Goal: Task Accomplishment & Management: Use online tool/utility

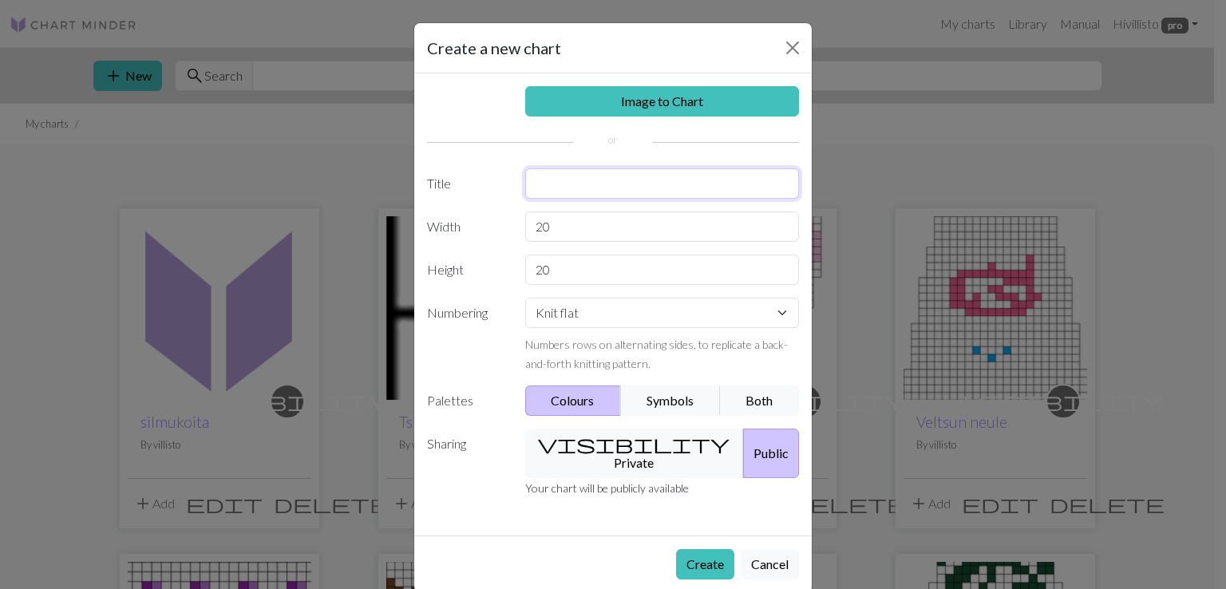
click at [619, 186] on input "text" at bounding box center [662, 183] width 275 height 30
type input "Aatos-pipo"
click at [546, 272] on input "20" at bounding box center [662, 270] width 275 height 30
drag, startPoint x: 550, startPoint y: 226, endPoint x: 530, endPoint y: 220, distance: 20.7
click at [530, 220] on input "20" at bounding box center [662, 227] width 275 height 30
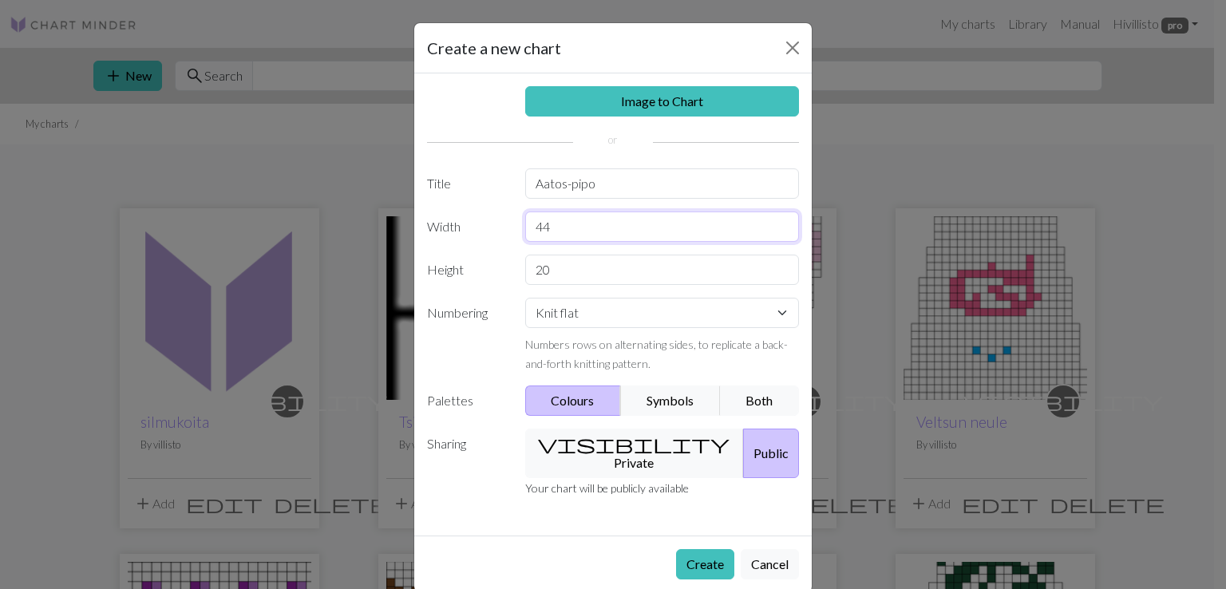
type input "44"
click at [643, 313] on select "Knit flat Knit in the round Lace knitting Cross stitch" at bounding box center [662, 313] width 275 height 30
click at [525, 298] on select "Knit flat Knit in the round Lace knitting Cross stitch" at bounding box center [662, 313] width 275 height 30
click at [670, 403] on button "Symbols" at bounding box center [670, 401] width 101 height 30
click at [617, 445] on button "visibility Private" at bounding box center [634, 453] width 219 height 49
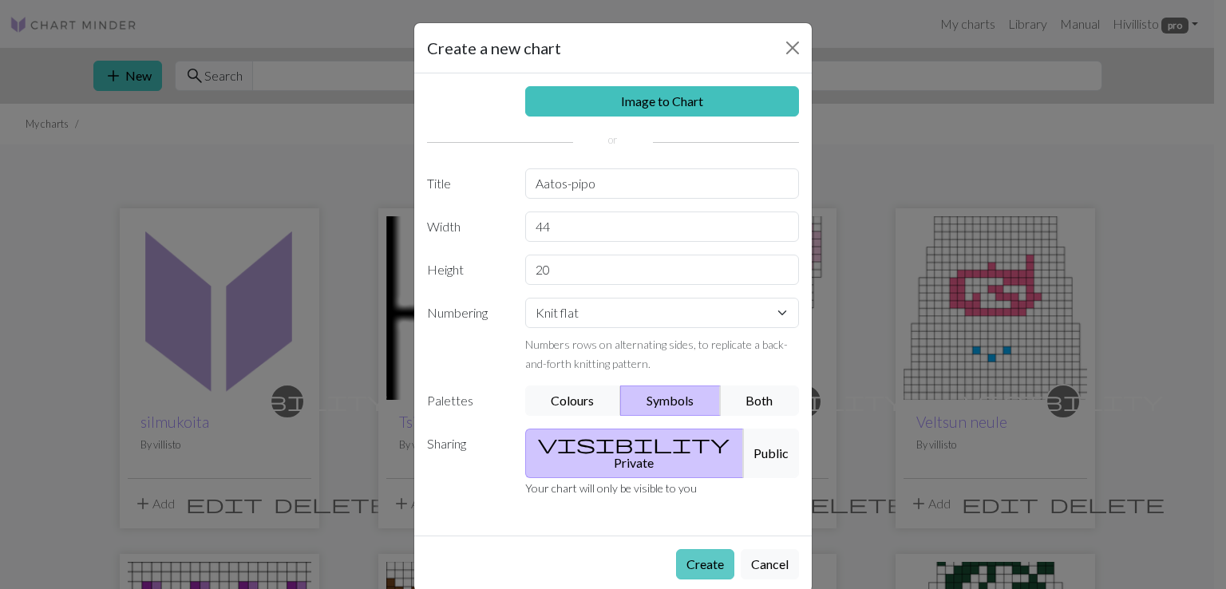
click at [696, 551] on button "Create" at bounding box center [705, 564] width 58 height 30
click at [684, 549] on button "Create" at bounding box center [705, 564] width 58 height 30
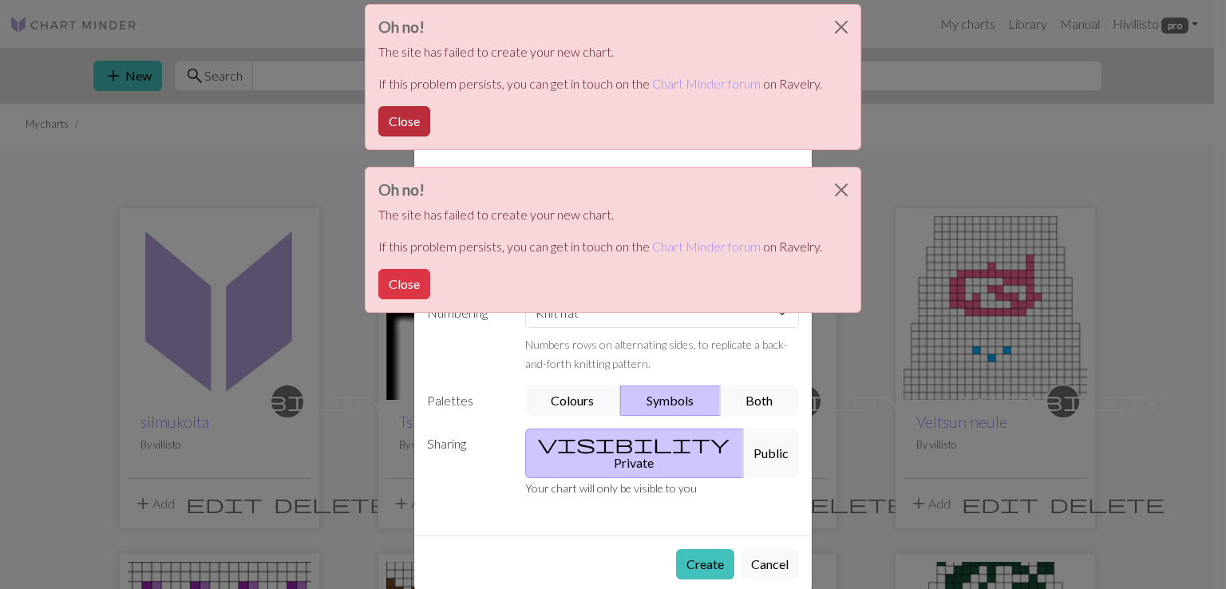
click at [417, 119] on button "Close" at bounding box center [404, 121] width 52 height 30
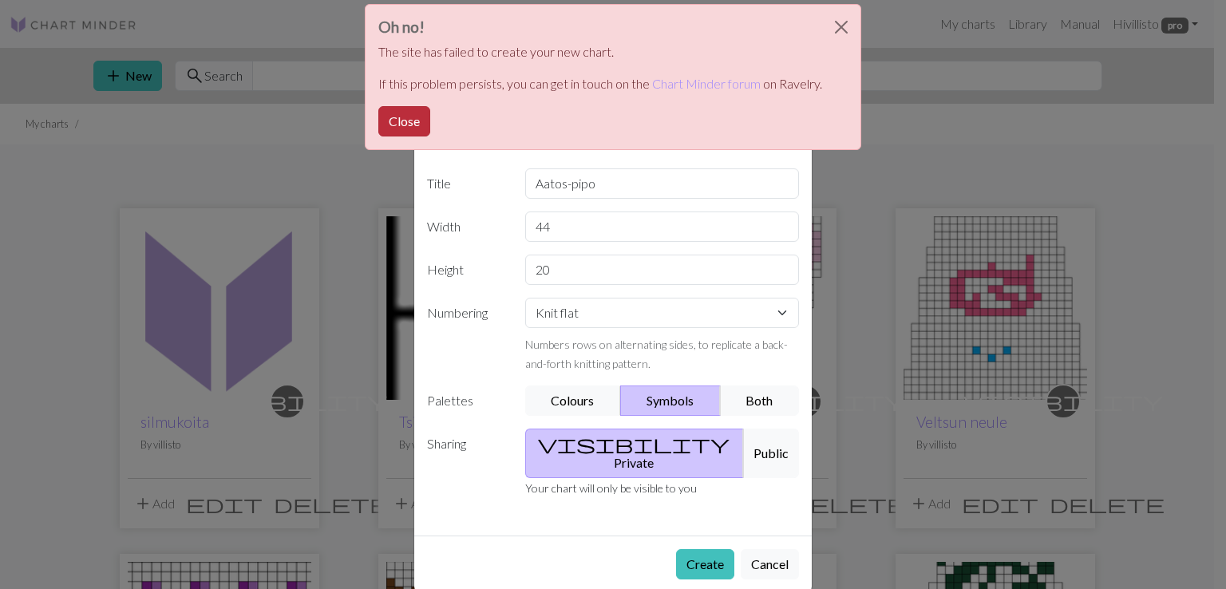
click at [417, 123] on button "Close" at bounding box center [404, 121] width 52 height 30
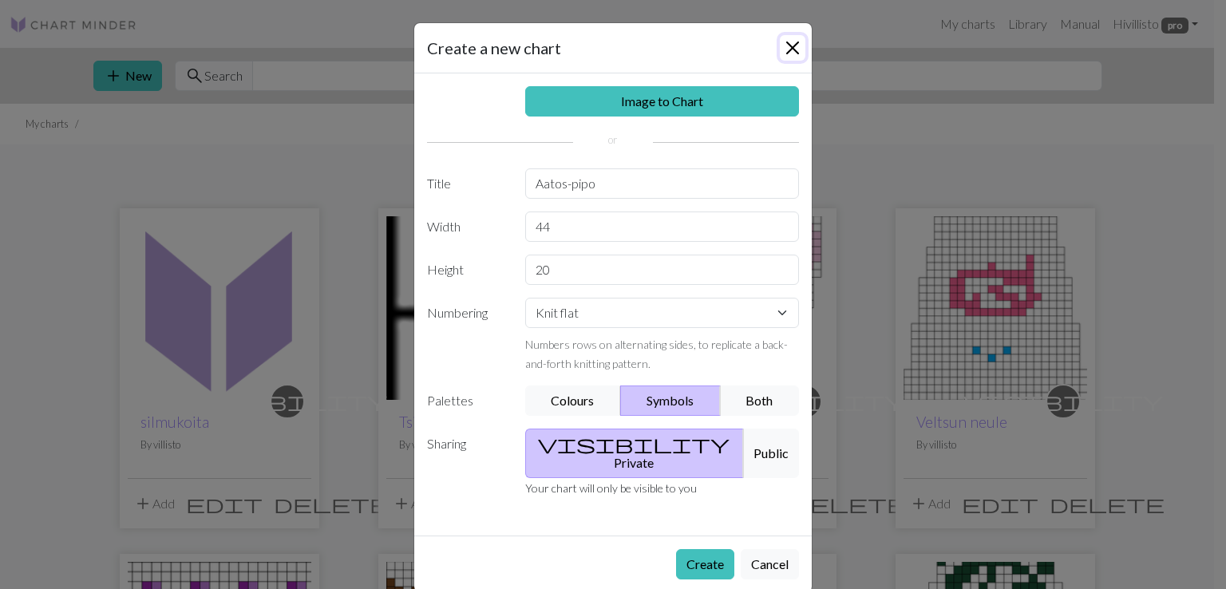
click at [789, 46] on button "Close" at bounding box center [793, 48] width 26 height 26
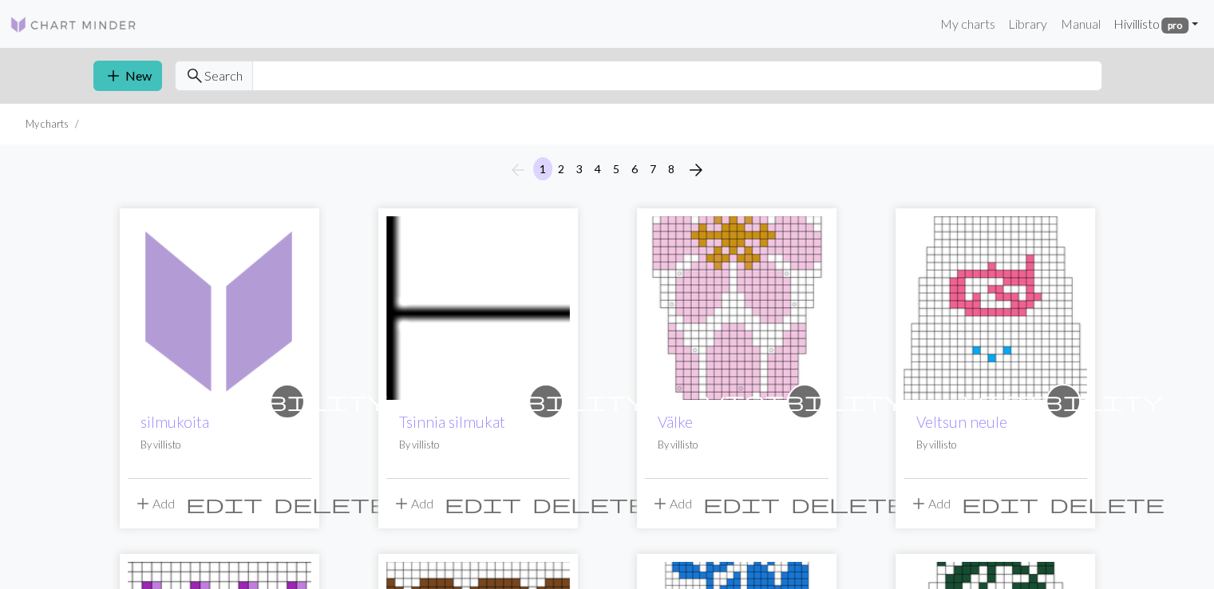
click at [1156, 25] on link "Hi villisto pro" at bounding box center [1155, 24] width 98 height 32
click at [1141, 113] on button "Logout" at bounding box center [1139, 120] width 129 height 38
click at [1134, 26] on link "Hi villisto pro" at bounding box center [1155, 24] width 98 height 32
click at [1115, 116] on link "Logout" at bounding box center [1113, 120] width 51 height 32
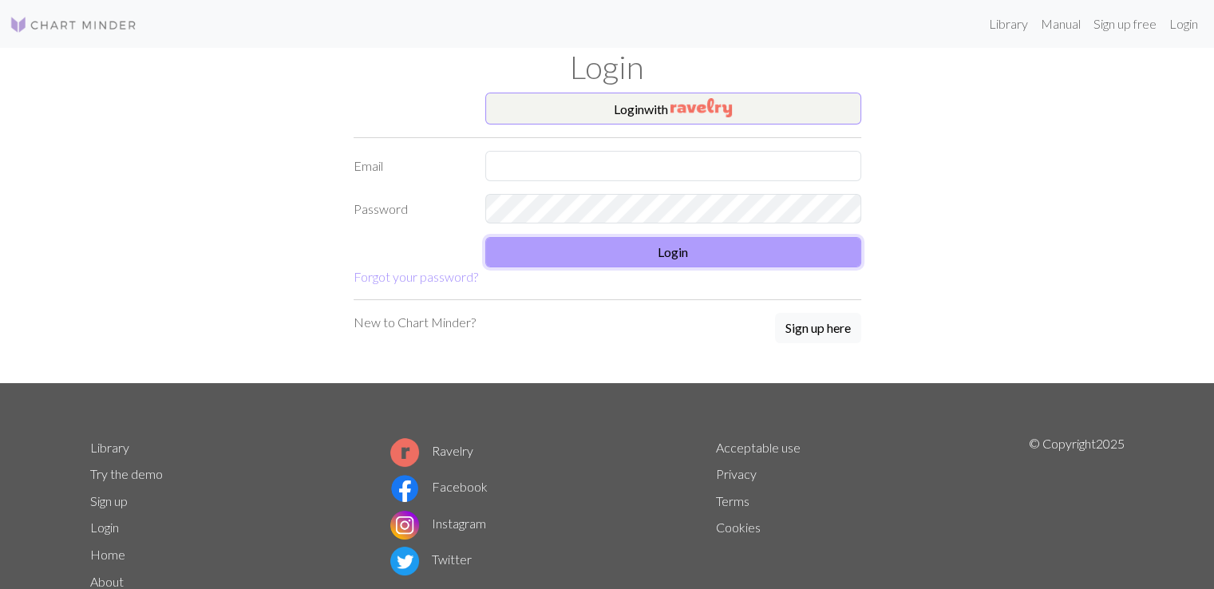
click at [670, 256] on button "Login" at bounding box center [673, 252] width 376 height 30
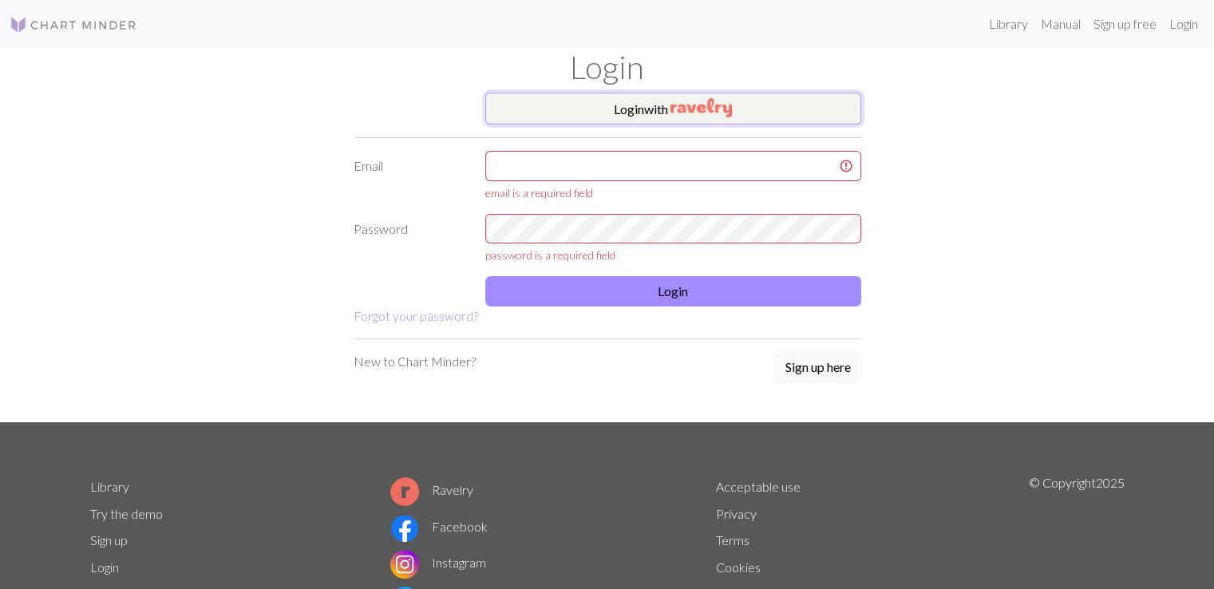
click at [666, 109] on button "Login with" at bounding box center [673, 109] width 376 height 32
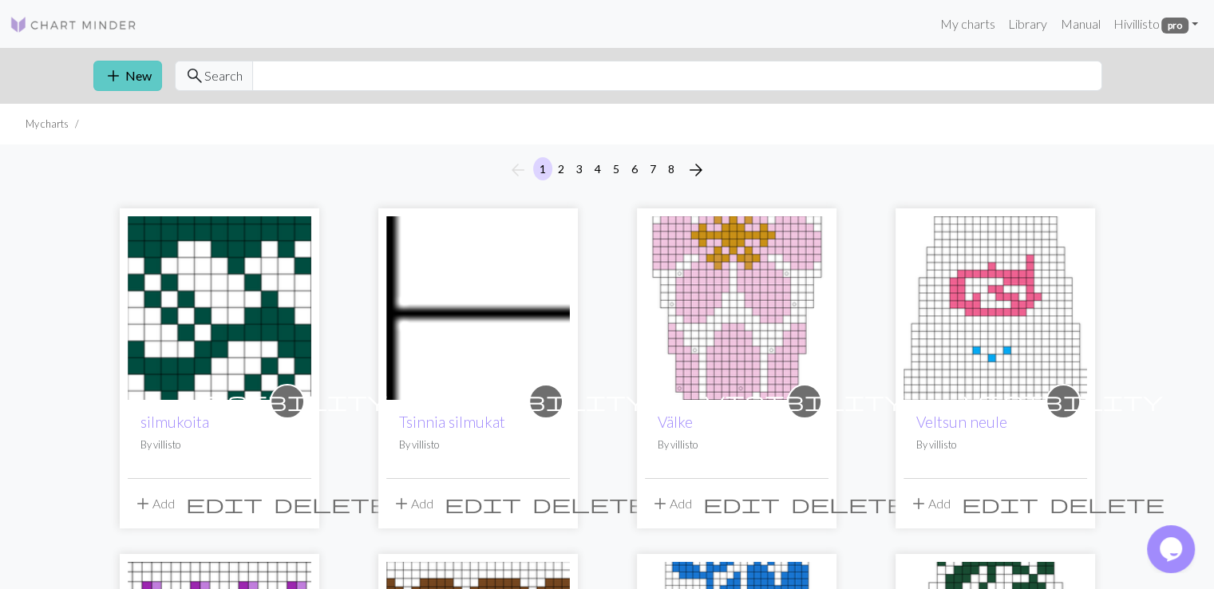
click at [132, 84] on button "add New" at bounding box center [127, 76] width 69 height 30
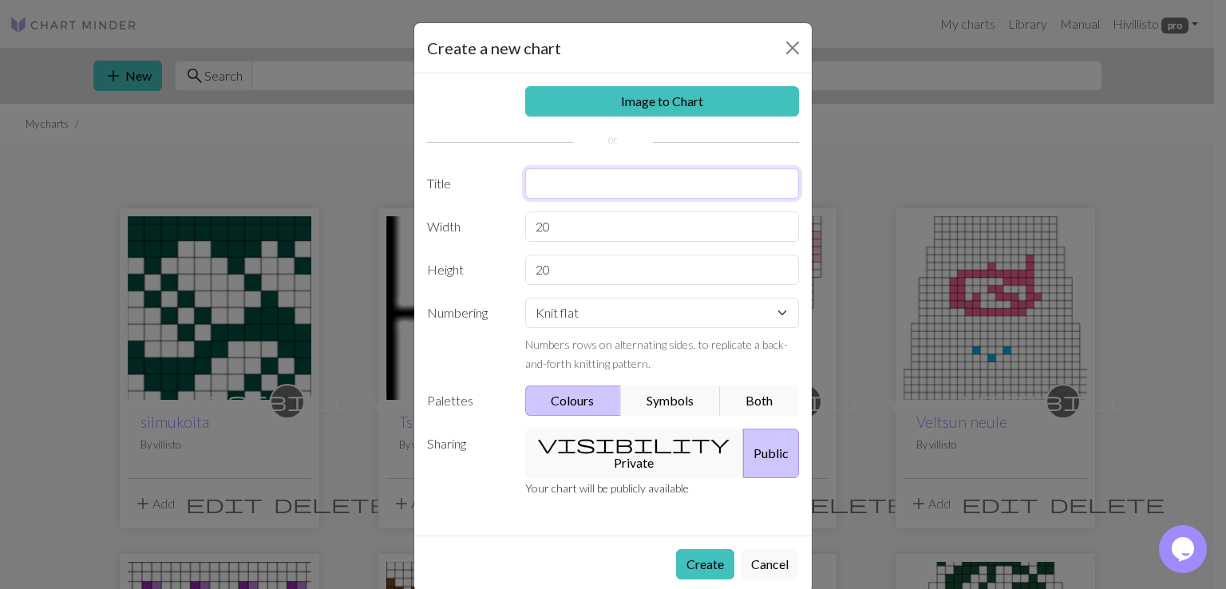
click at [627, 182] on input "text" at bounding box center [662, 183] width 275 height 30
type input "Aatos-pipo"
drag, startPoint x: 554, startPoint y: 275, endPoint x: 528, endPoint y: 275, distance: 25.5
click at [528, 275] on input "20" at bounding box center [662, 270] width 275 height 30
type input "28"
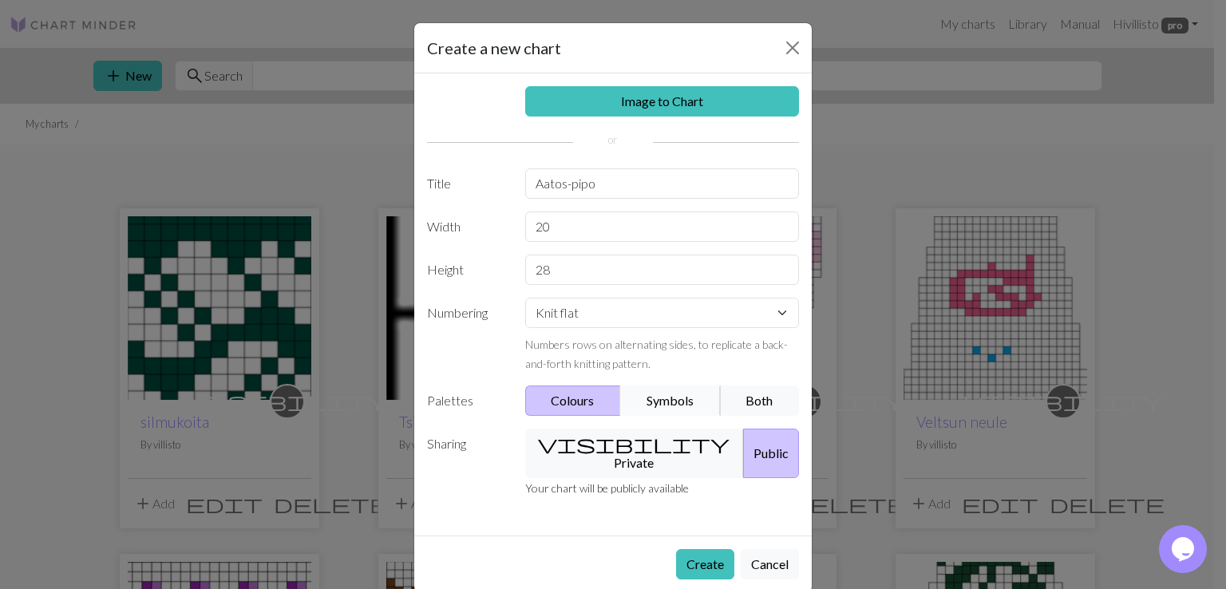
click at [650, 407] on button "Symbols" at bounding box center [670, 401] width 101 height 30
click at [614, 438] on button "visibility Private" at bounding box center [634, 453] width 219 height 49
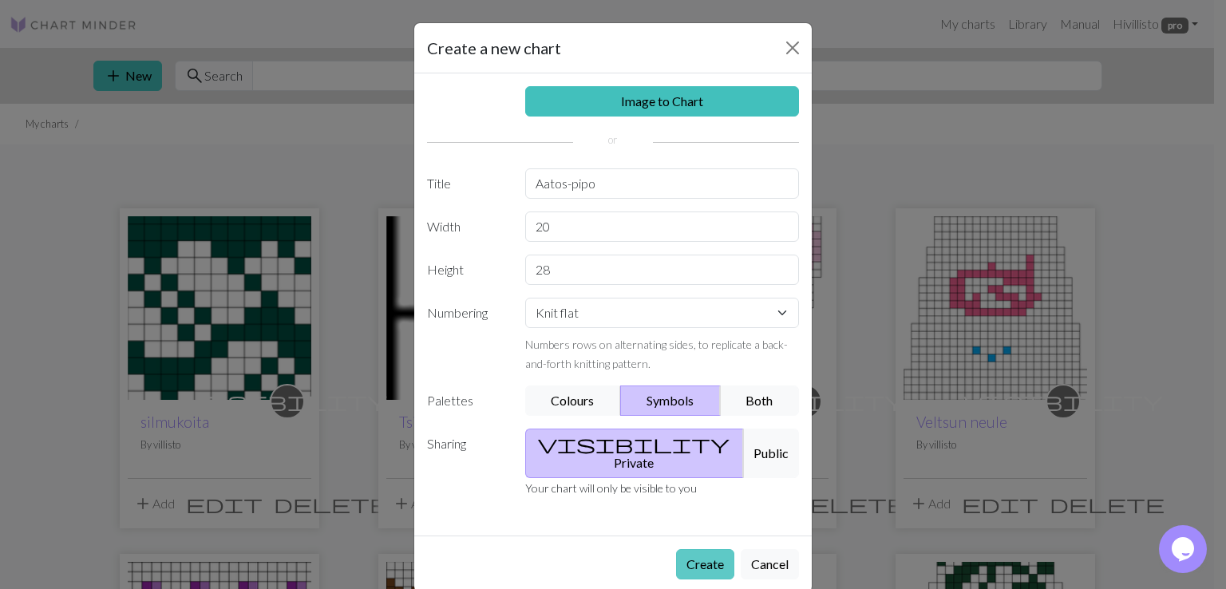
click at [697, 549] on button "Create" at bounding box center [705, 564] width 58 height 30
click at [684, 549] on button "Create" at bounding box center [705, 564] width 58 height 30
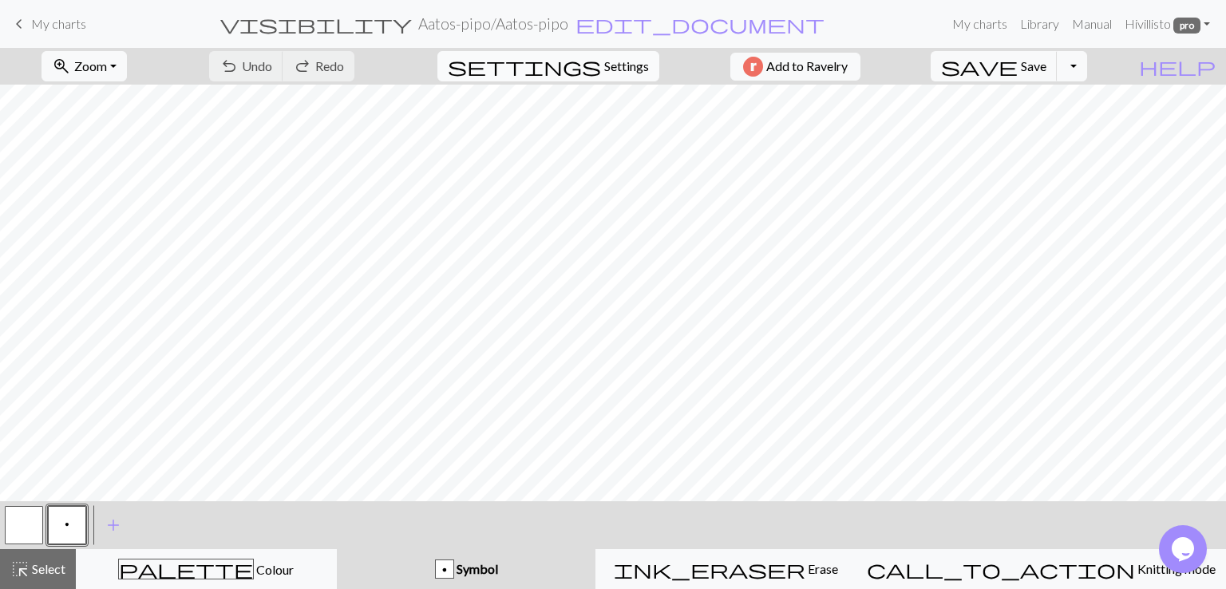
click at [632, 67] on span "Settings" at bounding box center [626, 66] width 45 height 19
select select "aran"
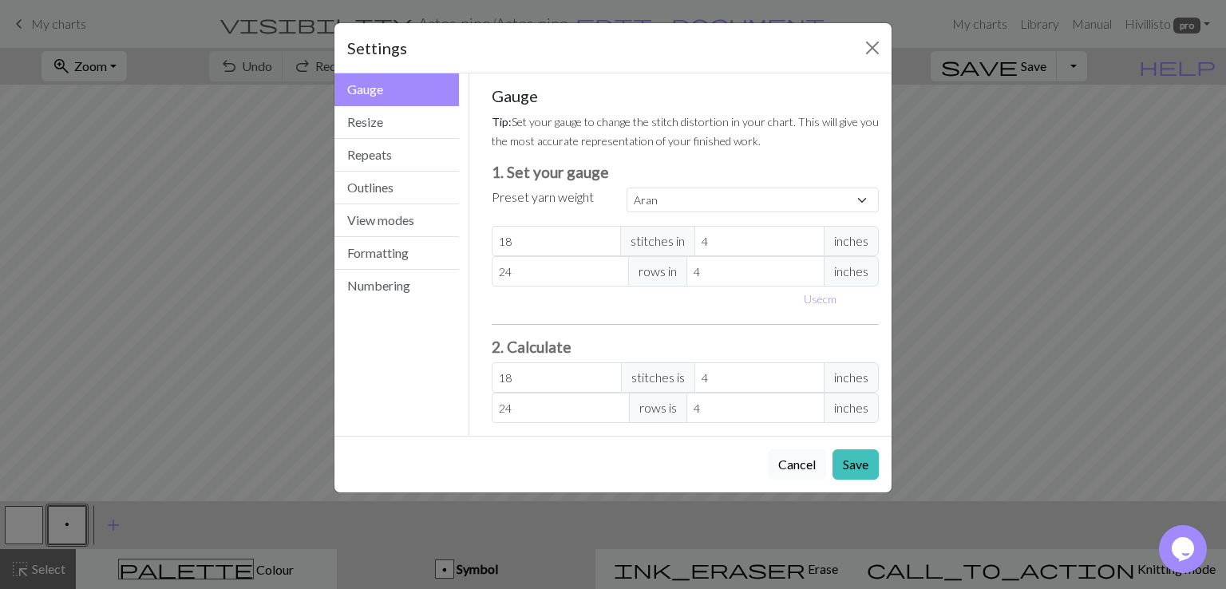
click at [802, 467] on button "Cancel" at bounding box center [797, 464] width 58 height 30
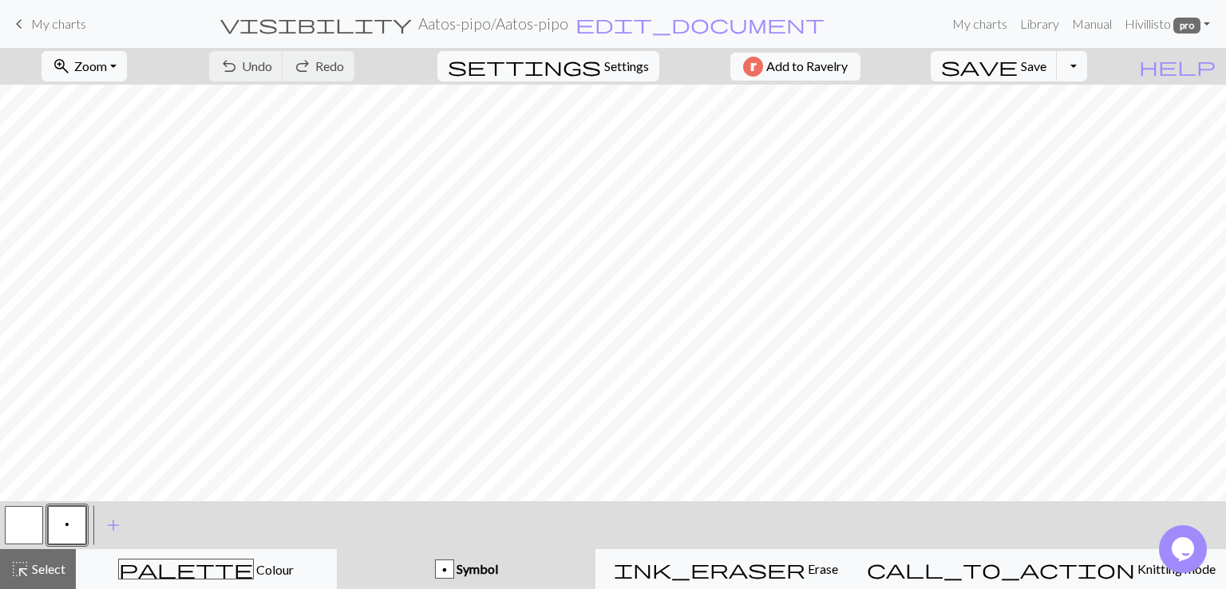
click at [69, 20] on span "My charts" at bounding box center [58, 23] width 55 height 15
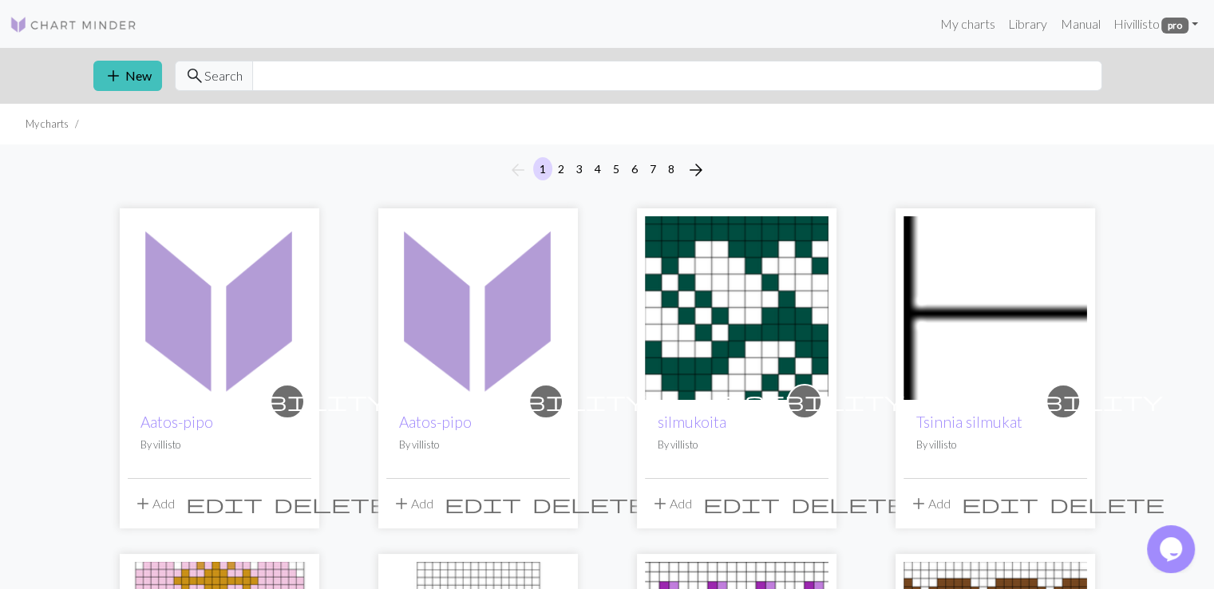
click at [260, 505] on span "edit" at bounding box center [224, 503] width 77 height 22
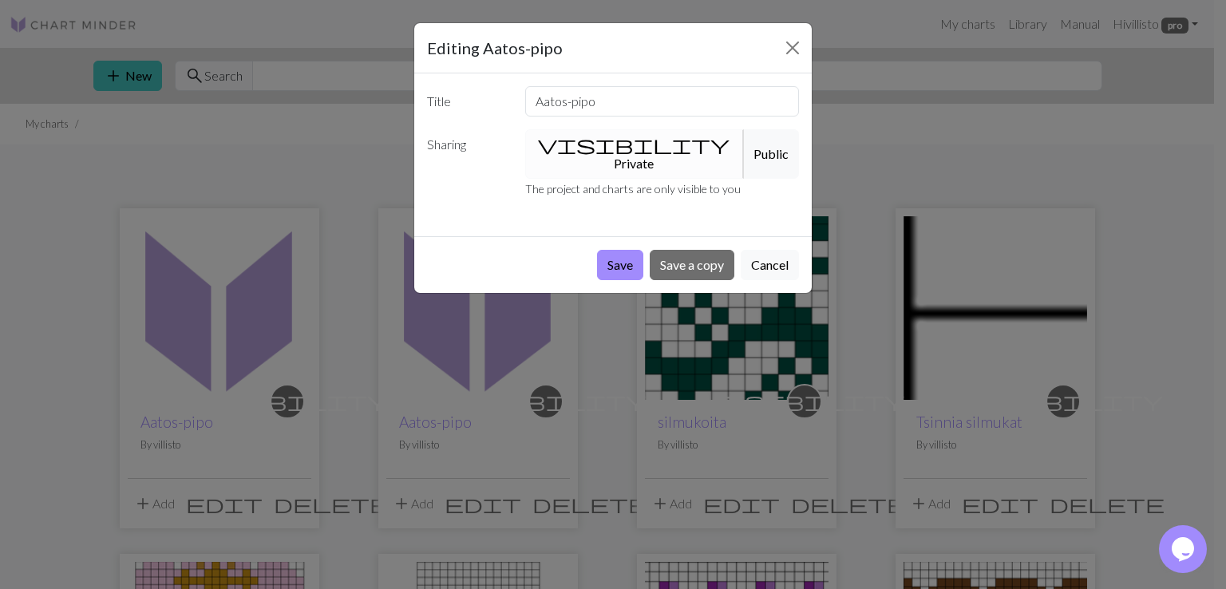
click at [364, 148] on div "Editing Aatos-pipo Title Aatos-pipo Sharing visibility Private Public The proje…" at bounding box center [613, 294] width 1226 height 589
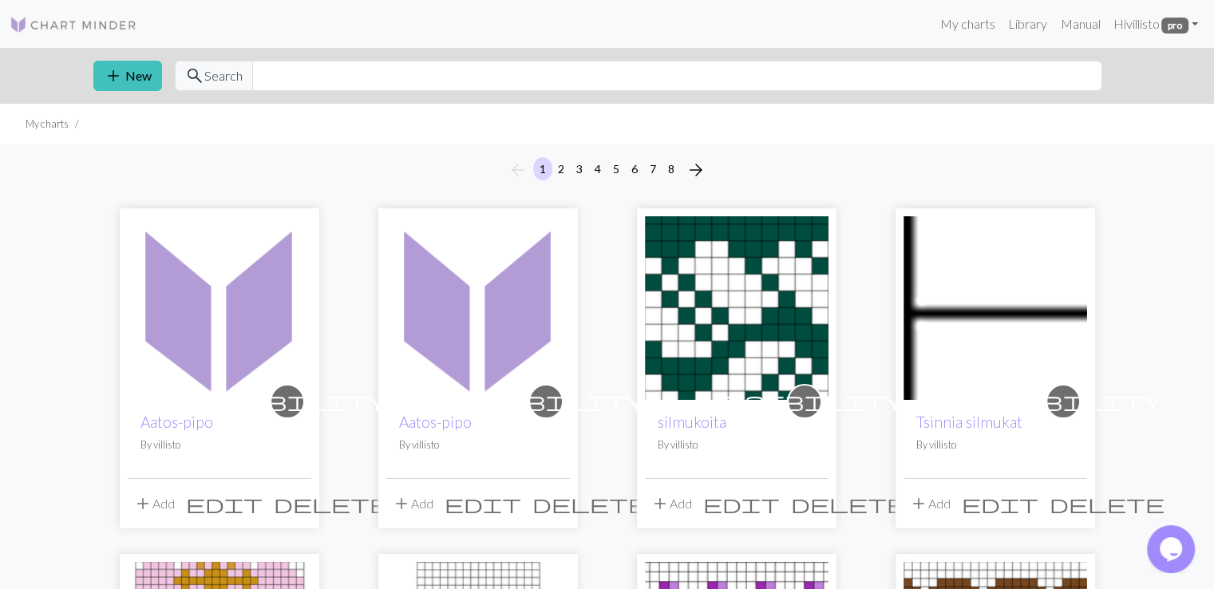
click at [295, 504] on span "delete" at bounding box center [331, 503] width 115 height 22
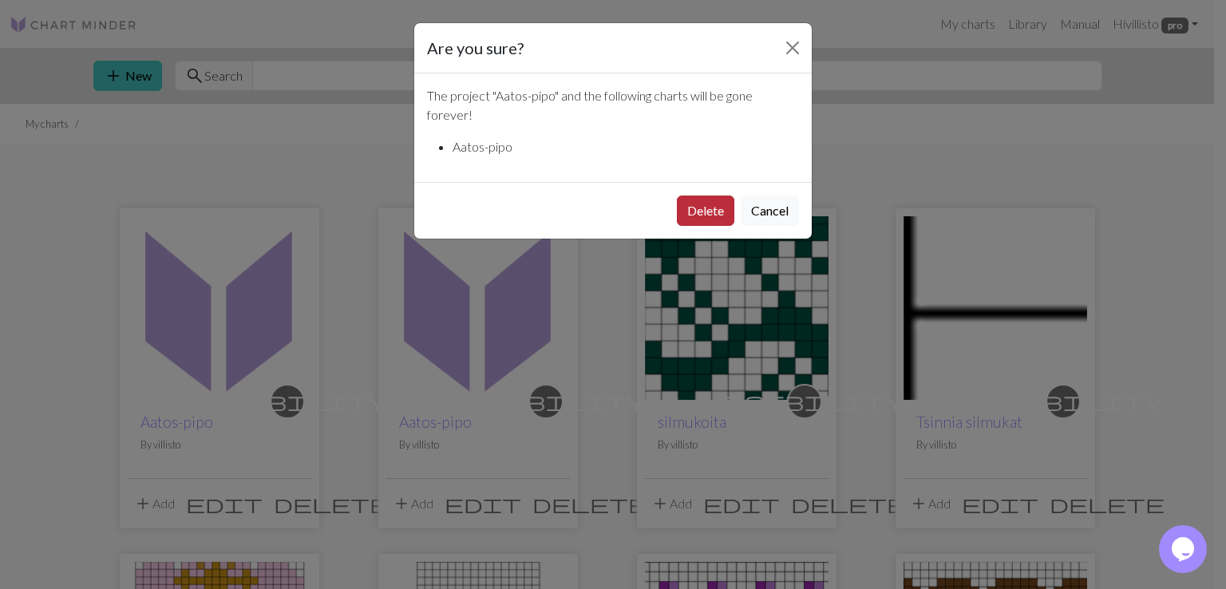
click at [698, 212] on button "Delete" at bounding box center [705, 211] width 57 height 30
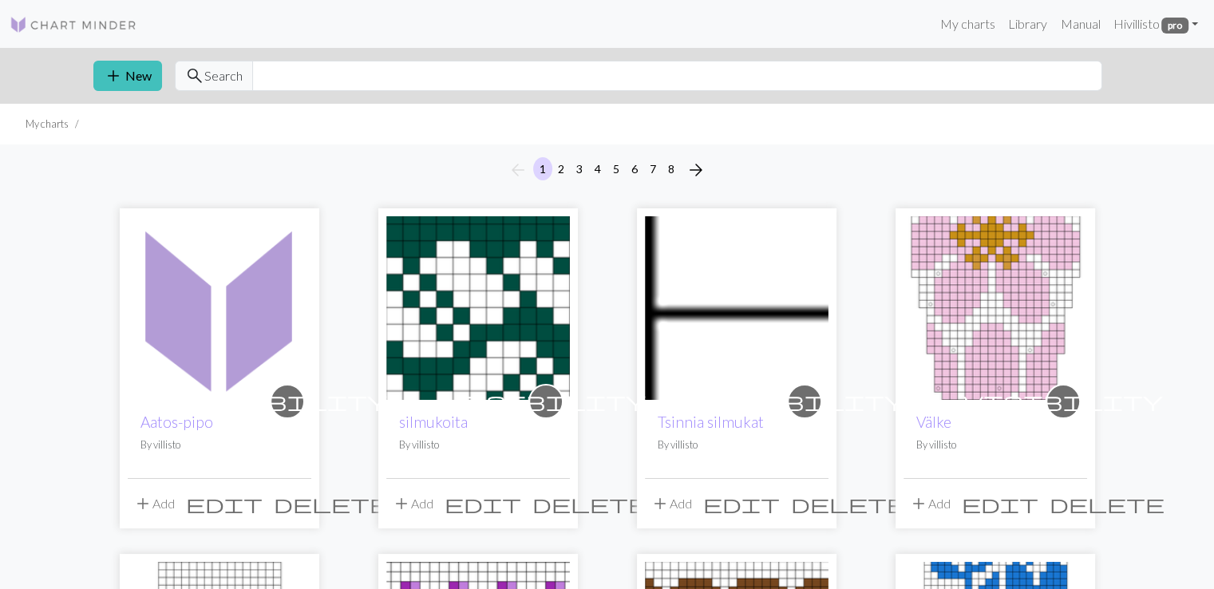
click at [223, 331] on img at bounding box center [220, 308] width 184 height 184
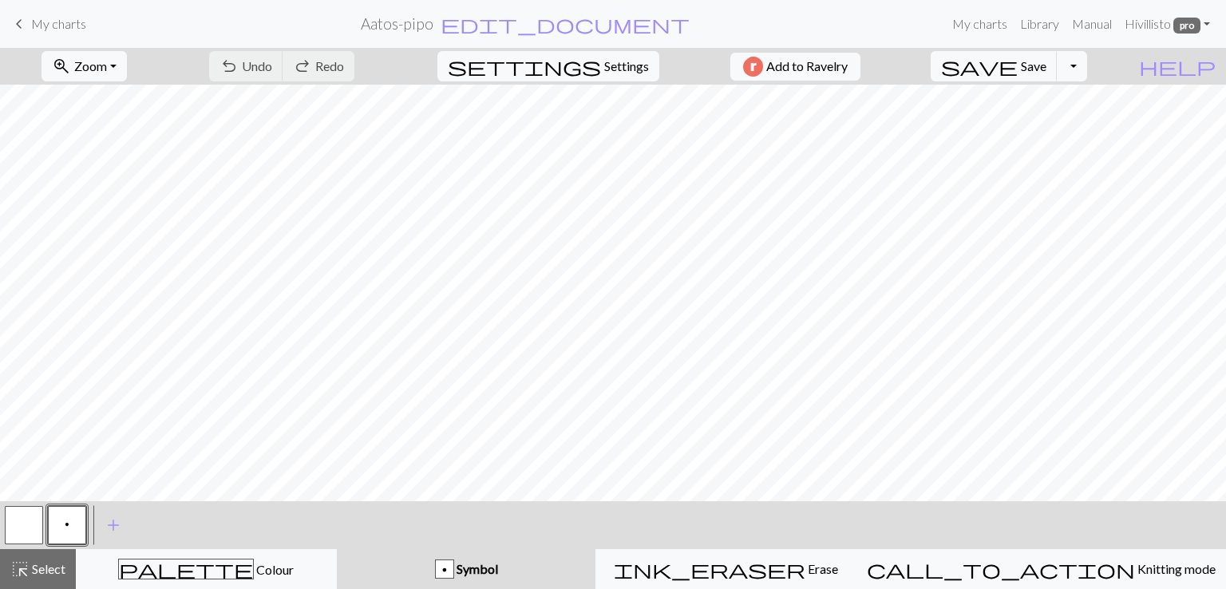
click at [32, 31] on span "My charts" at bounding box center [58, 23] width 55 height 15
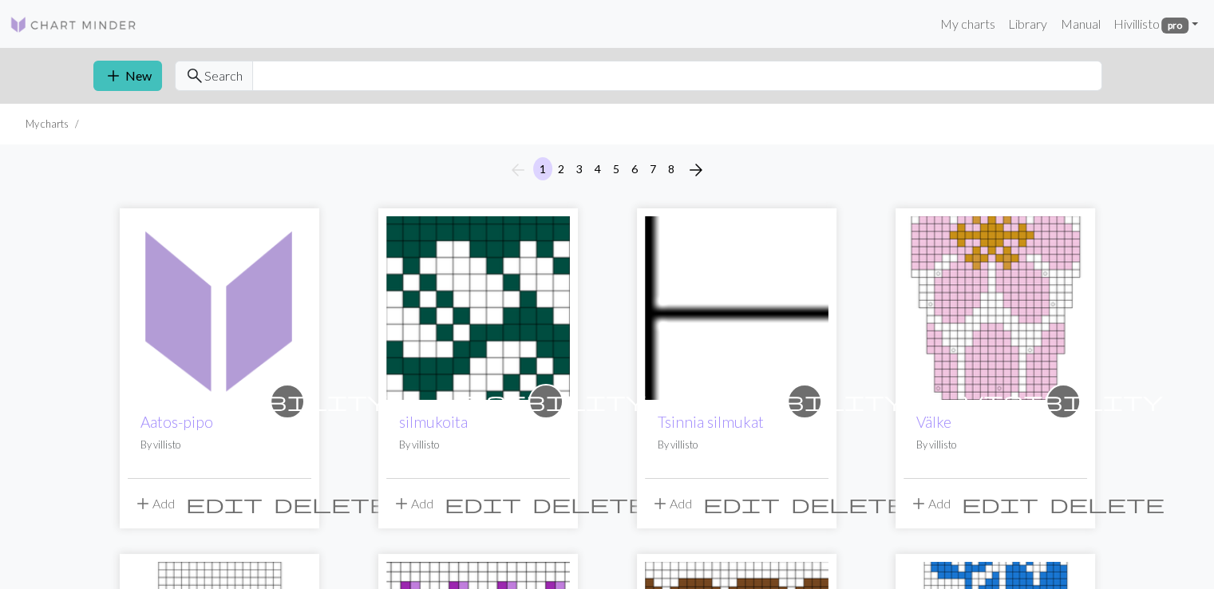
click at [297, 508] on span "delete" at bounding box center [331, 503] width 115 height 22
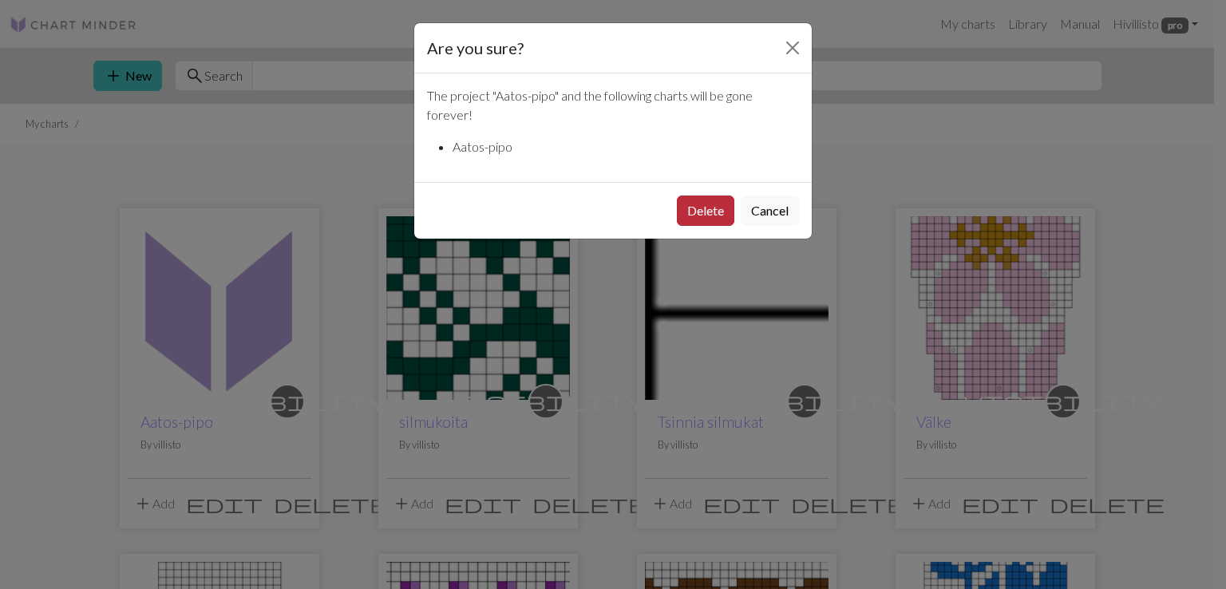
click at [708, 212] on button "Delete" at bounding box center [705, 211] width 57 height 30
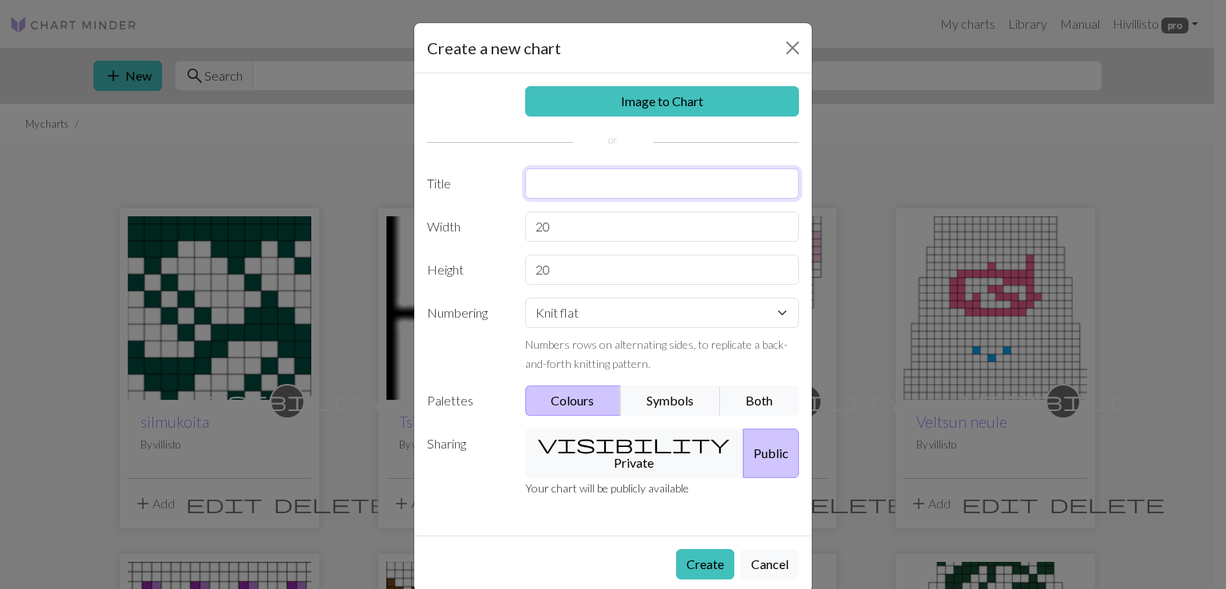
click at [562, 186] on input "text" at bounding box center [662, 183] width 275 height 30
type input "Aatos"
drag, startPoint x: 568, startPoint y: 231, endPoint x: 530, endPoint y: 227, distance: 38.5
click at [530, 227] on input "20" at bounding box center [662, 227] width 275 height 30
type input "44"
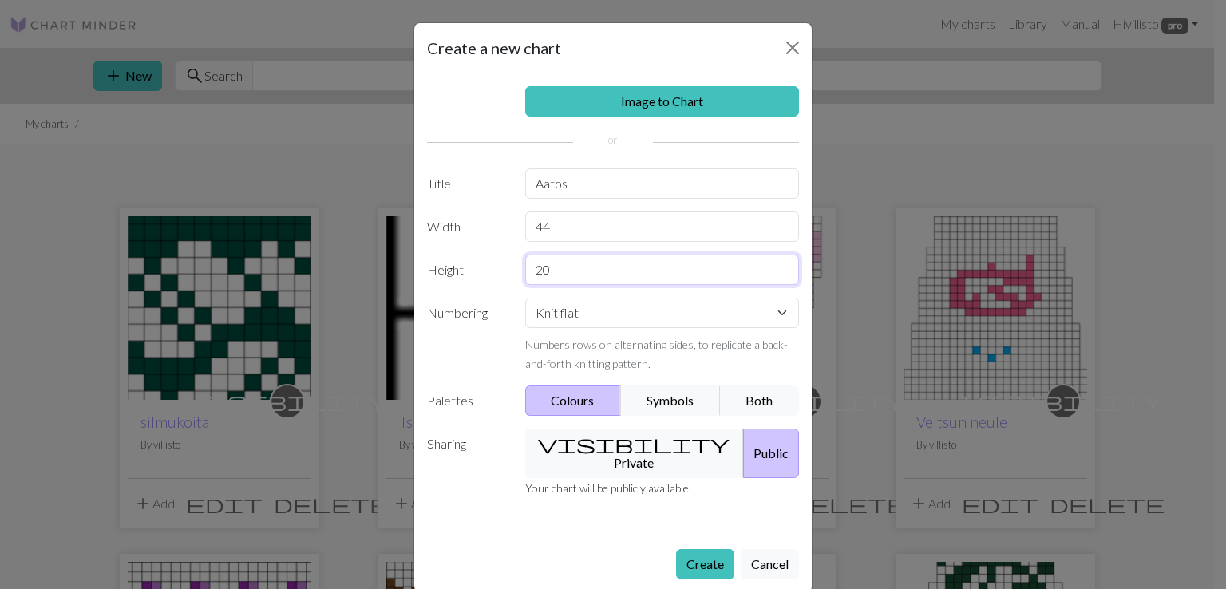
drag, startPoint x: 549, startPoint y: 275, endPoint x: 532, endPoint y: 269, distance: 18.7
click at [532, 269] on input "20" at bounding box center [662, 270] width 275 height 30
type input "28"
click at [594, 312] on select "Knit flat Knit in the round Lace knitting Cross stitch" at bounding box center [662, 313] width 275 height 30
select select "round"
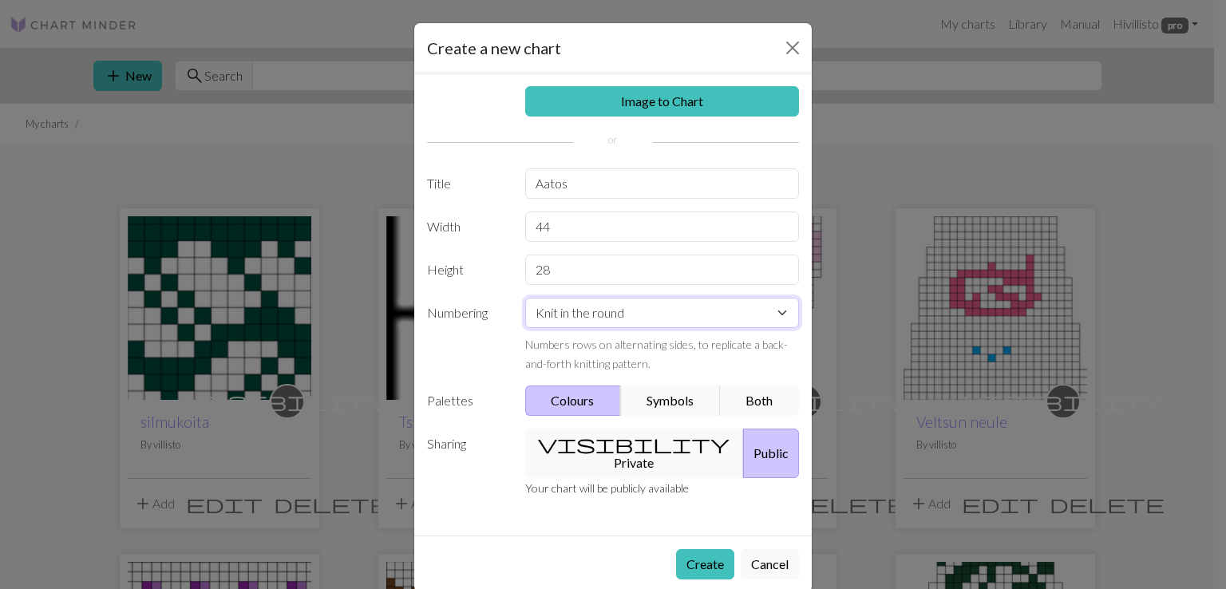
click at [525, 298] on select "Knit flat Knit in the round Lace knitting Cross stitch" at bounding box center [662, 313] width 275 height 30
click at [637, 400] on button "Symbols" at bounding box center [670, 401] width 101 height 30
click at [613, 441] on button "visibility Private" at bounding box center [634, 453] width 219 height 49
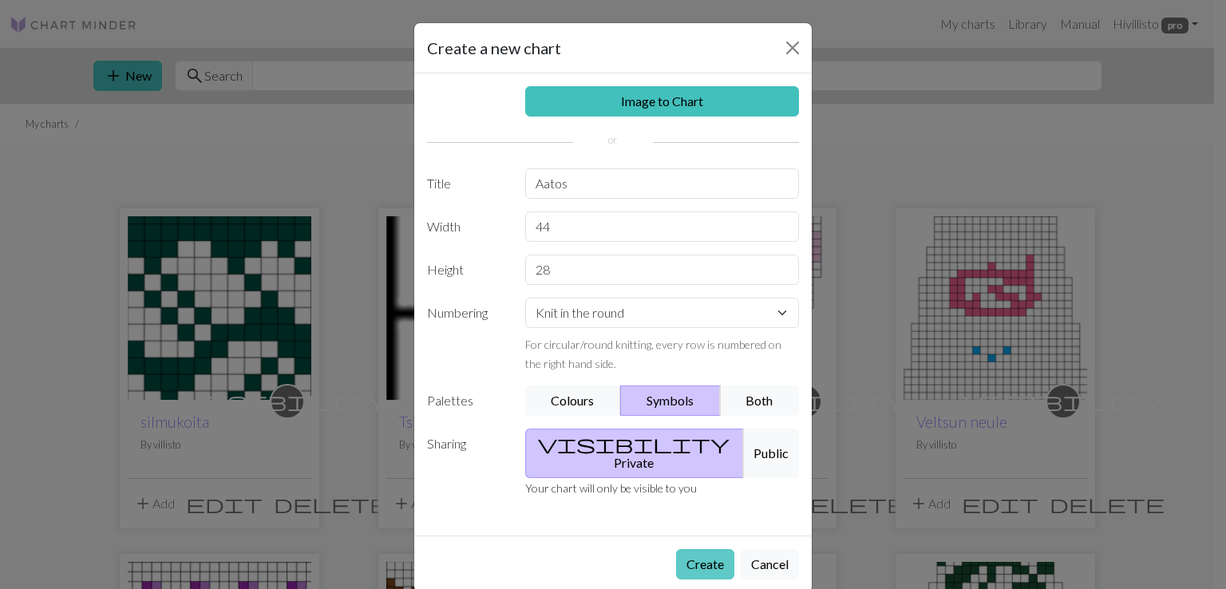
click at [714, 549] on button "Create" at bounding box center [705, 564] width 58 height 30
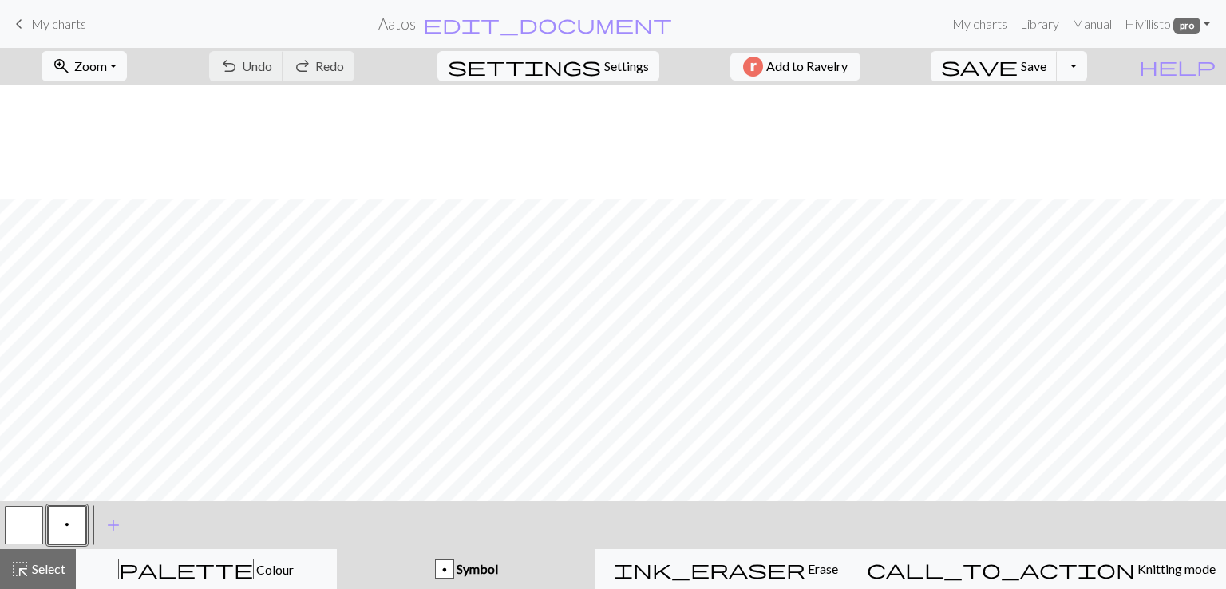
scroll to position [114, 0]
click at [30, 521] on button "button" at bounding box center [24, 525] width 38 height 38
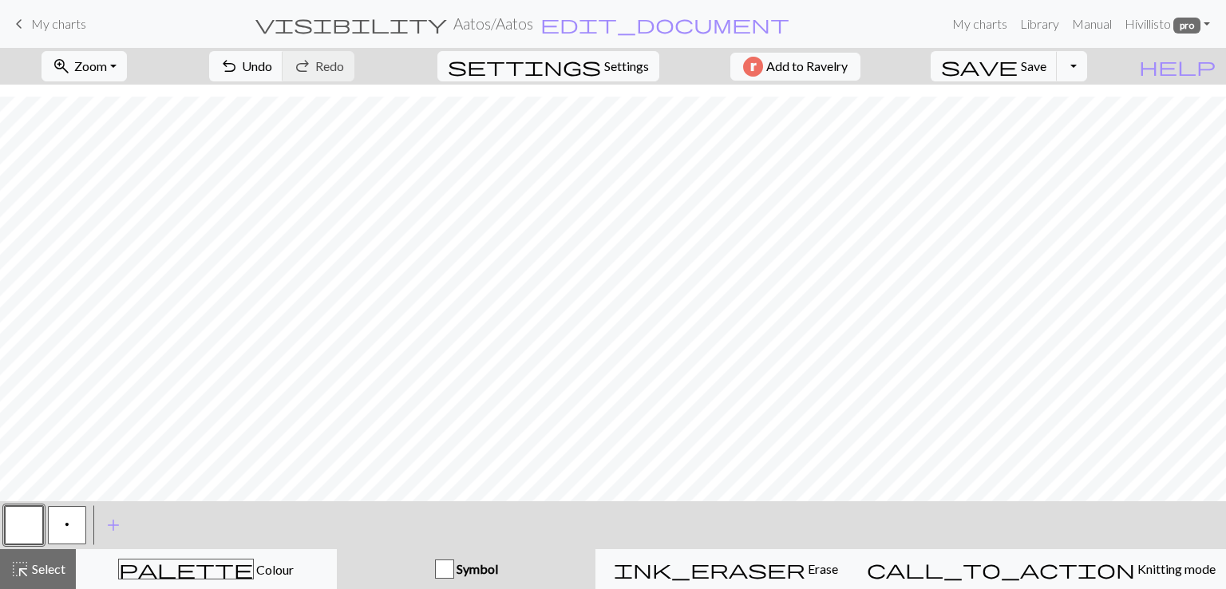
click at [77, 528] on button "p" at bounding box center [67, 525] width 38 height 38
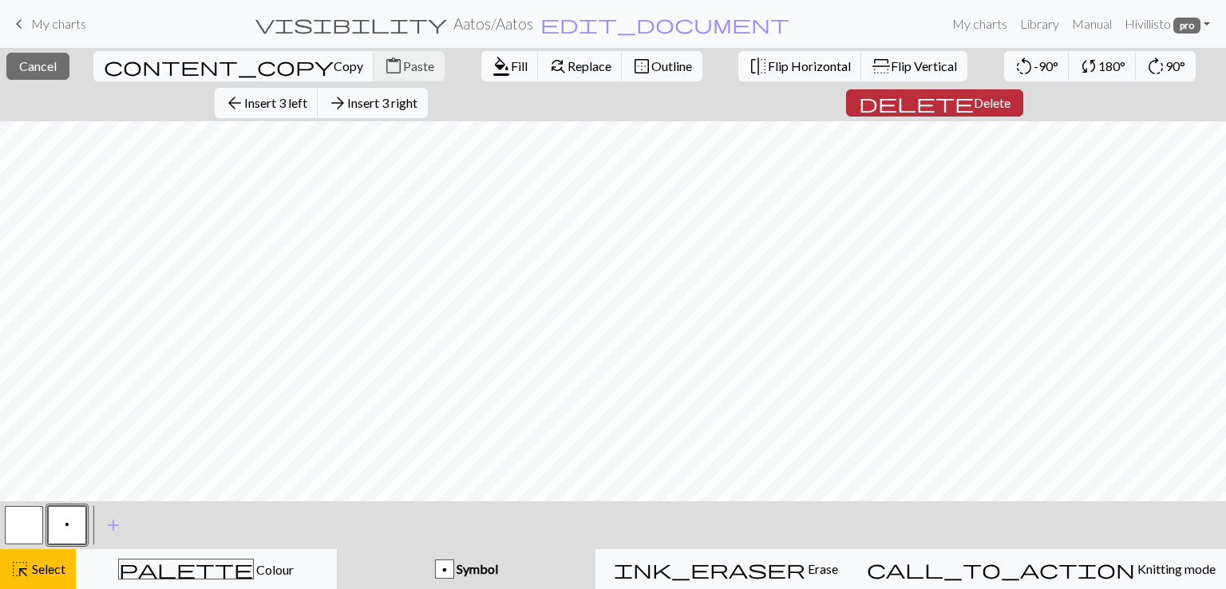
click at [974, 98] on span "Delete" at bounding box center [992, 102] width 37 height 15
click at [977, 99] on span "Delete" at bounding box center [995, 102] width 37 height 15
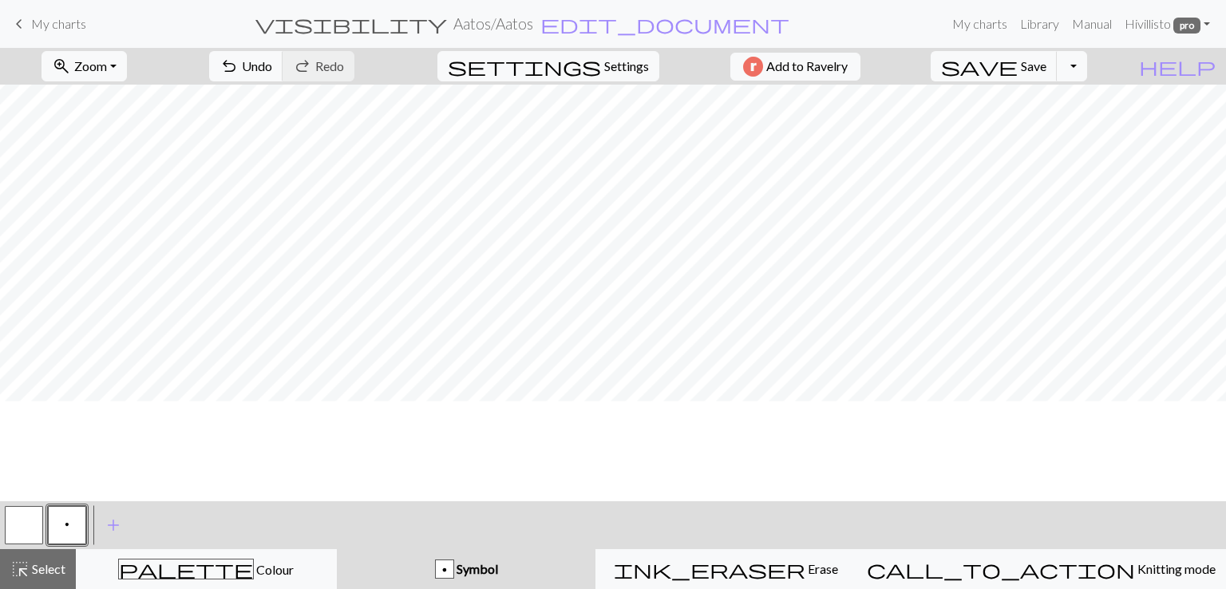
scroll to position [0, 0]
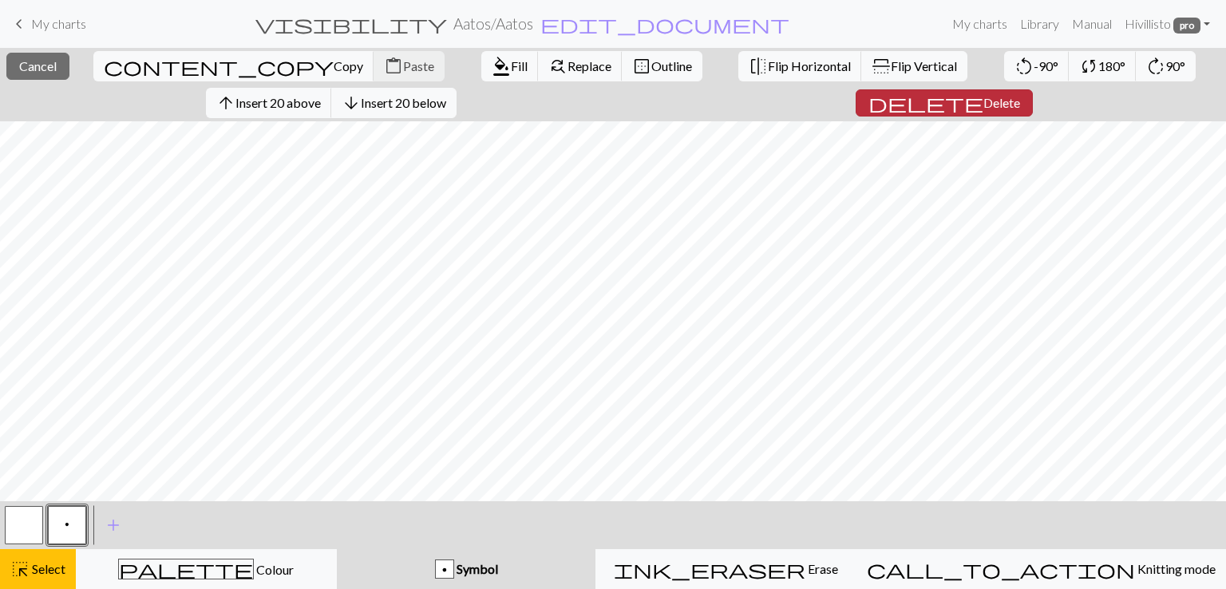
click at [983, 101] on span "Delete" at bounding box center [1001, 102] width 37 height 15
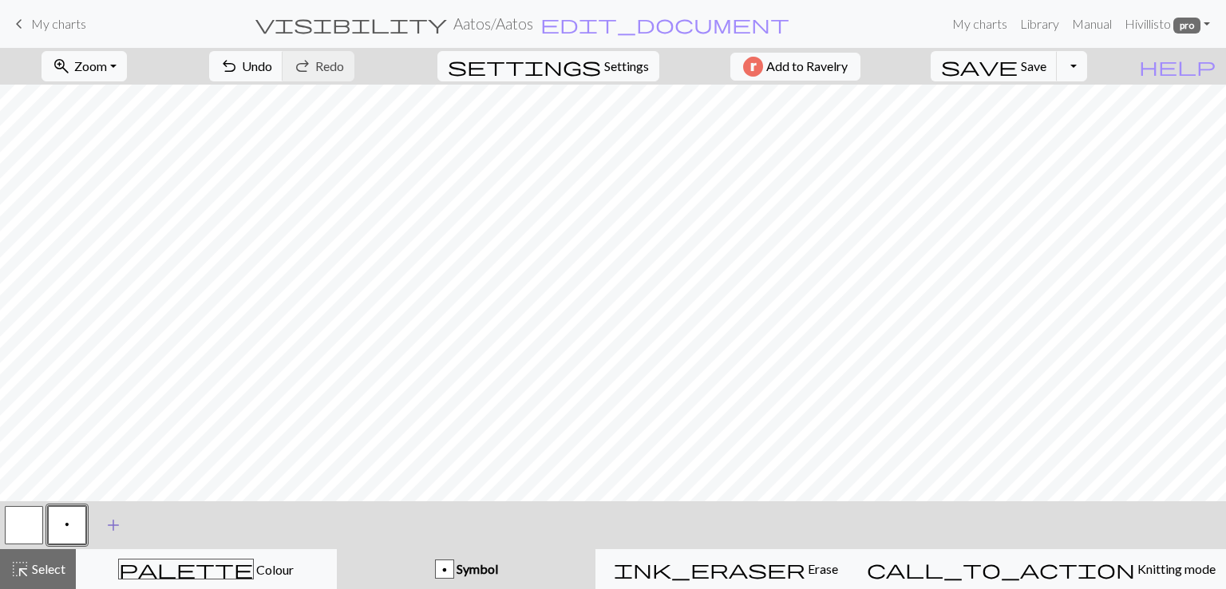
click at [112, 522] on span "add" at bounding box center [113, 525] width 19 height 22
click at [156, 520] on span "add" at bounding box center [156, 525] width 19 height 22
click at [552, 571] on div "Symbol" at bounding box center [466, 569] width 240 height 19
click at [105, 525] on button "button" at bounding box center [110, 525] width 38 height 38
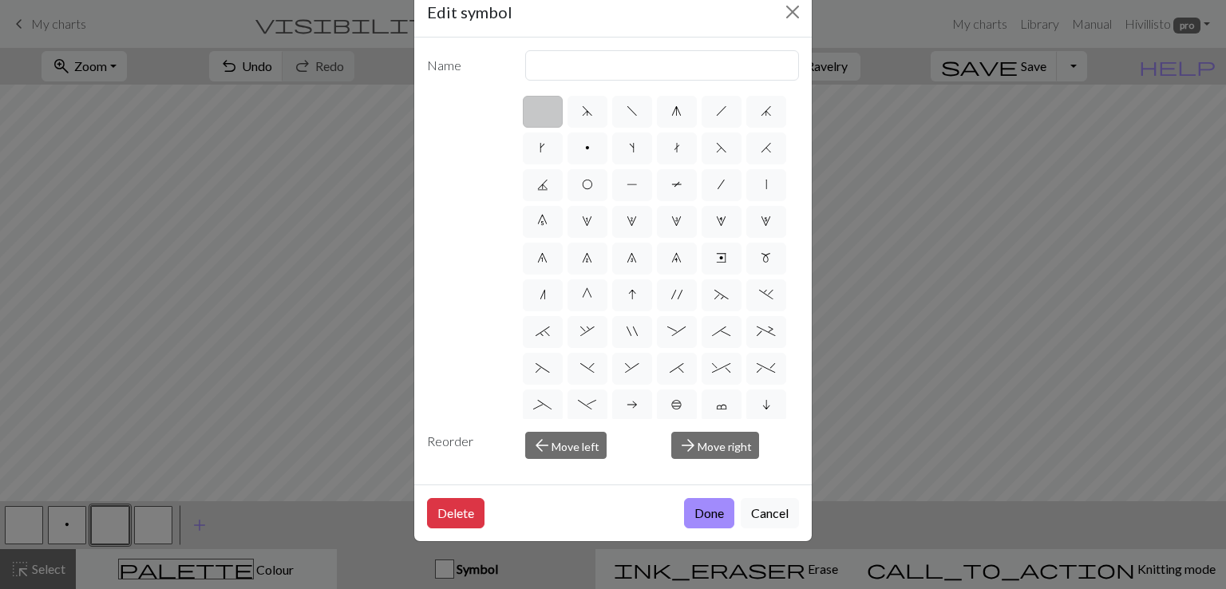
drag, startPoint x: 622, startPoint y: 53, endPoint x: 468, endPoint y: 120, distance: 168.0
click at [468, 120] on div "d f g h j k p s t F H J O P T / | 0 1 2 3 4 5 6 7 8 9 e m n G I ' ~ . ` , " : ;…" at bounding box center [613, 256] width 372 height 326
click at [595, 325] on span "," at bounding box center [587, 331] width 14 height 13
click at [591, 322] on input "," at bounding box center [585, 327] width 10 height 10
radio input "true"
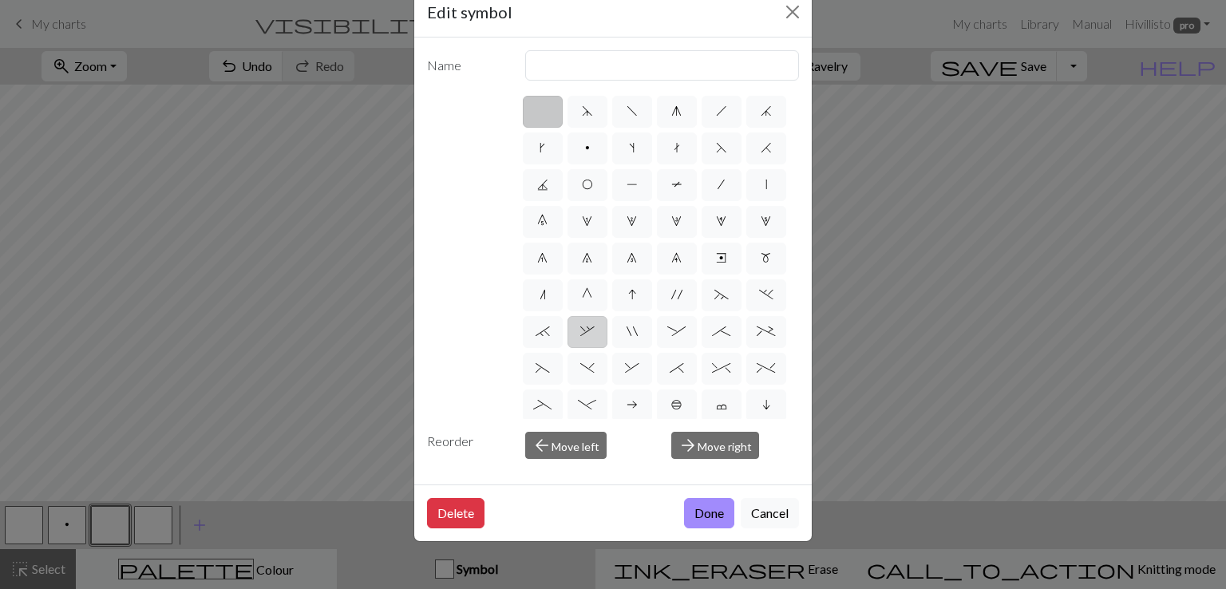
type input "3+ stitch right twist"
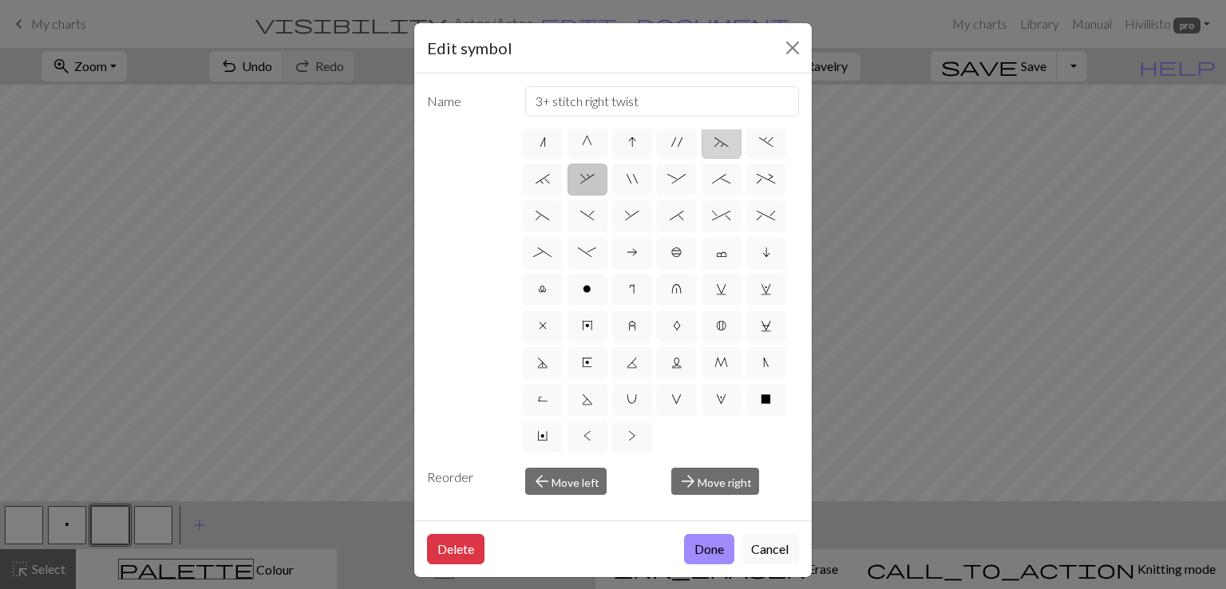
scroll to position [266, 0]
click at [755, 545] on button "Cancel" at bounding box center [770, 549] width 58 height 30
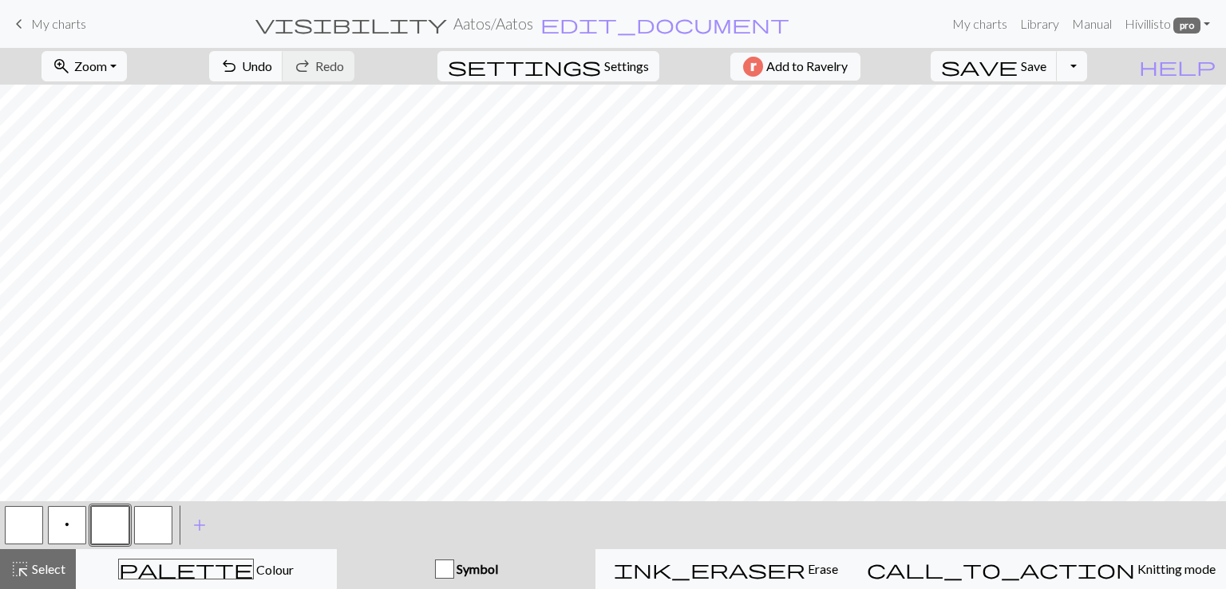
click at [22, 514] on button "button" at bounding box center [24, 525] width 38 height 38
click at [203, 528] on span "add" at bounding box center [199, 525] width 19 height 22
click at [203, 524] on button "button" at bounding box center [196, 525] width 38 height 38
click at [198, 528] on button "button" at bounding box center [196, 525] width 38 height 38
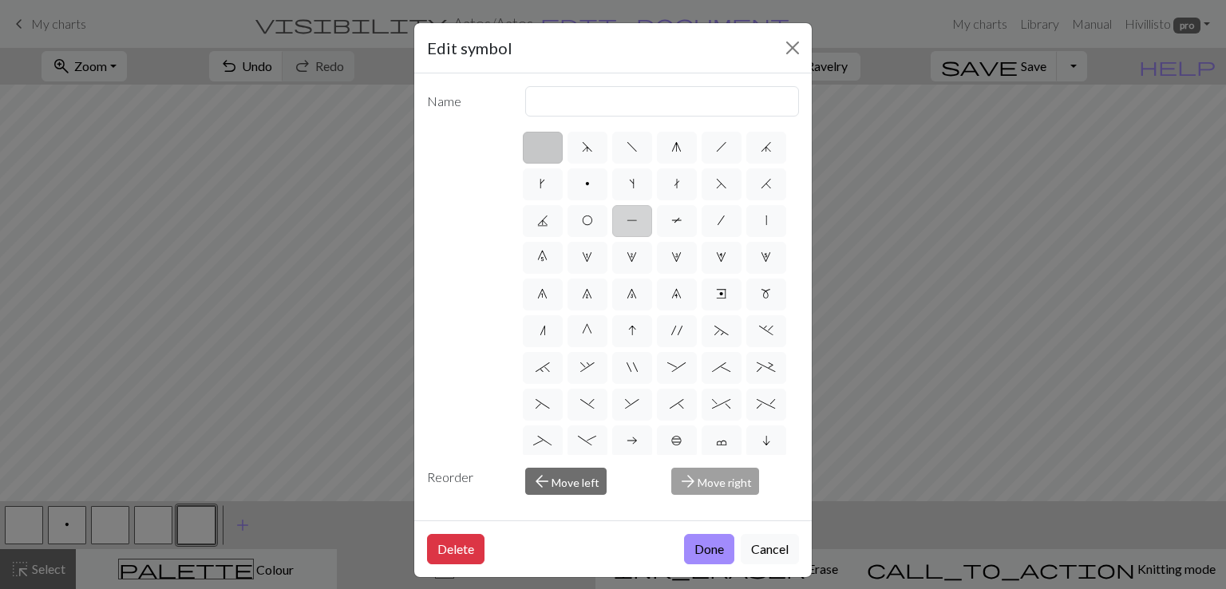
click at [638, 220] on span "P" at bounding box center [632, 220] width 11 height 13
click at [637, 220] on input "P" at bounding box center [632, 216] width 10 height 10
radio input "true"
type input "purl"
click at [712, 546] on button "Done" at bounding box center [709, 549] width 50 height 30
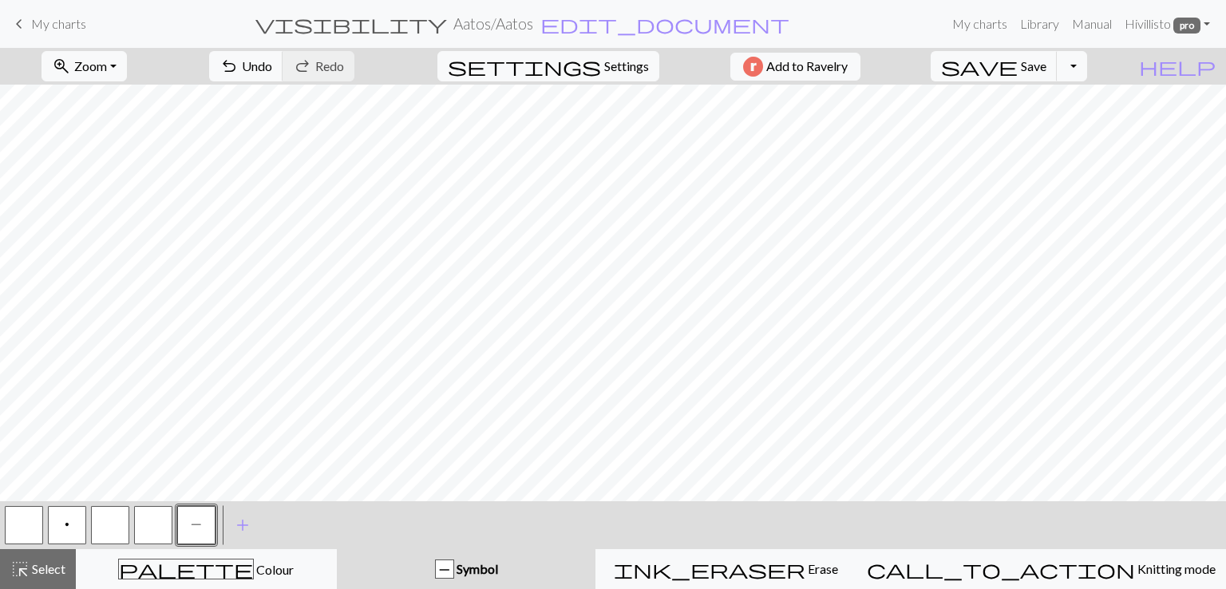
click at [162, 517] on button "button" at bounding box center [153, 525] width 38 height 38
click at [163, 517] on button "button" at bounding box center [153, 525] width 38 height 38
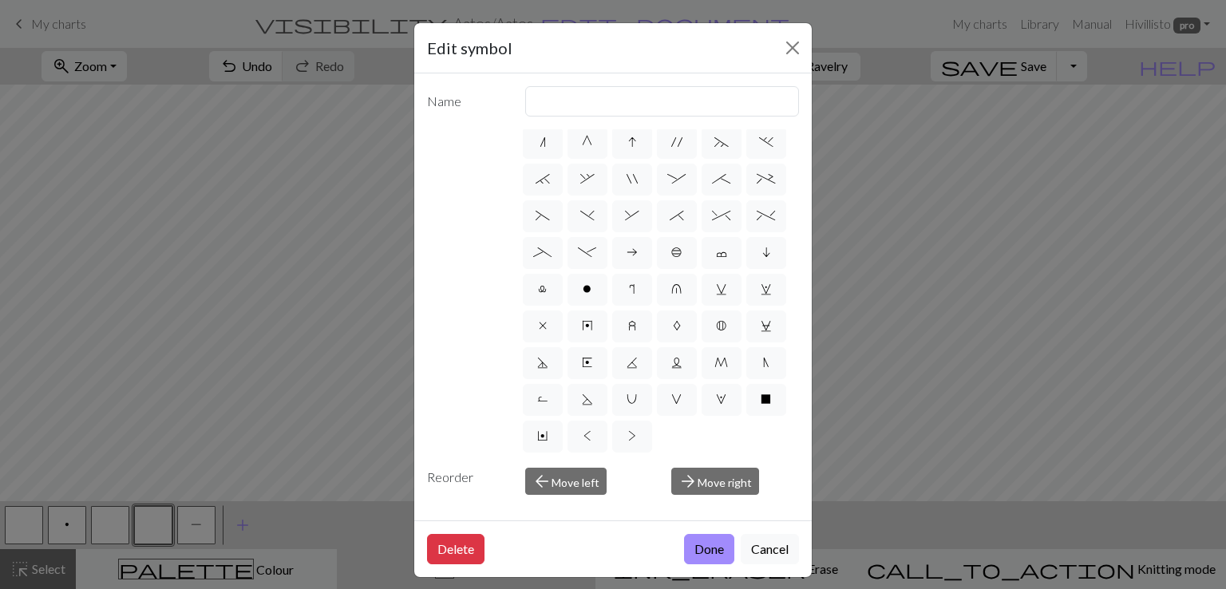
scroll to position [299, 0]
click at [746, 405] on label "X" at bounding box center [766, 400] width 40 height 32
click at [761, 578] on input "X" at bounding box center [766, 583] width 10 height 10
radio input "true"
type input "no stitch"
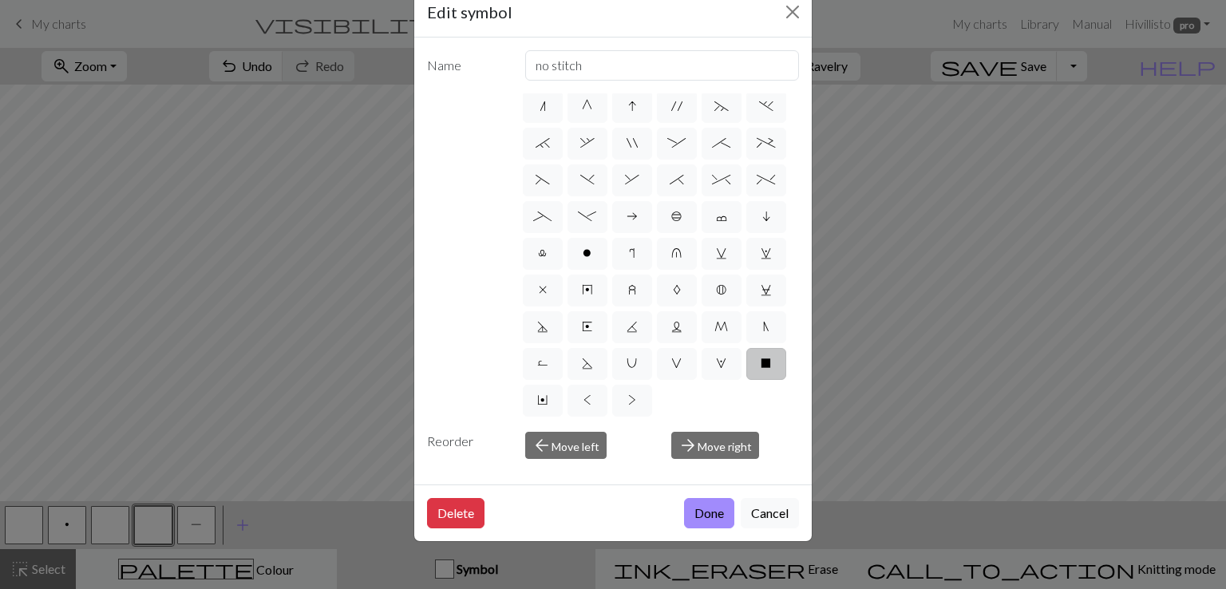
scroll to position [0, 0]
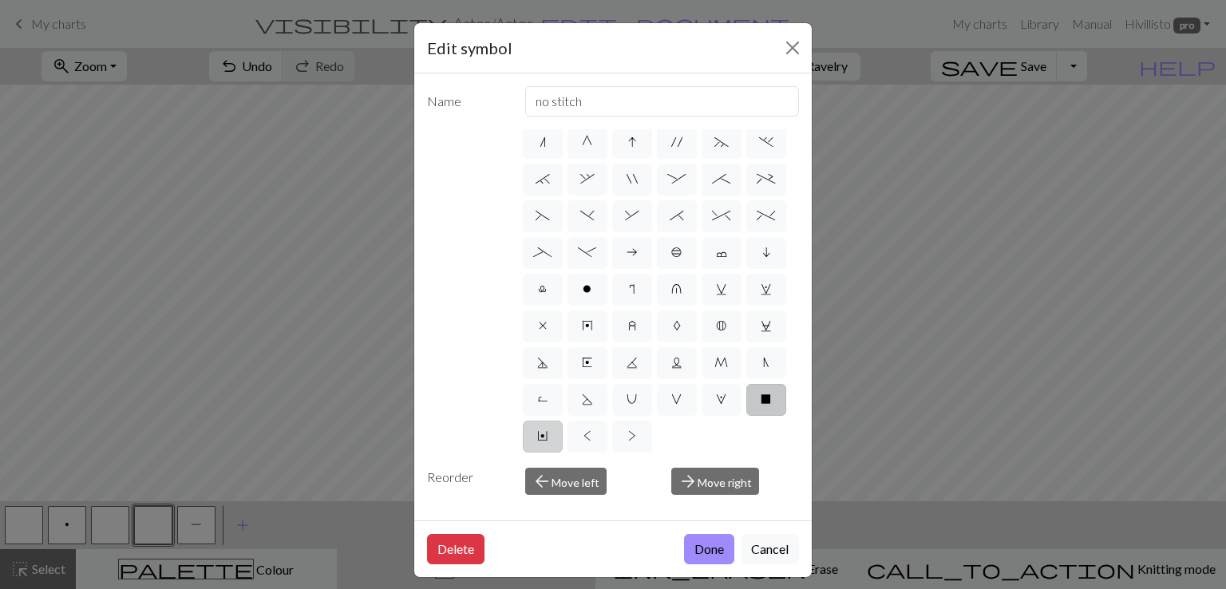
click at [563, 421] on label "Y" at bounding box center [543, 437] width 40 height 32
radio input "true"
type input "place bead"
click at [607, 421] on label "<" at bounding box center [587, 437] width 40 height 32
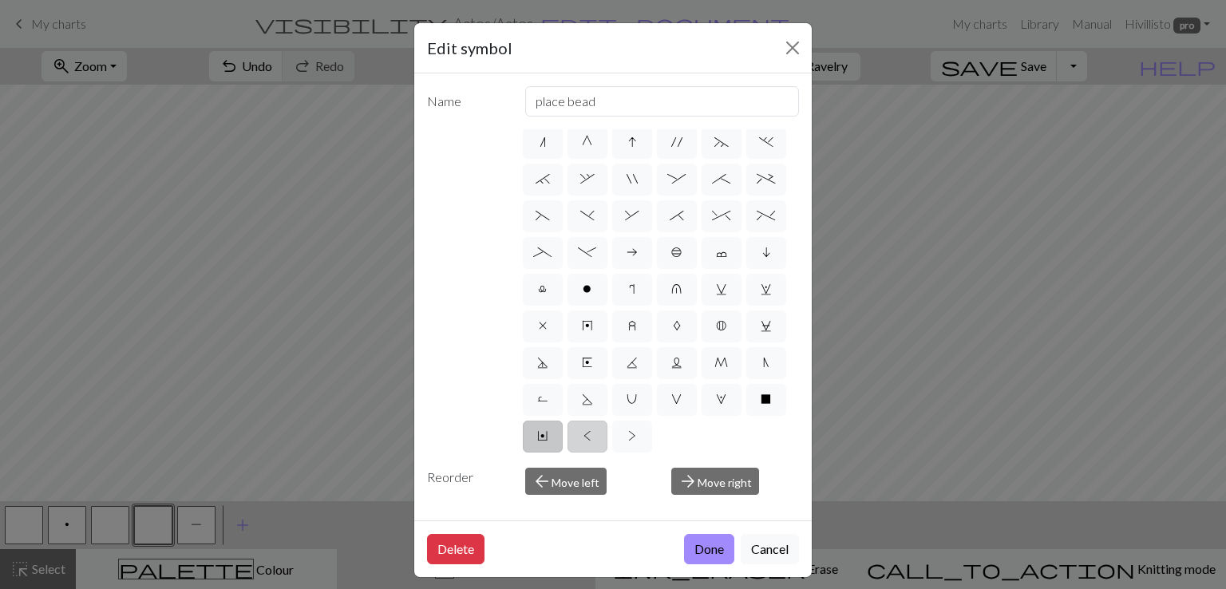
radio input "true"
type input "twisted knit"
click at [543, 310] on label "x" at bounding box center [543, 326] width 40 height 32
click at [543, 504] on input "x" at bounding box center [544, 509] width 10 height 10
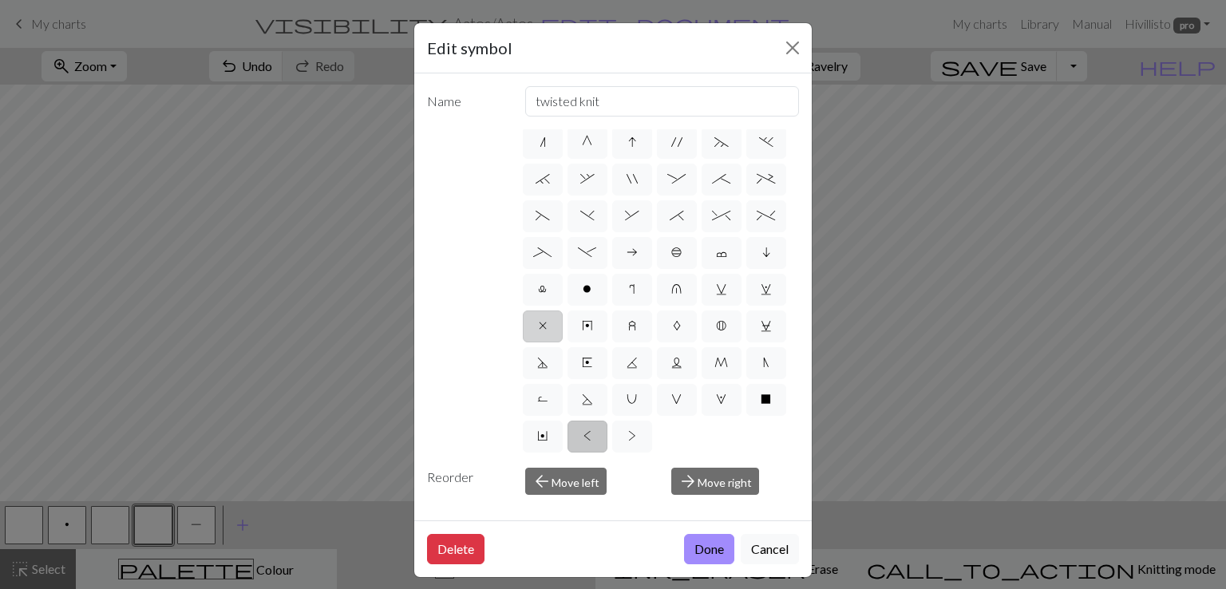
radio input "true"
type input "no stitch"
click at [612, 274] on label "r" at bounding box center [632, 290] width 40 height 32
click at [629, 468] on input "r" at bounding box center [634, 473] width 10 height 10
radio input "true"
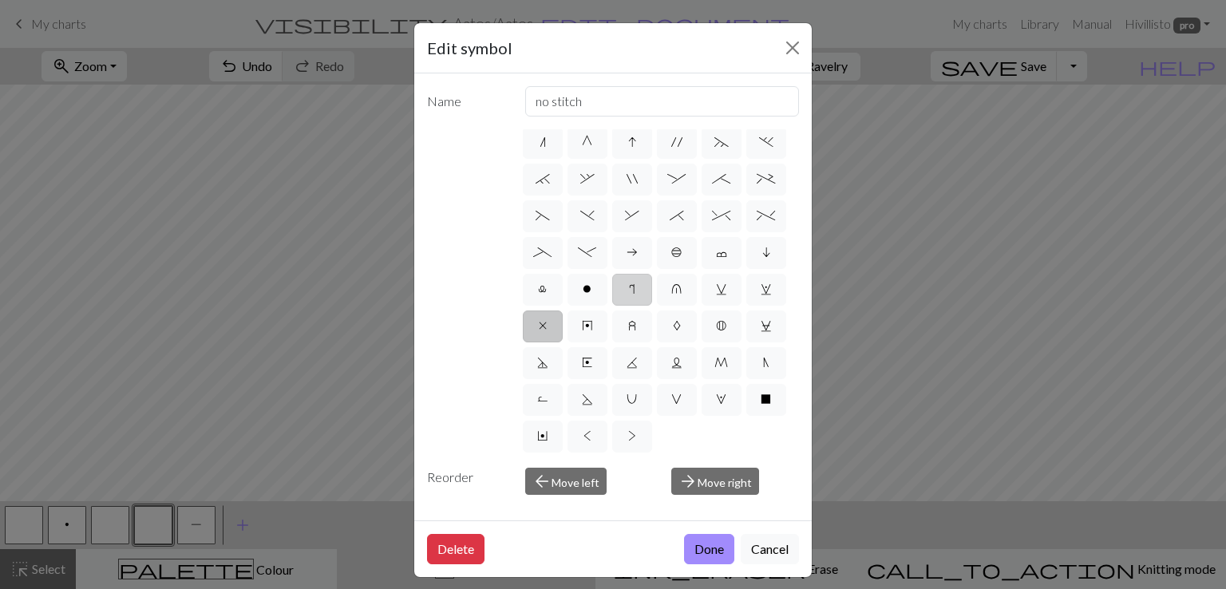
type input "knit by wrapping yarn over"
click at [547, 283] on span "l" at bounding box center [542, 289] width 9 height 13
click at [548, 468] on input "l" at bounding box center [543, 473] width 10 height 10
radio input "true"
type input "Twisted stitch"
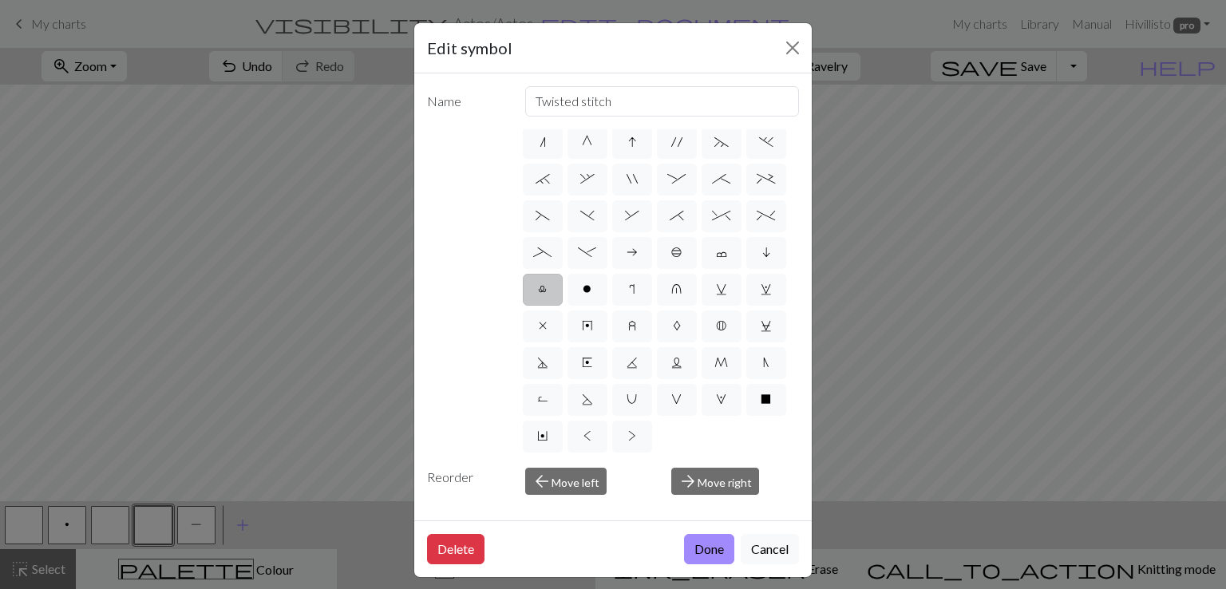
scroll to position [166, 0]
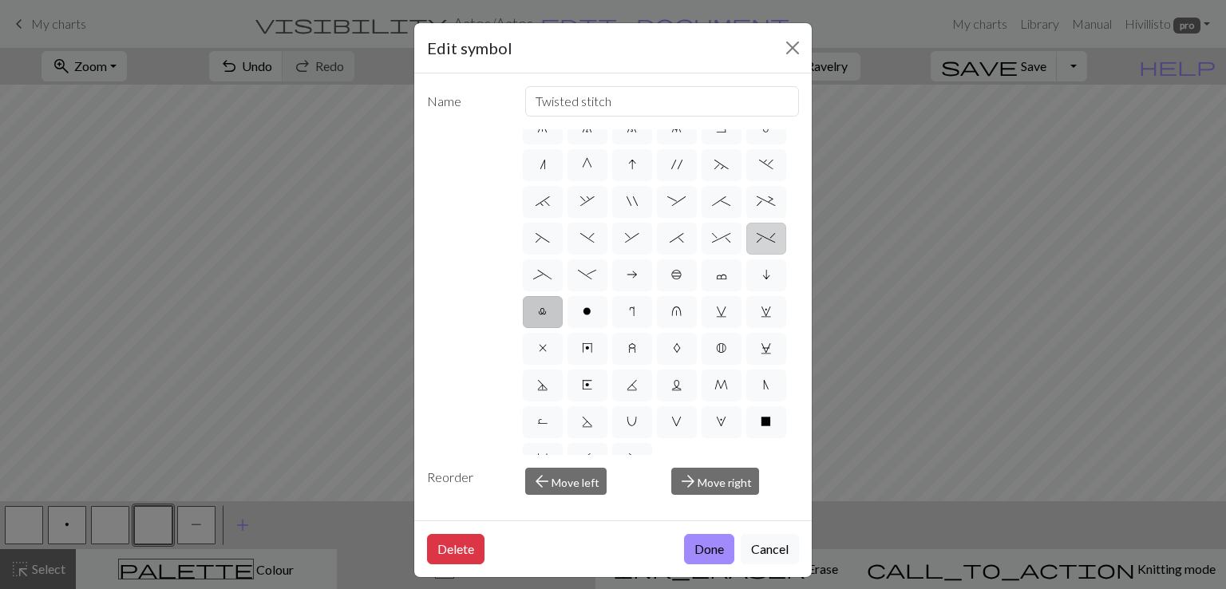
click at [757, 244] on span "%" at bounding box center [766, 237] width 18 height 13
click at [757, 394] on input "%" at bounding box center [762, 399] width 10 height 10
radio input "true"
type input "2 stitch left twist cable"
click at [552, 281] on span "_" at bounding box center [542, 274] width 18 height 13
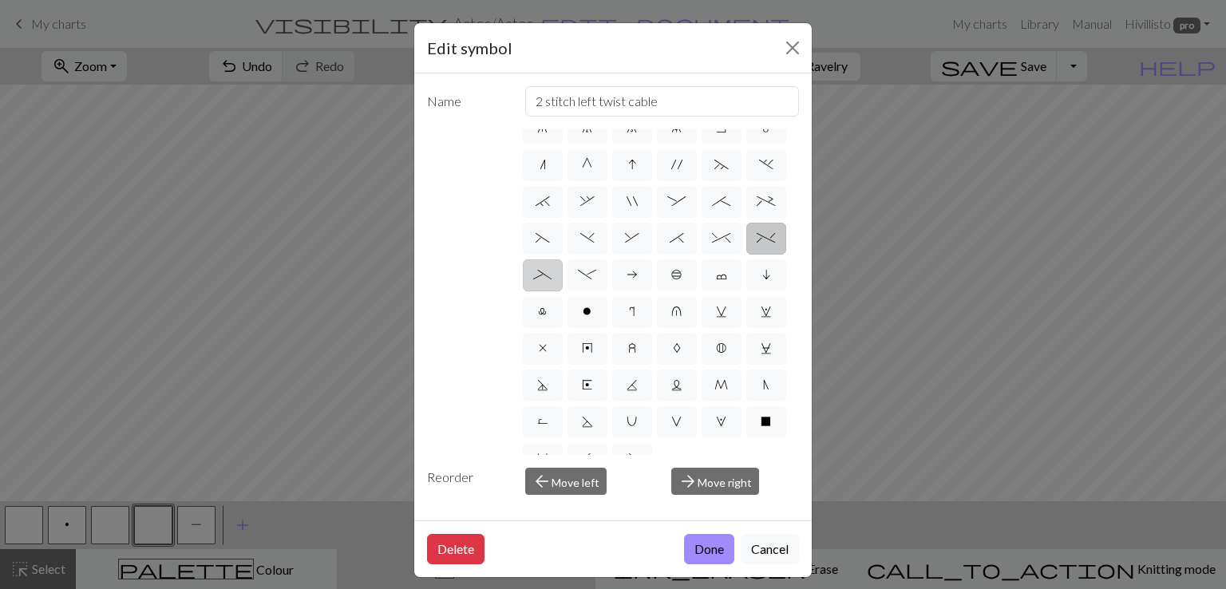
click at [544, 431] on input "_" at bounding box center [538, 436] width 10 height 10
radio input "true"
type input "Left part of left 4+ cable"
click at [766, 544] on button "Cancel" at bounding box center [770, 549] width 58 height 30
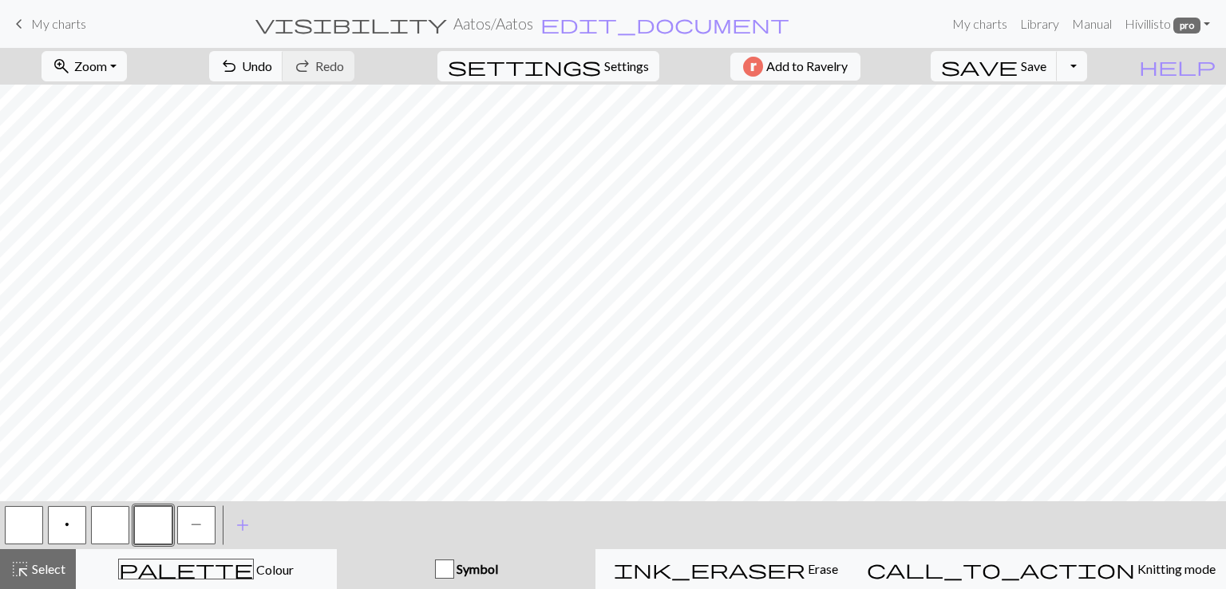
click at [533, 28] on h2 "Aatos / Aatos" at bounding box center [493, 23] width 80 height 18
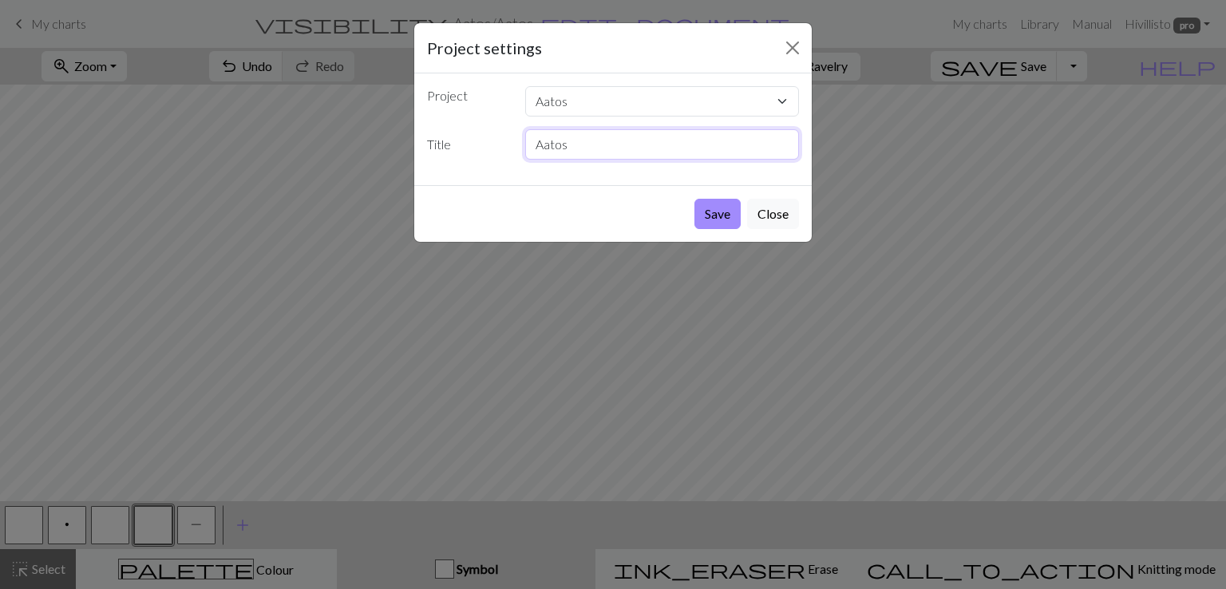
click at [578, 152] on input "Aatos" at bounding box center [662, 144] width 275 height 30
type input "Aatos_kuvio A"
click at [719, 215] on button "Save" at bounding box center [717, 214] width 46 height 30
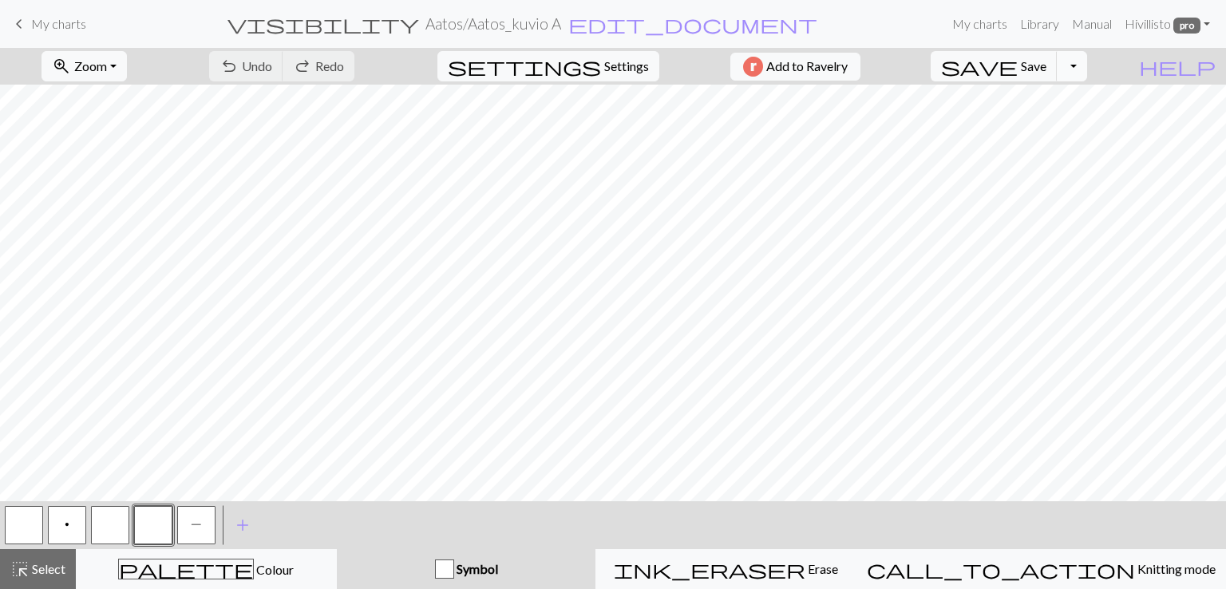
click at [1087, 65] on button "Toggle Dropdown" at bounding box center [1072, 66] width 30 height 30
click at [1068, 132] on button "save_alt Download" at bounding box center [955, 127] width 263 height 26
click at [1087, 66] on button "Toggle Dropdown" at bounding box center [1072, 66] width 30 height 30
click at [1071, 127] on button "save_alt Download" at bounding box center [955, 127] width 263 height 26
click at [1087, 69] on button "Toggle Dropdown" at bounding box center [1072, 66] width 30 height 30
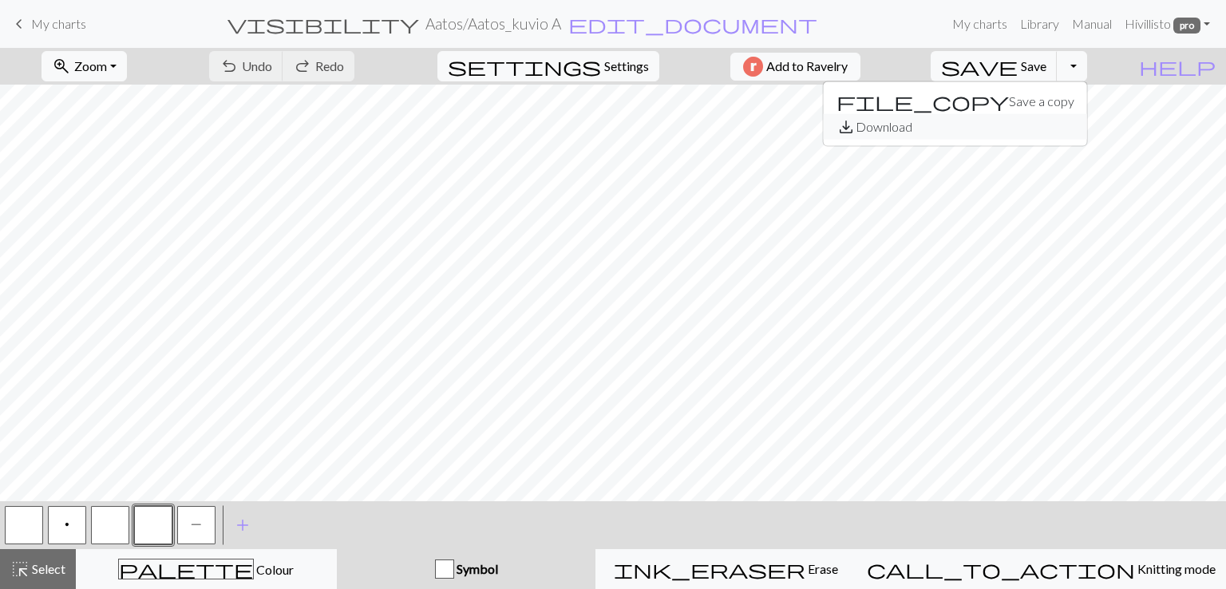
click at [1064, 128] on button "save_alt Download" at bounding box center [955, 127] width 263 height 26
click at [1046, 71] on span "Save" at bounding box center [1034, 65] width 26 height 15
click at [1087, 69] on button "Toggle Dropdown" at bounding box center [1072, 66] width 30 height 30
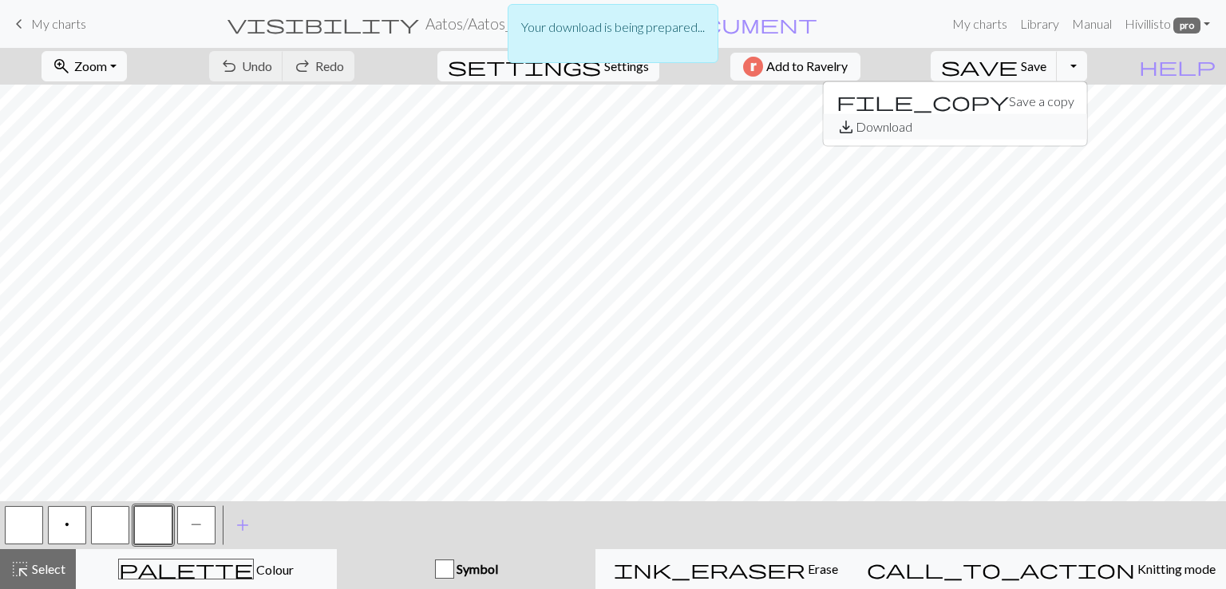
click at [1057, 128] on button "save_alt Download" at bounding box center [955, 127] width 263 height 26
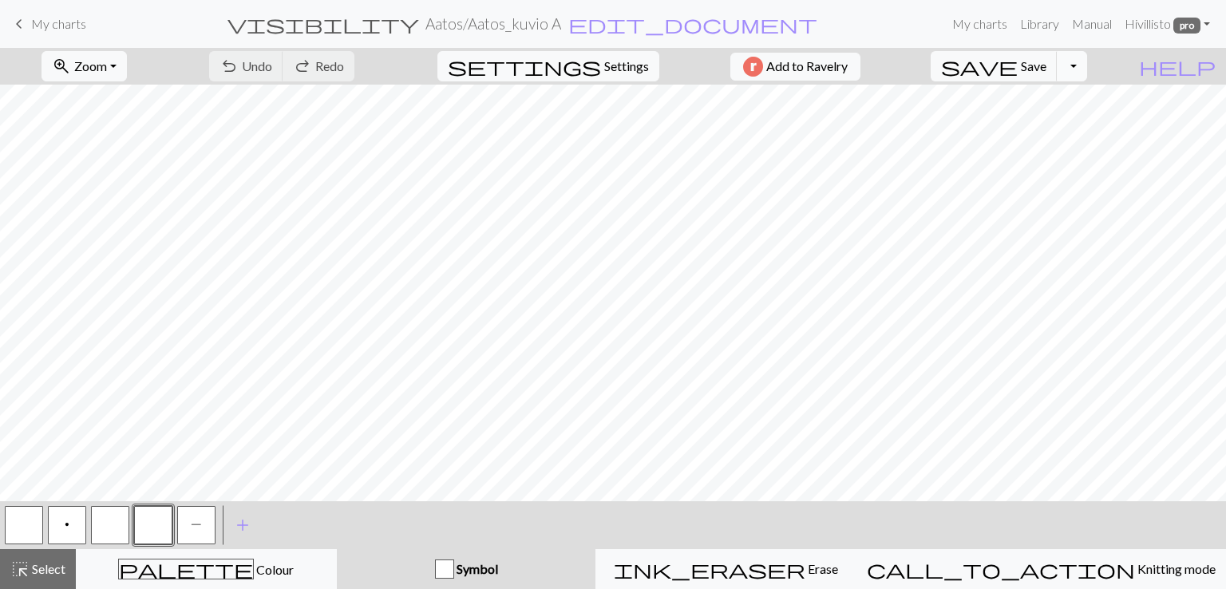
click at [1087, 61] on button "Toggle Dropdown" at bounding box center [1072, 66] width 30 height 30
click at [1066, 132] on button "save_alt Download" at bounding box center [955, 127] width 263 height 26
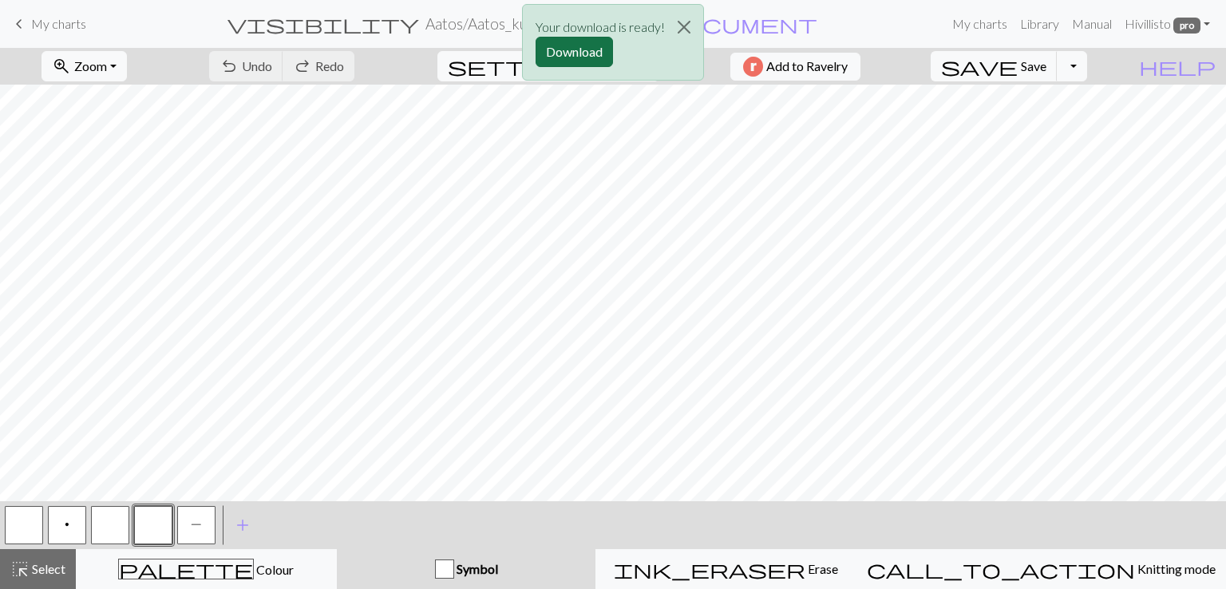
click at [576, 57] on button "Download" at bounding box center [574, 52] width 77 height 30
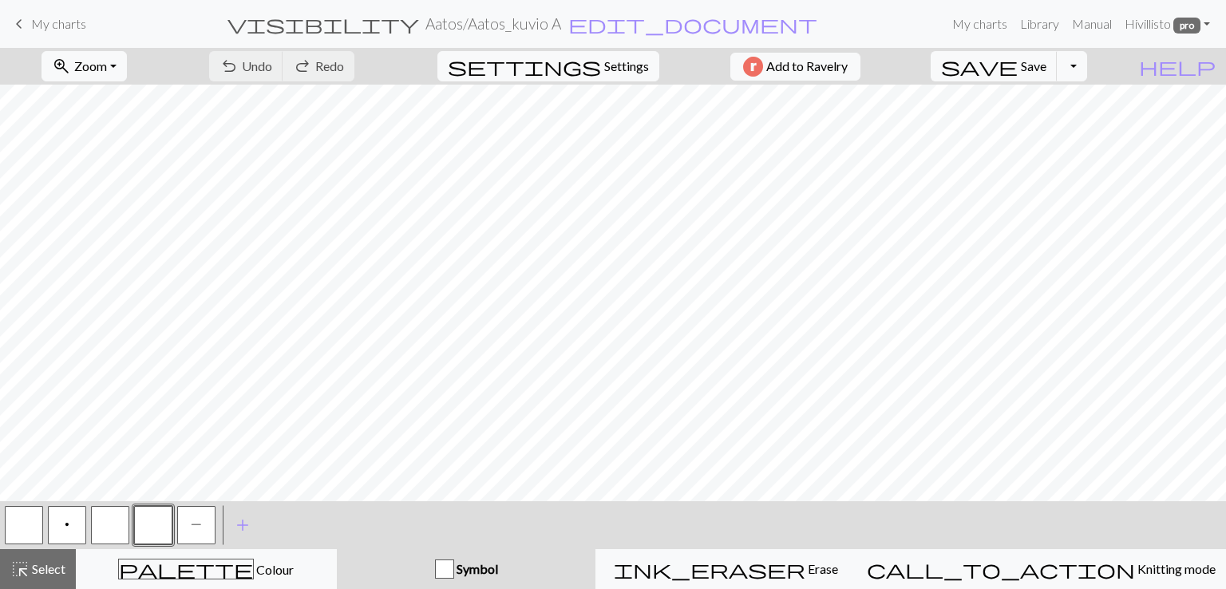
click at [52, 23] on span "My charts" at bounding box center [58, 23] width 55 height 15
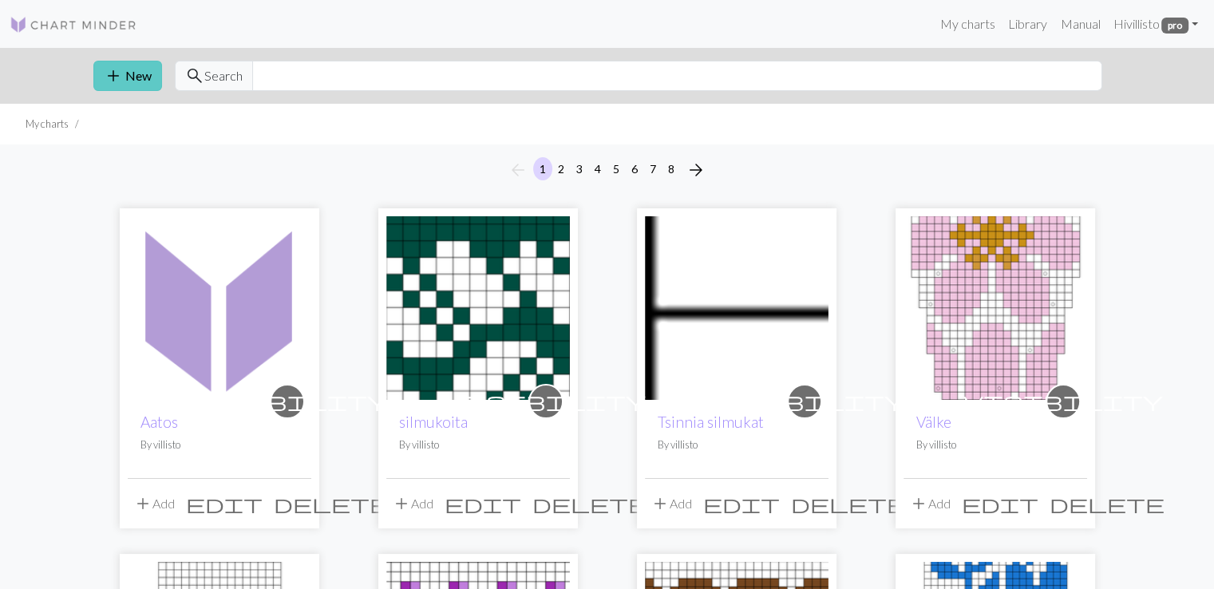
click at [123, 77] on button "add New" at bounding box center [127, 76] width 69 height 30
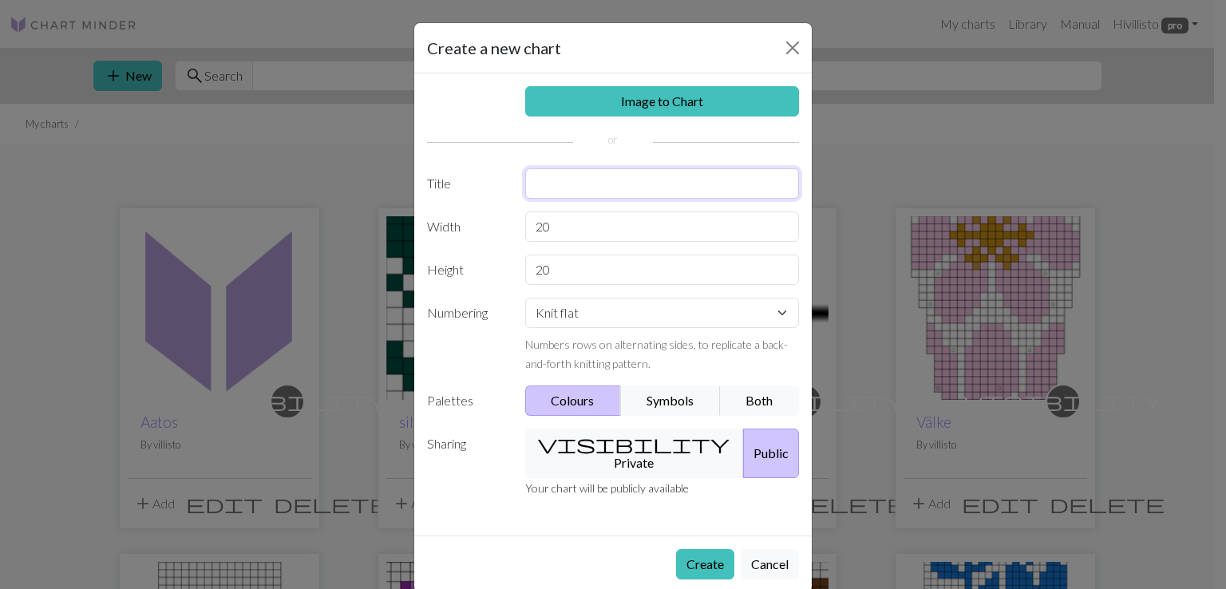
click at [571, 181] on input "text" at bounding box center [662, 183] width 275 height 30
type input "Aato"
drag, startPoint x: 552, startPoint y: 272, endPoint x: 530, endPoint y: 269, distance: 21.8
click at [530, 269] on input "20" at bounding box center [662, 270] width 275 height 30
type input "28"
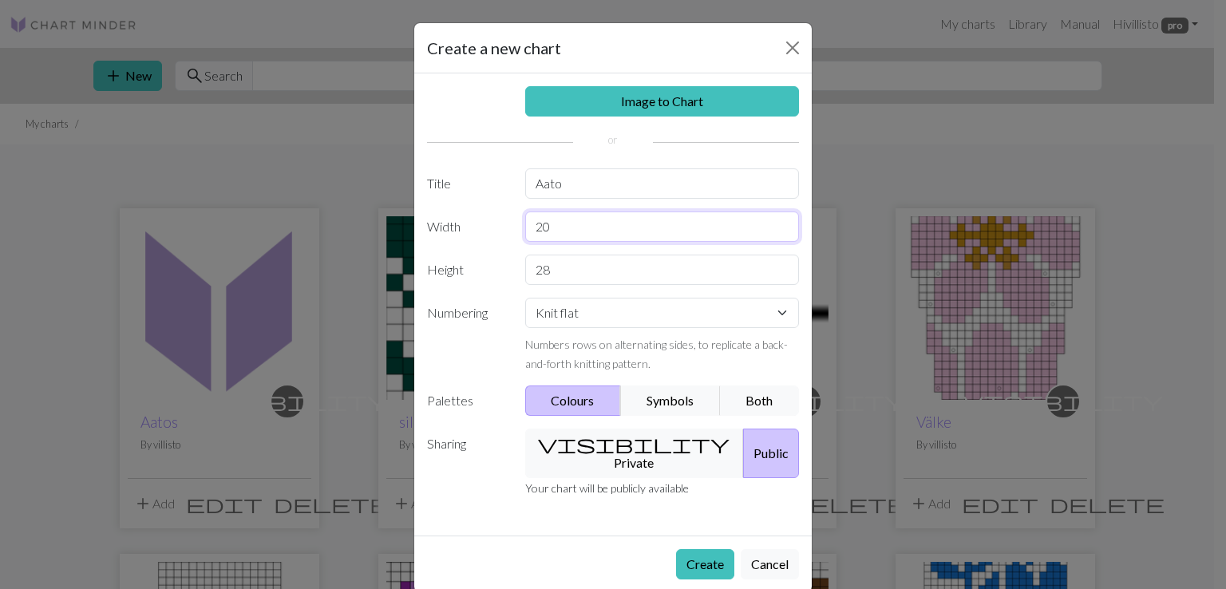
drag, startPoint x: 548, startPoint y: 227, endPoint x: 527, endPoint y: 227, distance: 21.6
click at [527, 227] on input "20" at bounding box center [662, 227] width 275 height 30
type input "8"
click at [599, 316] on select "Knit flat Knit in the round Lace knitting Cross stitch" at bounding box center [662, 313] width 275 height 30
select select "round"
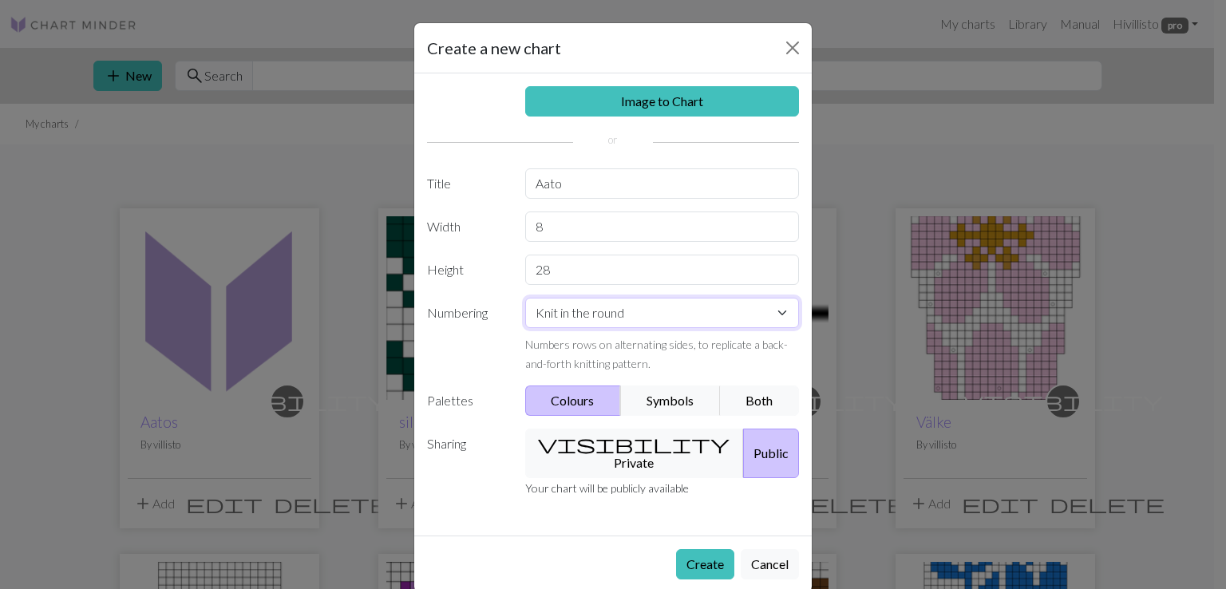
click at [525, 298] on select "Knit flat Knit in the round Lace knitting Cross stitch" at bounding box center [662, 313] width 275 height 30
click at [642, 399] on button "Symbols" at bounding box center [670, 401] width 101 height 30
click at [600, 448] on button "visibility Private" at bounding box center [634, 453] width 219 height 49
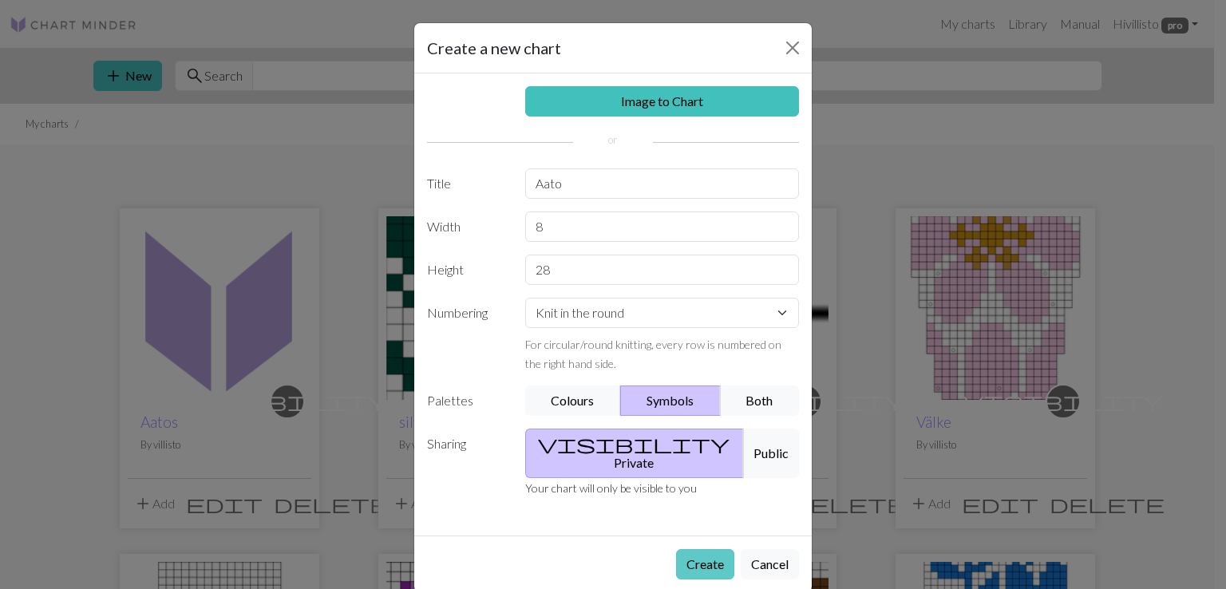
click at [689, 552] on button "Create" at bounding box center [705, 564] width 58 height 30
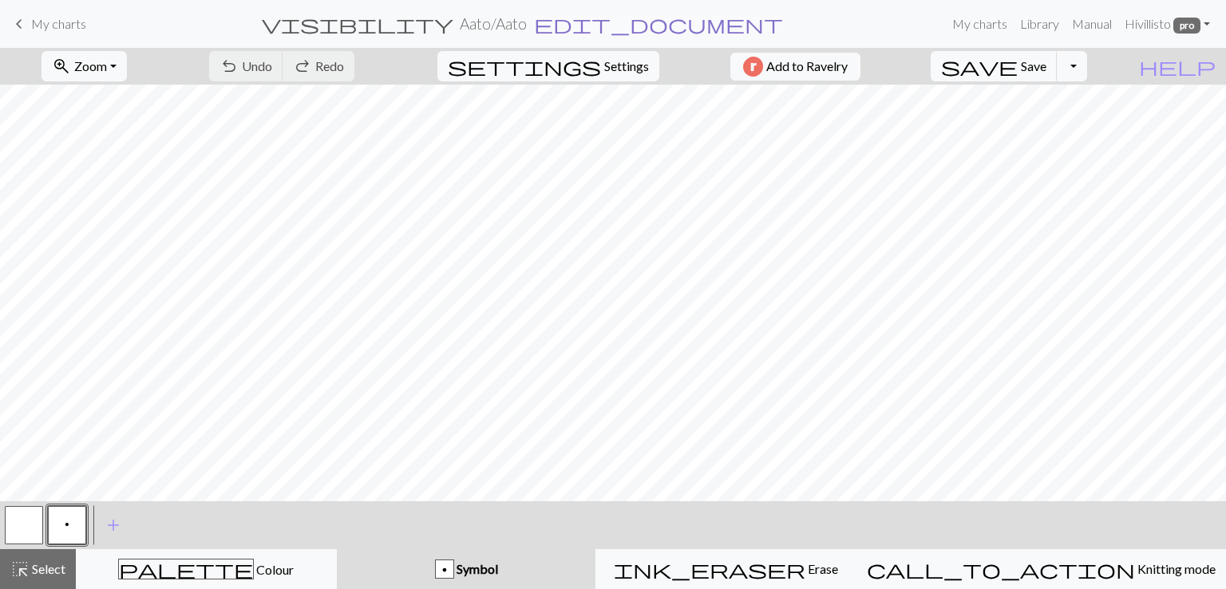
click at [571, 25] on span "edit_document" at bounding box center [658, 24] width 249 height 22
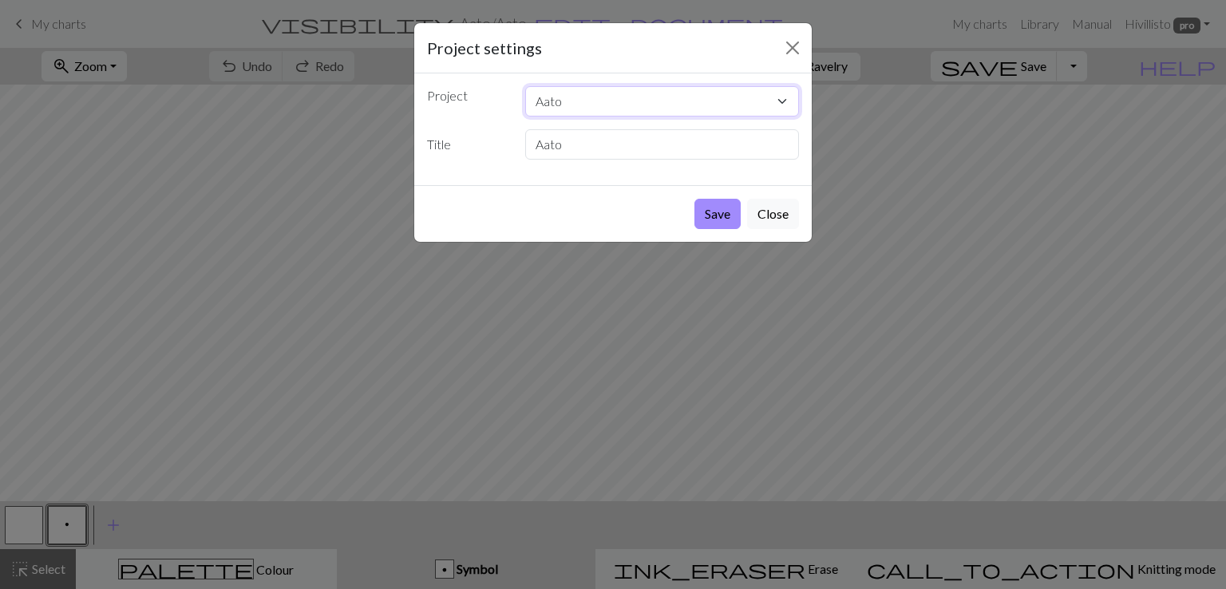
click at [567, 110] on select "Aato Aatos silmukoita Tsinnia silmukat Välke Veltsun neule Palmikkoraita Solmu …" at bounding box center [662, 101] width 275 height 30
click at [568, 104] on select "Aato Aatos silmukoita Tsinnia silmukat Välke Veltsun neule Palmikkoraita Solmu …" at bounding box center [662, 101] width 275 height 30
select select "68b5708b3eea154e6249ee06"
click at [525, 86] on select "Aato Aatos silmukoita Tsinnia silmukat Välke Veltsun neule Palmikkoraita Solmu …" at bounding box center [662, 101] width 275 height 30
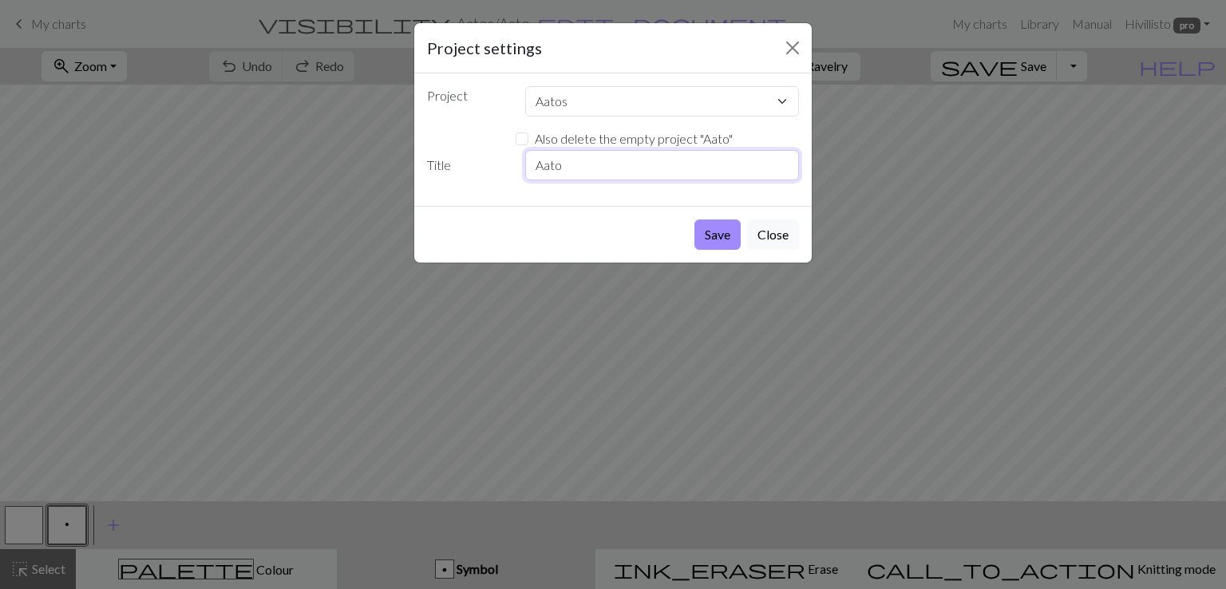
click at [564, 173] on input "Aato" at bounding box center [662, 165] width 275 height 30
type input "Aatos_kuvio B"
click at [723, 235] on button "Save" at bounding box center [717, 234] width 46 height 30
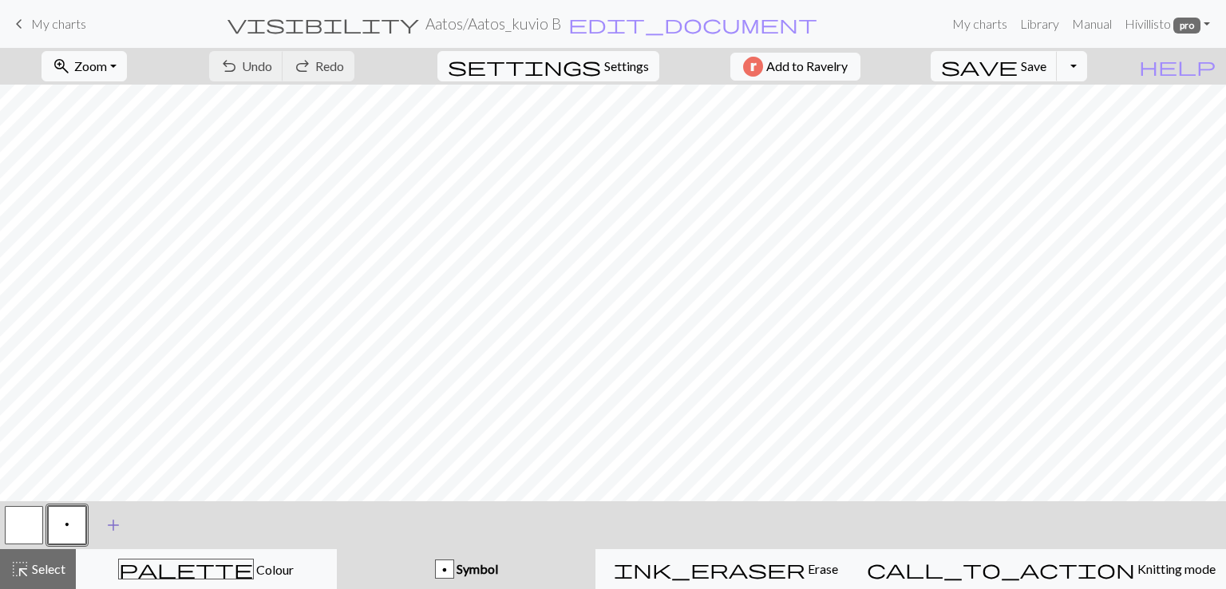
click at [109, 523] on span "add" at bounding box center [113, 525] width 19 height 22
click at [109, 526] on button "button" at bounding box center [110, 525] width 38 height 38
click at [104, 516] on button "button" at bounding box center [110, 525] width 38 height 38
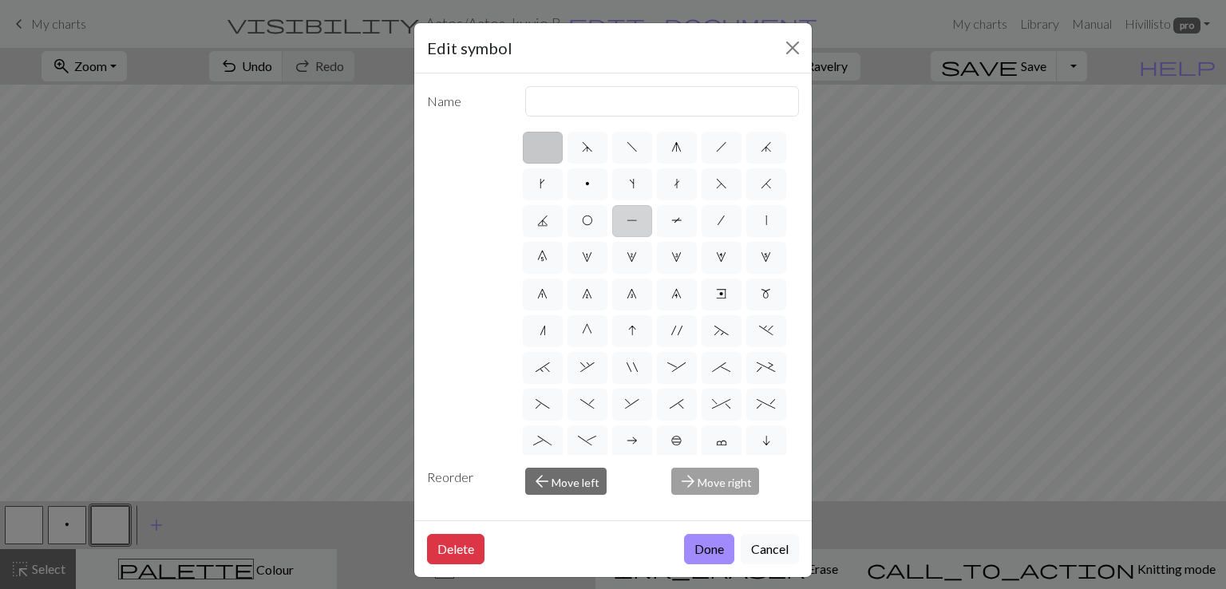
click at [638, 216] on span "P" at bounding box center [632, 220] width 11 height 13
click at [637, 216] on input "P" at bounding box center [632, 216] width 10 height 10
radio input "true"
type input "purl"
click at [709, 540] on button "Done" at bounding box center [709, 549] width 50 height 30
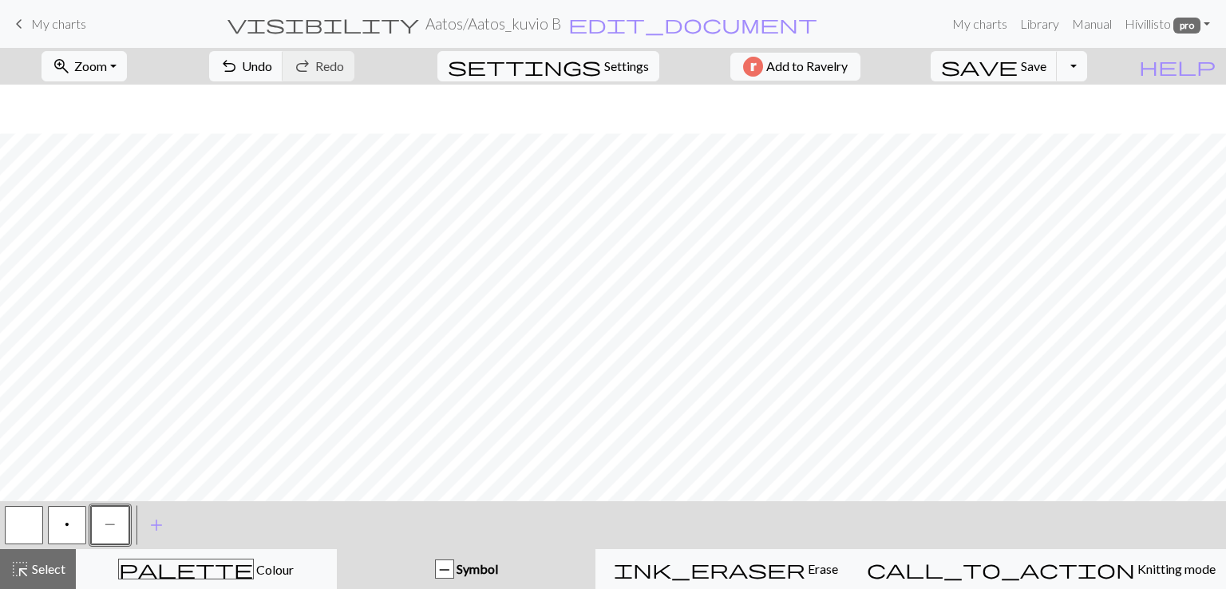
scroll to position [114, 0]
click at [29, 518] on button "button" at bounding box center [24, 525] width 38 height 38
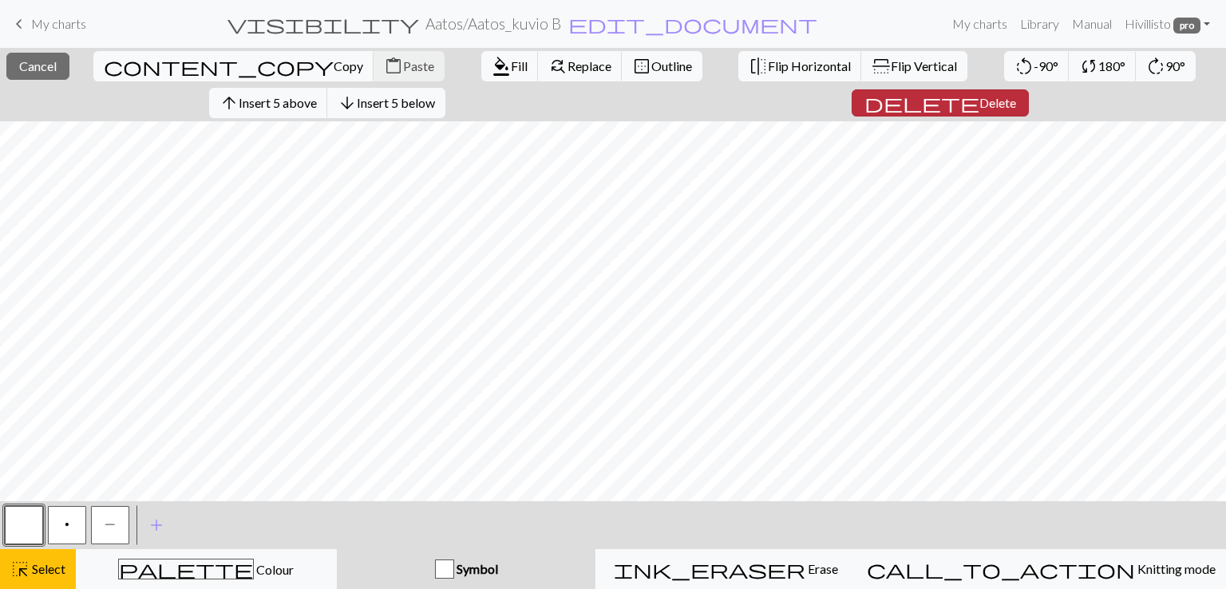
click at [979, 97] on span "Delete" at bounding box center [997, 102] width 37 height 15
click at [303, 106] on span "Insert 2 above" at bounding box center [278, 102] width 78 height 15
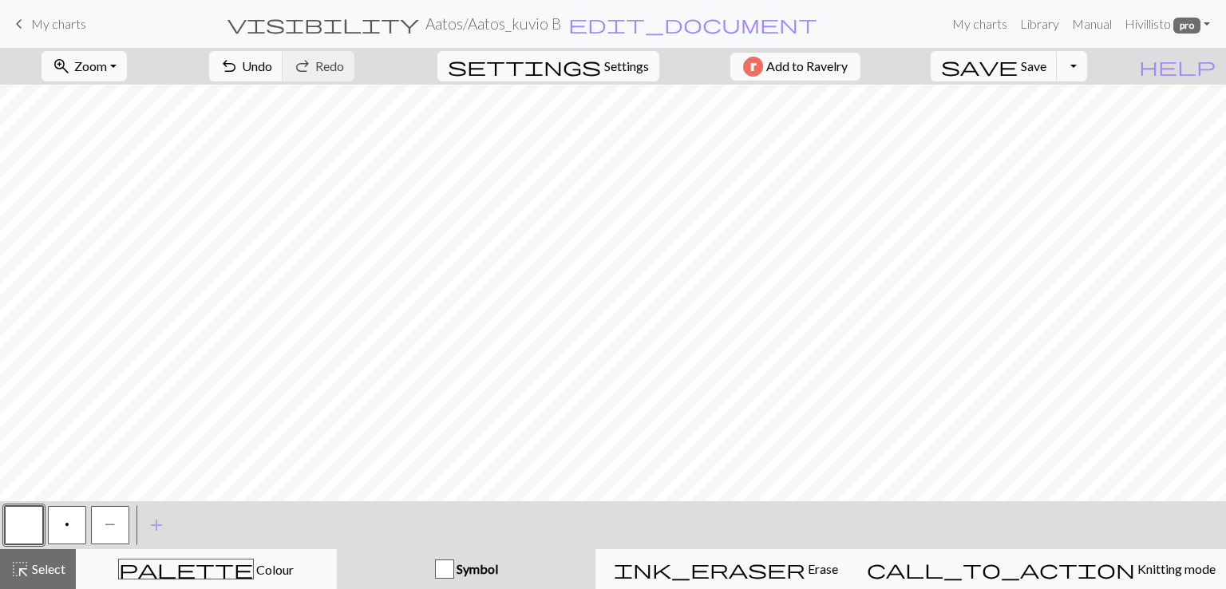
click at [105, 529] on button "P" at bounding box center [110, 525] width 38 height 38
click at [20, 528] on button "button" at bounding box center [24, 525] width 38 height 38
click at [109, 520] on span "P" at bounding box center [110, 524] width 11 height 13
click at [30, 524] on button "button" at bounding box center [24, 525] width 38 height 38
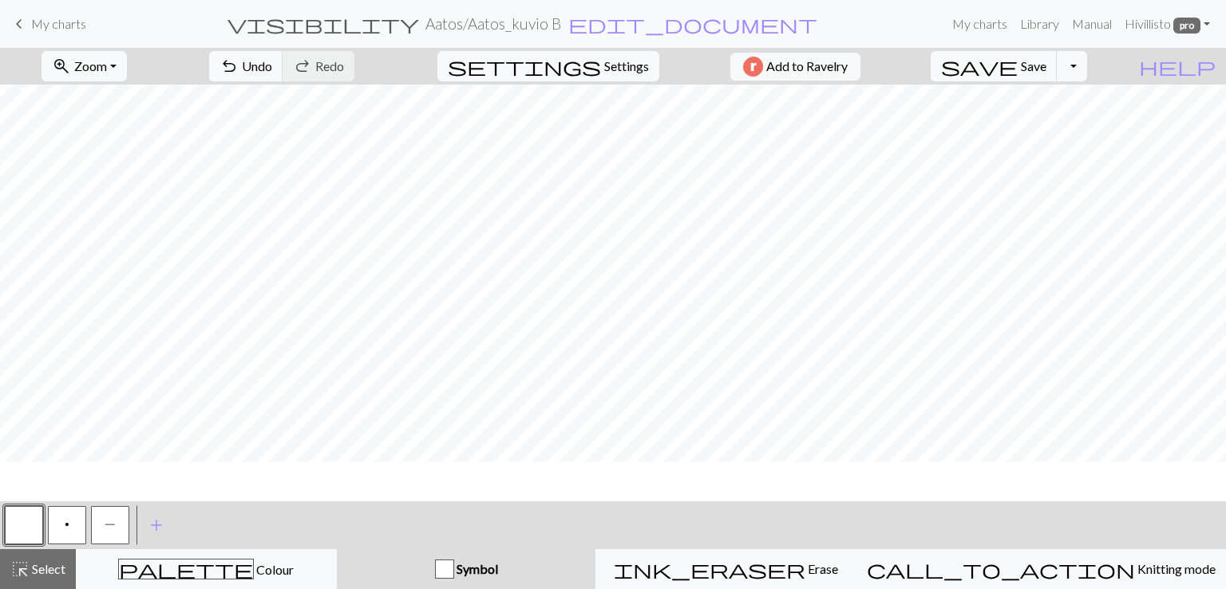
scroll to position [0, 0]
click at [1046, 63] on span "Save" at bounding box center [1034, 65] width 26 height 15
click at [1087, 68] on button "Toggle Dropdown" at bounding box center [1072, 66] width 30 height 30
click at [1049, 129] on button "save_alt Download" at bounding box center [955, 127] width 263 height 26
click at [1087, 65] on button "Toggle Dropdown" at bounding box center [1072, 66] width 30 height 30
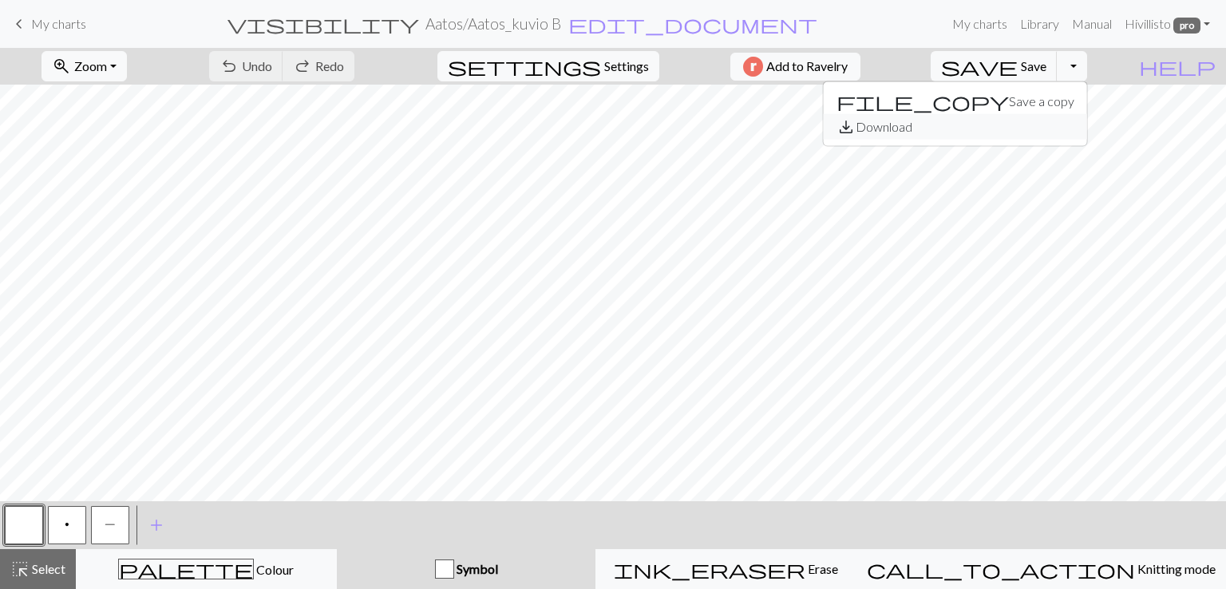
click at [1060, 131] on button "save_alt Download" at bounding box center [955, 127] width 263 height 26
click at [1087, 68] on button "Toggle Dropdown" at bounding box center [1072, 66] width 30 height 30
click at [1049, 123] on button "save_alt Download" at bounding box center [955, 127] width 263 height 26
click at [1046, 64] on span "Save" at bounding box center [1034, 65] width 26 height 15
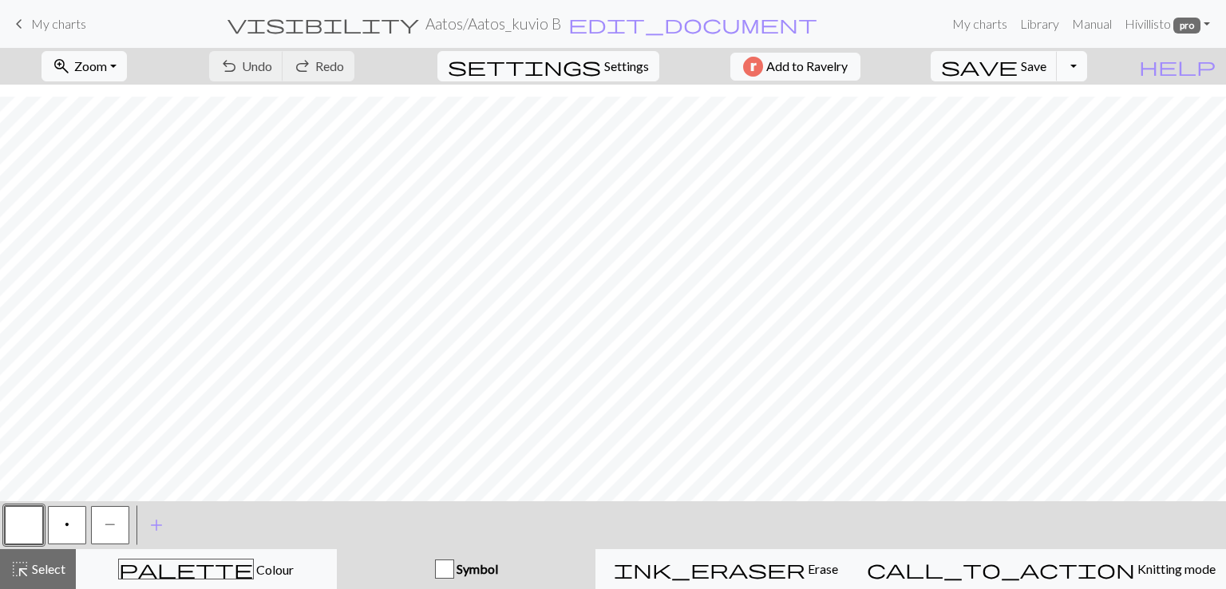
click at [1092, 103] on div "zoom_in Zoom Zoom Fit all Fit width Fit height 50% 100% 150% 200% undo Undo Und…" at bounding box center [613, 318] width 1226 height 541
click at [1087, 76] on button "Toggle Dropdown" at bounding box center [1072, 66] width 30 height 30
click at [1064, 122] on button "save_alt Download" at bounding box center [955, 127] width 263 height 26
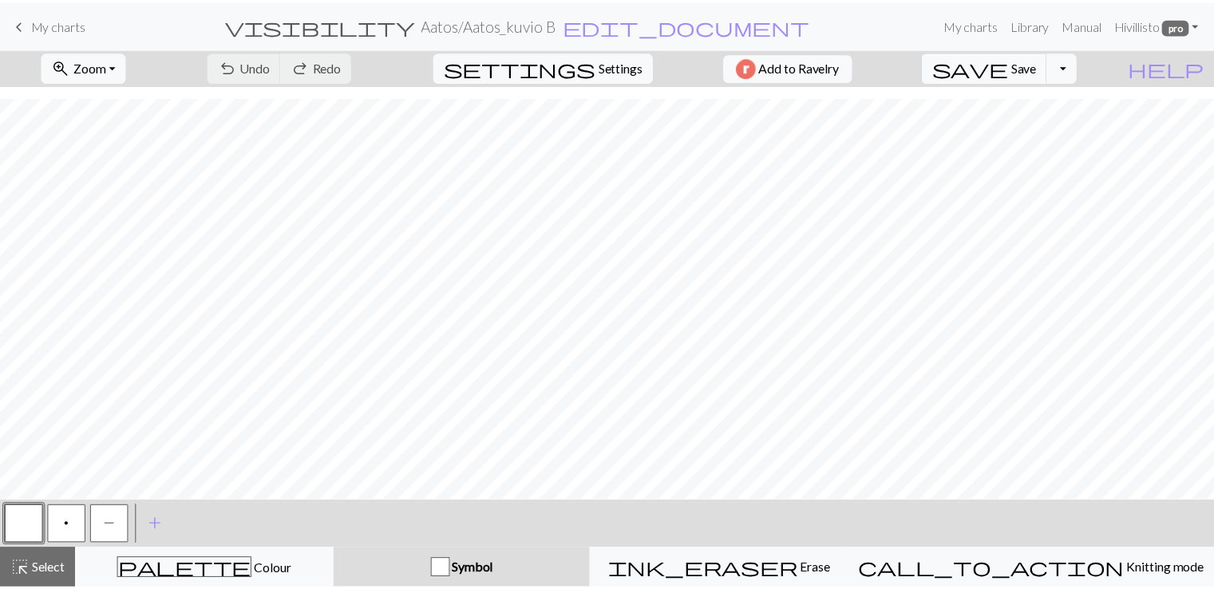
scroll to position [0, 0]
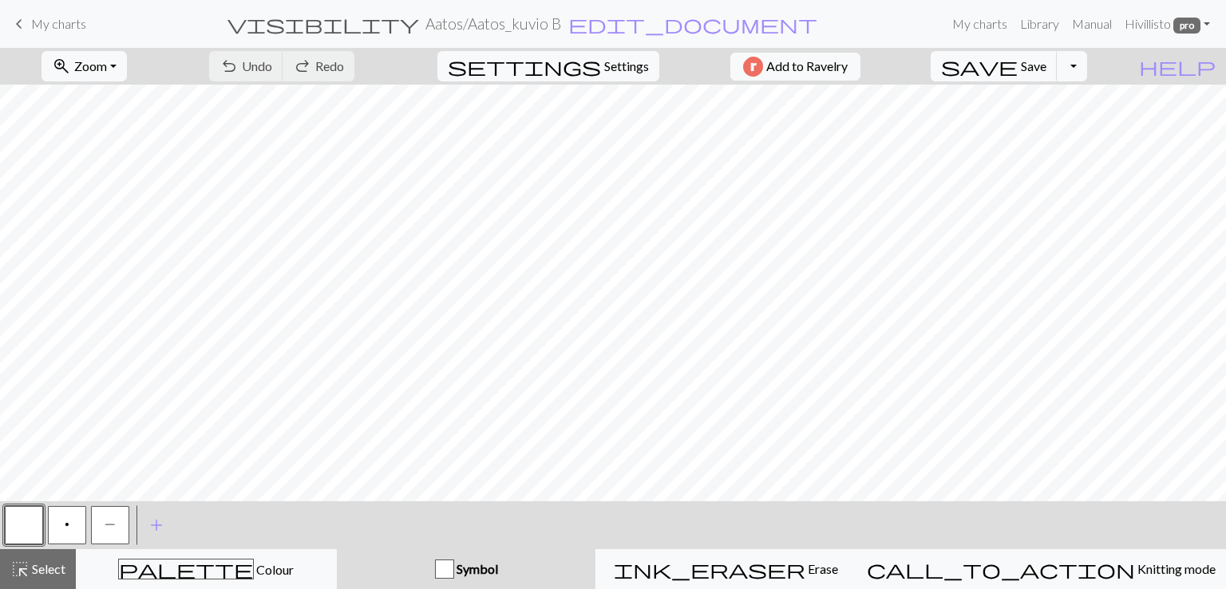
click at [54, 22] on span "My charts" at bounding box center [58, 23] width 55 height 15
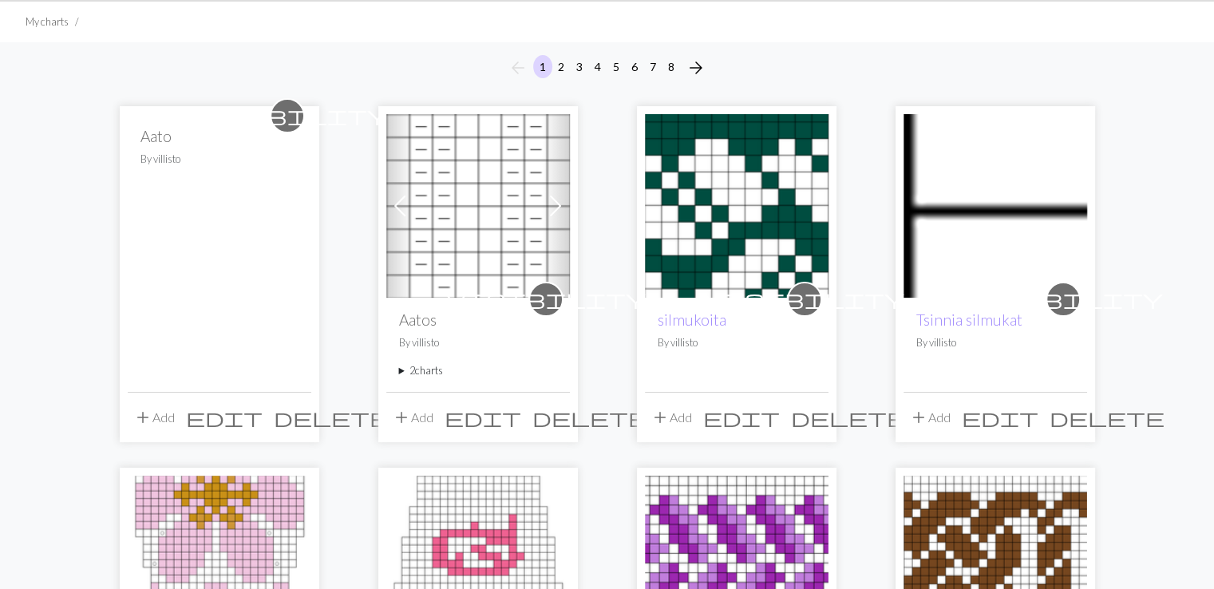
scroll to position [132, 0]
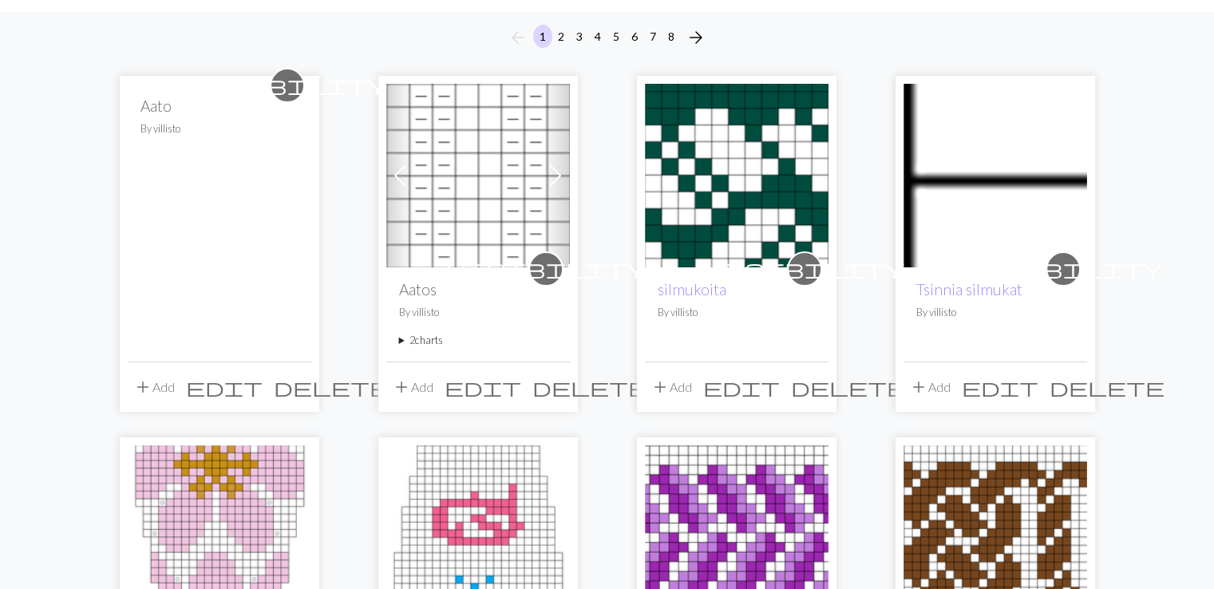
click at [294, 388] on span "delete" at bounding box center [331, 387] width 115 height 22
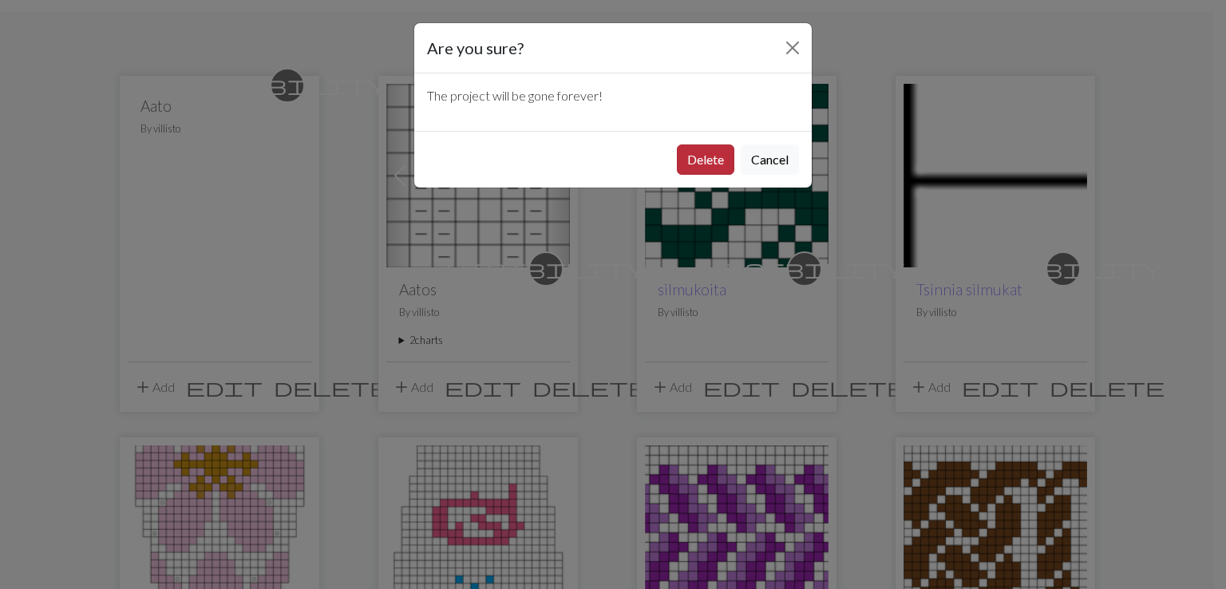
click at [693, 158] on button "Delete" at bounding box center [705, 159] width 57 height 30
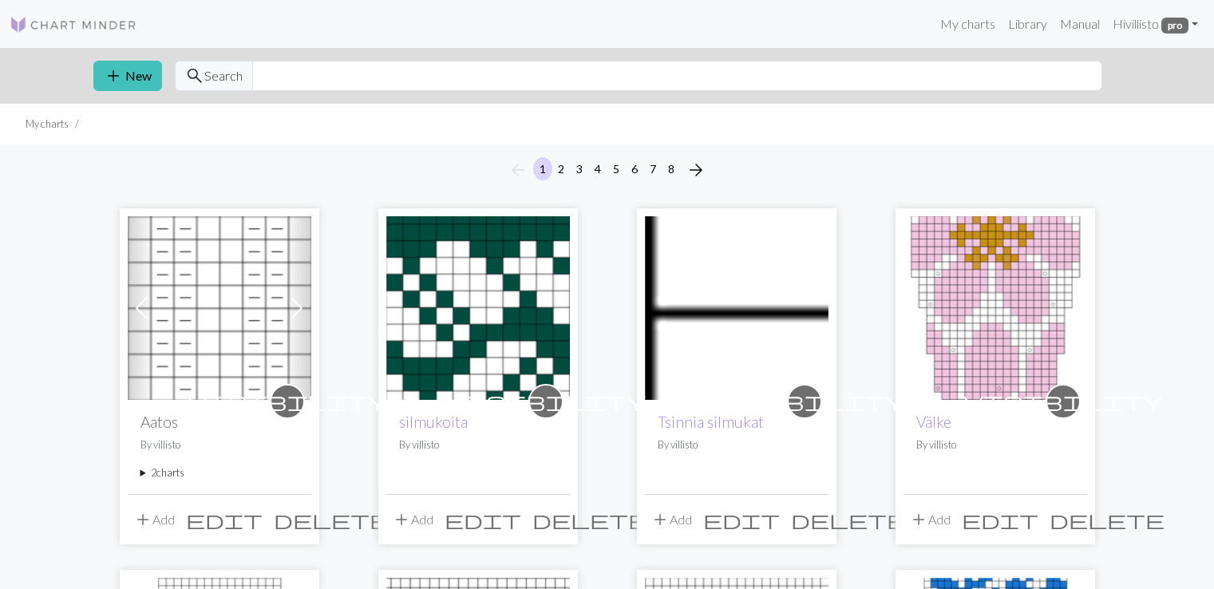
scroll to position [132, 0]
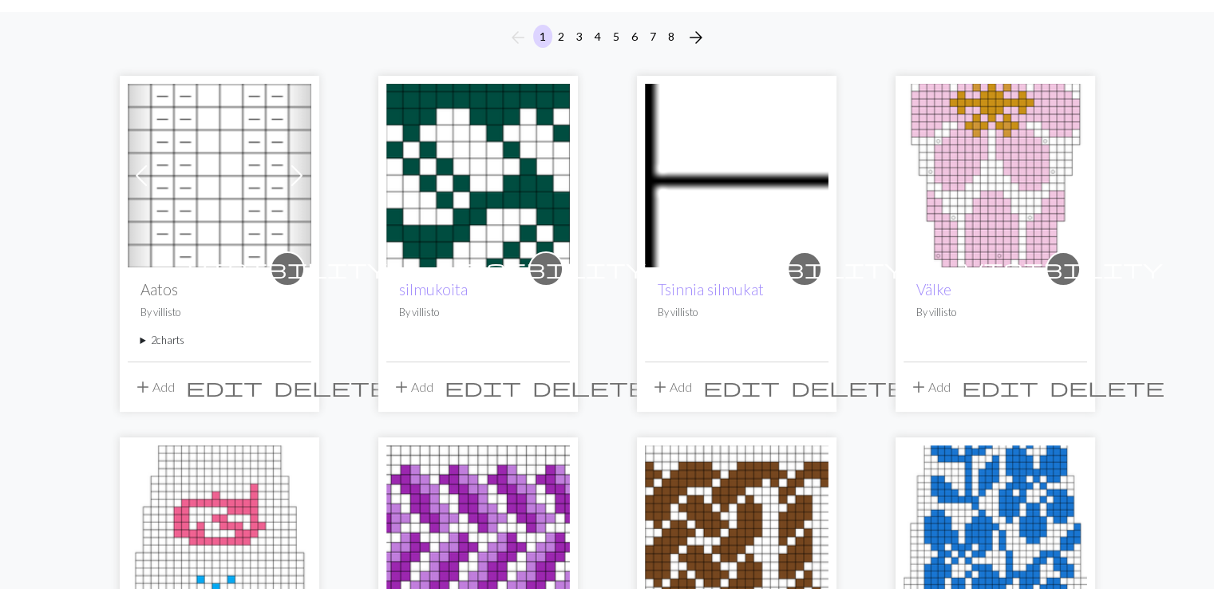
click at [165, 339] on summary "2 charts" at bounding box center [219, 340] width 158 height 15
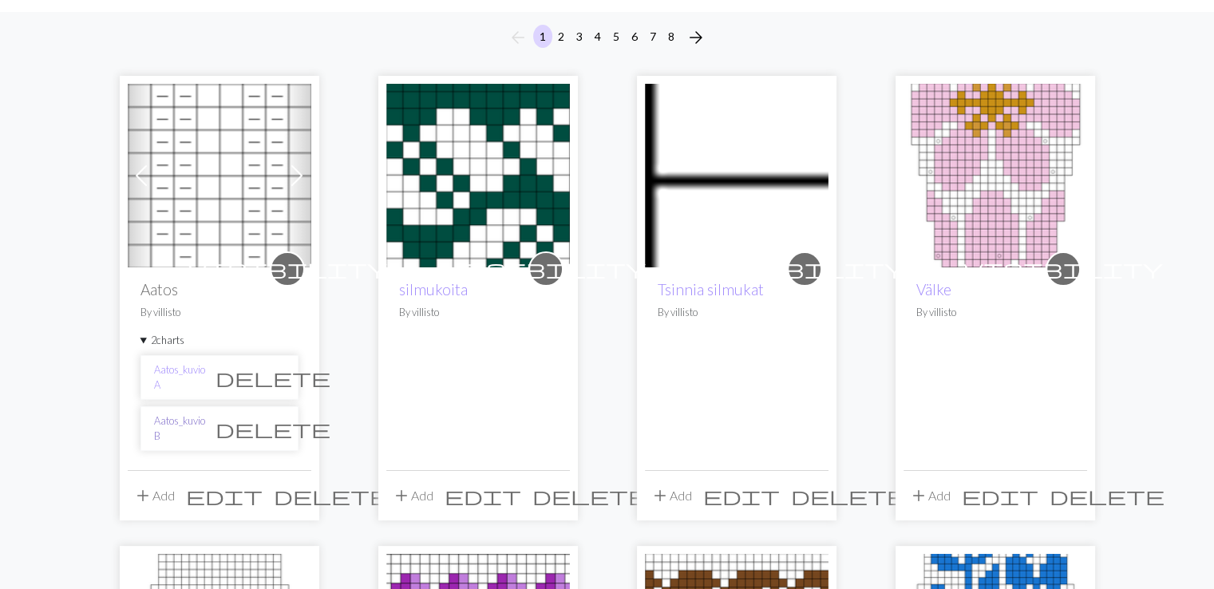
click at [182, 425] on link "Aatos_kuvio B" at bounding box center [179, 428] width 51 height 30
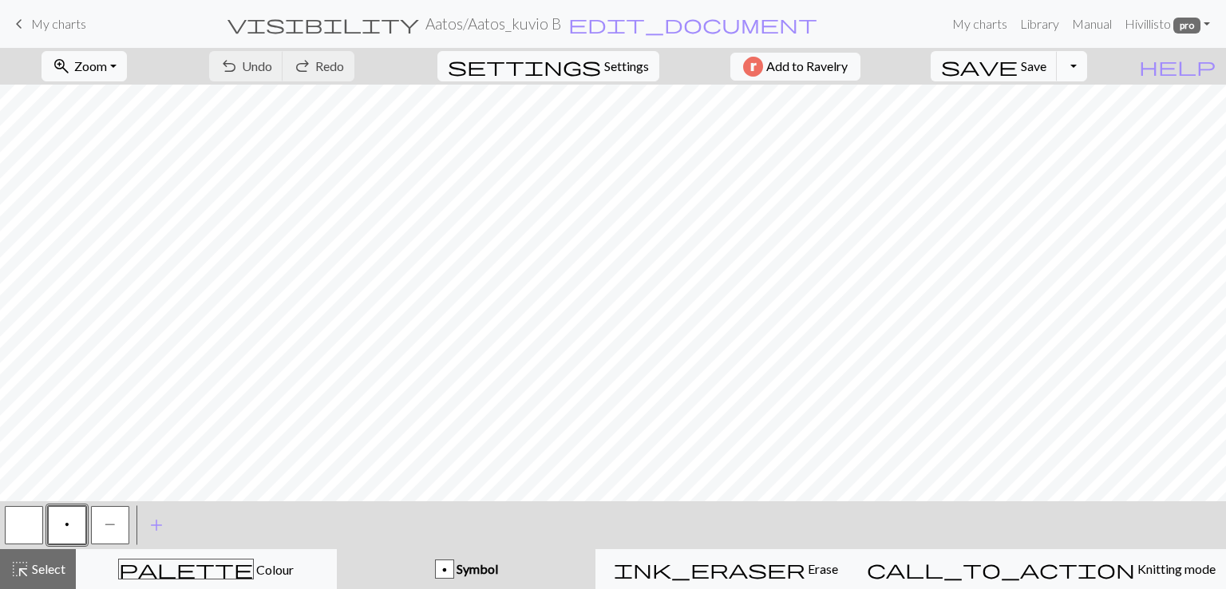
click at [1087, 64] on button "Toggle Dropdown" at bounding box center [1072, 66] width 30 height 30
click at [1048, 131] on button "save_alt Download" at bounding box center [955, 127] width 263 height 26
click at [66, 20] on span "My charts" at bounding box center [58, 23] width 55 height 15
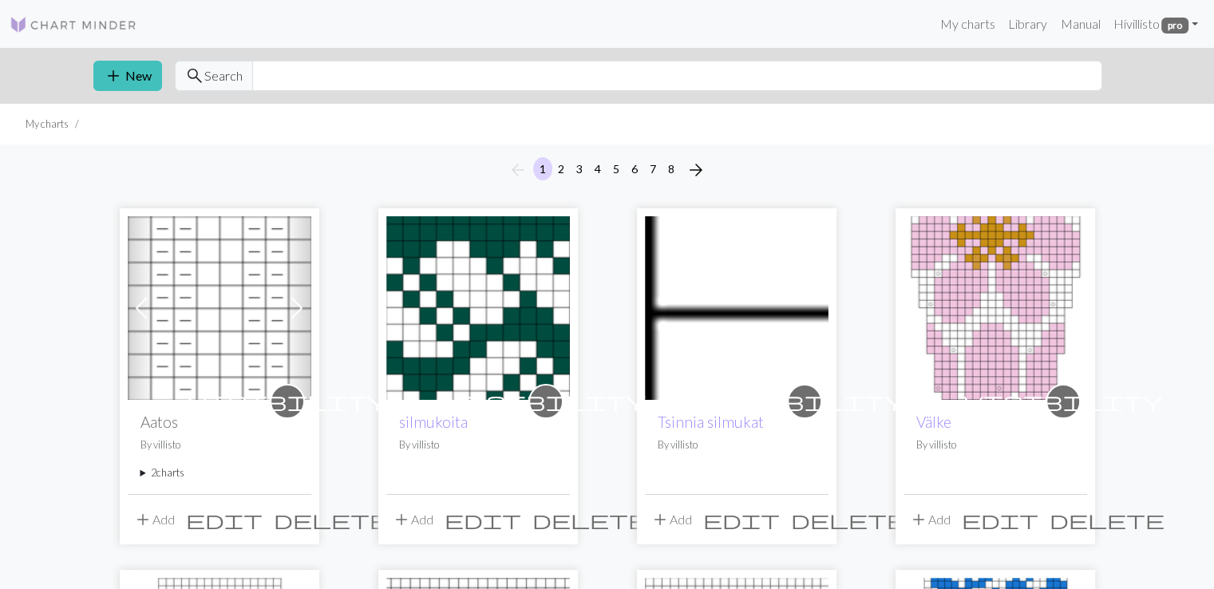
click at [160, 470] on summary "2 charts" at bounding box center [219, 472] width 158 height 15
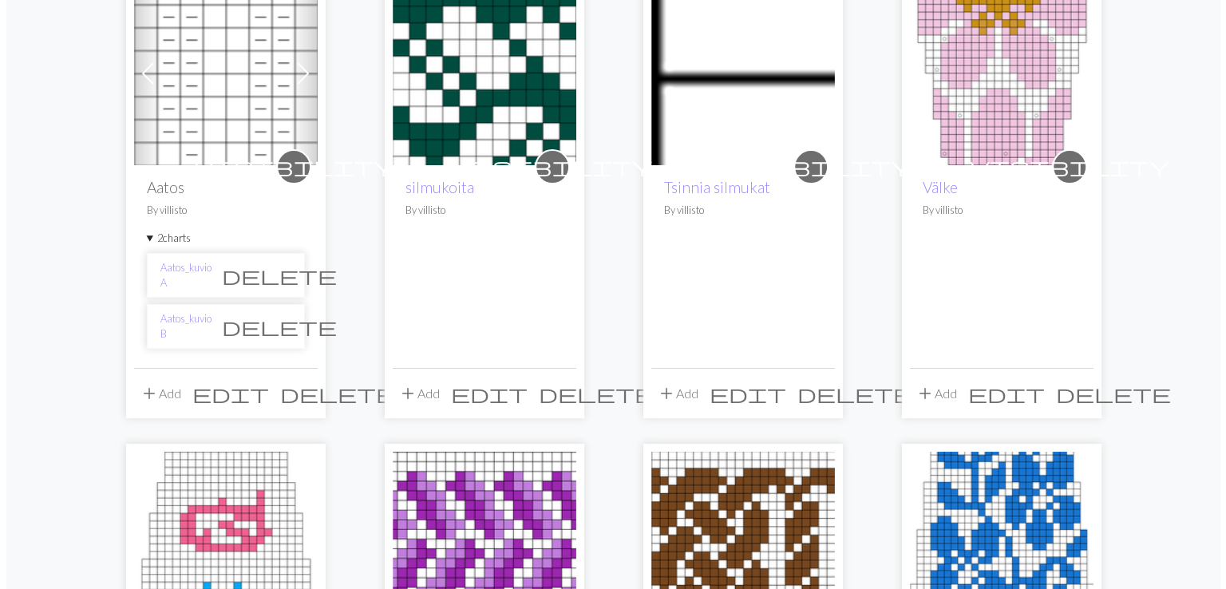
scroll to position [266, 0]
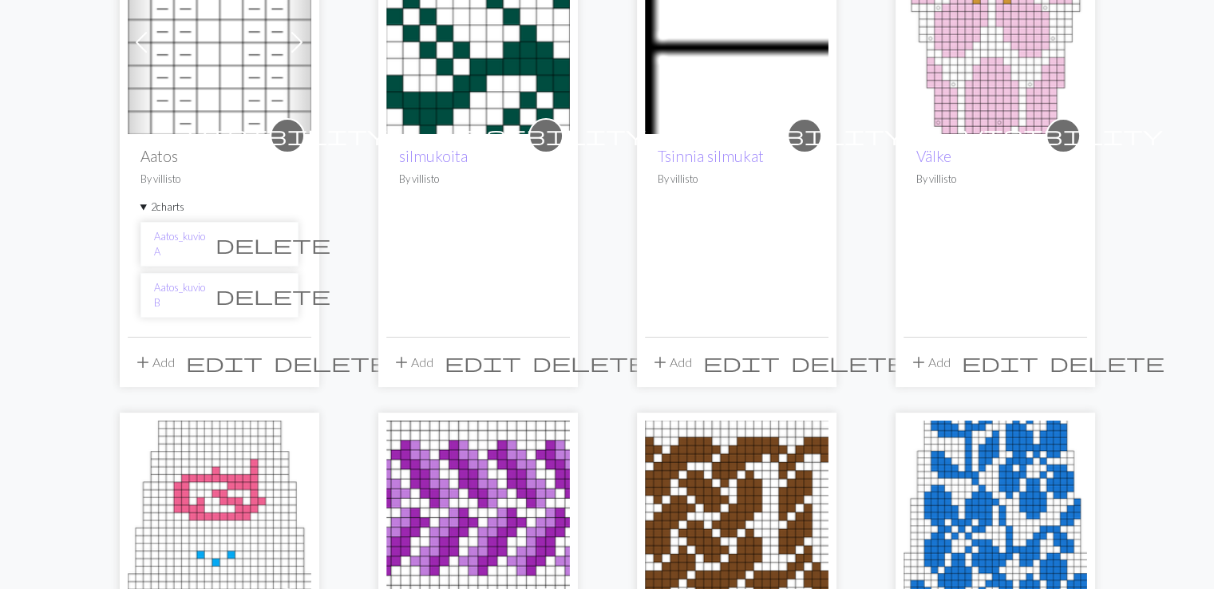
click at [140, 362] on span "add" at bounding box center [142, 362] width 19 height 22
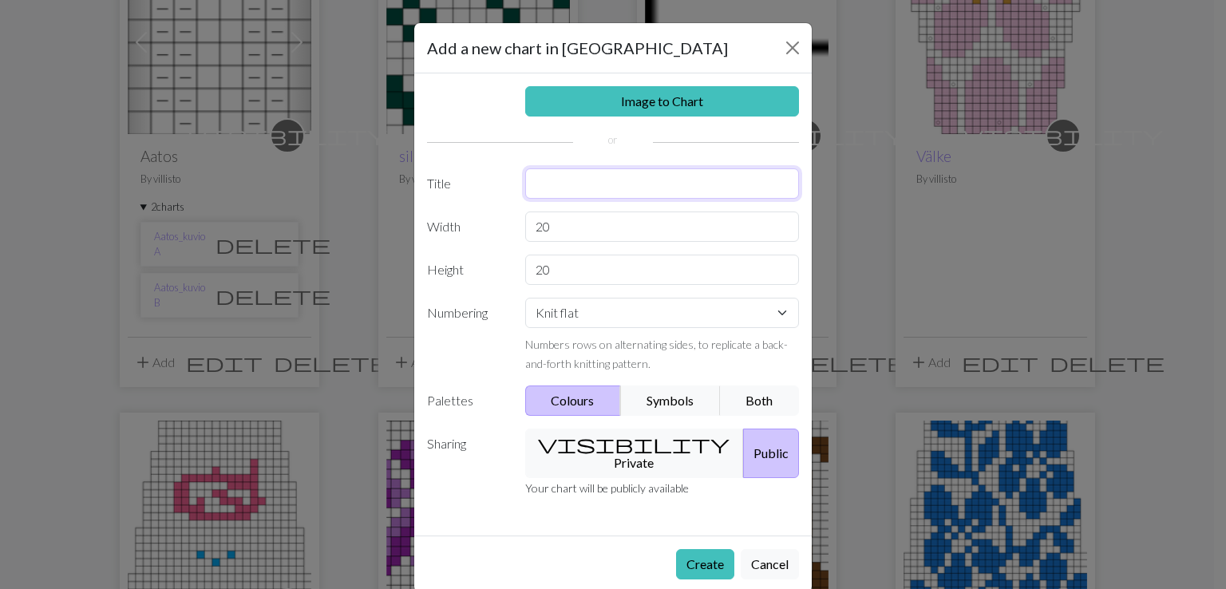
click at [575, 184] on input "text" at bounding box center [662, 183] width 275 height 30
type input "Aatos_silmukat"
click at [542, 227] on input "20" at bounding box center [662, 227] width 275 height 30
type input "2"
type input "1"
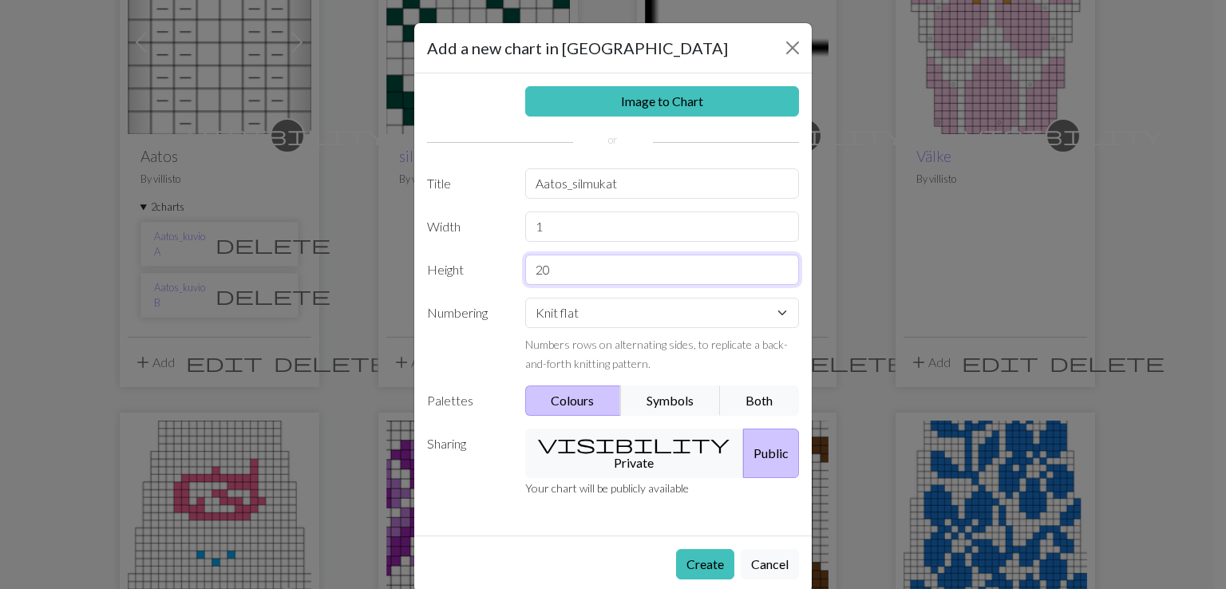
click at [537, 270] on input "20" at bounding box center [662, 270] width 275 height 30
type input "2"
click at [572, 445] on span "visibility" at bounding box center [634, 444] width 192 height 22
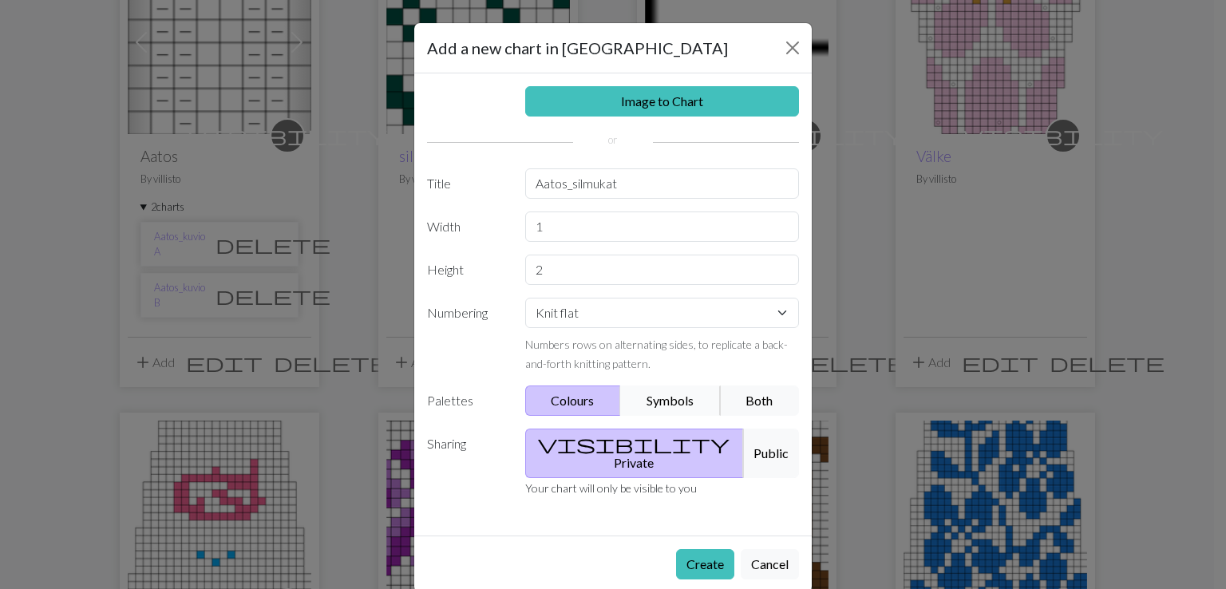
click at [657, 397] on button "Symbols" at bounding box center [670, 401] width 101 height 30
click at [691, 316] on select "Knit flat Knit in the round Lace knitting Cross stitch" at bounding box center [662, 313] width 275 height 30
select select "round"
click at [525, 298] on select "Knit flat Knit in the round Lace knitting Cross stitch" at bounding box center [662, 313] width 275 height 30
click at [699, 549] on button "Create" at bounding box center [705, 564] width 58 height 30
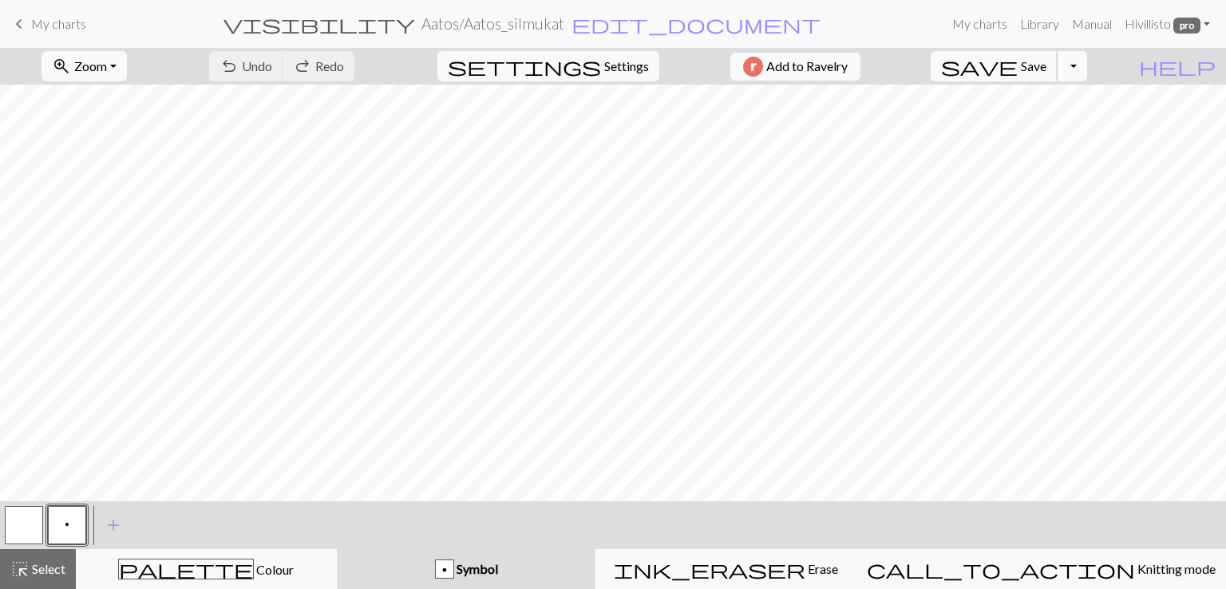
click at [1046, 71] on span "Save" at bounding box center [1034, 65] width 26 height 15
click at [116, 522] on span "add" at bounding box center [113, 525] width 19 height 22
click at [118, 516] on button "button" at bounding box center [110, 525] width 38 height 38
click at [117, 516] on button "button" at bounding box center [110, 525] width 38 height 38
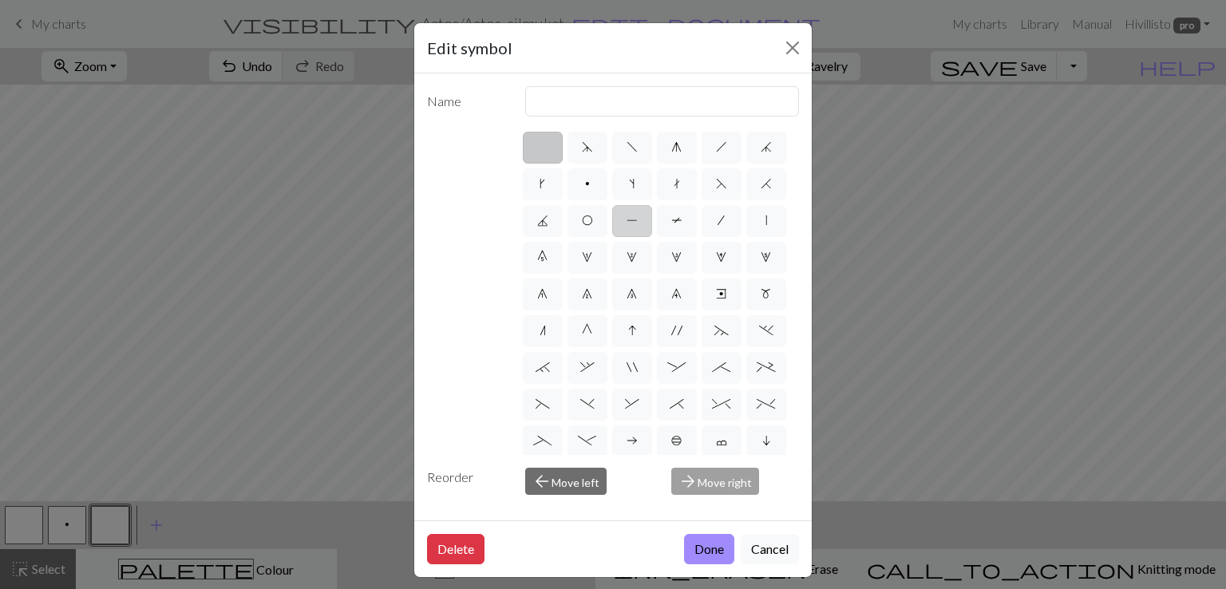
click at [638, 218] on span "P" at bounding box center [632, 220] width 11 height 13
click at [637, 218] on input "P" at bounding box center [632, 216] width 10 height 10
radio input "true"
type input "purl"
click at [713, 543] on button "Done" at bounding box center [709, 549] width 50 height 30
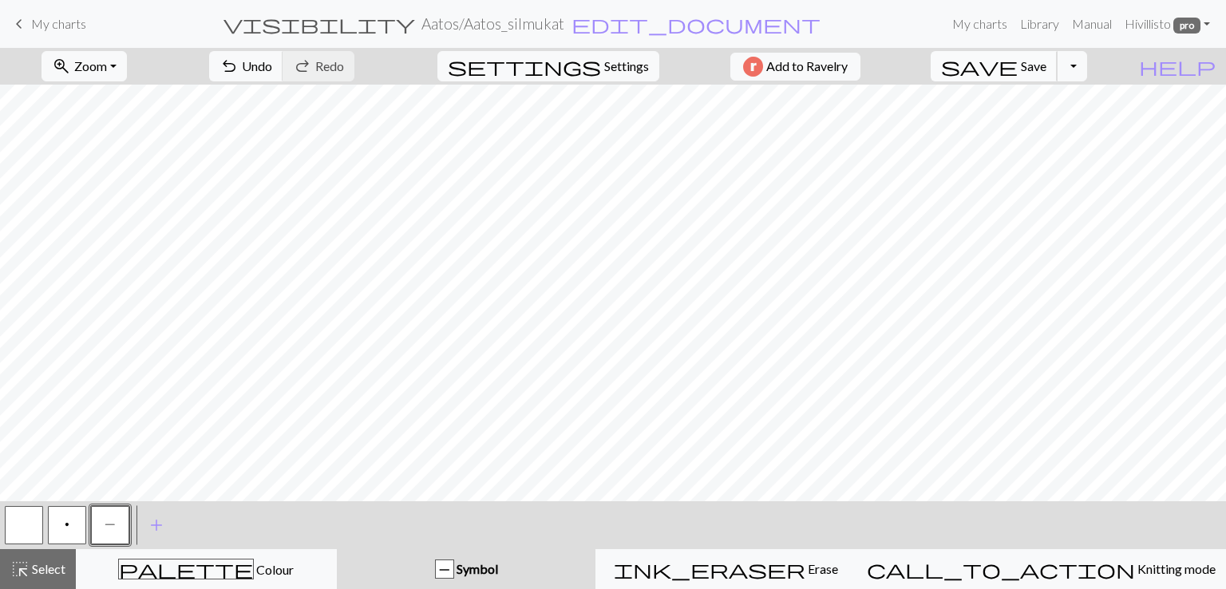
click at [1046, 63] on span "Save" at bounding box center [1034, 65] width 26 height 15
click at [1087, 71] on button "Toggle Dropdown" at bounding box center [1072, 66] width 30 height 30
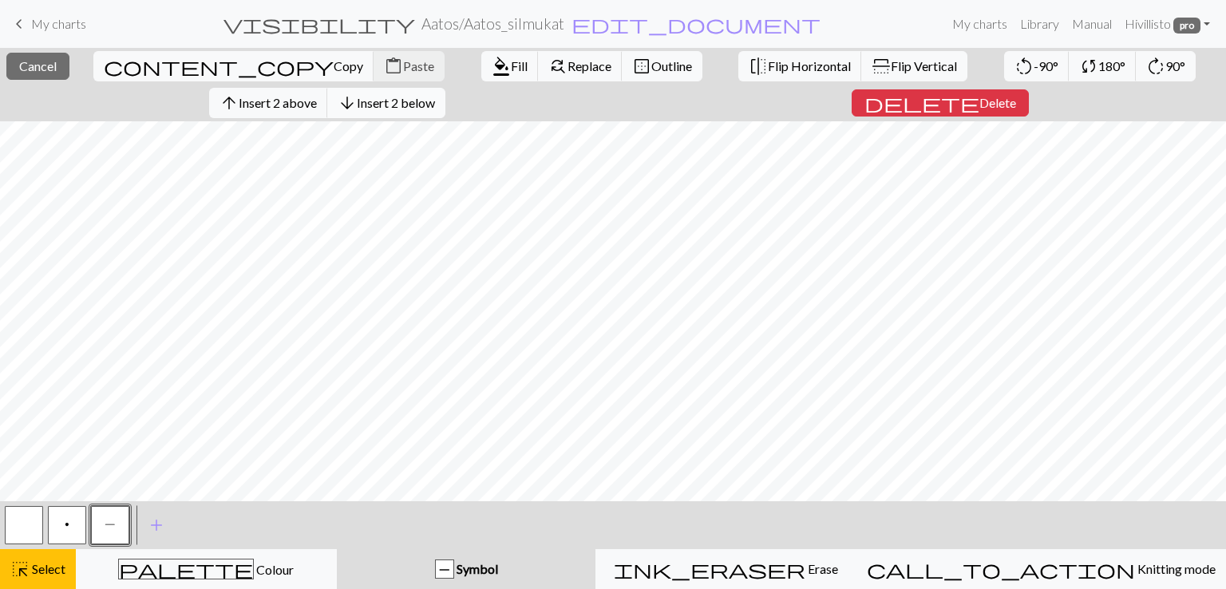
click at [357, 102] on span "arrow_downward" at bounding box center [347, 103] width 19 height 22
click at [26, 528] on button "button" at bounding box center [24, 525] width 38 height 38
click at [43, 61] on span "Cancel" at bounding box center [38, 65] width 38 height 15
click at [57, 62] on span "Cancel" at bounding box center [38, 65] width 38 height 15
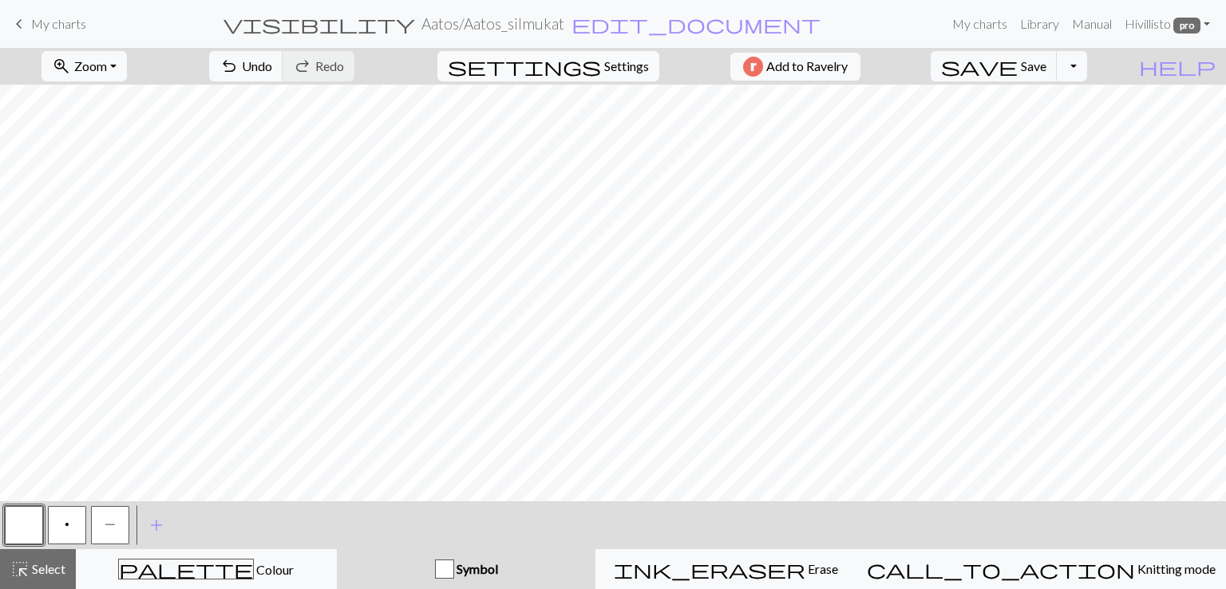
click at [616, 68] on span "Settings" at bounding box center [626, 66] width 45 height 19
select select "aran"
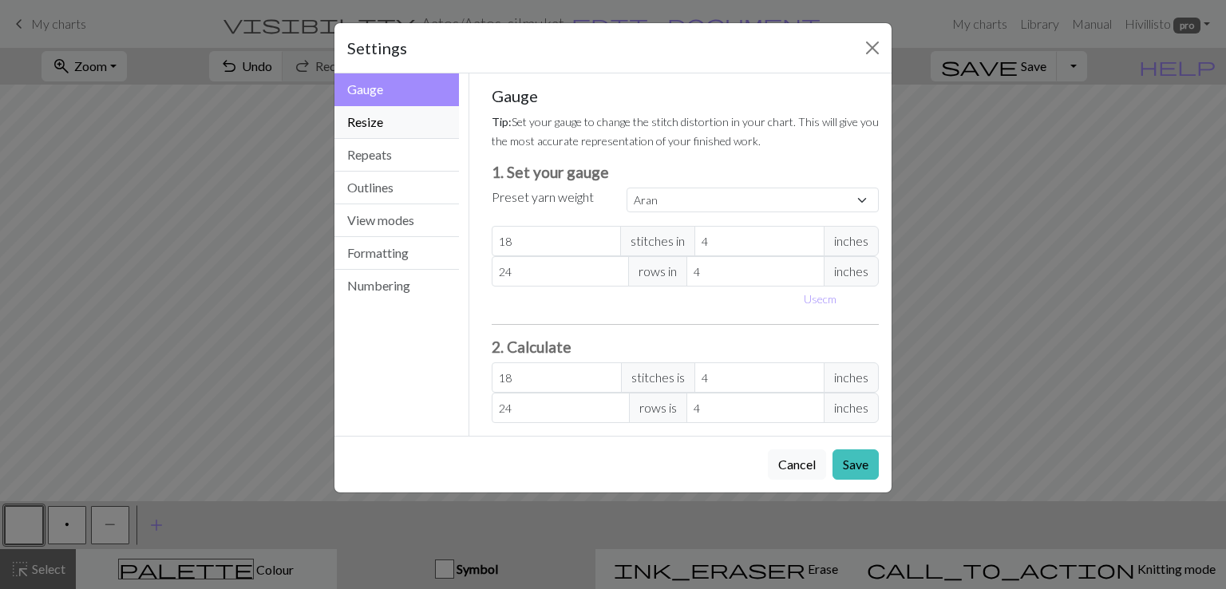
click at [362, 131] on button "Resize" at bounding box center [396, 122] width 125 height 33
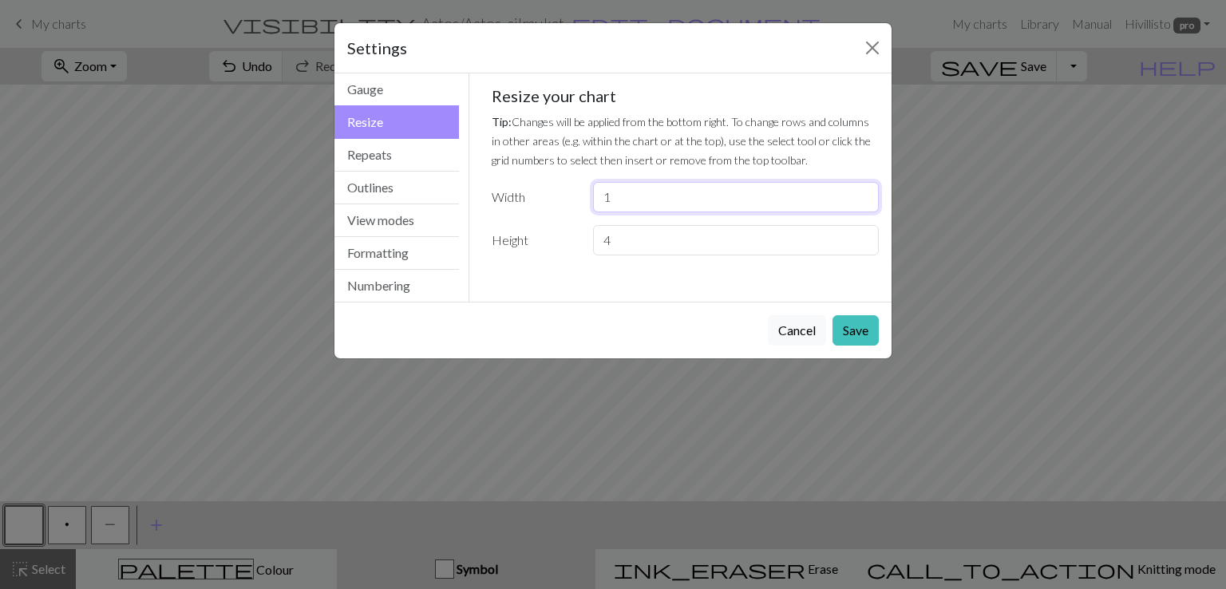
drag, startPoint x: 618, startPoint y: 196, endPoint x: 601, endPoint y: 194, distance: 16.9
click at [601, 194] on input "1" at bounding box center [736, 197] width 286 height 30
type input "4"
click at [846, 334] on button "Save" at bounding box center [855, 330] width 46 height 30
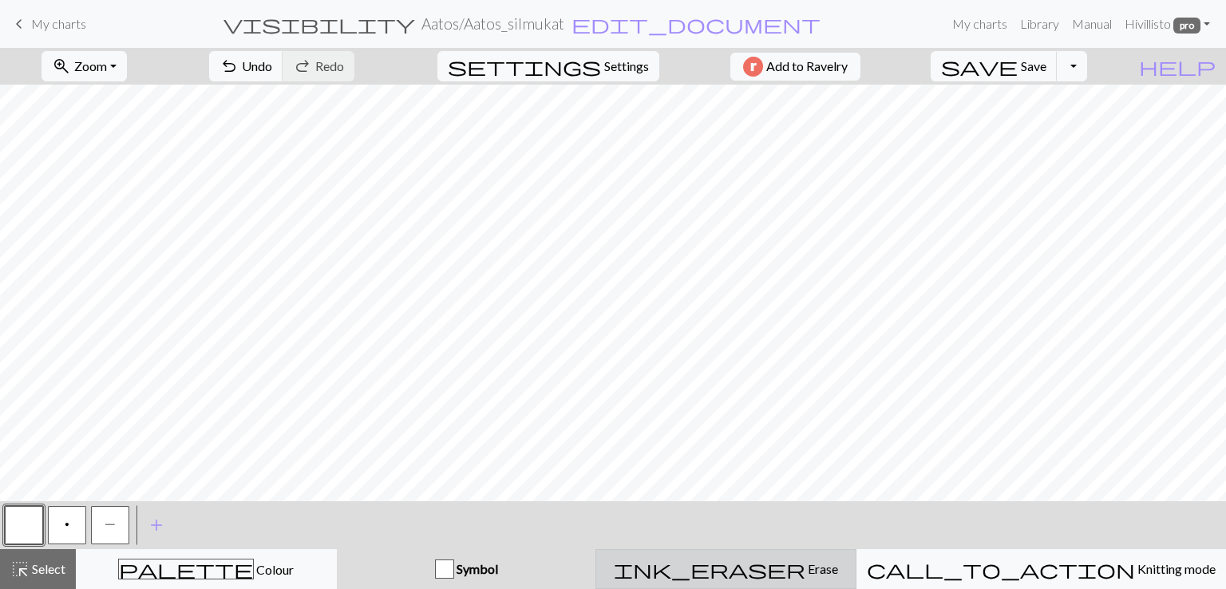
click at [805, 569] on span "Erase" at bounding box center [821, 568] width 33 height 15
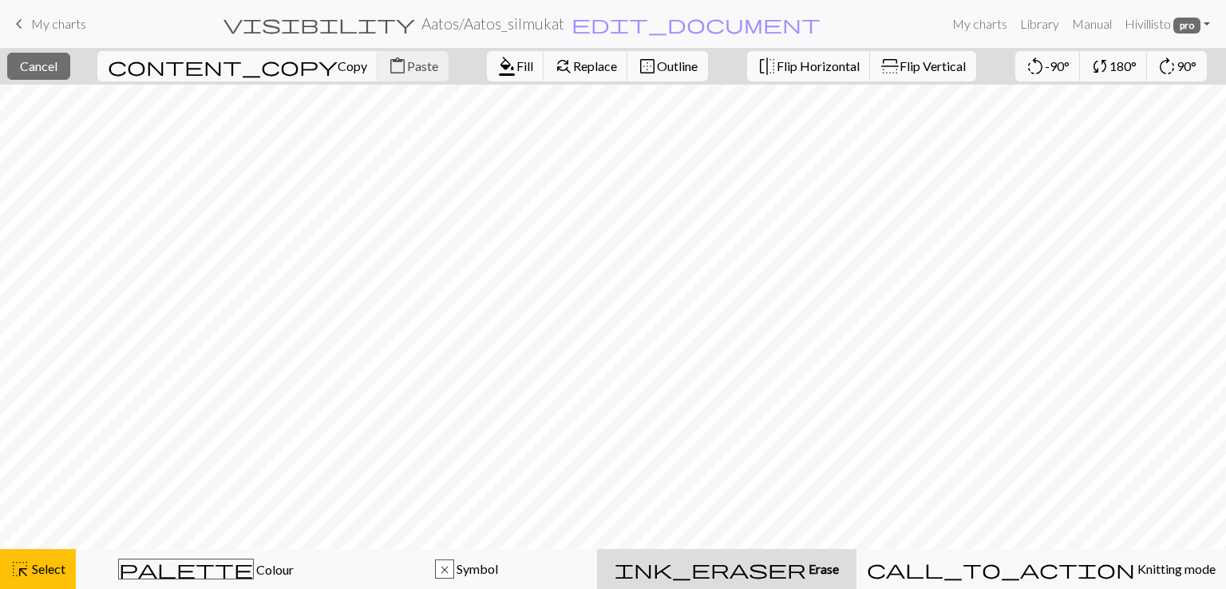
click at [779, 576] on span "ink_eraser" at bounding box center [711, 569] width 192 height 22
click at [778, 571] on span "ink_eraser" at bounding box center [711, 569] width 192 height 22
click at [38, 575] on span "Select" at bounding box center [48, 568] width 36 height 15
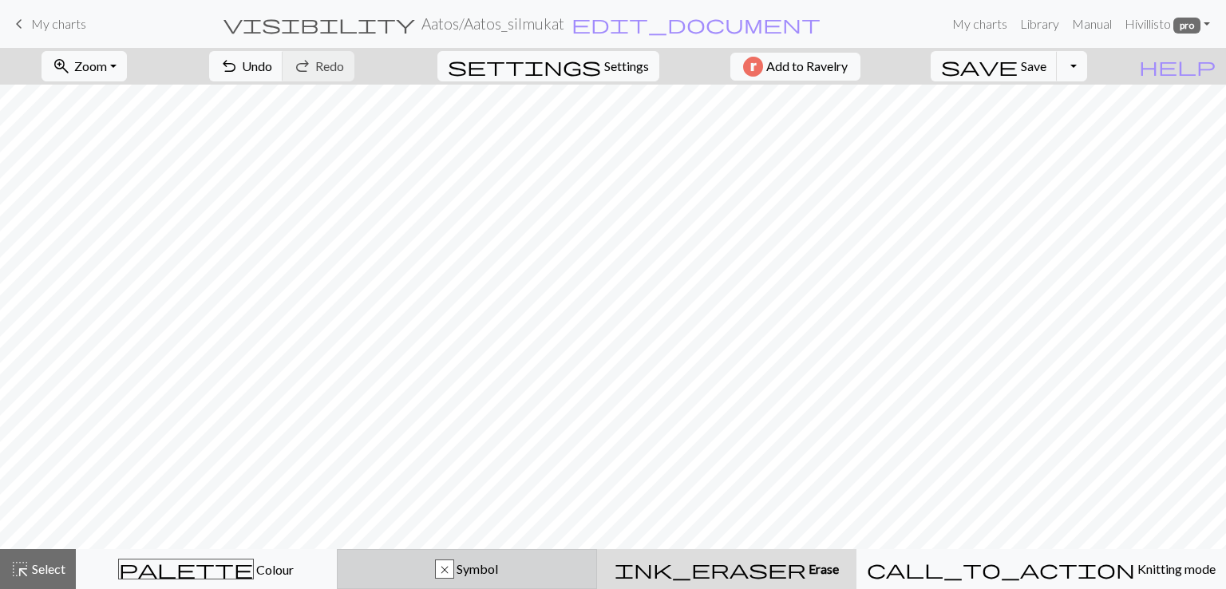
click at [552, 574] on div "x Symbol" at bounding box center [467, 569] width 240 height 19
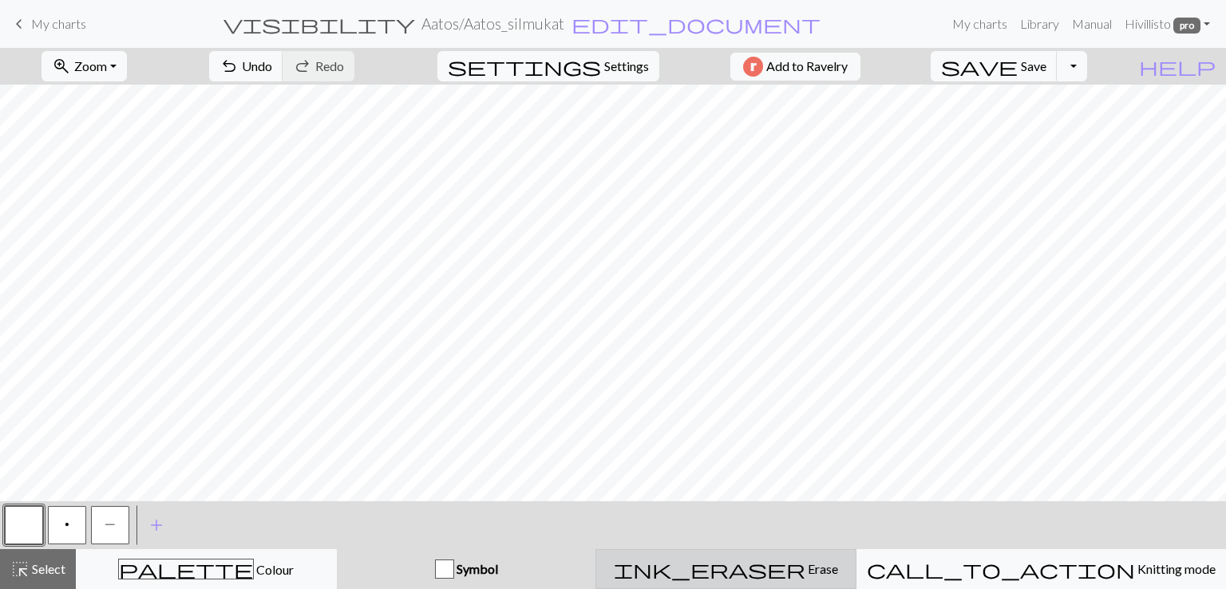
click at [773, 567] on span "ink_eraser" at bounding box center [710, 569] width 192 height 22
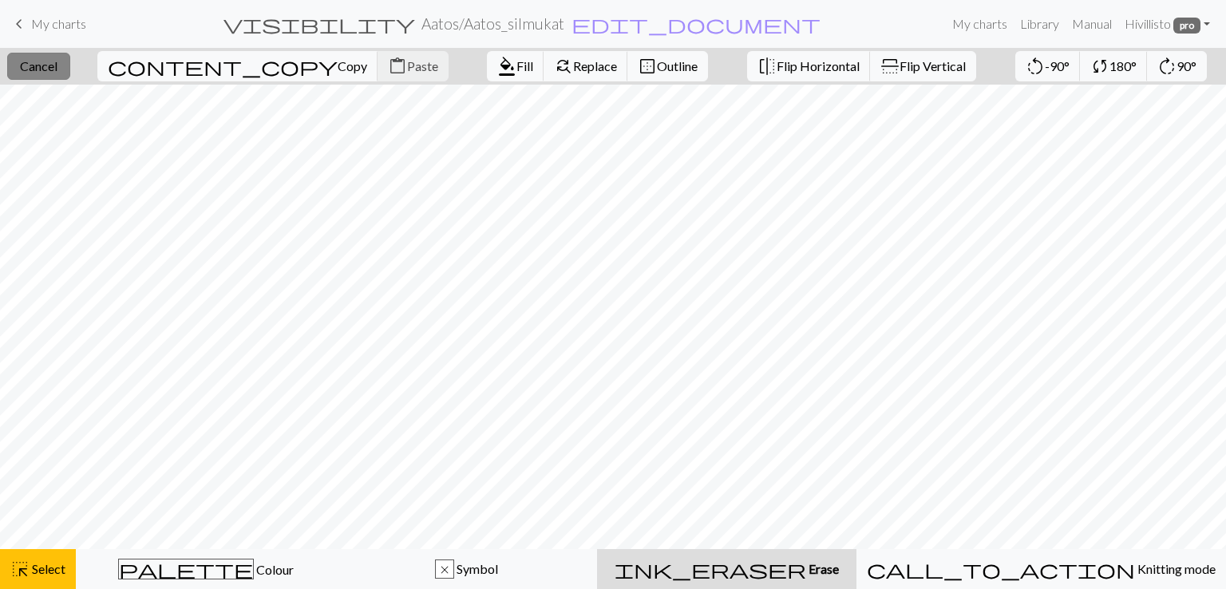
click at [52, 74] on button "close Cancel" at bounding box center [38, 66] width 63 height 27
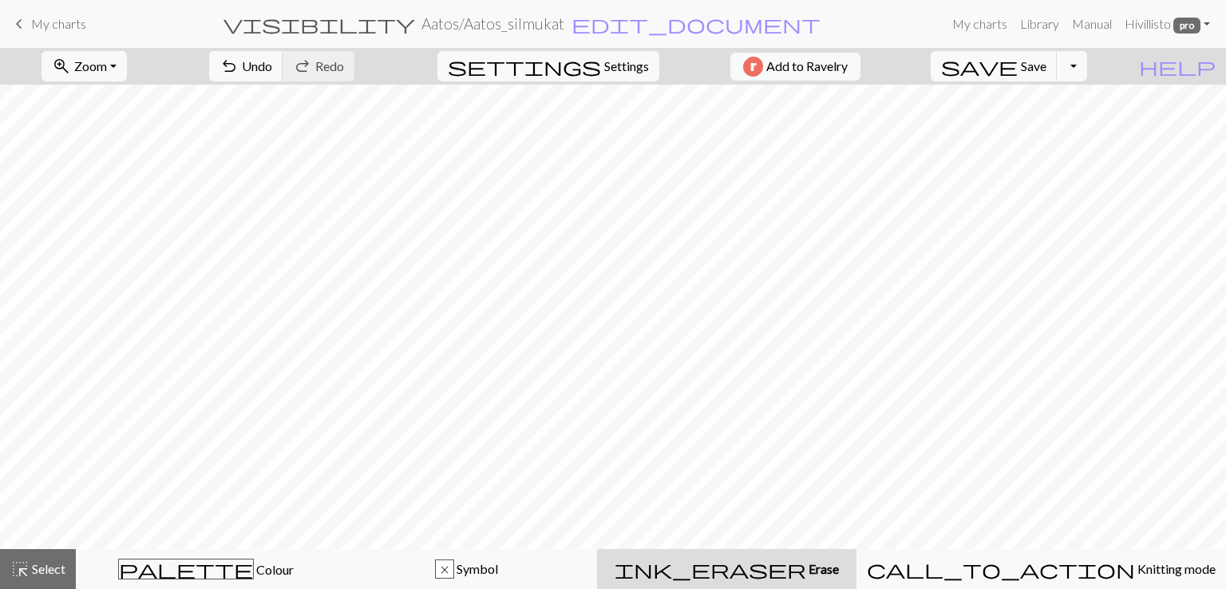
click at [731, 566] on div "ink_eraser Erase Erase" at bounding box center [727, 569] width 240 height 19
click at [806, 573] on span "Erase" at bounding box center [822, 568] width 33 height 15
click at [1046, 70] on span "Save" at bounding box center [1034, 65] width 26 height 15
click at [1087, 71] on button "Toggle Dropdown" at bounding box center [1072, 66] width 30 height 30
click at [1062, 129] on button "save_alt Download" at bounding box center [955, 127] width 263 height 26
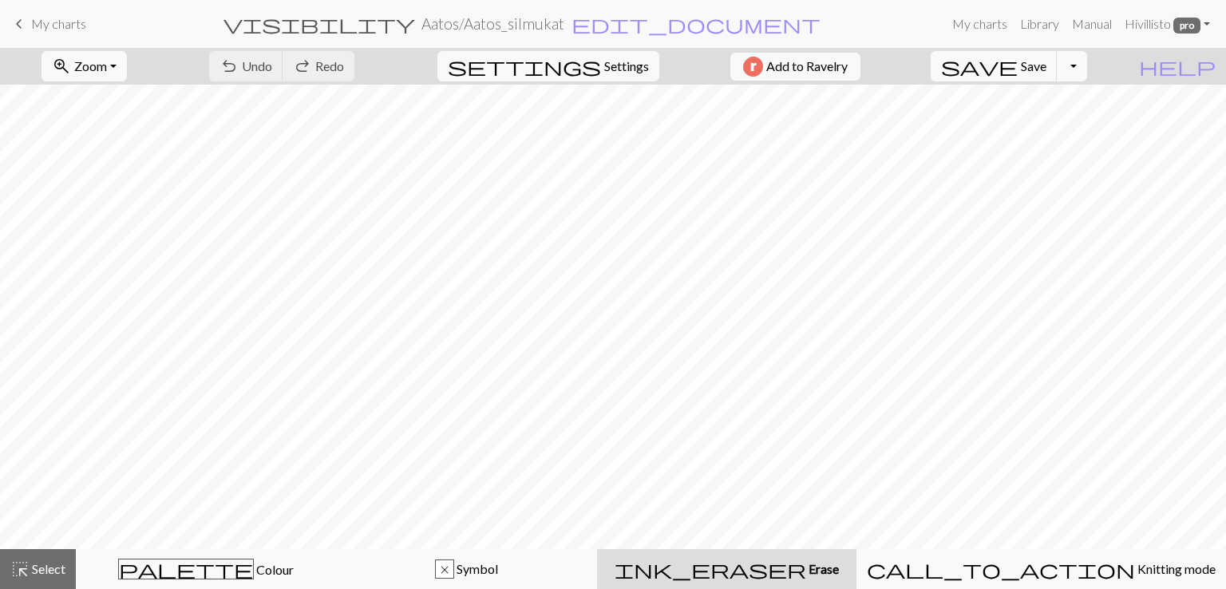
click at [1087, 70] on button "Toggle Dropdown" at bounding box center [1072, 66] width 30 height 30
click at [1047, 121] on button "save_alt Download" at bounding box center [955, 127] width 263 height 26
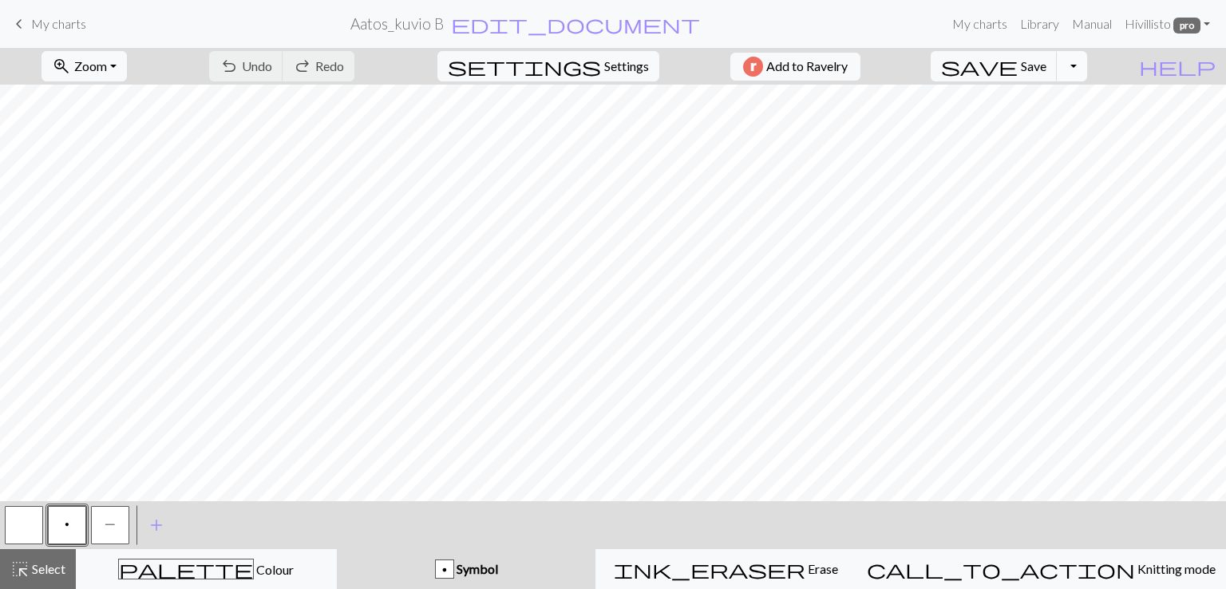
click at [1087, 72] on button "Toggle Dropdown" at bounding box center [1072, 66] width 30 height 30
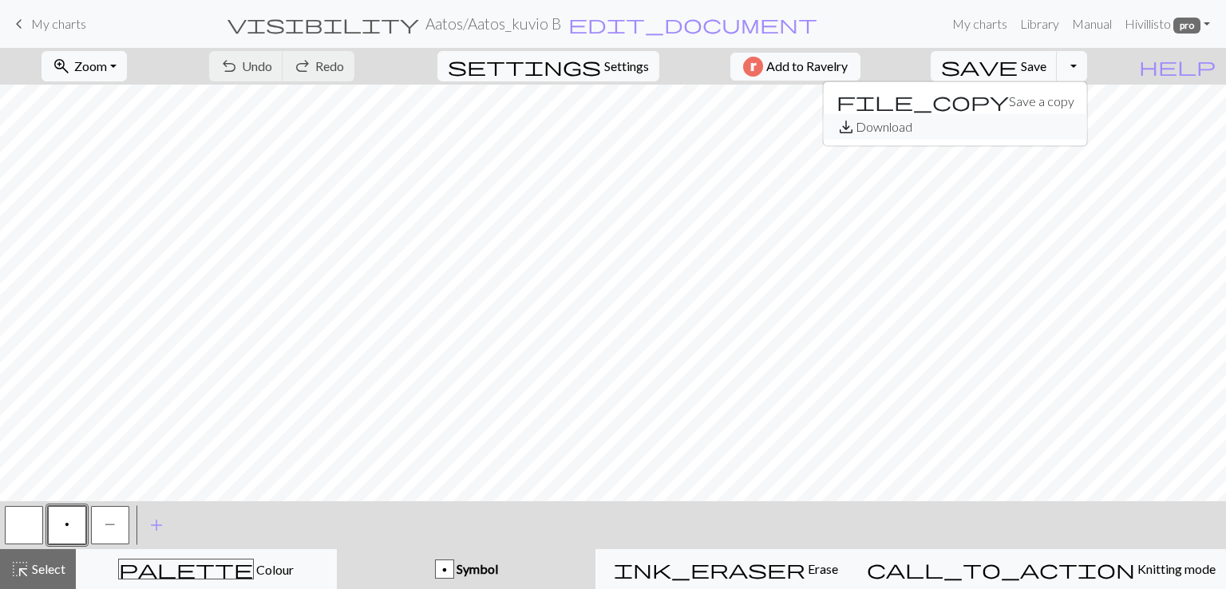
click at [1066, 128] on button "save_alt Download" at bounding box center [955, 127] width 263 height 26
click at [1087, 69] on button "Toggle Dropdown" at bounding box center [1072, 66] width 30 height 30
click at [1070, 132] on button "save_alt Download" at bounding box center [955, 127] width 263 height 26
click at [612, 22] on span "edit_document" at bounding box center [692, 24] width 249 height 22
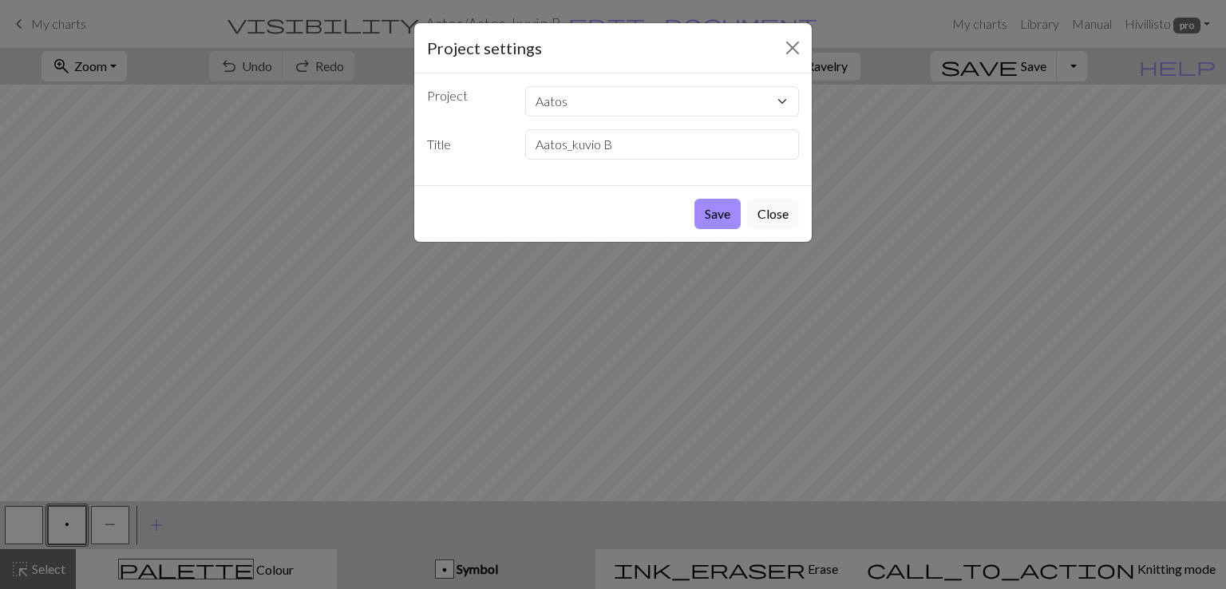
click at [781, 209] on button "Close" at bounding box center [773, 214] width 52 height 30
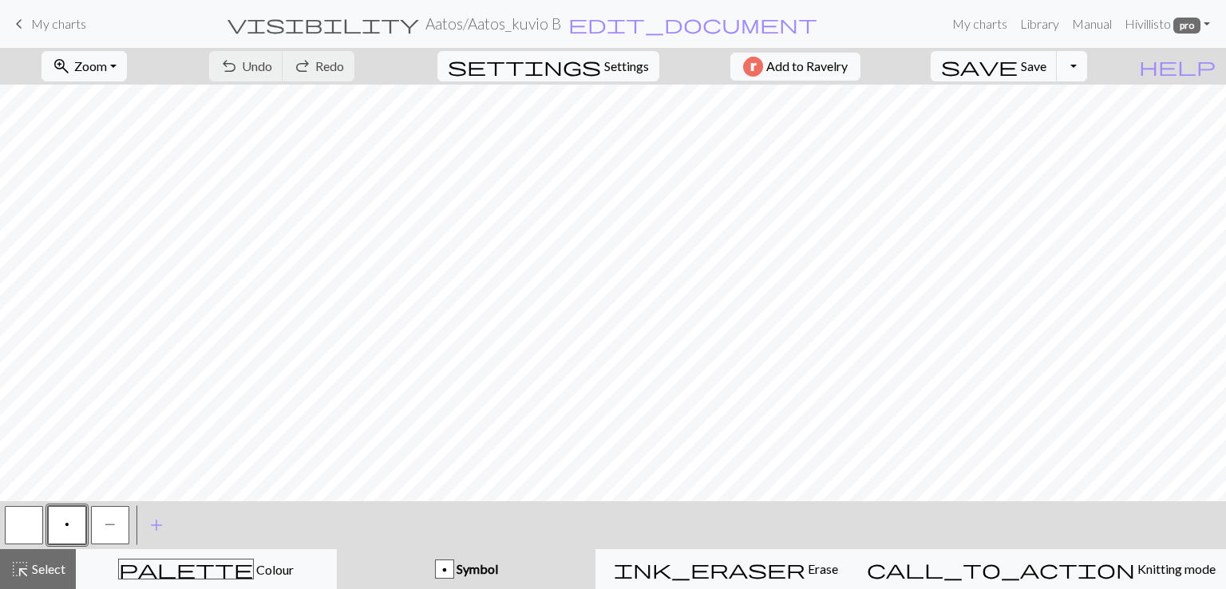
click at [1087, 75] on button "Toggle Dropdown" at bounding box center [1072, 66] width 30 height 30
click at [1037, 130] on button "save_alt Download" at bounding box center [955, 127] width 263 height 26
click at [55, 26] on span "My charts" at bounding box center [58, 23] width 55 height 15
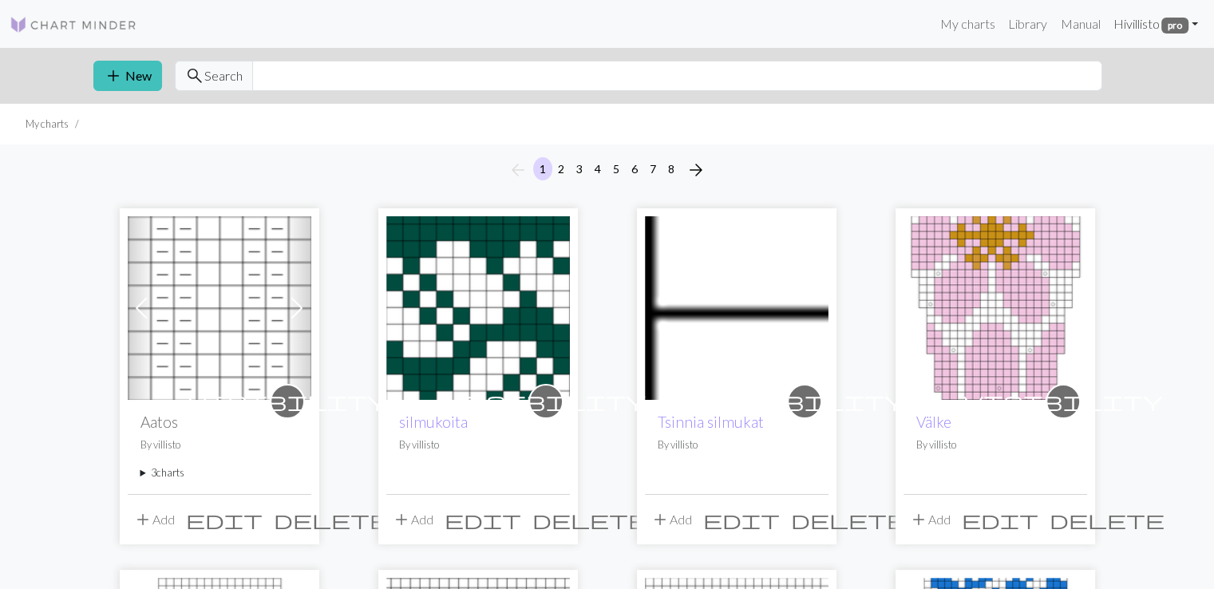
click at [1188, 26] on link "Hi villisto pro" at bounding box center [1155, 24] width 98 height 32
click at [1126, 121] on link "Logout" at bounding box center [1113, 120] width 51 height 32
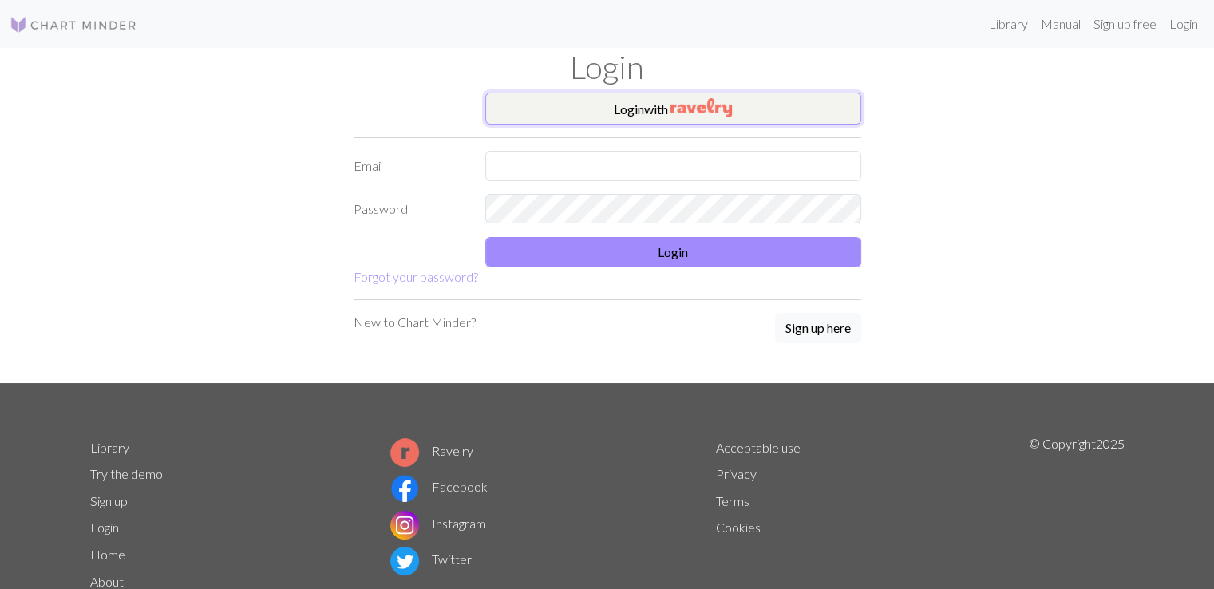
click at [607, 111] on button "Login with" at bounding box center [673, 109] width 376 height 32
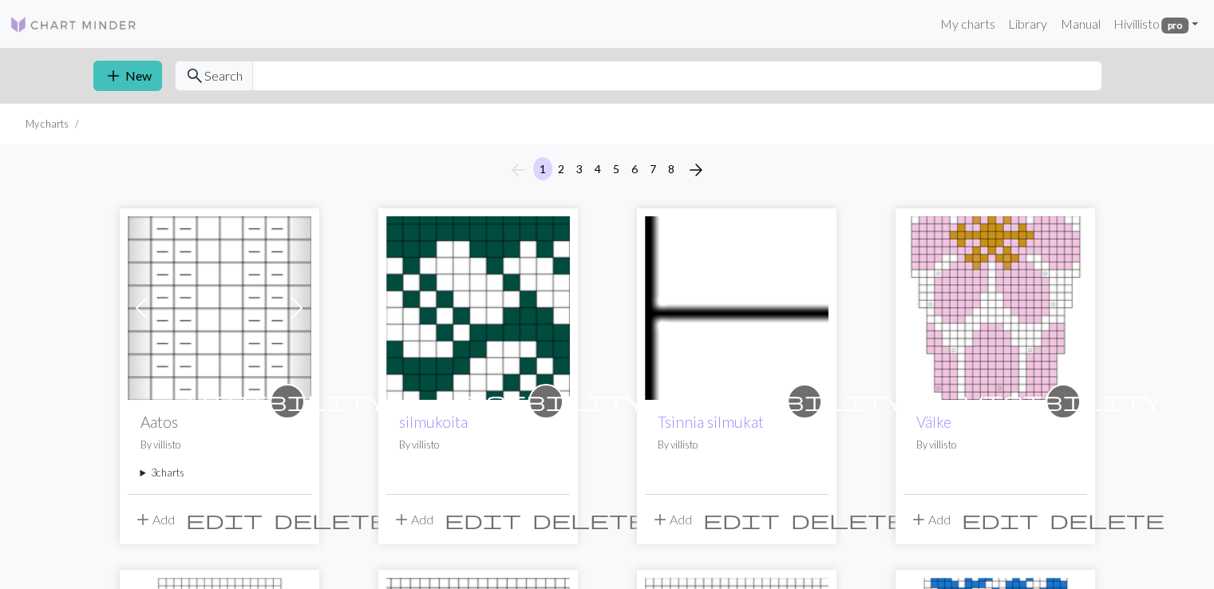
click at [161, 476] on summary "3 charts" at bounding box center [219, 472] width 158 height 15
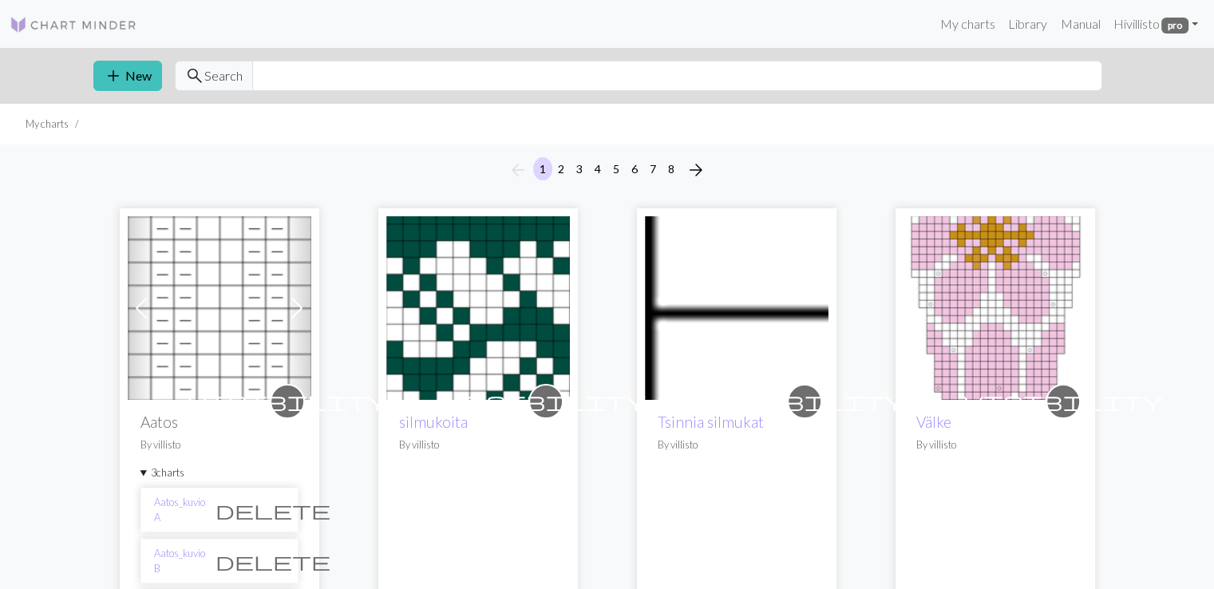
scroll to position [132, 0]
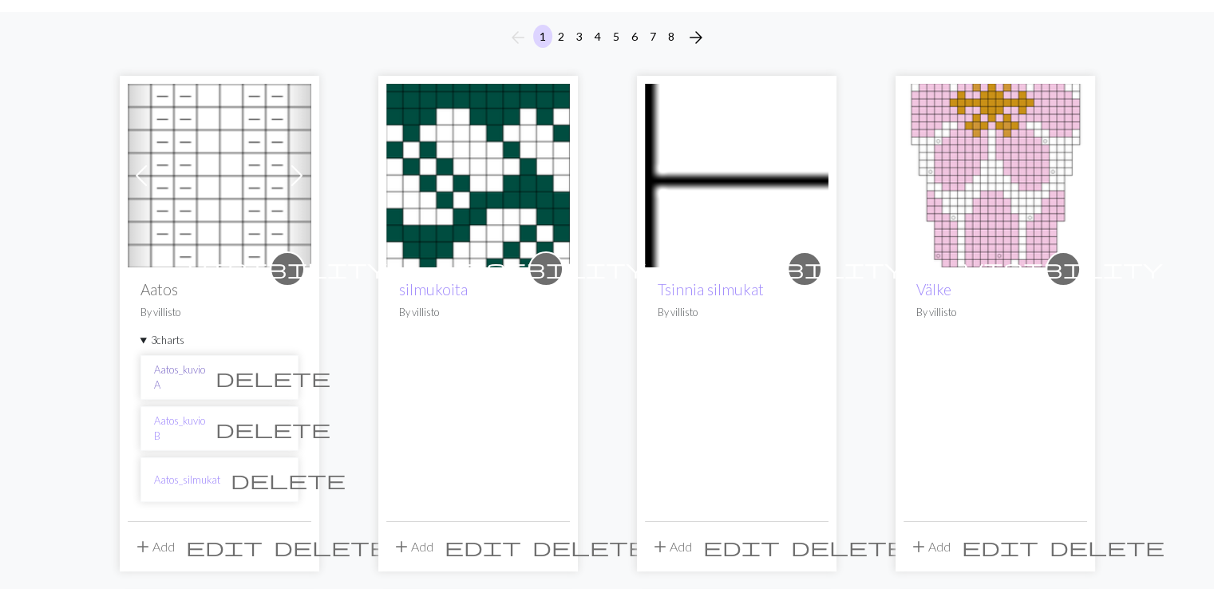
click at [178, 380] on link "Aatos_kuvio A" at bounding box center [179, 377] width 51 height 30
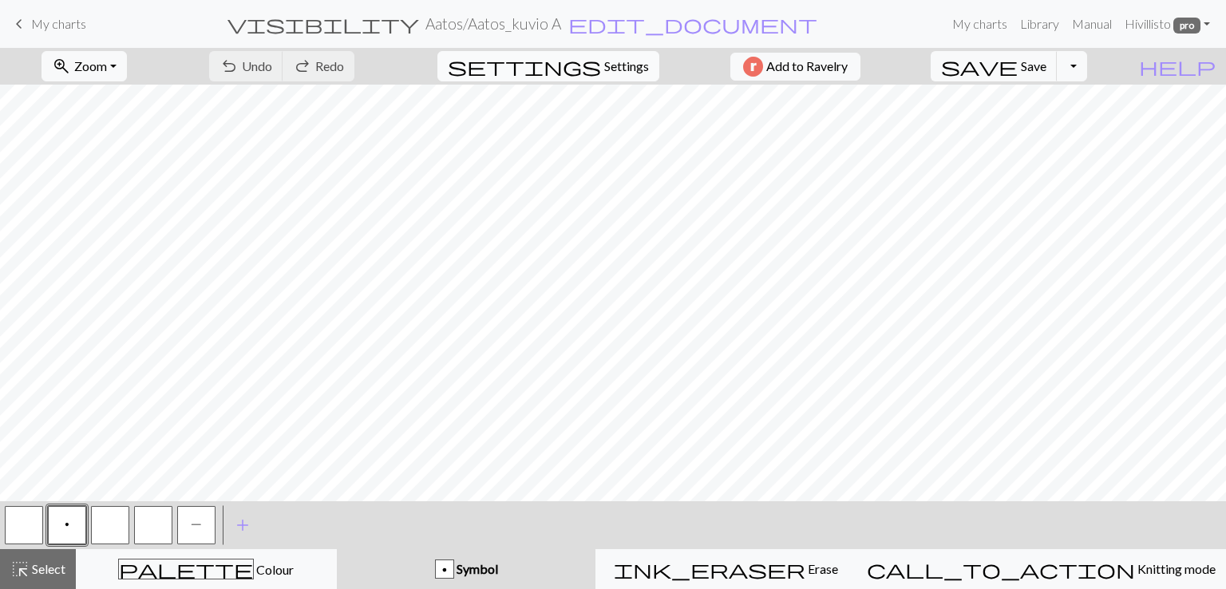
click at [615, 72] on span "Settings" at bounding box center [626, 66] width 45 height 19
select select "aran"
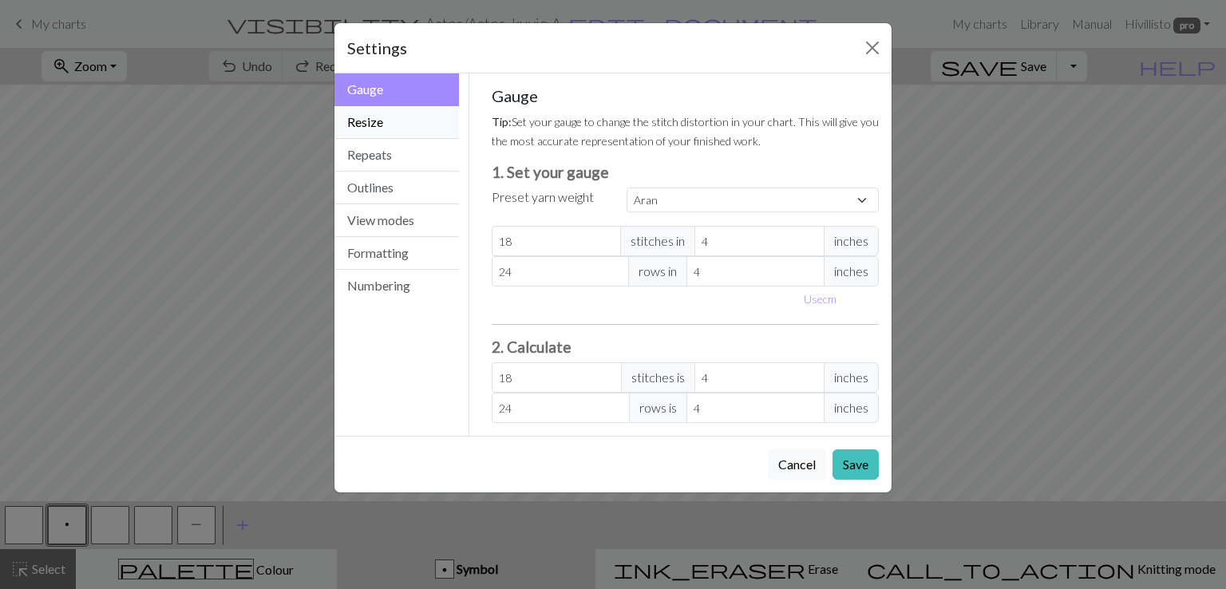
click at [369, 125] on button "Resize" at bounding box center [396, 122] width 125 height 33
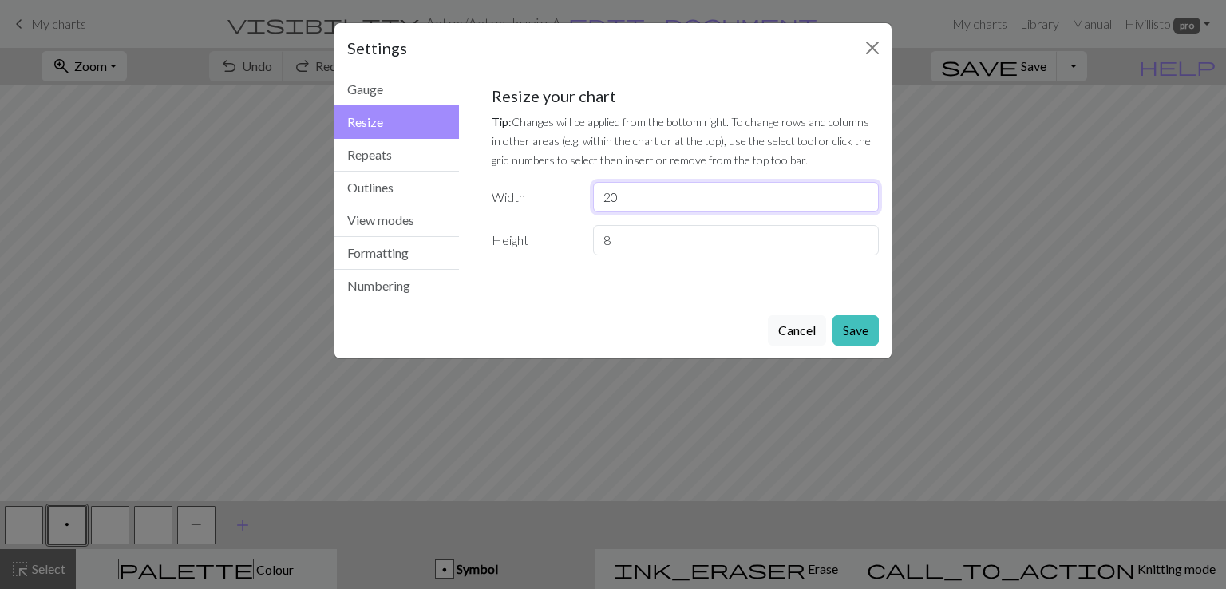
click at [613, 199] on input "20" at bounding box center [736, 197] width 286 height 30
click at [611, 202] on input "231" at bounding box center [736, 197] width 286 height 30
type input "31"
drag, startPoint x: 617, startPoint y: 244, endPoint x: 602, endPoint y: 243, distance: 15.2
click at [602, 243] on input "8" at bounding box center [736, 240] width 286 height 30
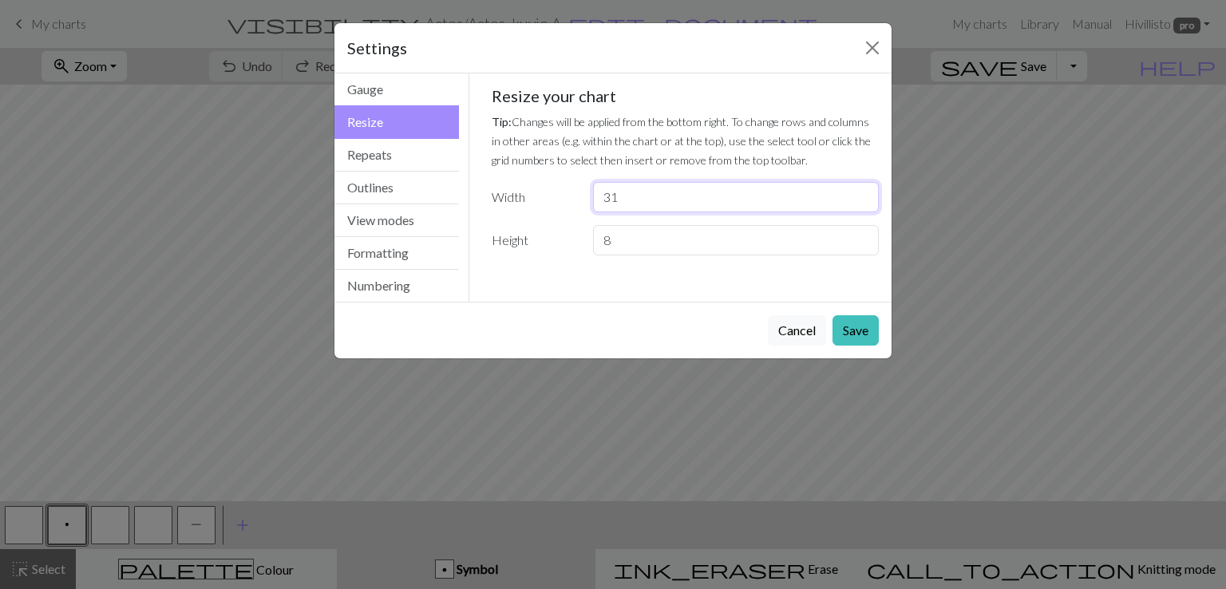
drag, startPoint x: 620, startPoint y: 204, endPoint x: 597, endPoint y: 247, distance: 48.2
click at [603, 218] on div "Resize your chart Tip: Changes will be applied from the bottom right. To change…" at bounding box center [686, 170] width 388 height 169
drag, startPoint x: 617, startPoint y: 243, endPoint x: 599, endPoint y: 239, distance: 18.0
click at [599, 238] on input "8" at bounding box center [736, 240] width 286 height 30
type input "31"
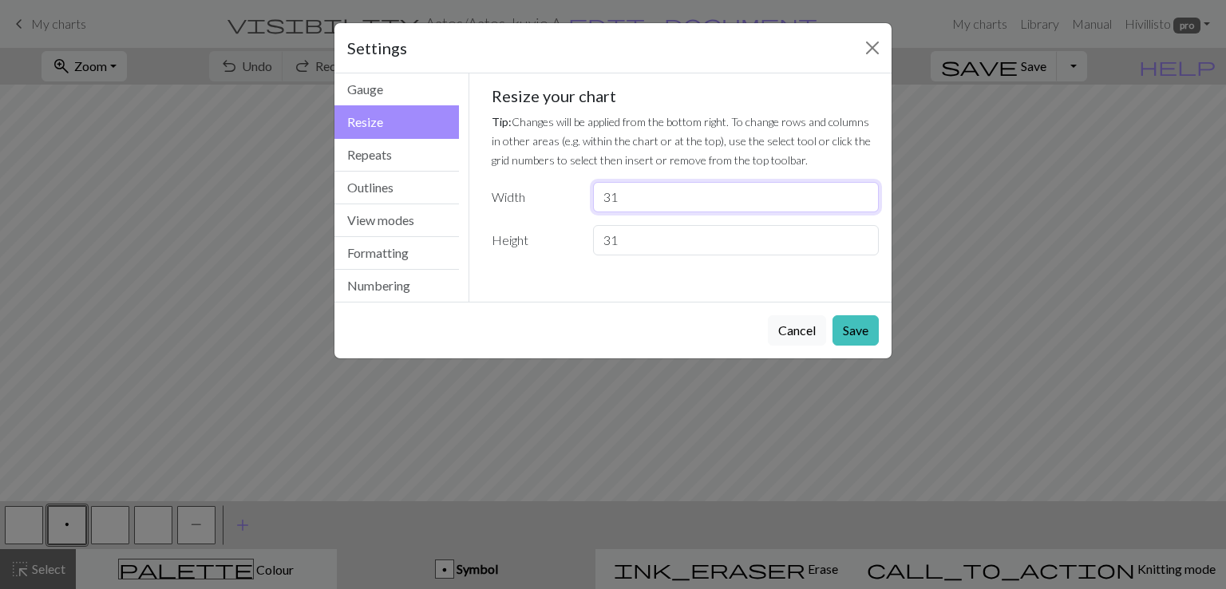
drag, startPoint x: 627, startPoint y: 204, endPoint x: 603, endPoint y: 200, distance: 24.4
click at [603, 200] on input "31" at bounding box center [736, 197] width 286 height 30
type input "44"
click at [847, 334] on button "Save" at bounding box center [855, 330] width 46 height 30
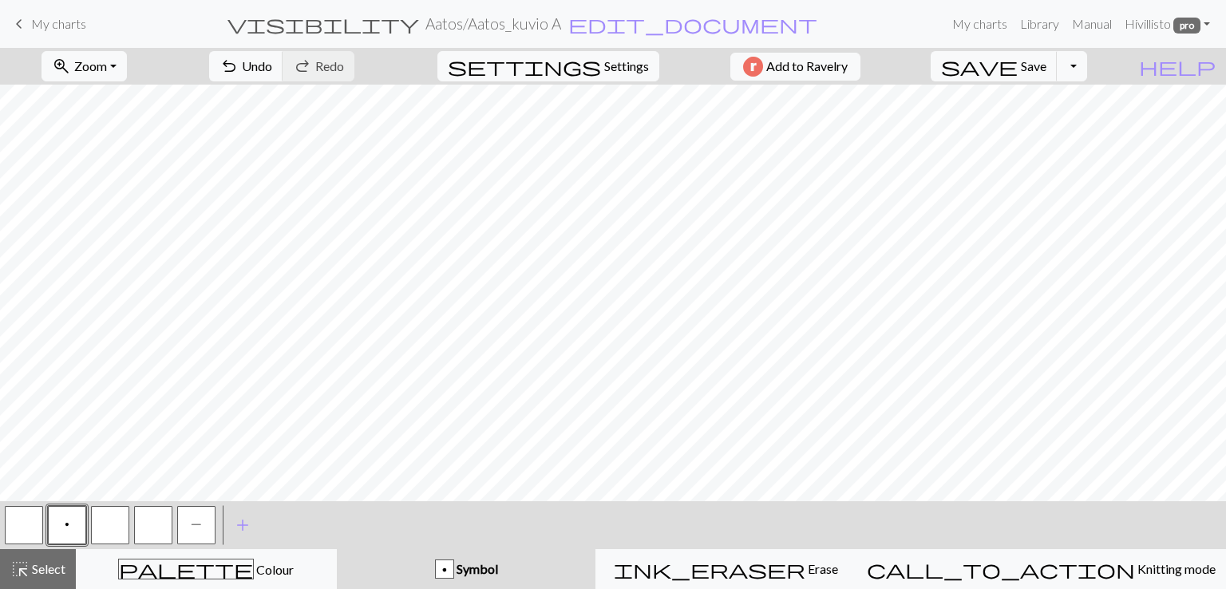
click at [196, 526] on span "P" at bounding box center [196, 524] width 11 height 13
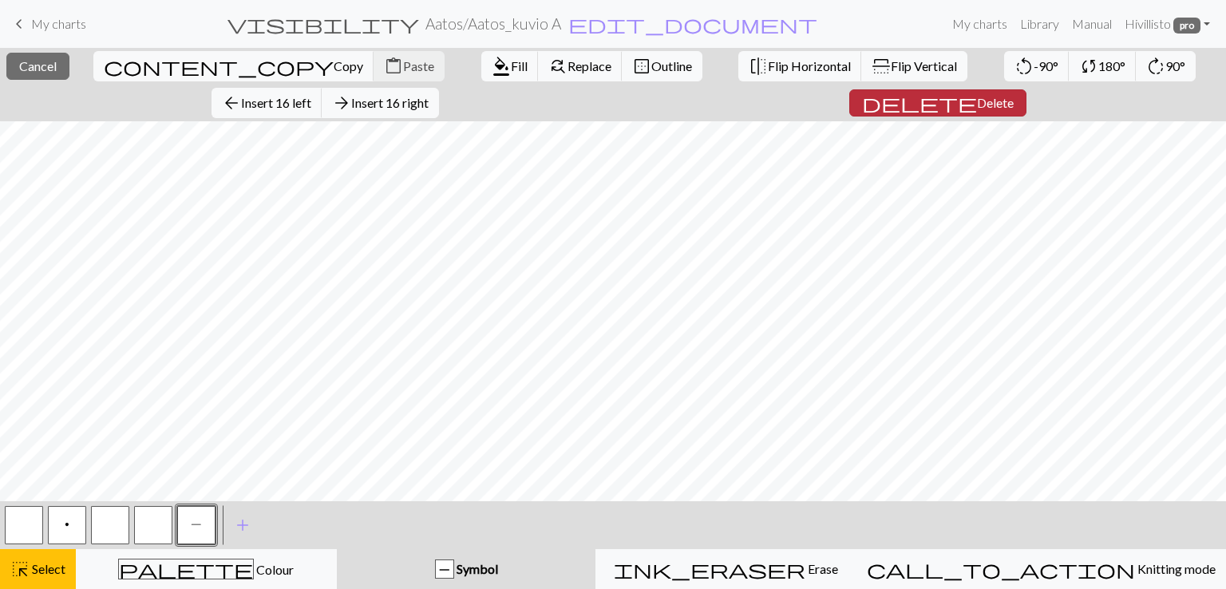
click at [849, 98] on button "delete Delete" at bounding box center [937, 102] width 177 height 27
click at [307, 95] on span "Insert 2 left" at bounding box center [275, 102] width 63 height 15
click at [241, 92] on span "arrow_back" at bounding box center [231, 103] width 19 height 22
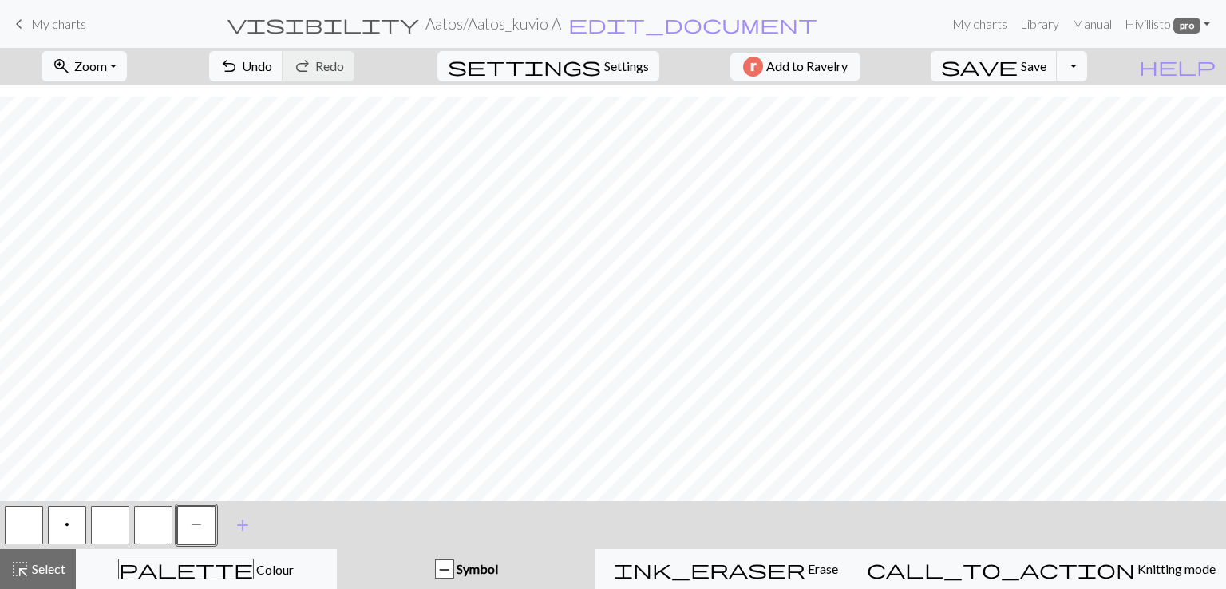
click at [28, 522] on button "button" at bounding box center [24, 525] width 38 height 38
click at [188, 531] on button "P" at bounding box center [196, 525] width 38 height 38
click at [160, 525] on button "button" at bounding box center [153, 525] width 38 height 38
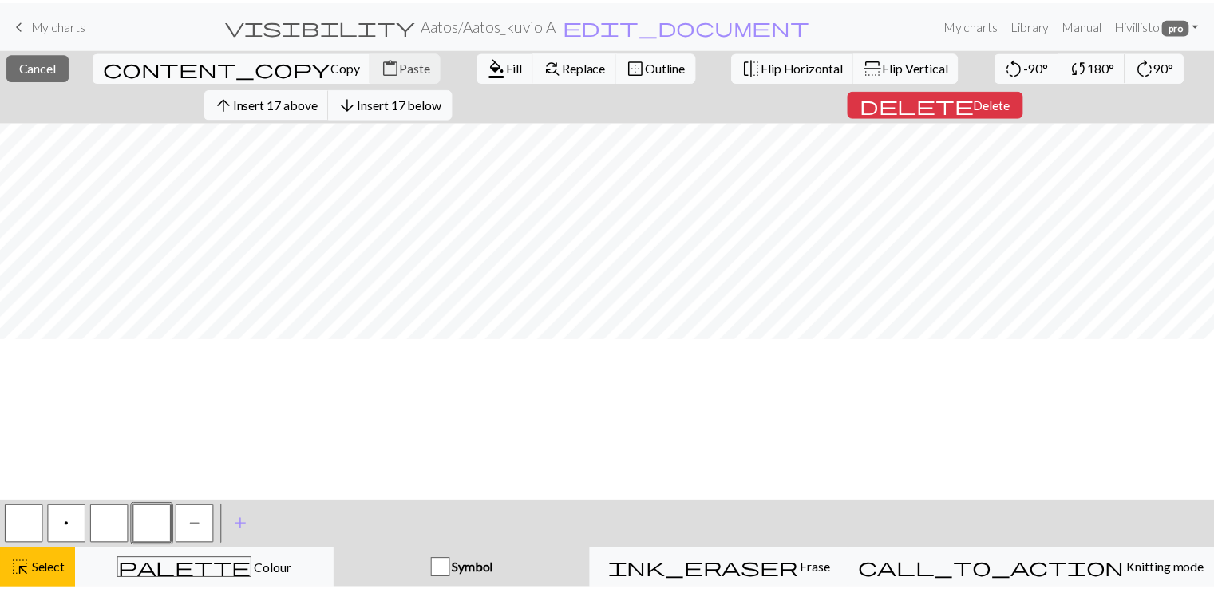
scroll to position [0, 0]
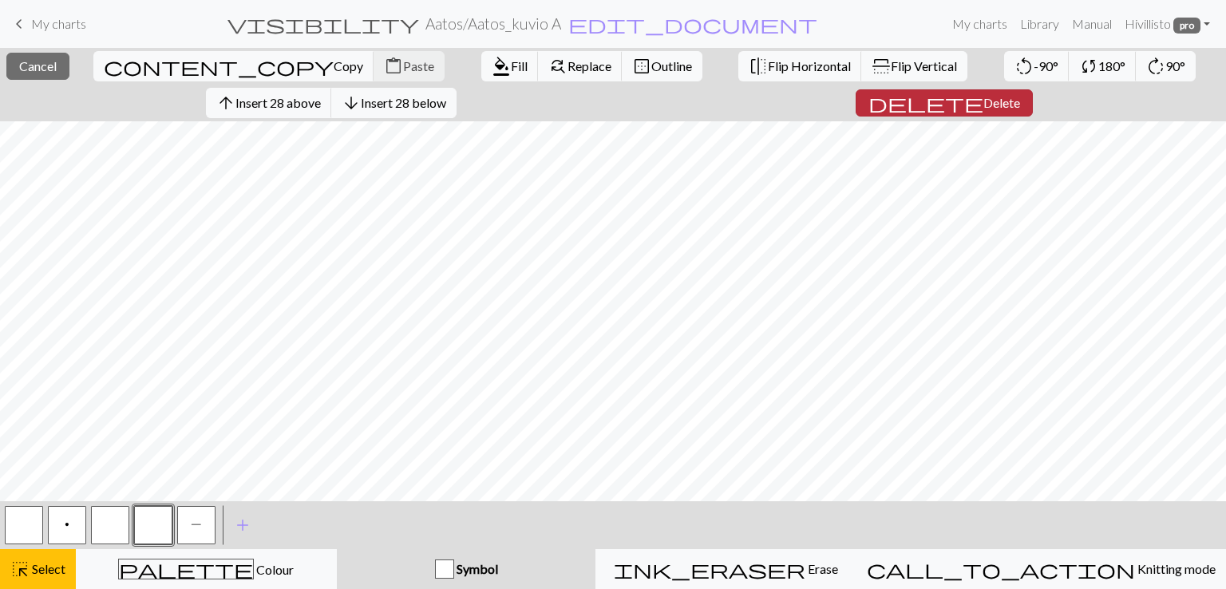
click at [983, 103] on span "Delete" at bounding box center [1001, 102] width 37 height 15
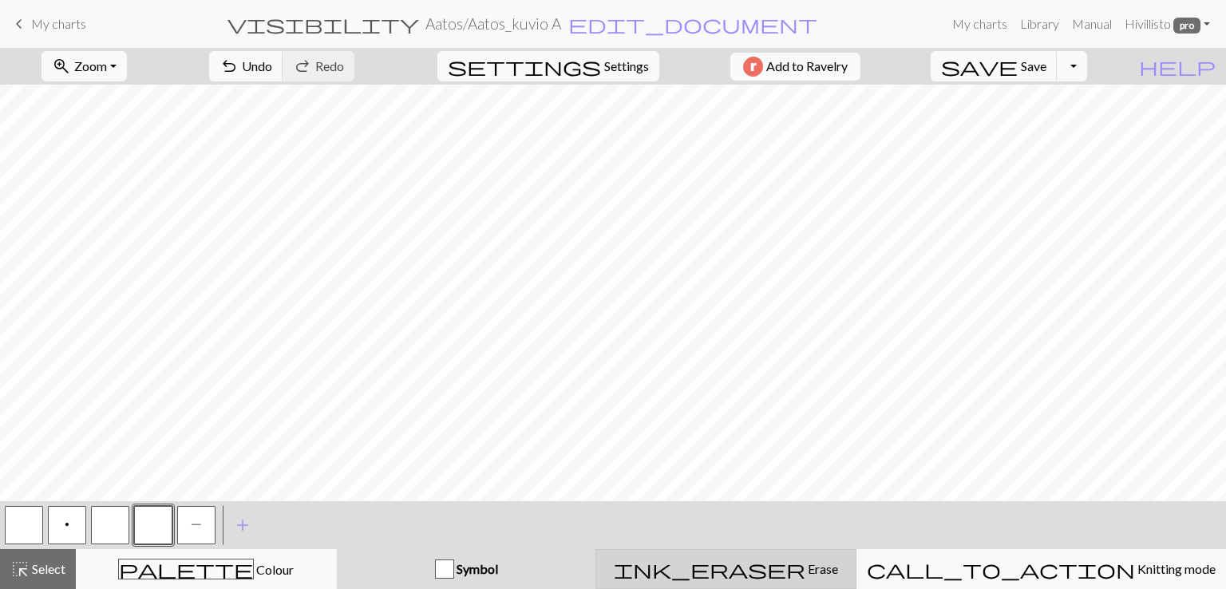
click at [805, 571] on span "Erase" at bounding box center [821, 568] width 33 height 15
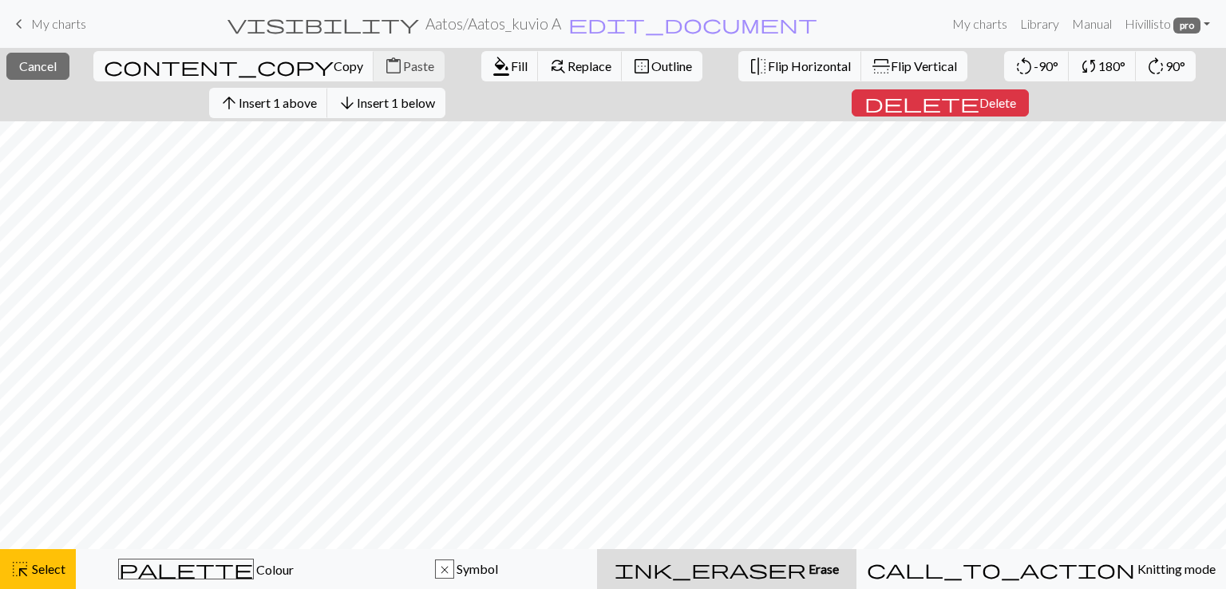
click at [747, 571] on div "ink_eraser Erase Erase" at bounding box center [727, 569] width 240 height 19
click at [749, 571] on div "ink_eraser Erase Erase" at bounding box center [727, 569] width 240 height 19
click at [57, 65] on span "Cancel" at bounding box center [38, 65] width 38 height 15
click at [45, 61] on span "Cancel" at bounding box center [38, 65] width 38 height 15
click at [57, 65] on span "Cancel" at bounding box center [38, 65] width 38 height 15
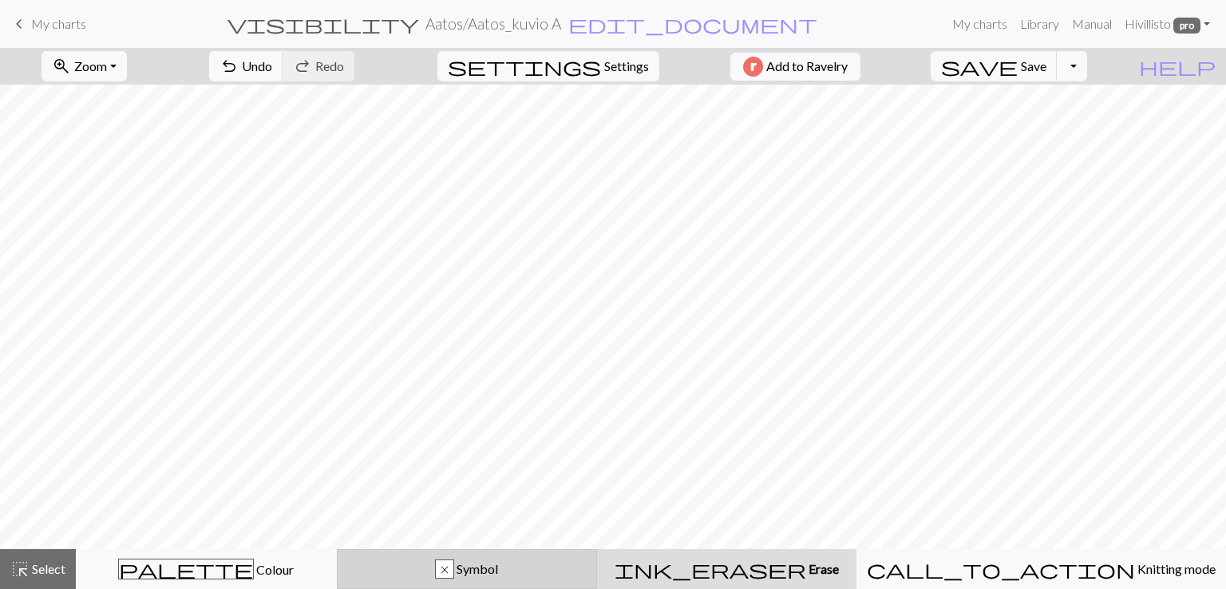
click at [449, 566] on div "x Symbol" at bounding box center [467, 569] width 240 height 19
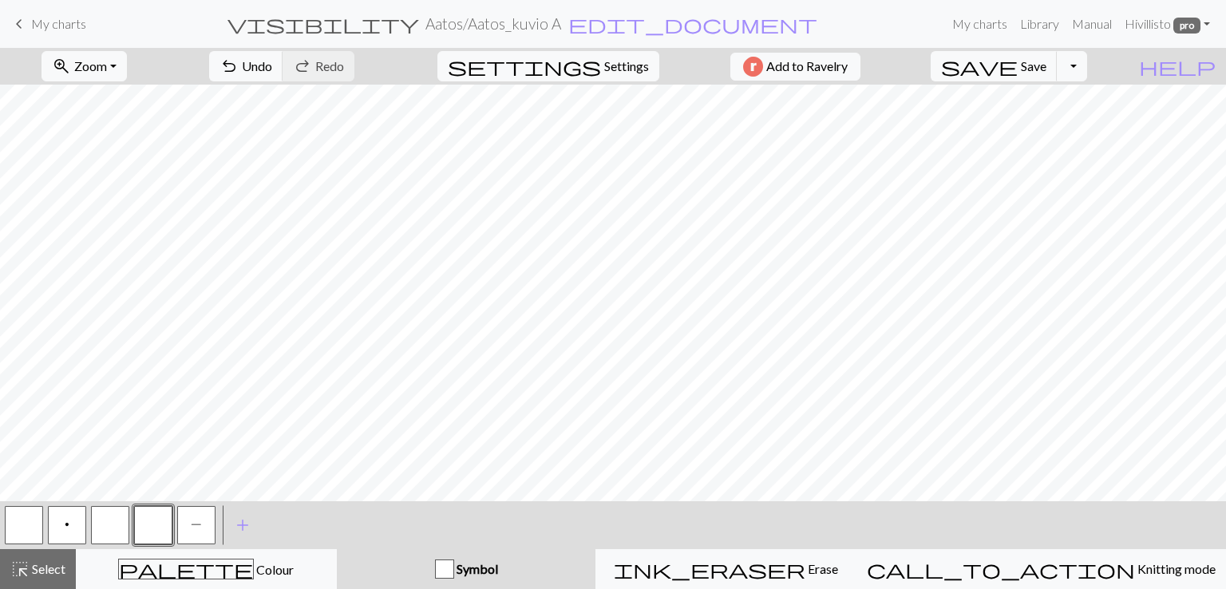
click at [153, 528] on button "button" at bounding box center [153, 525] width 38 height 38
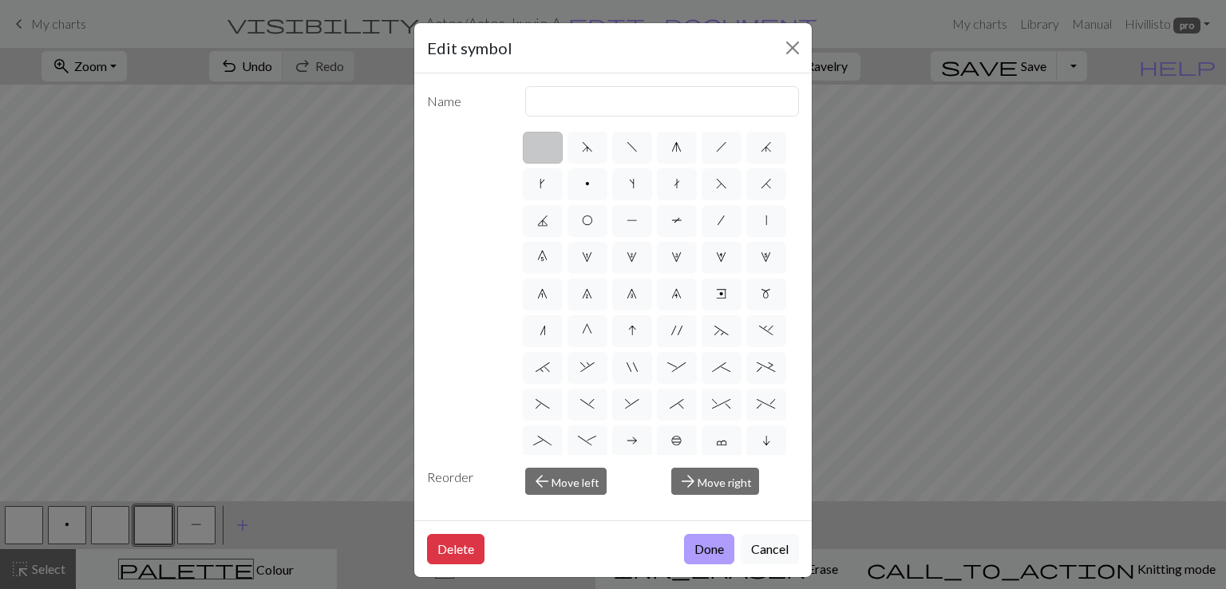
click at [701, 549] on button "Done" at bounding box center [709, 549] width 50 height 30
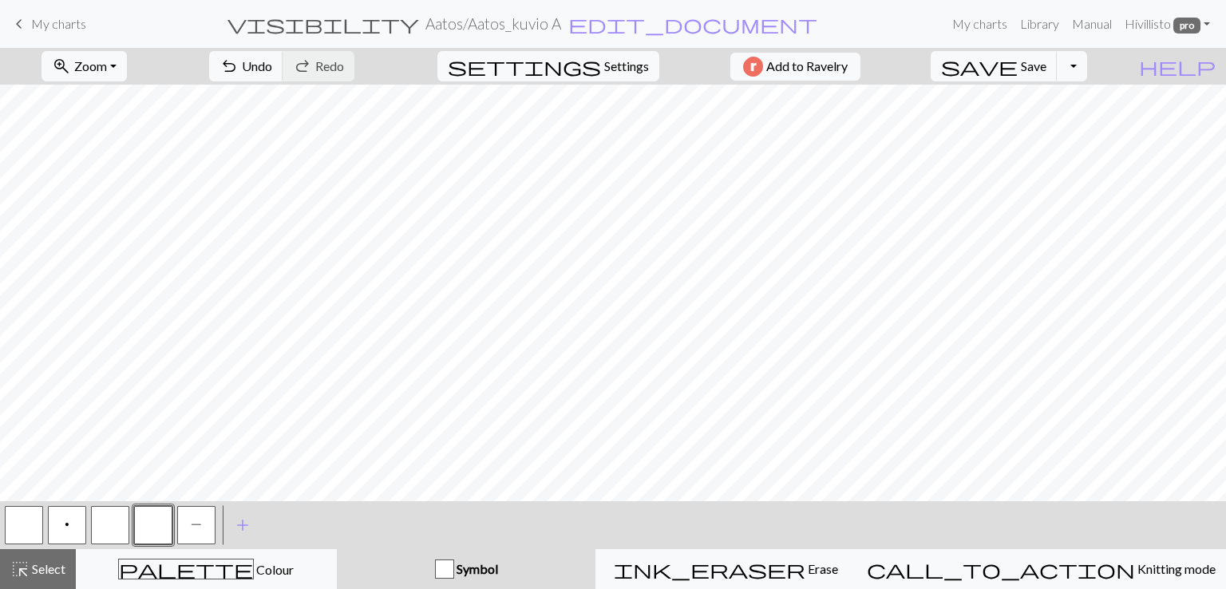
click at [209, 529] on button "P" at bounding box center [196, 525] width 38 height 38
click at [143, 530] on button "button" at bounding box center [153, 525] width 38 height 38
click at [1051, 73] on button "save Save Save" at bounding box center [994, 66] width 127 height 30
click at [1087, 70] on button "Toggle Dropdown" at bounding box center [1072, 66] width 30 height 30
click at [1063, 132] on button "save_alt Download" at bounding box center [955, 127] width 263 height 26
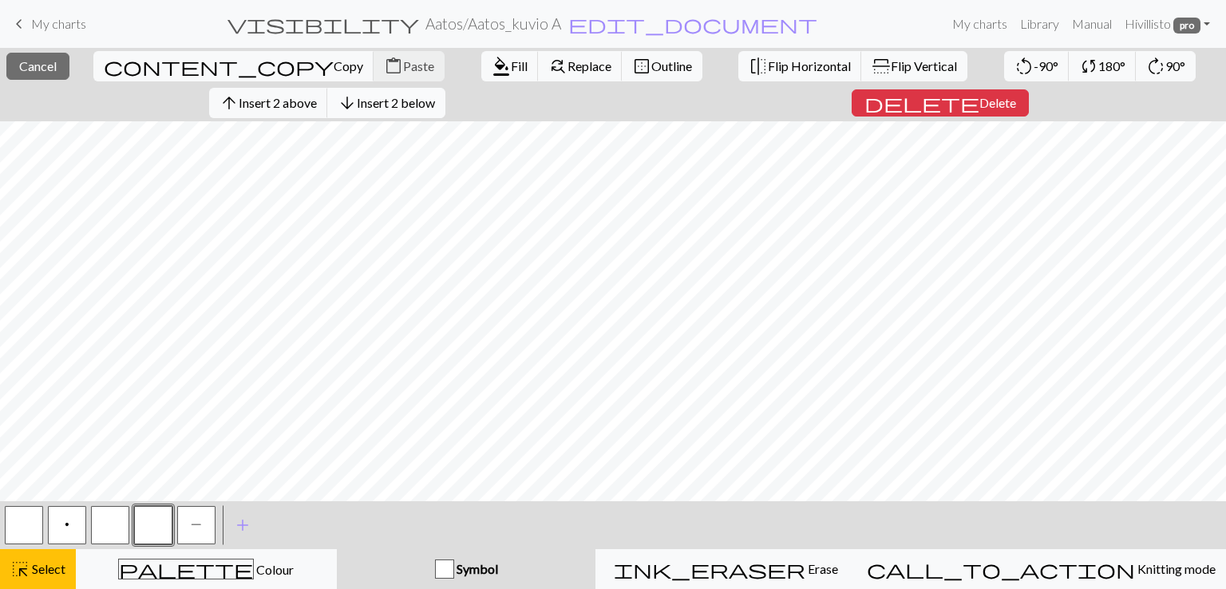
click at [357, 103] on span "arrow_downward" at bounding box center [347, 103] width 19 height 22
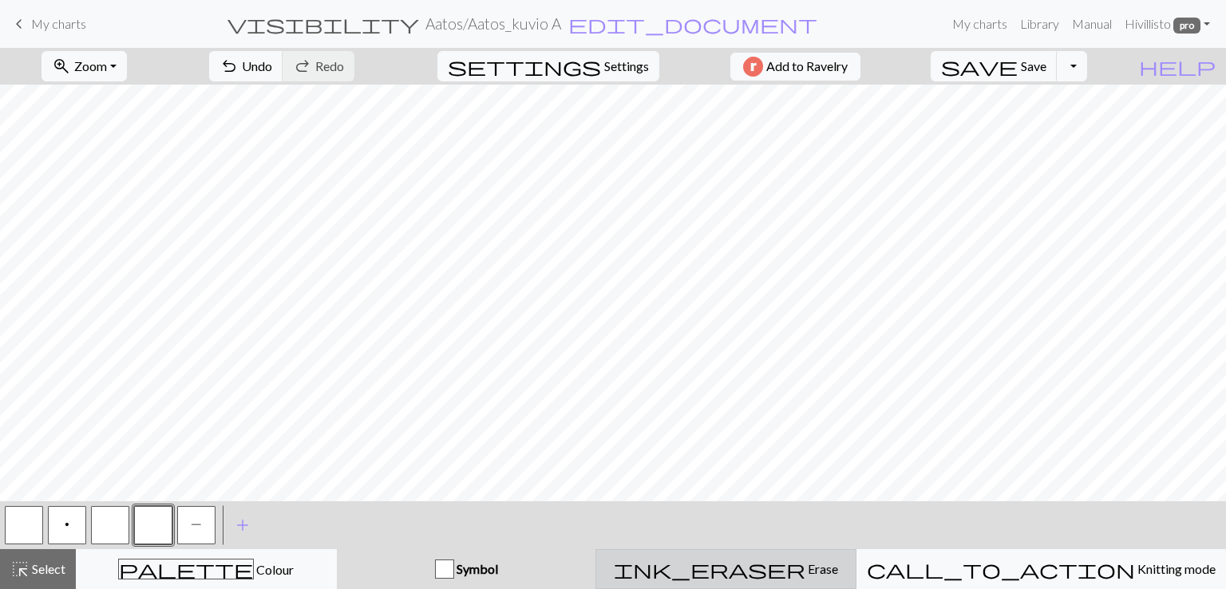
click at [779, 564] on span "ink_eraser" at bounding box center [710, 569] width 192 height 22
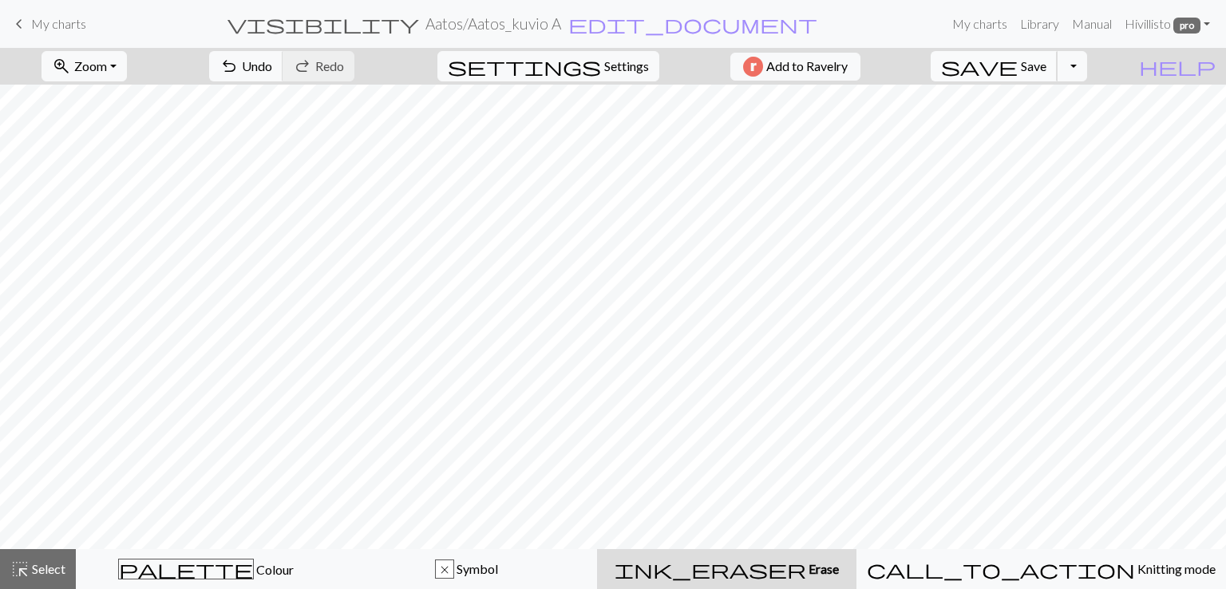
click at [1046, 60] on span "Save" at bounding box center [1034, 65] width 26 height 15
click at [1087, 74] on button "Toggle Dropdown" at bounding box center [1072, 66] width 30 height 30
click at [1049, 131] on button "save_alt Download" at bounding box center [955, 127] width 263 height 26
click at [1087, 71] on button "Toggle Dropdown" at bounding box center [1072, 66] width 30 height 30
click at [1054, 127] on button "save_alt Download" at bounding box center [955, 127] width 263 height 26
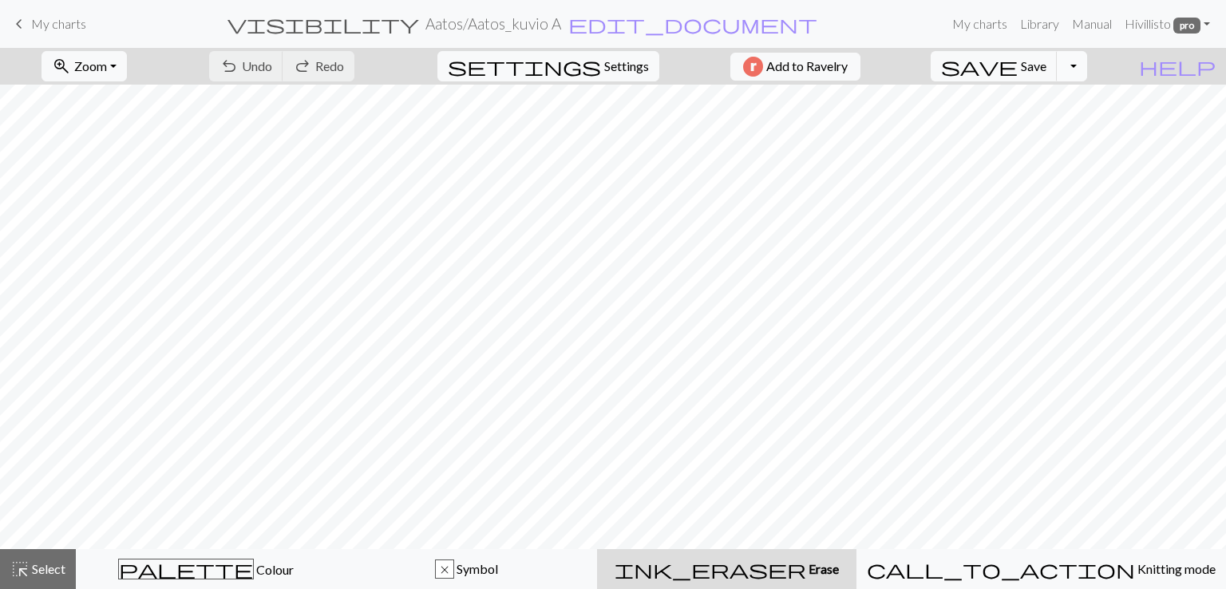
click at [1087, 70] on button "Toggle Dropdown" at bounding box center [1072, 66] width 30 height 30
click at [1052, 132] on button "save_alt Download" at bounding box center [955, 127] width 263 height 26
click at [1046, 70] on span "Save" at bounding box center [1034, 65] width 26 height 15
click at [1087, 70] on button "Toggle Dropdown" at bounding box center [1072, 66] width 30 height 30
click at [1055, 131] on button "save_alt Download" at bounding box center [955, 127] width 263 height 26
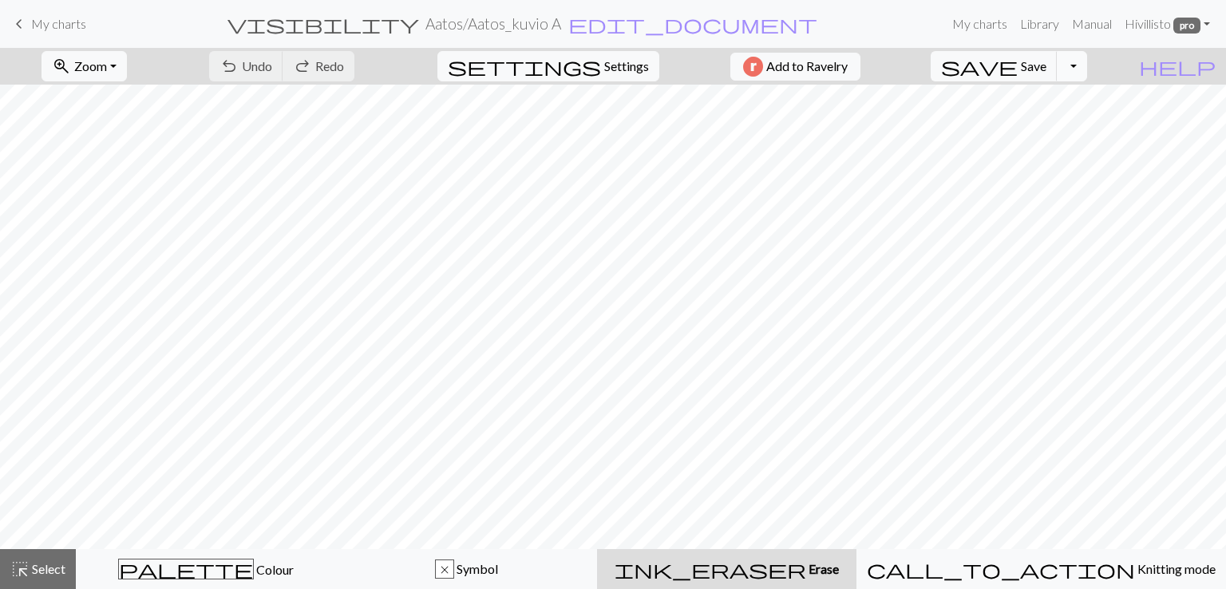
click at [1087, 68] on button "Toggle Dropdown" at bounding box center [1072, 66] width 30 height 30
click at [1047, 124] on button "save_alt Download" at bounding box center [955, 127] width 263 height 26
click at [1087, 65] on button "Toggle Dropdown" at bounding box center [1072, 66] width 30 height 30
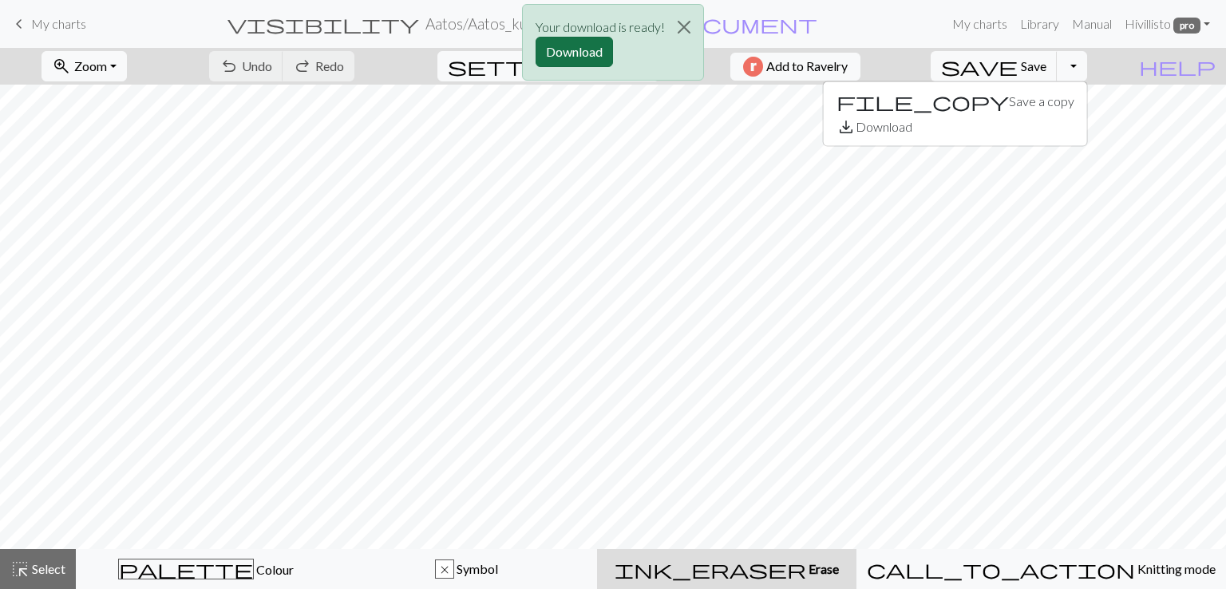
click at [563, 56] on button "Download" at bounding box center [574, 52] width 77 height 30
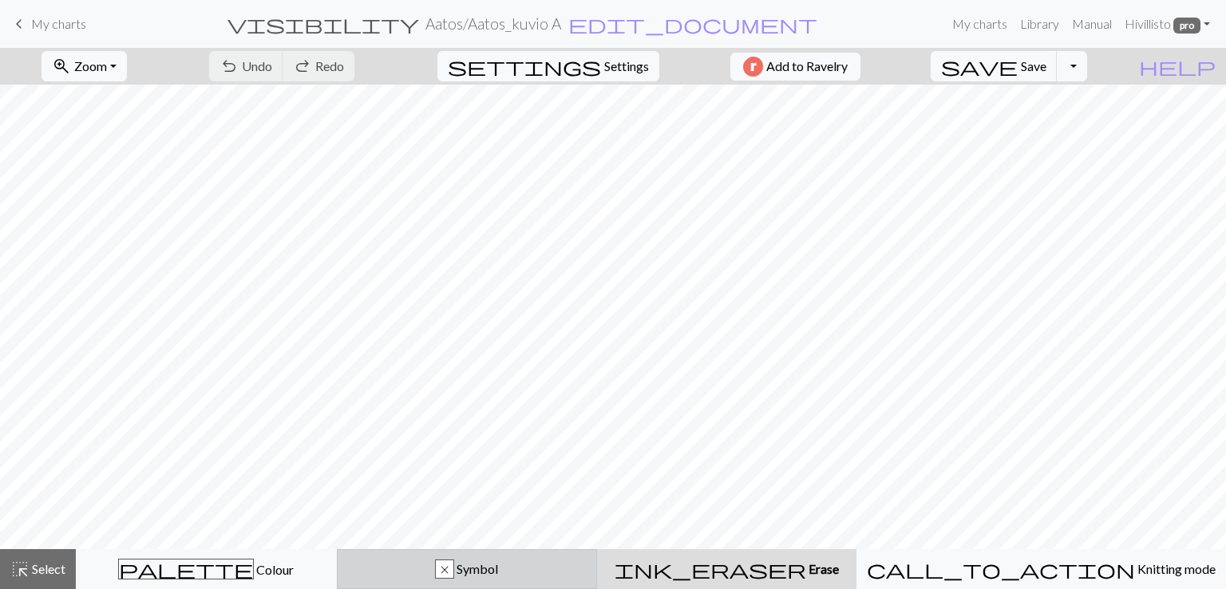
click at [429, 577] on div "x Symbol" at bounding box center [467, 569] width 240 height 19
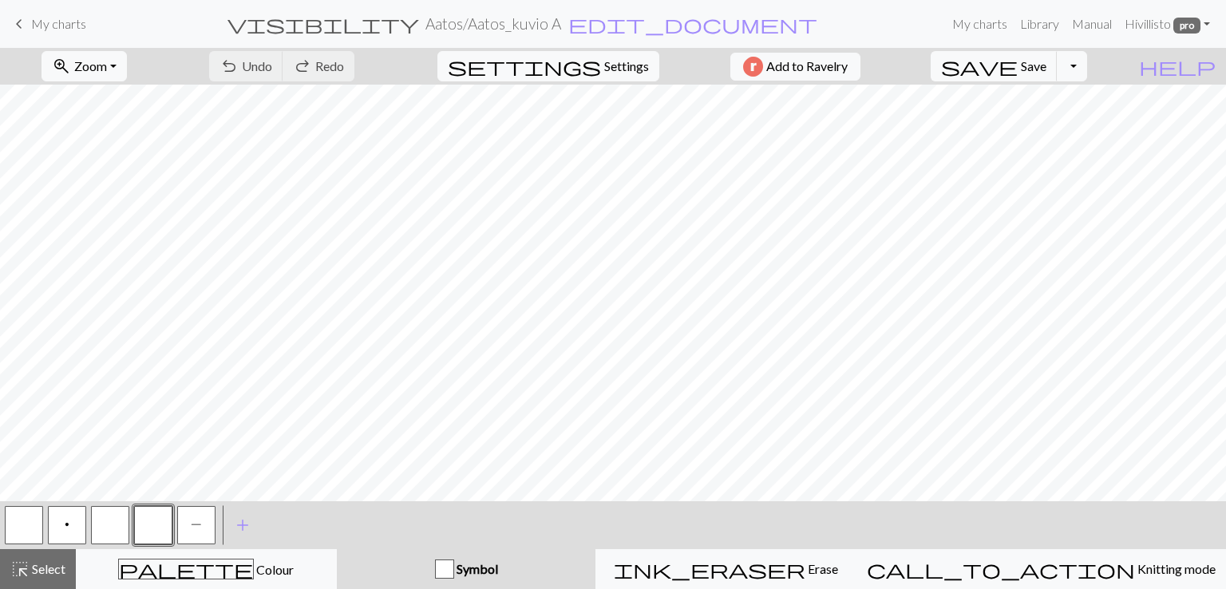
click at [189, 525] on button "P" at bounding box center [196, 525] width 38 height 38
click at [148, 535] on button "button" at bounding box center [153, 525] width 38 height 38
click at [1046, 68] on span "Save" at bounding box center [1034, 65] width 26 height 15
click at [1087, 65] on button "Toggle Dropdown" at bounding box center [1072, 66] width 30 height 30
click at [1038, 129] on button "save_alt Download" at bounding box center [955, 127] width 263 height 26
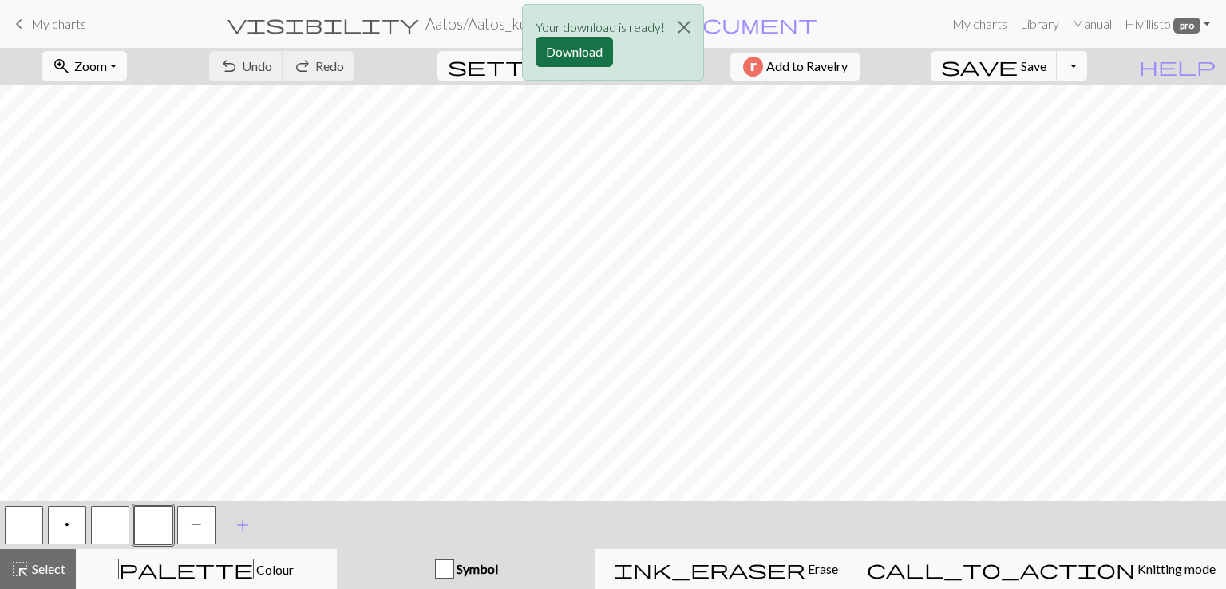
click at [562, 45] on button "Download" at bounding box center [574, 52] width 77 height 30
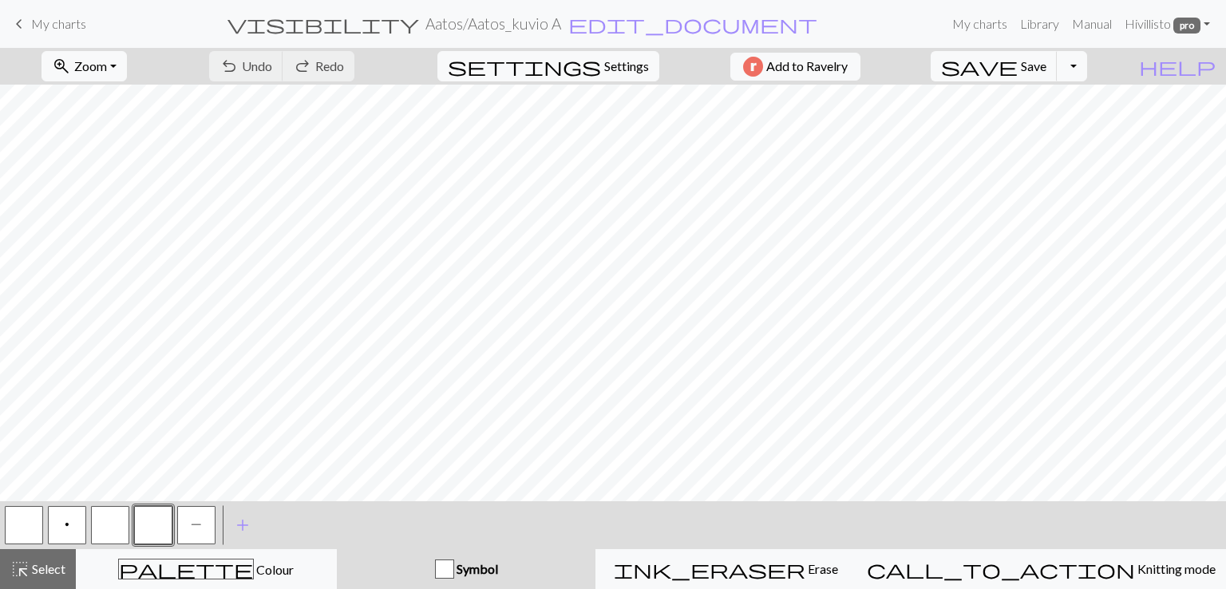
click at [72, 23] on span "My charts" at bounding box center [58, 23] width 55 height 15
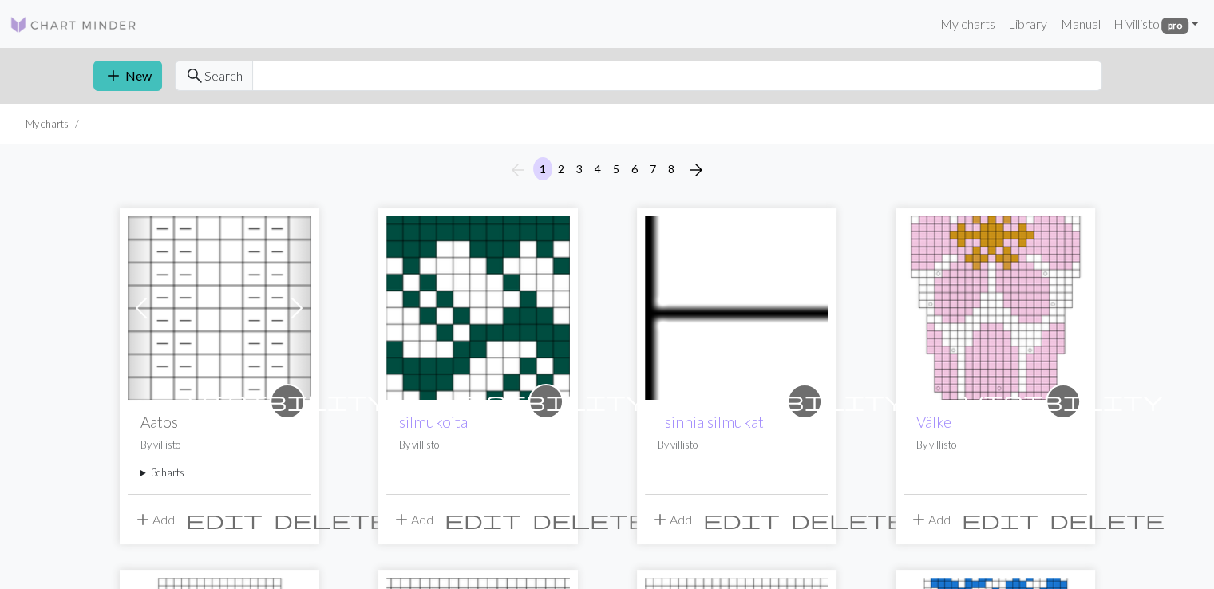
click at [180, 476] on summary "3 charts" at bounding box center [219, 472] width 158 height 15
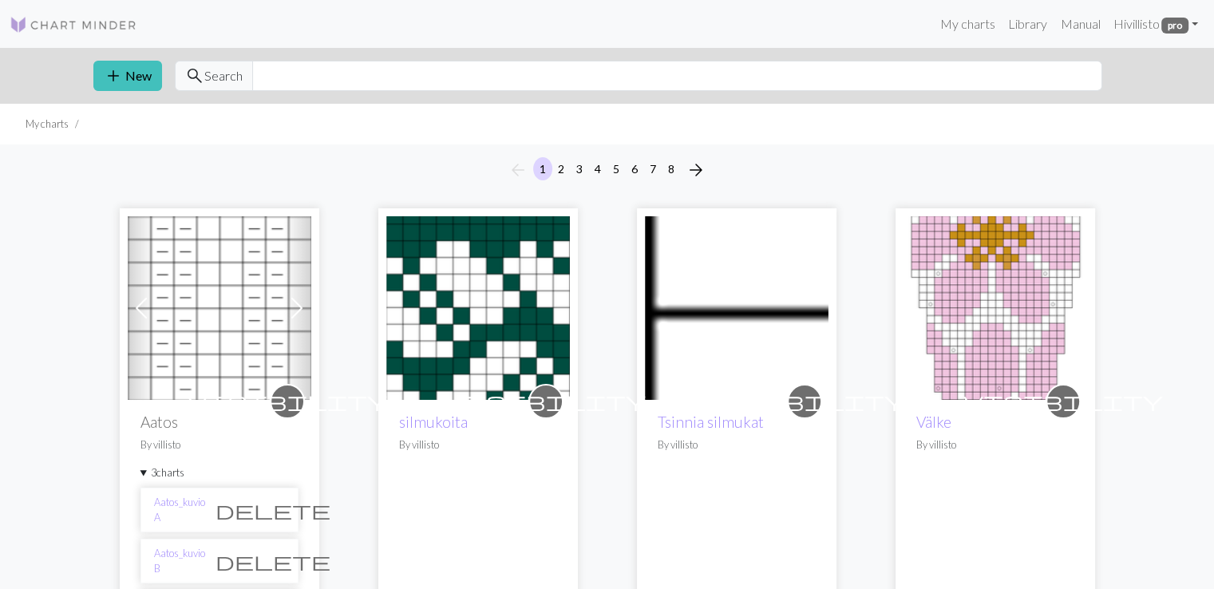
scroll to position [132, 0]
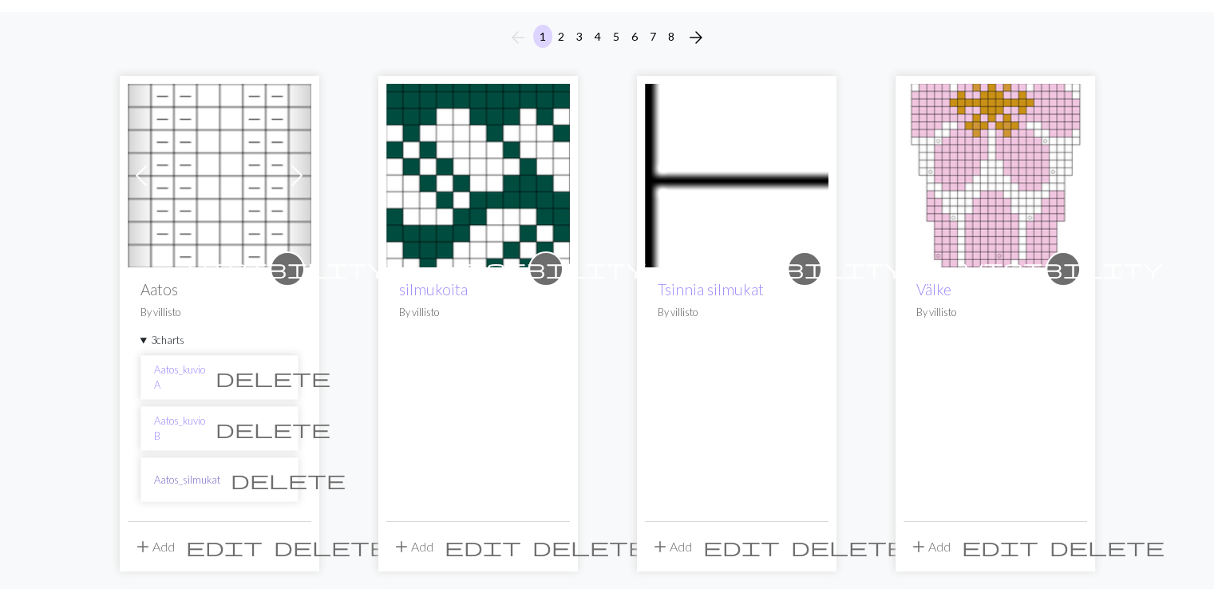
click at [188, 479] on link "Aatos_silmukat" at bounding box center [187, 480] width 66 height 15
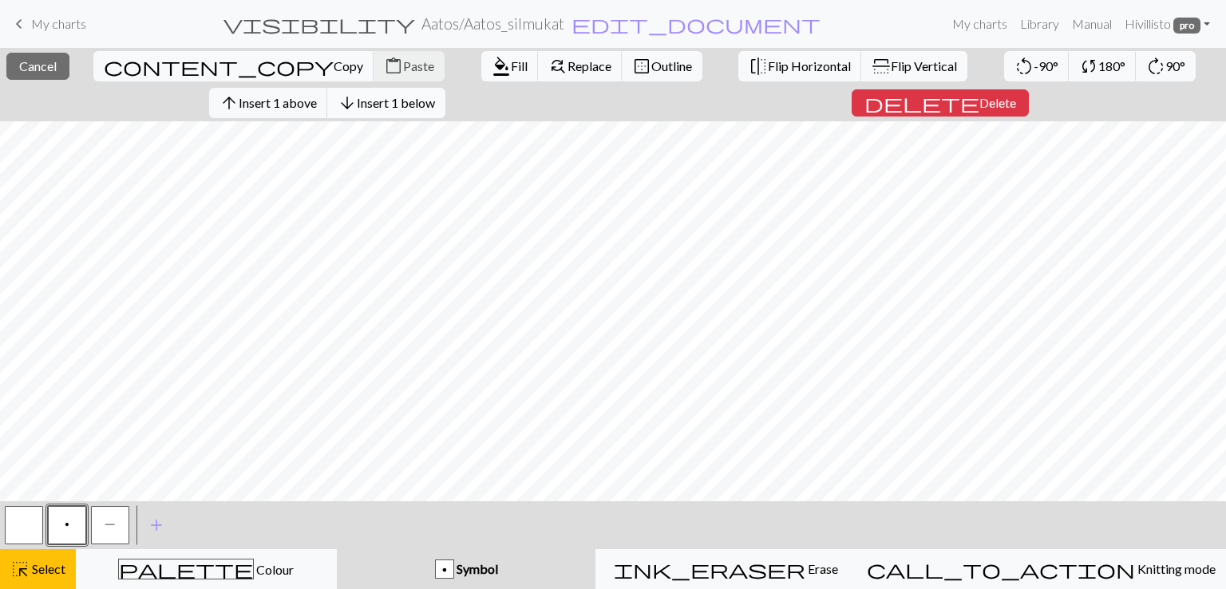
click at [357, 113] on span "arrow_downward" at bounding box center [347, 103] width 19 height 22
click at [408, 100] on span "Insert 2 below" at bounding box center [396, 102] width 78 height 15
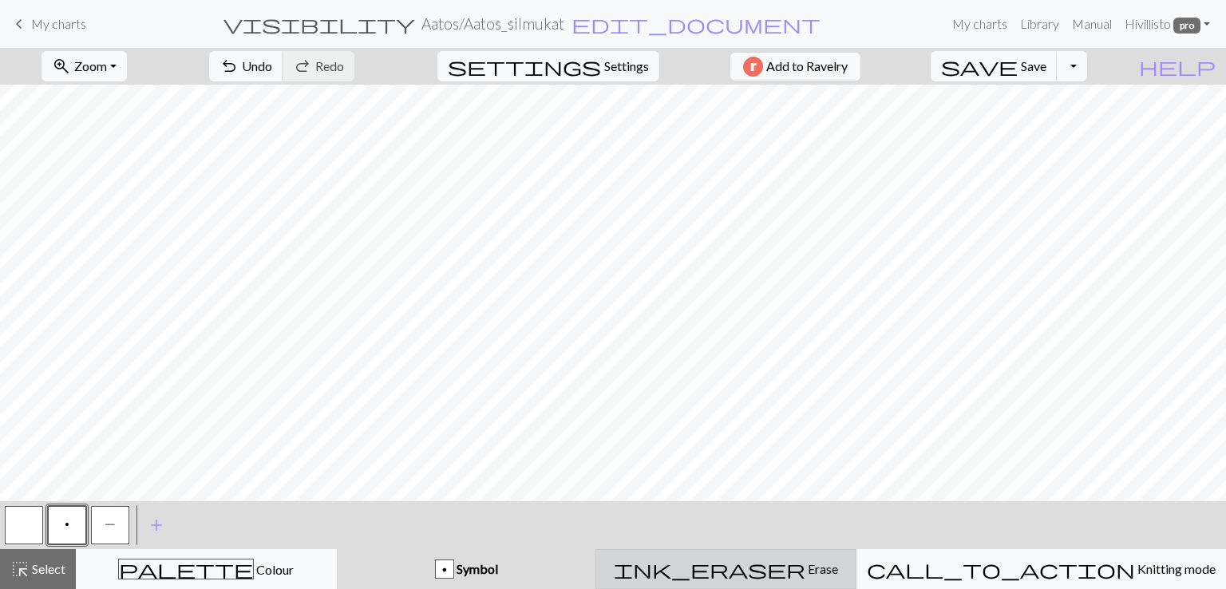
click at [718, 578] on div "ink_eraser Erase Erase" at bounding box center [726, 569] width 240 height 19
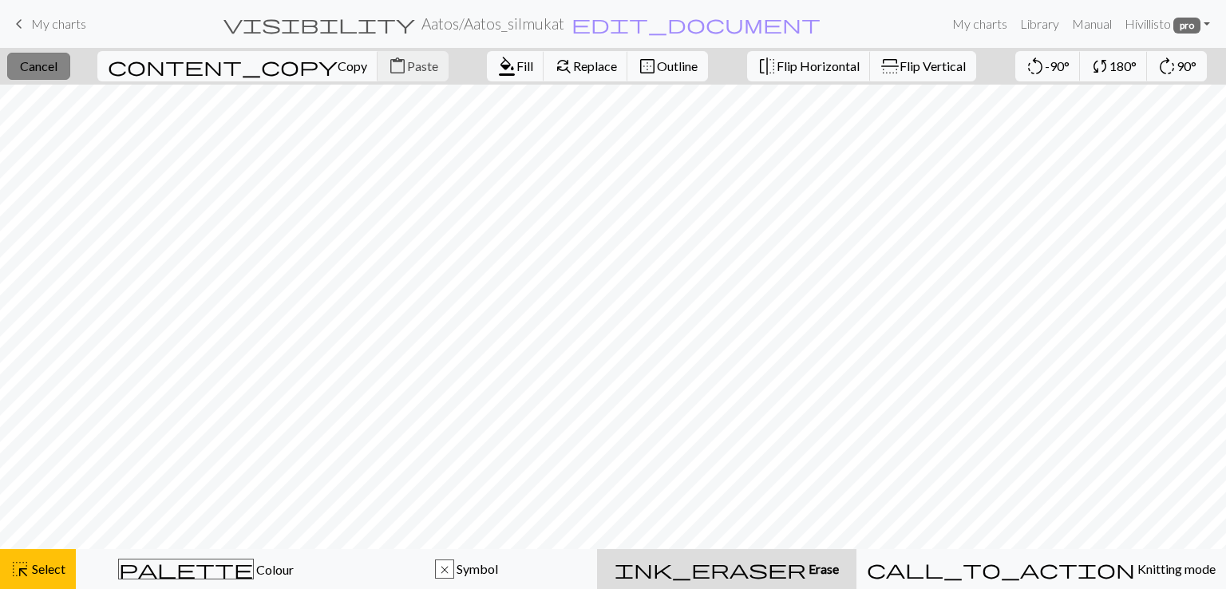
click at [48, 65] on span "Cancel" at bounding box center [39, 65] width 38 height 15
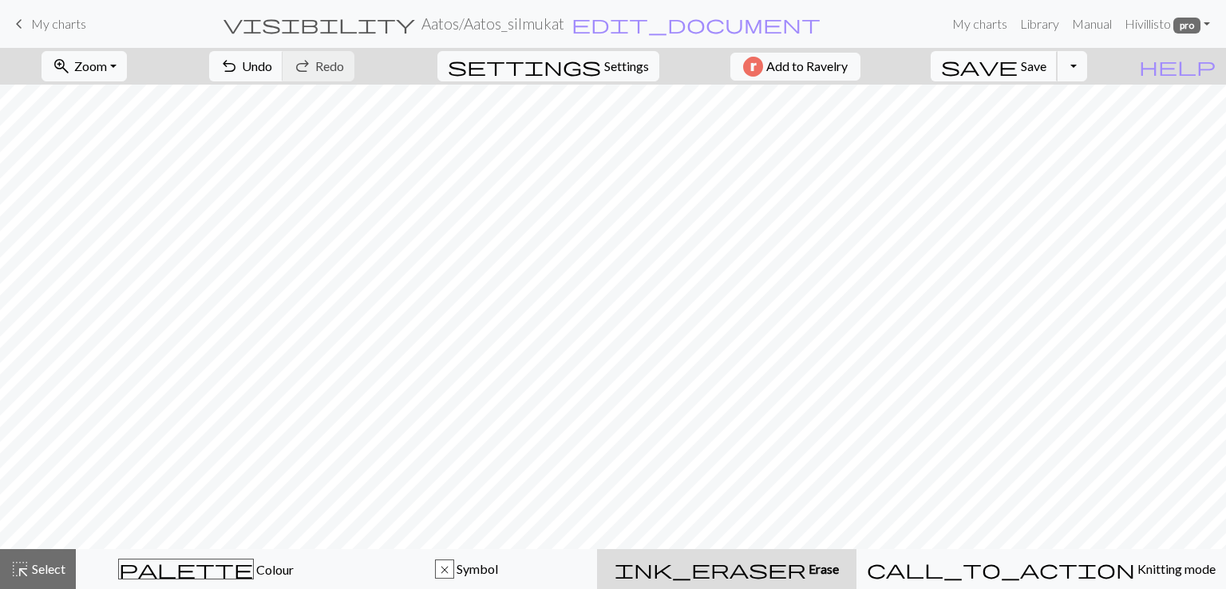
click at [1018, 73] on span "save" at bounding box center [979, 66] width 77 height 22
click at [1087, 72] on button "Toggle Dropdown" at bounding box center [1072, 66] width 30 height 30
click at [1046, 132] on button "save_alt Download" at bounding box center [955, 127] width 263 height 26
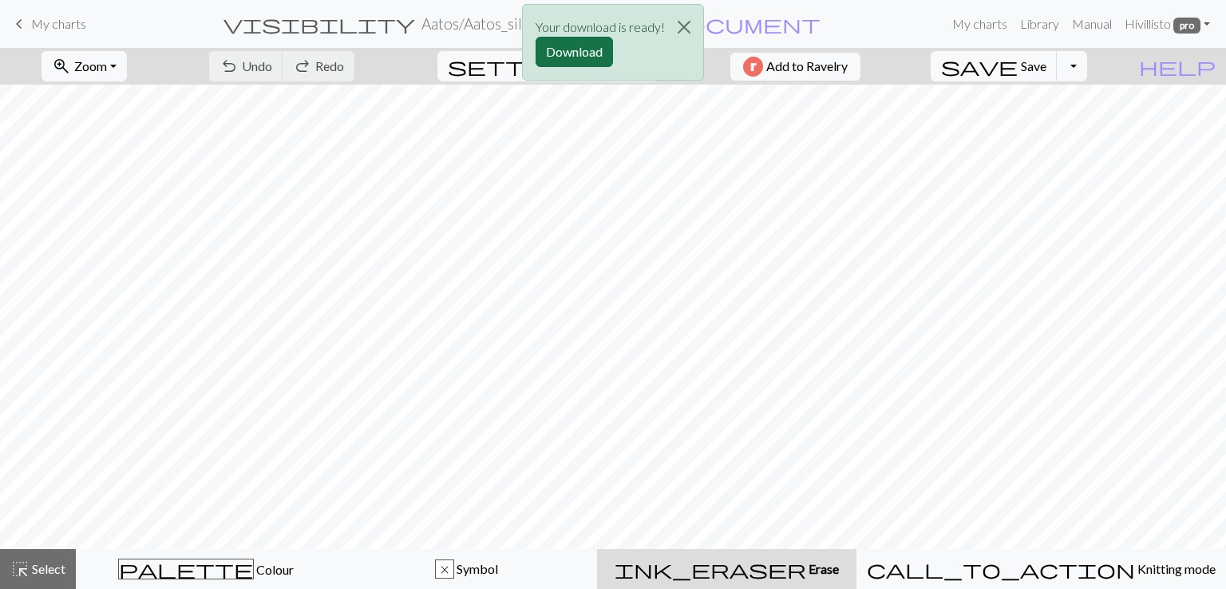
click at [579, 49] on button "Download" at bounding box center [574, 52] width 77 height 30
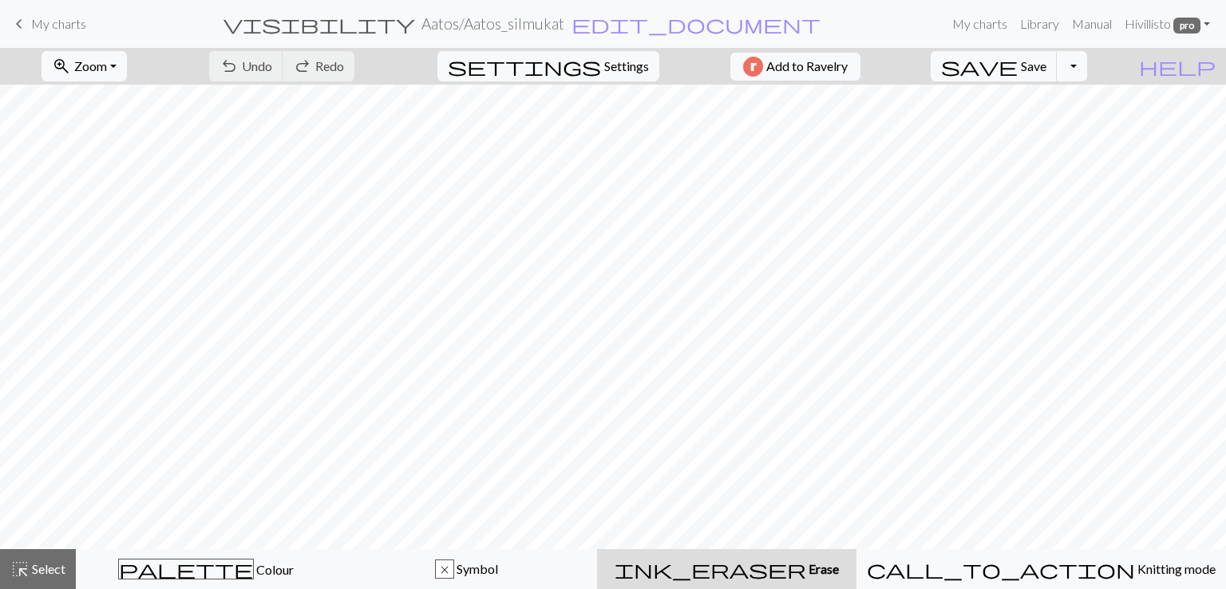
click at [56, 30] on span "My charts" at bounding box center [58, 23] width 55 height 15
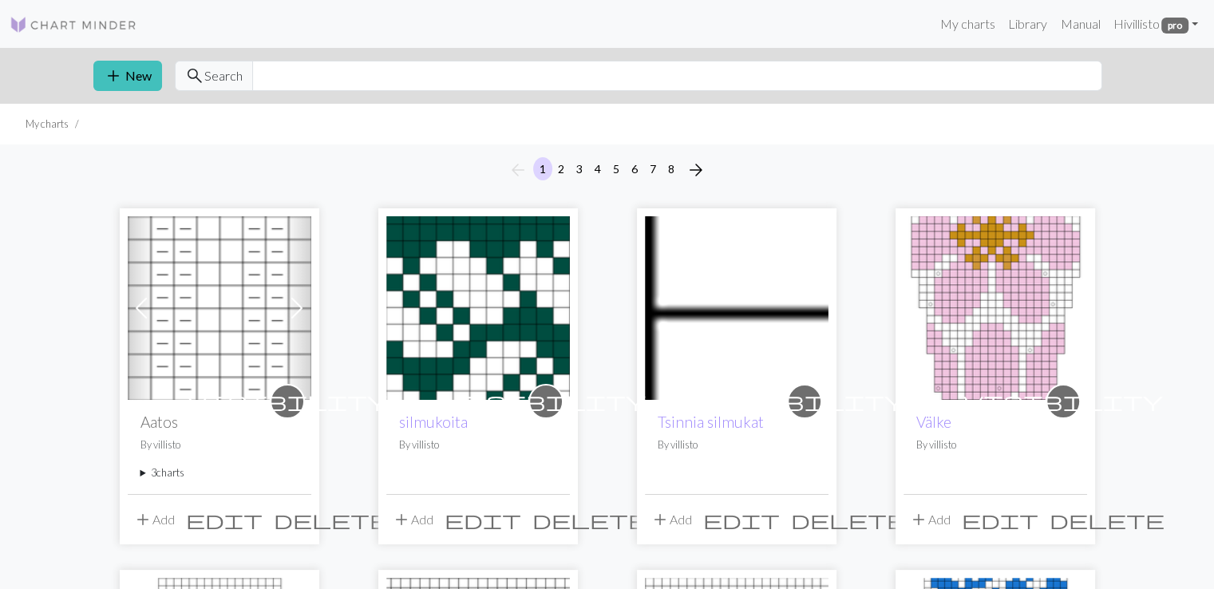
click at [160, 473] on summary "3 charts" at bounding box center [219, 472] width 158 height 15
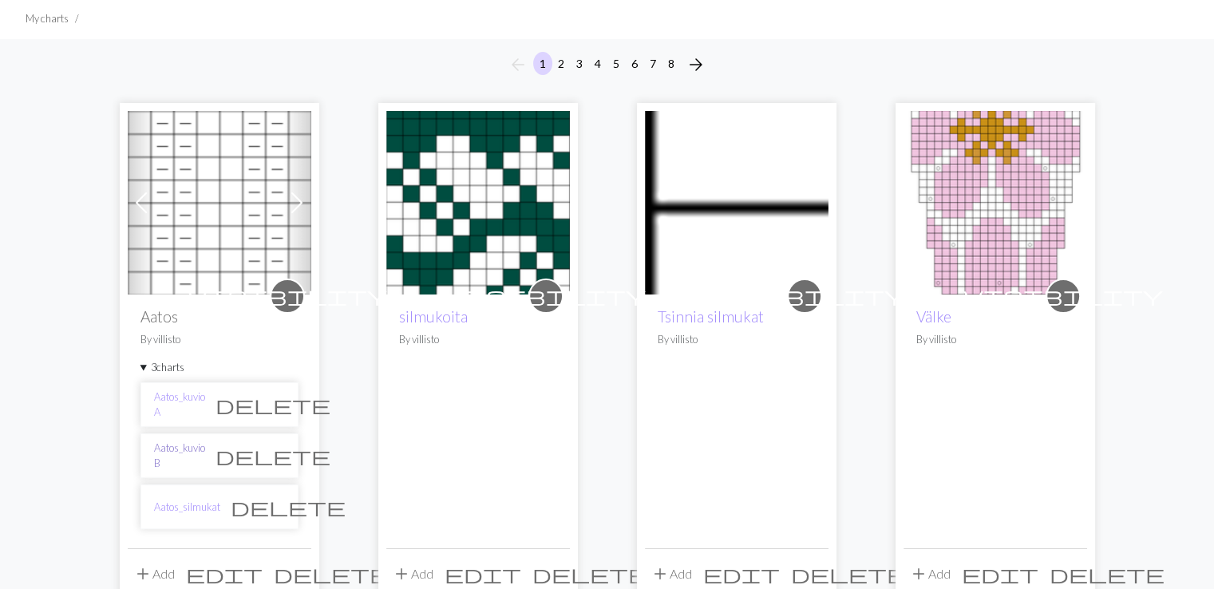
scroll to position [132, 0]
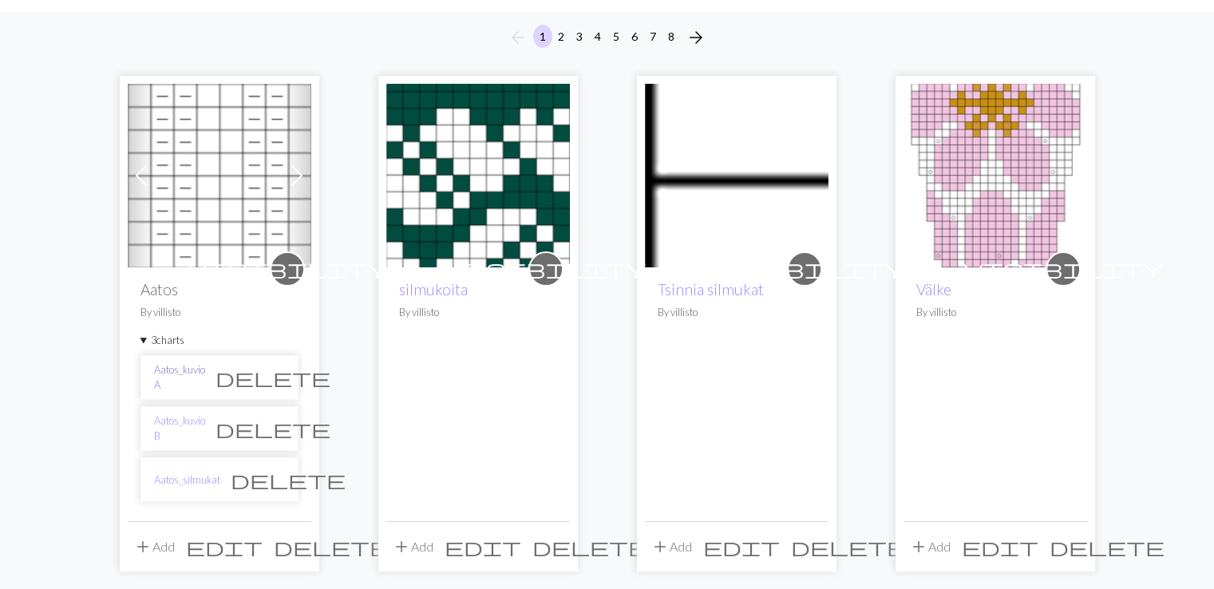
click at [177, 374] on link "Aatos_kuvio A" at bounding box center [179, 377] width 51 height 30
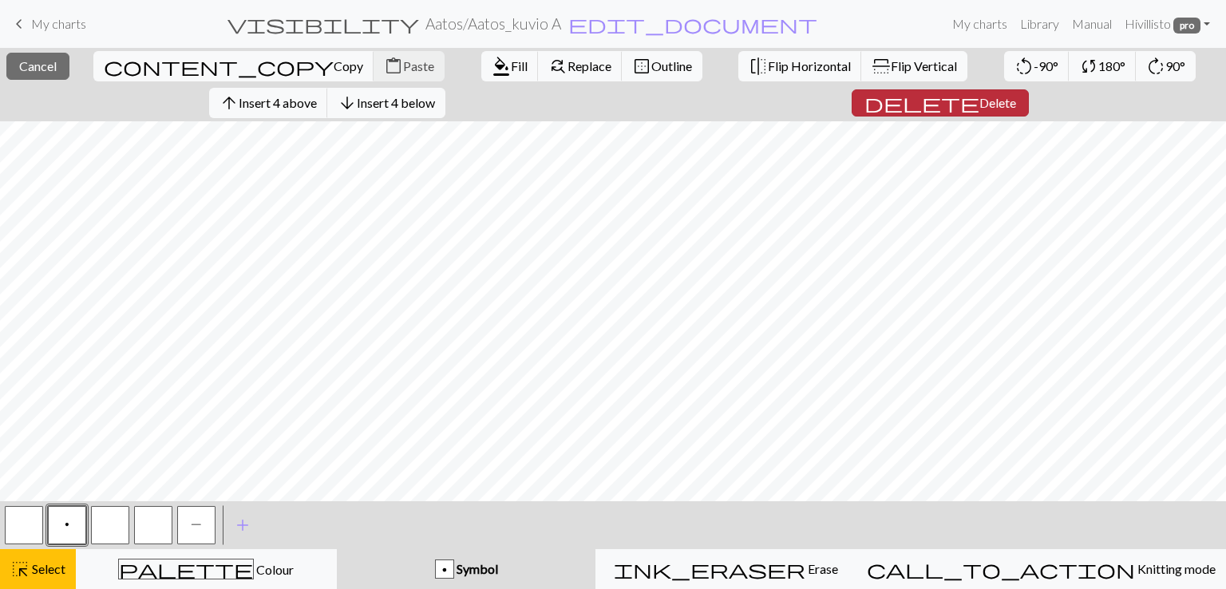
click at [979, 105] on span "Delete" at bounding box center [997, 102] width 37 height 15
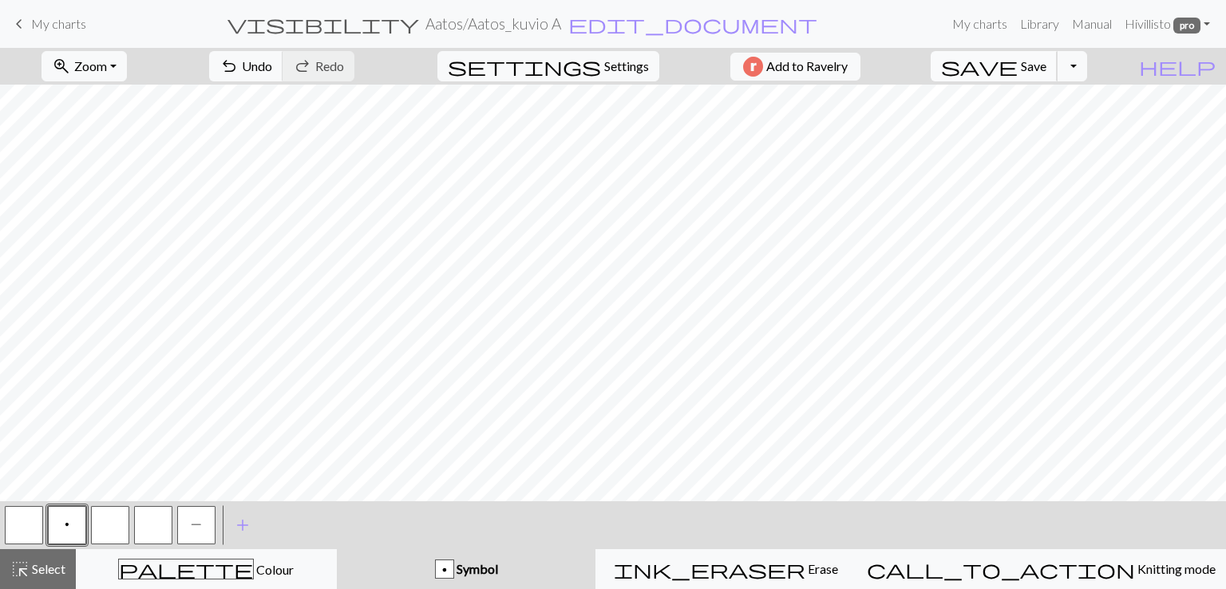
click at [1046, 73] on span "Save" at bounding box center [1034, 65] width 26 height 15
click at [58, 26] on span "My charts" at bounding box center [58, 23] width 55 height 15
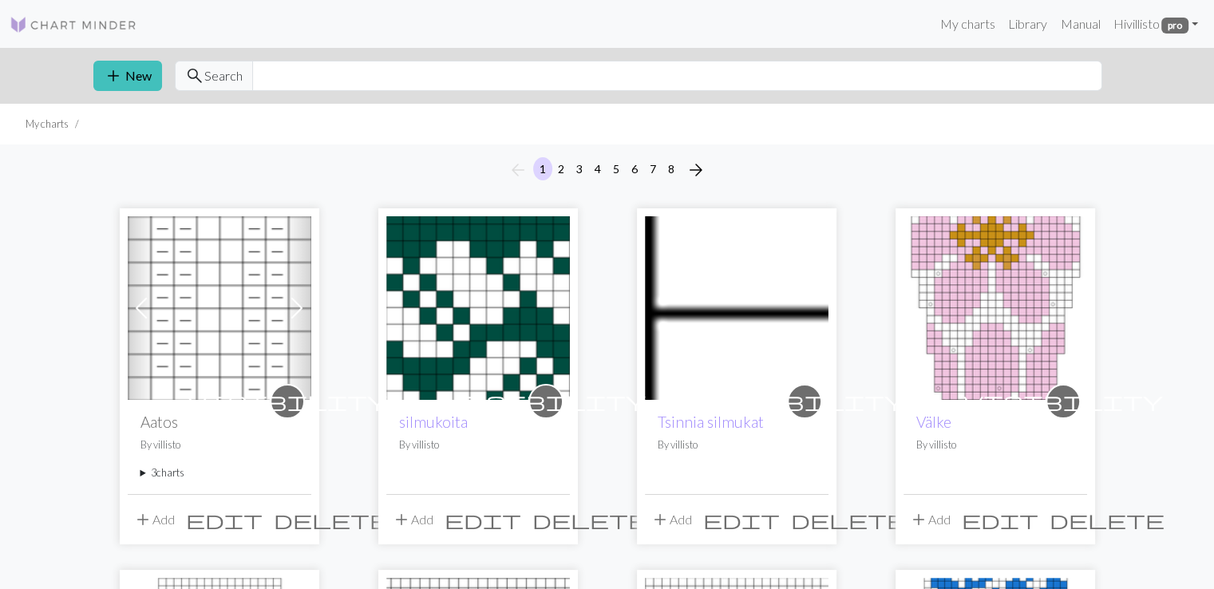
click at [151, 475] on summary "3 charts" at bounding box center [219, 472] width 158 height 15
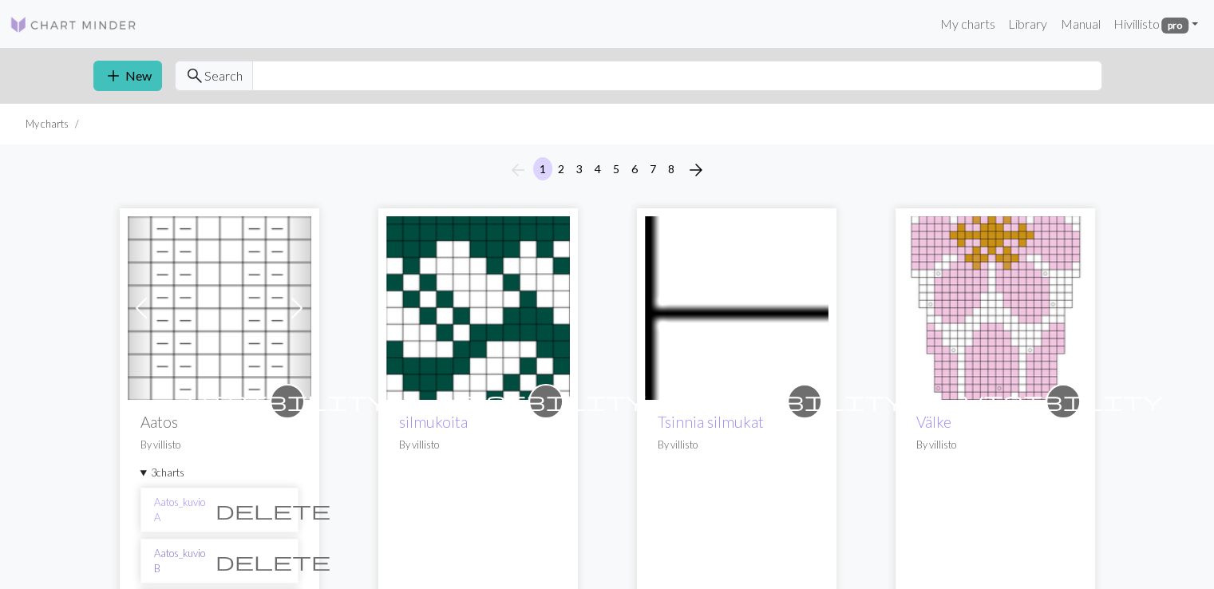
click at [180, 563] on link "Aatos_kuvio B" at bounding box center [179, 561] width 51 height 30
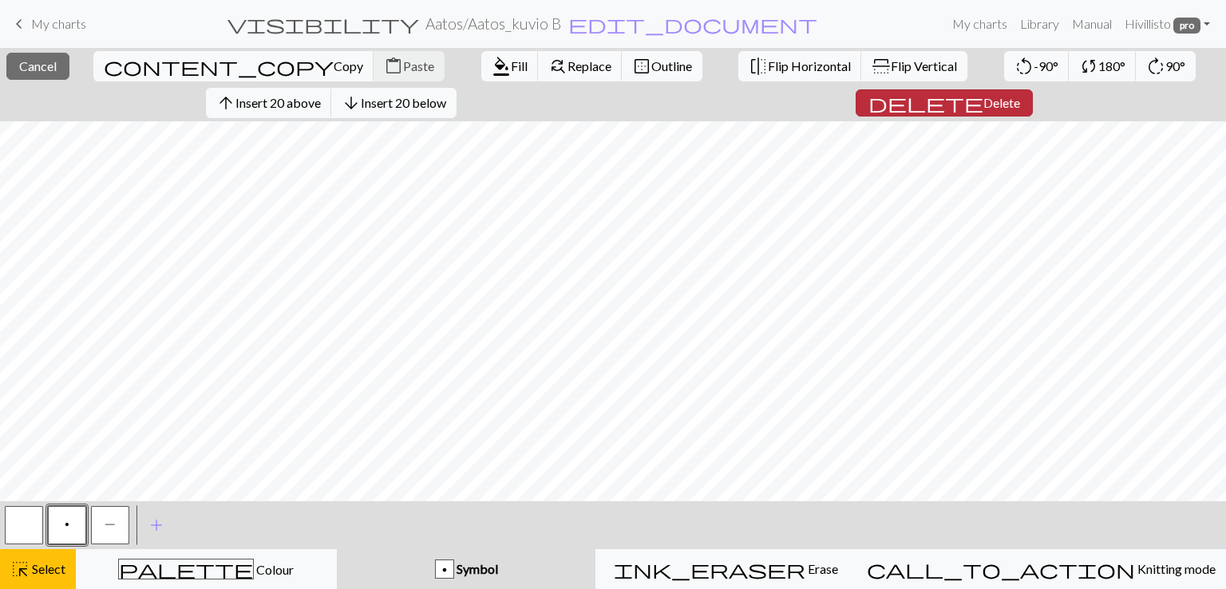
click at [983, 106] on span "Delete" at bounding box center [1001, 102] width 37 height 15
click at [979, 105] on span "Delete" at bounding box center [997, 102] width 37 height 15
click at [44, 64] on span "Cancel" at bounding box center [38, 65] width 38 height 15
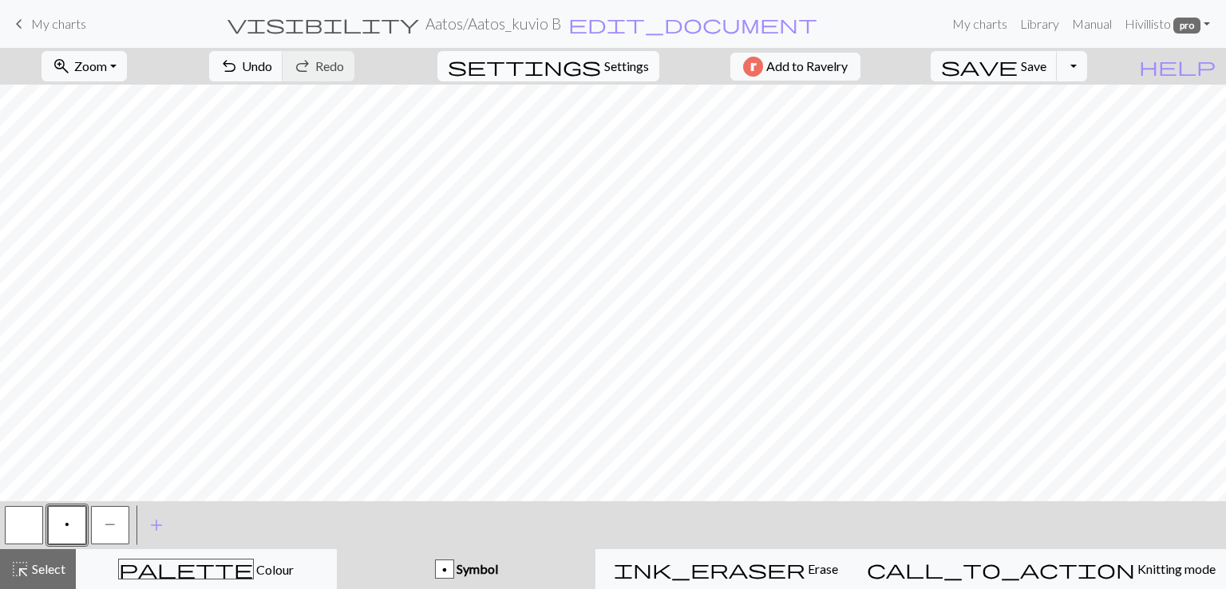
click at [587, 74] on span "settings" at bounding box center [524, 66] width 153 height 22
select select "aran"
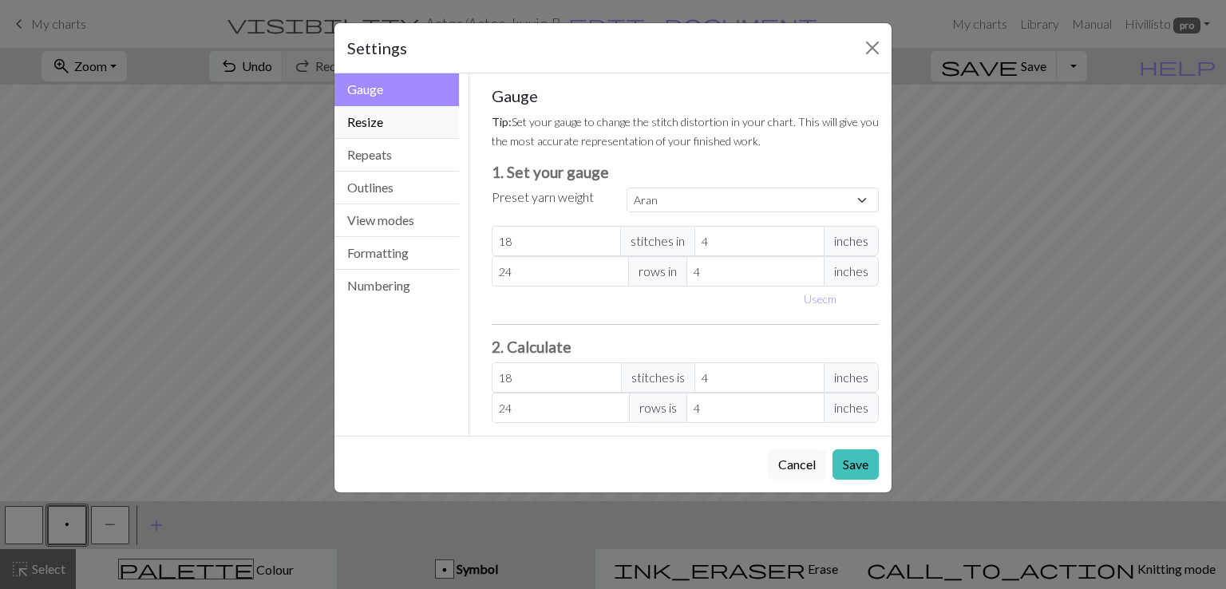
click at [368, 122] on button "Resize" at bounding box center [396, 122] width 125 height 33
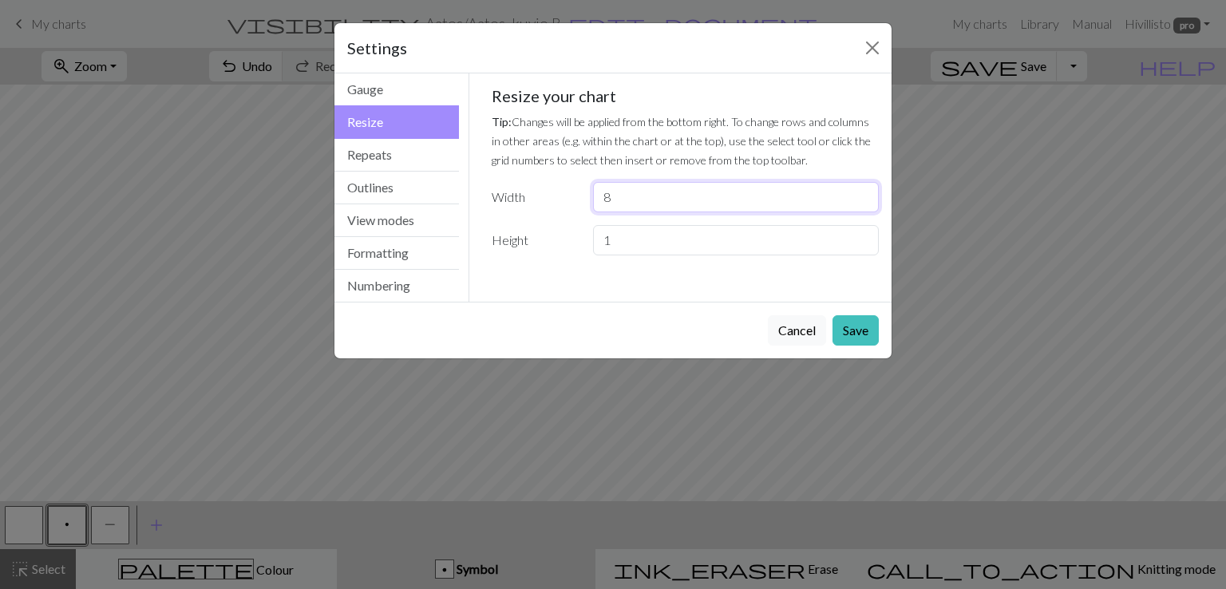
drag, startPoint x: 613, startPoint y: 198, endPoint x: 602, endPoint y: 198, distance: 11.2
click at [602, 198] on input "8" at bounding box center [736, 197] width 286 height 30
type input "44"
click at [848, 326] on button "Save" at bounding box center [855, 330] width 46 height 30
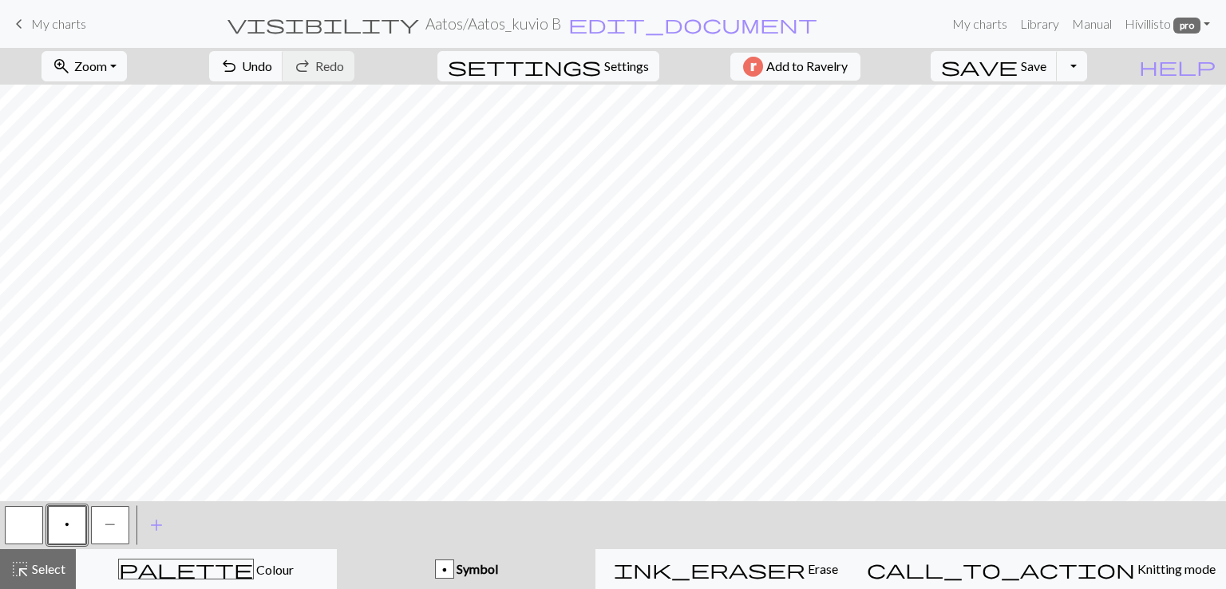
click at [115, 524] on span "P" at bounding box center [110, 524] width 11 height 13
click at [106, 523] on span "P" at bounding box center [110, 524] width 11 height 13
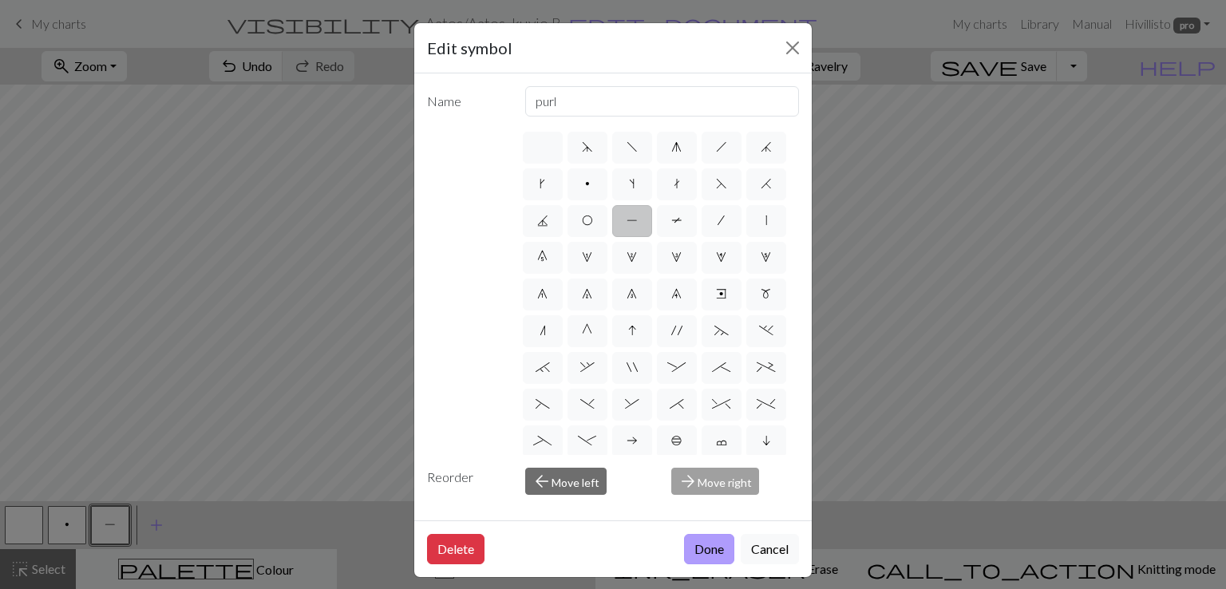
click at [686, 549] on button "Done" at bounding box center [709, 549] width 50 height 30
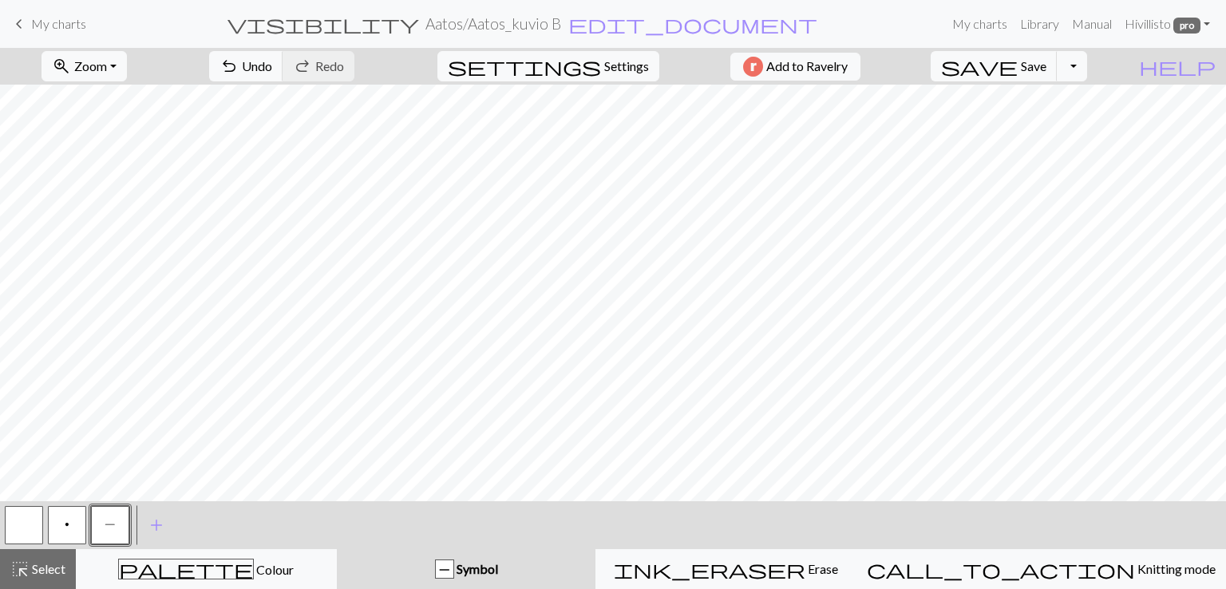
click at [26, 520] on button "button" at bounding box center [24, 525] width 38 height 38
click at [112, 528] on span "P" at bounding box center [110, 524] width 11 height 13
click at [20, 524] on button "button" at bounding box center [24, 525] width 38 height 38
click at [1046, 68] on span "Save" at bounding box center [1034, 65] width 26 height 15
click at [1087, 74] on button "Toggle Dropdown" at bounding box center [1072, 66] width 30 height 30
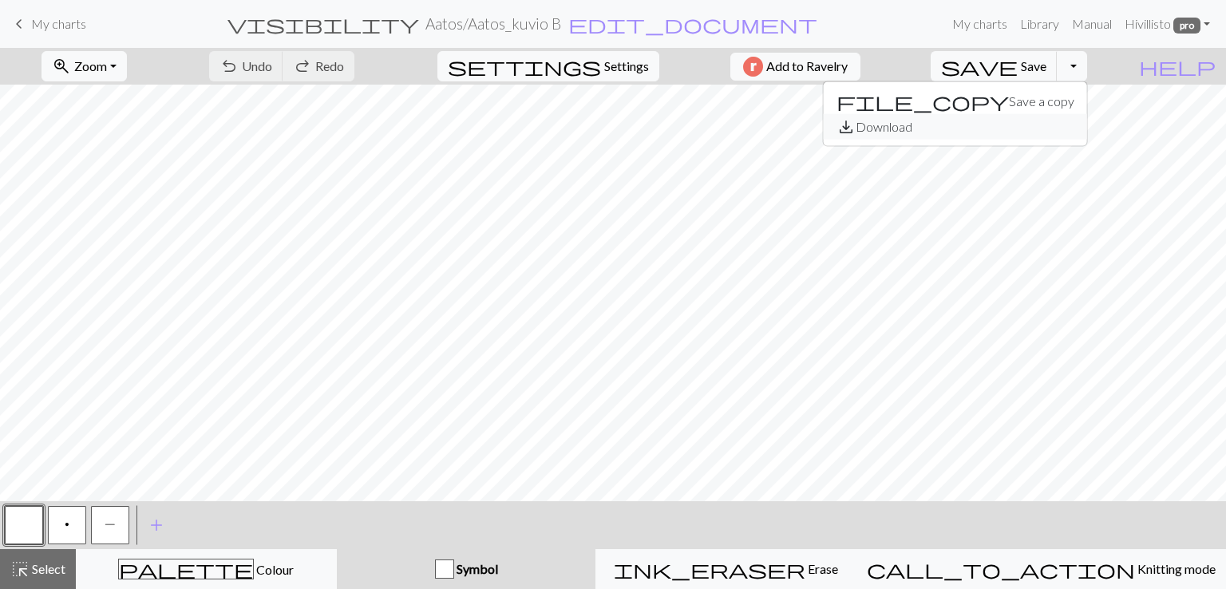
click at [1058, 127] on button "save_alt Download" at bounding box center [955, 127] width 263 height 26
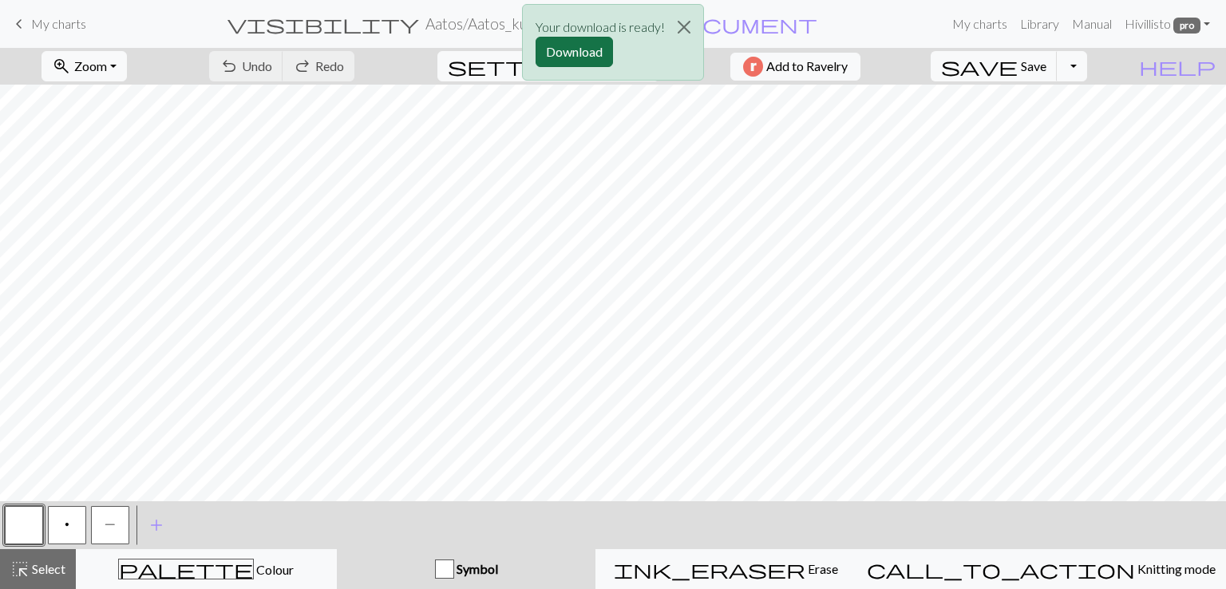
click at [562, 46] on button "Download" at bounding box center [574, 52] width 77 height 30
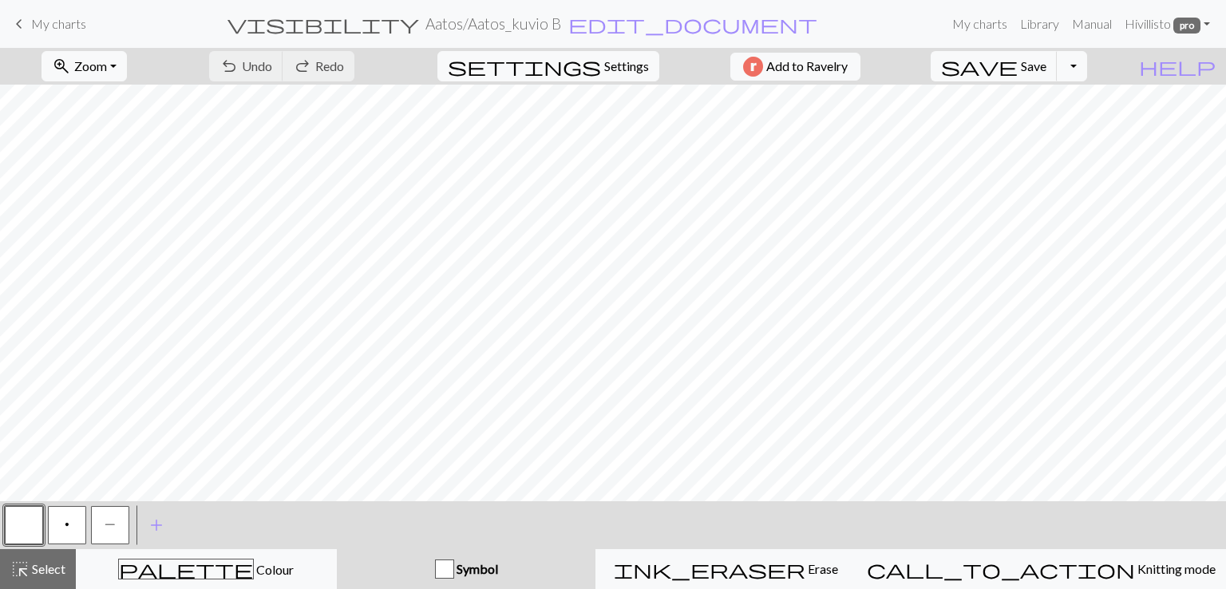
click at [61, 19] on span "My charts" at bounding box center [58, 23] width 55 height 15
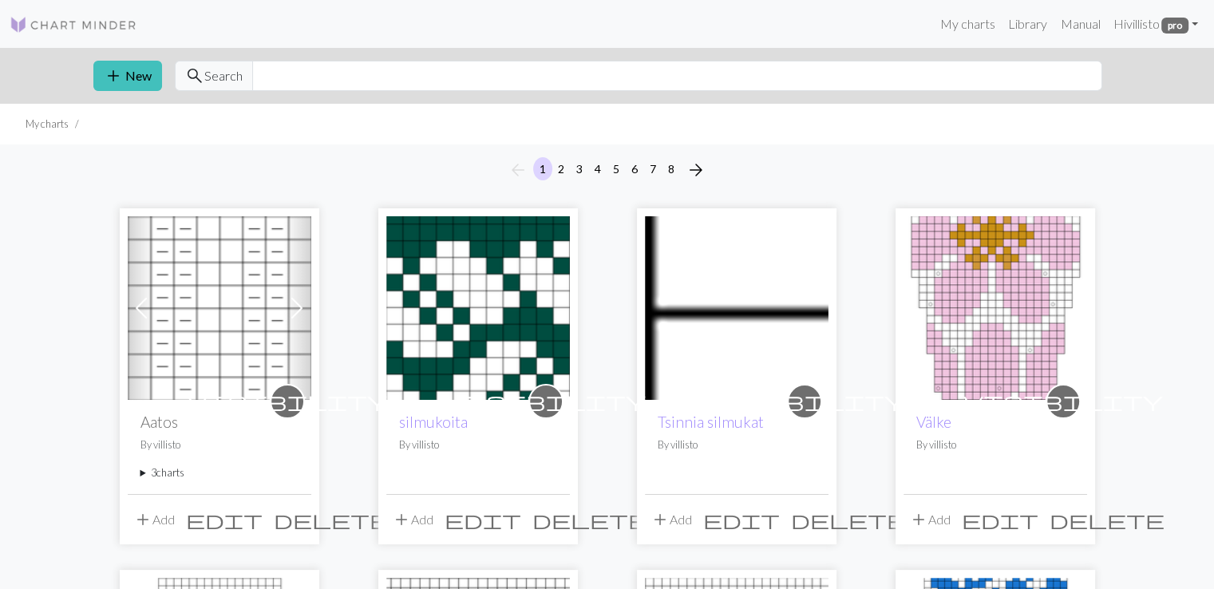
click at [180, 473] on summary "3 charts" at bounding box center [219, 472] width 158 height 15
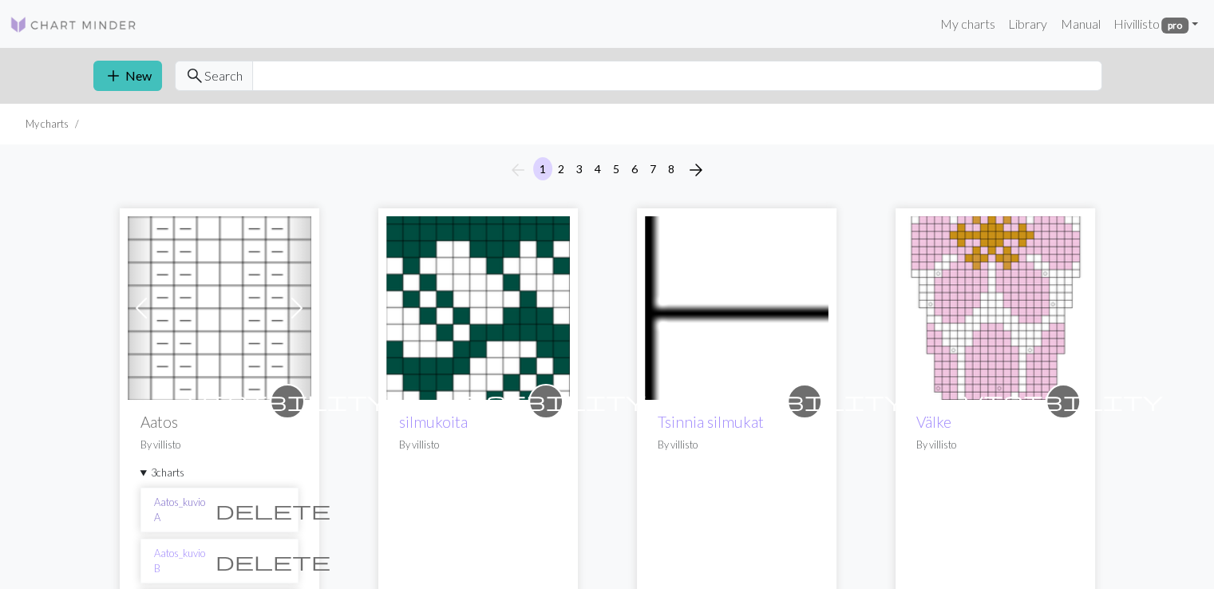
click at [184, 509] on link "Aatos_kuvio A" at bounding box center [179, 510] width 51 height 30
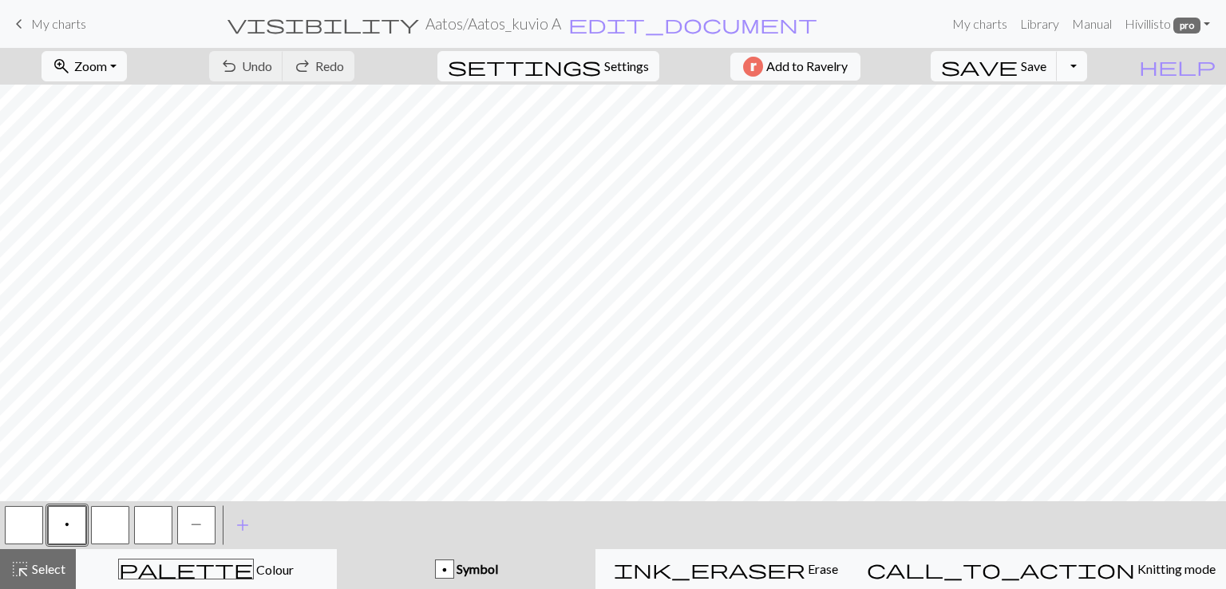
click at [1087, 77] on button "Toggle Dropdown" at bounding box center [1072, 66] width 30 height 30
click at [1060, 122] on button "save_alt Download" at bounding box center [955, 127] width 263 height 26
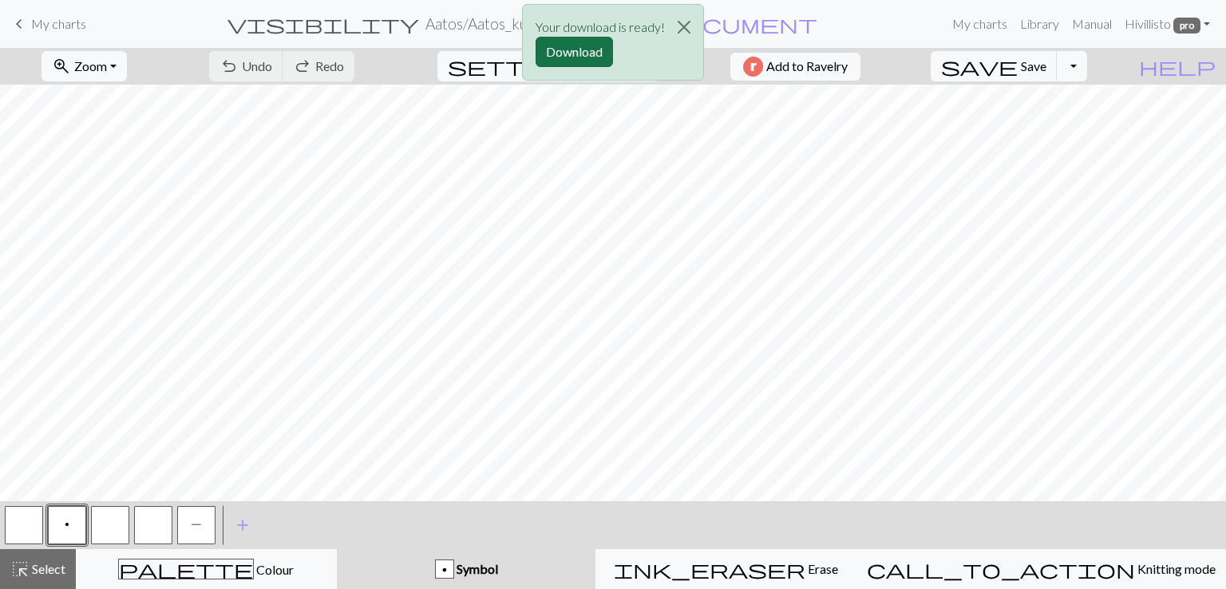
click at [565, 51] on button "Download" at bounding box center [574, 52] width 77 height 30
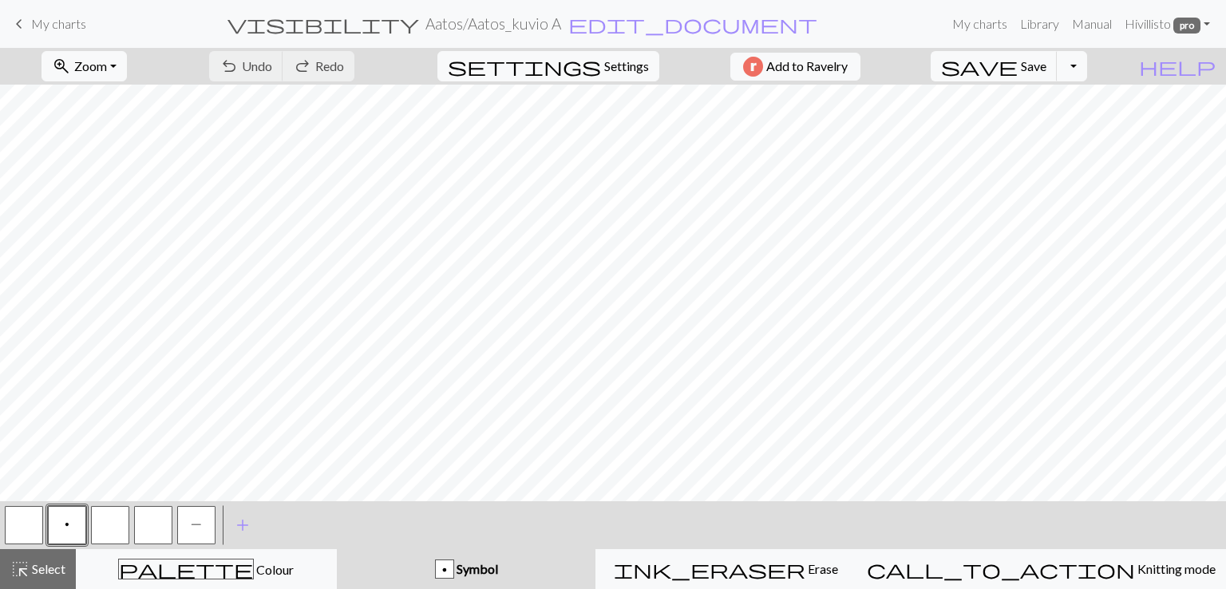
click at [77, 27] on span "My charts" at bounding box center [58, 23] width 55 height 15
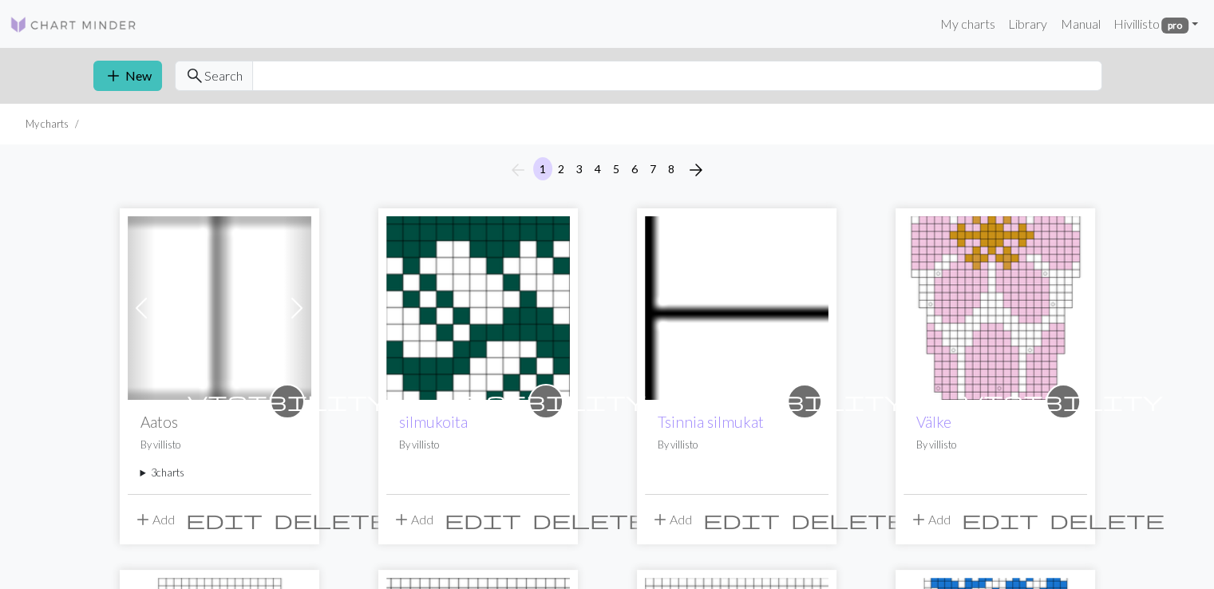
click at [166, 470] on summary "3 charts" at bounding box center [219, 472] width 158 height 15
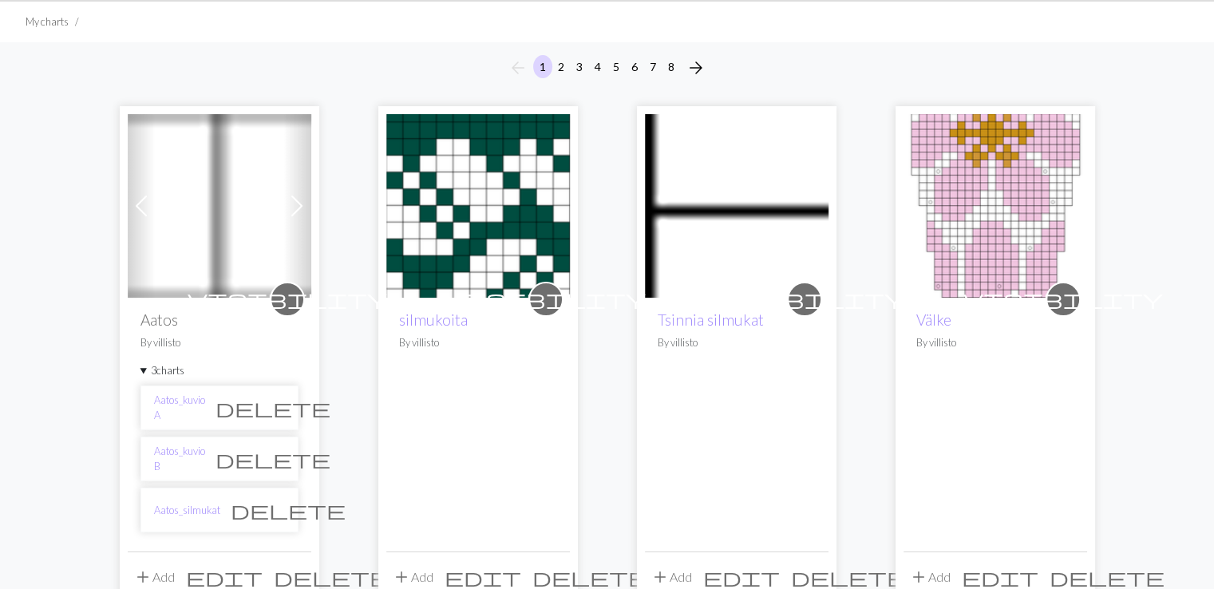
scroll to position [132, 0]
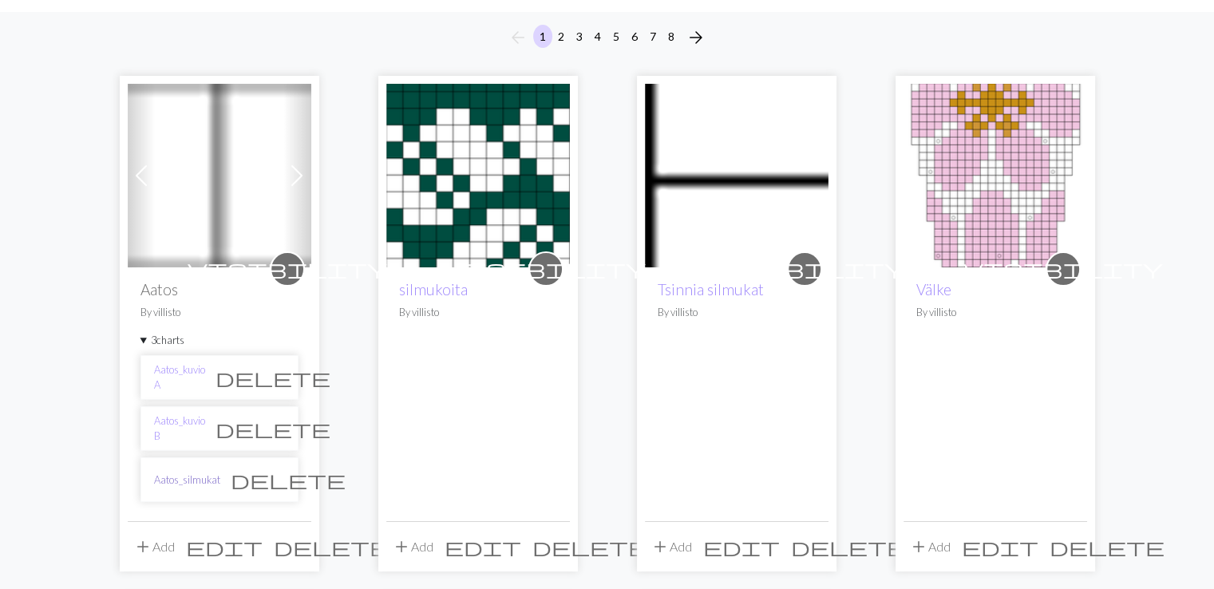
click at [173, 479] on link "Aatos_silmukat" at bounding box center [187, 480] width 66 height 15
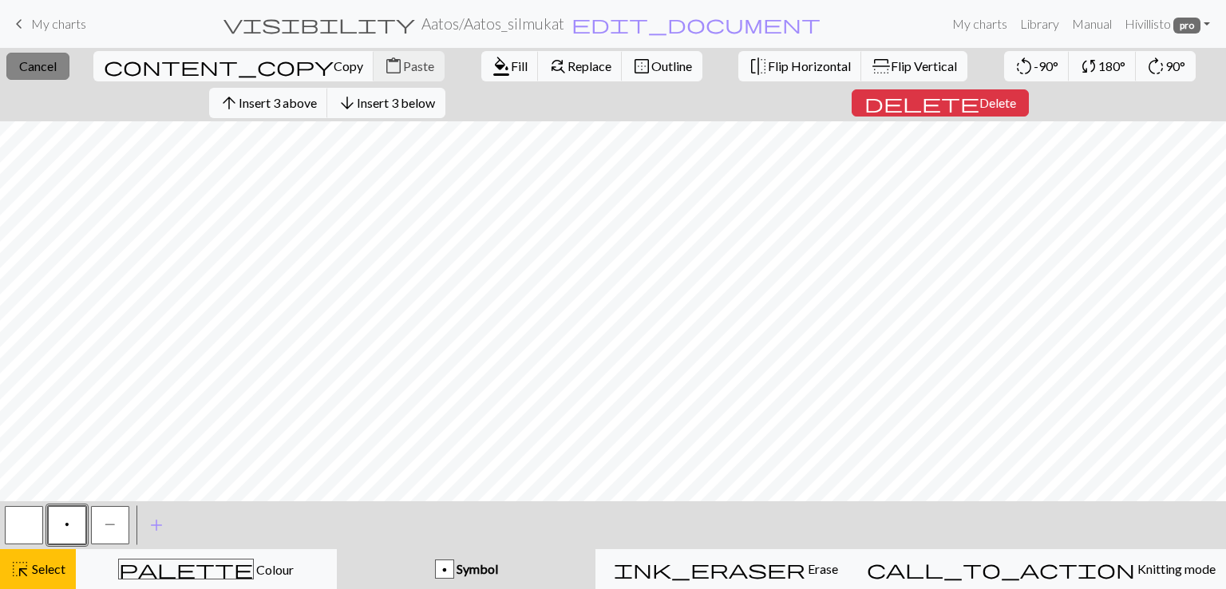
click at [57, 61] on span "Cancel" at bounding box center [38, 65] width 38 height 15
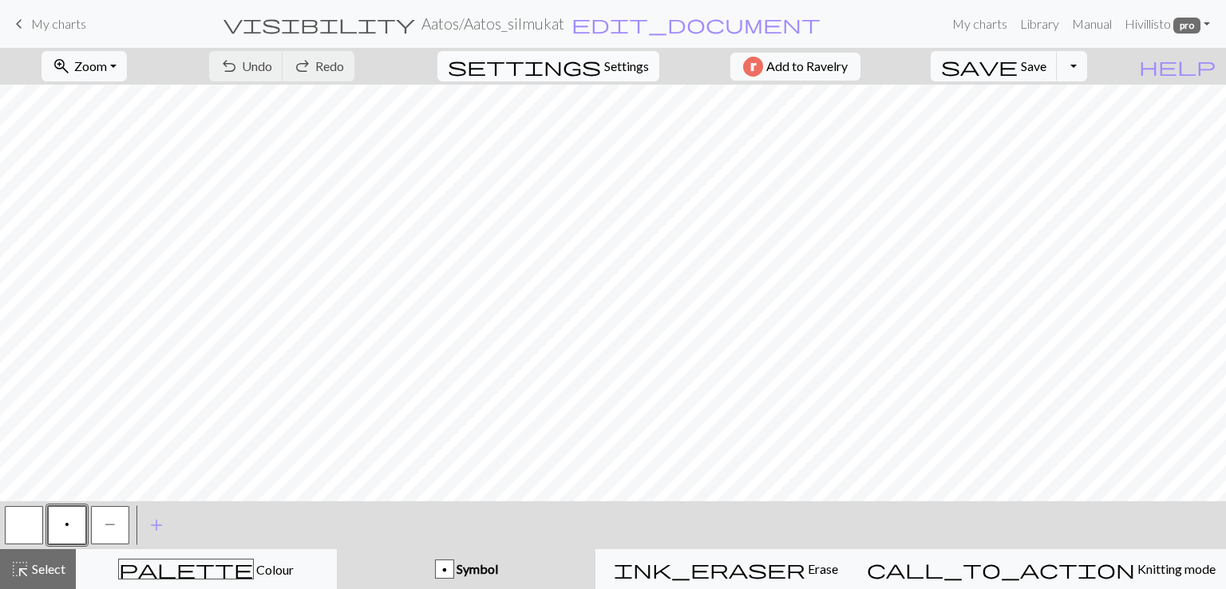
click at [624, 73] on span "Settings" at bounding box center [626, 66] width 45 height 19
select select "aran"
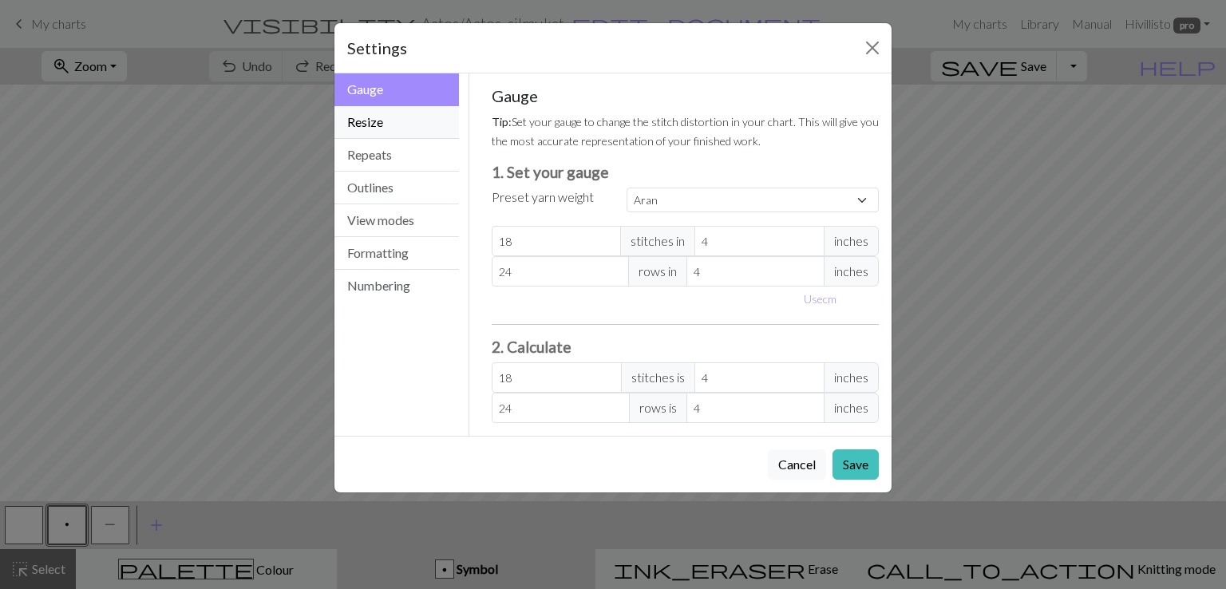
click at [387, 125] on button "Resize" at bounding box center [396, 122] width 125 height 33
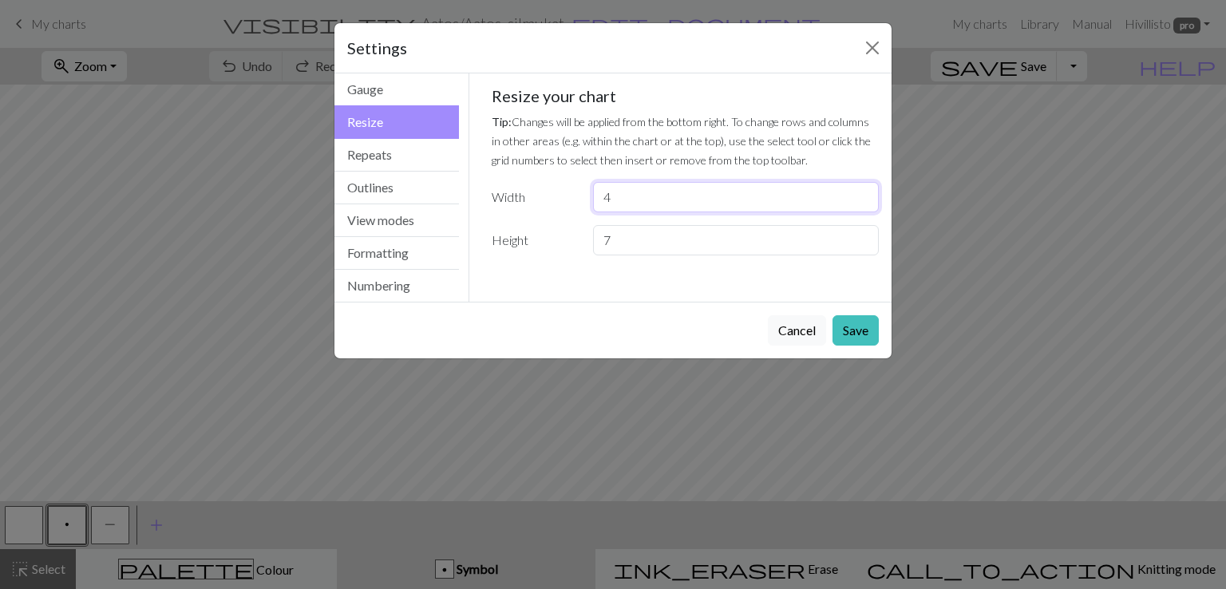
drag, startPoint x: 613, startPoint y: 202, endPoint x: 593, endPoint y: 196, distance: 20.7
click at [593, 196] on input "4" at bounding box center [736, 197] width 286 height 30
type input "8"
click at [849, 326] on button "Save" at bounding box center [855, 330] width 46 height 30
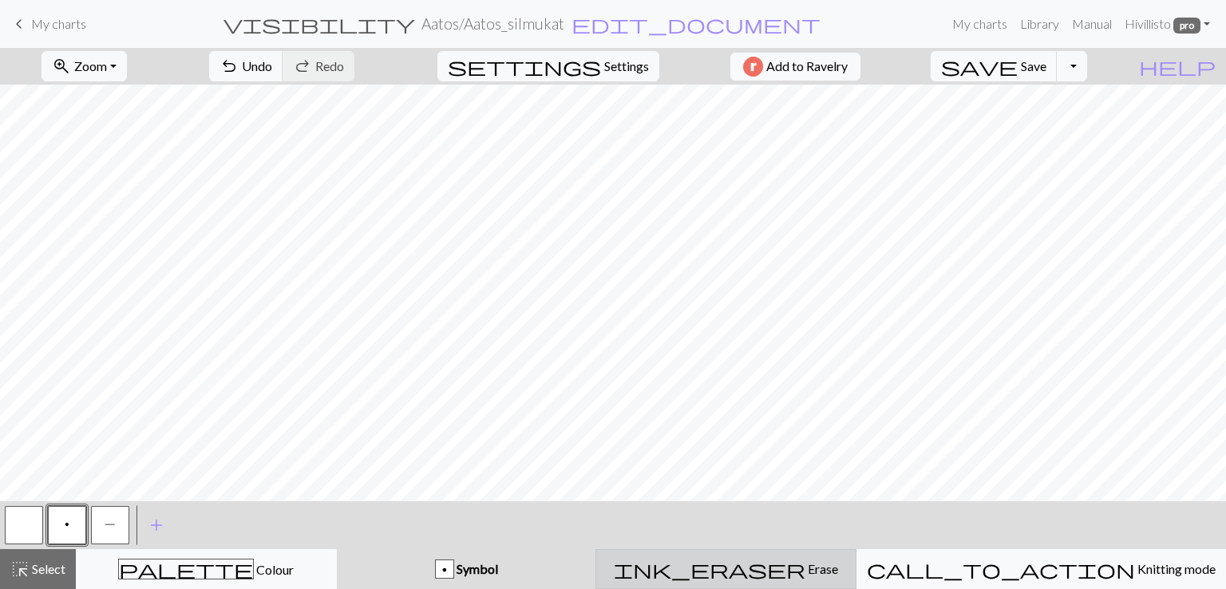
drag, startPoint x: 808, startPoint y: 572, endPoint x: 790, endPoint y: 556, distance: 24.3
click at [806, 571] on span "Erase" at bounding box center [821, 568] width 33 height 15
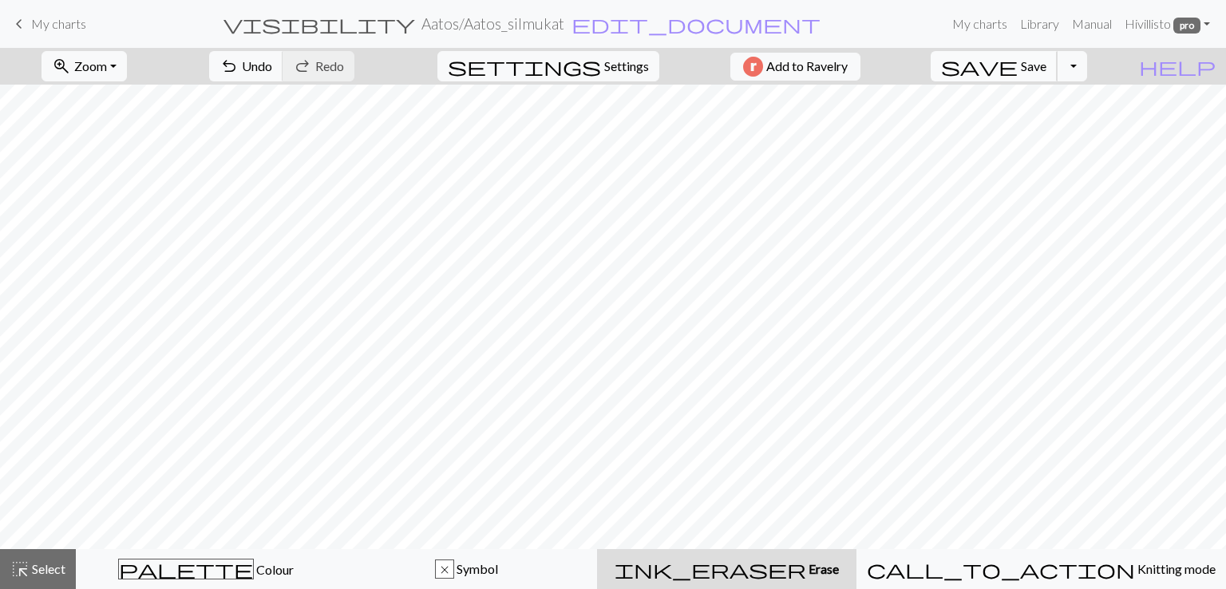
click at [1046, 67] on span "Save" at bounding box center [1034, 65] width 26 height 15
click at [1087, 70] on button "Toggle Dropdown" at bounding box center [1072, 66] width 30 height 30
click at [1057, 123] on button "save_alt Download" at bounding box center [955, 127] width 263 height 26
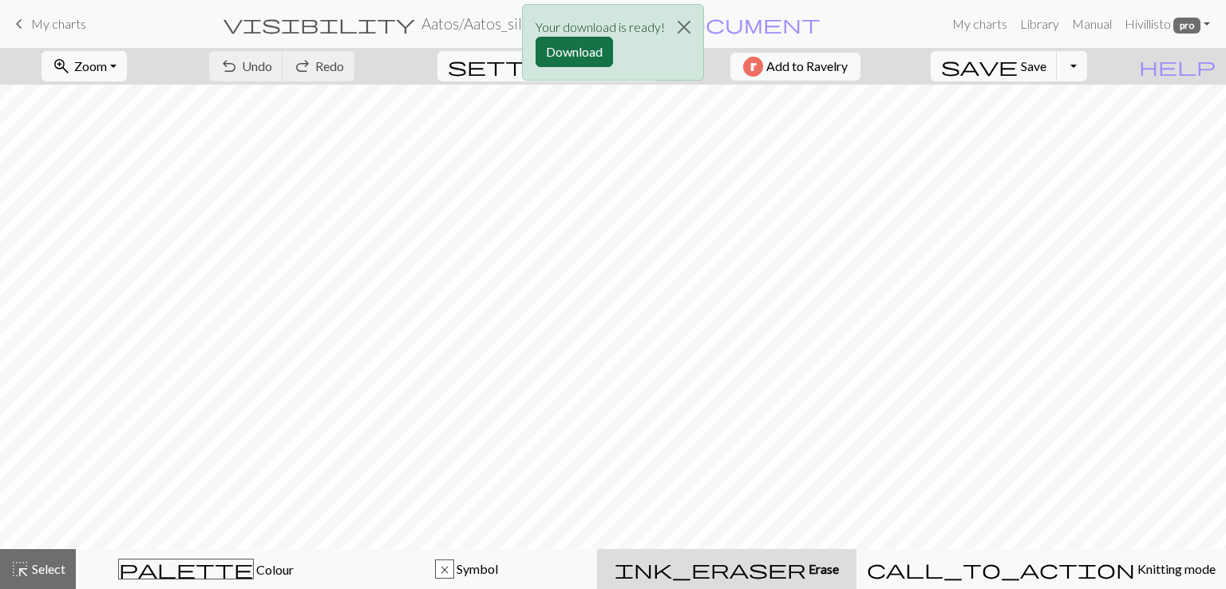
click at [562, 53] on button "Download" at bounding box center [574, 52] width 77 height 30
